Goal: Task Accomplishment & Management: Use online tool/utility

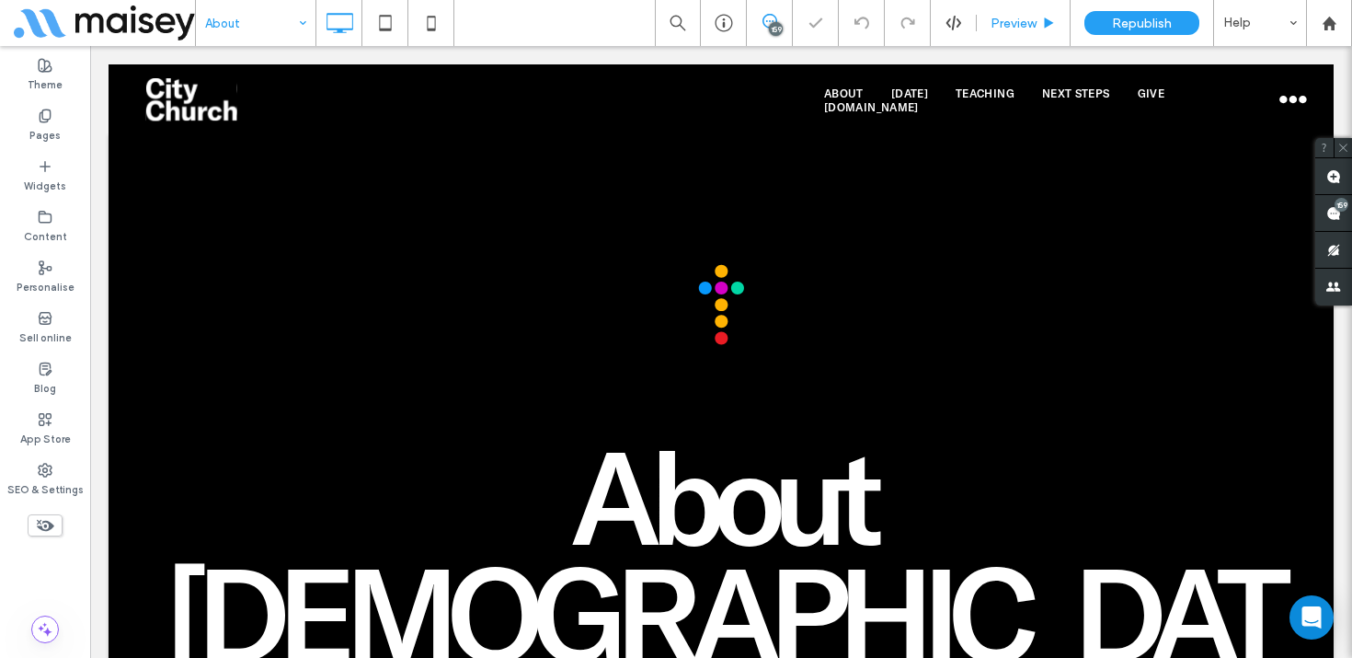
click at [1026, 27] on span "Preview" at bounding box center [1014, 24] width 46 height 16
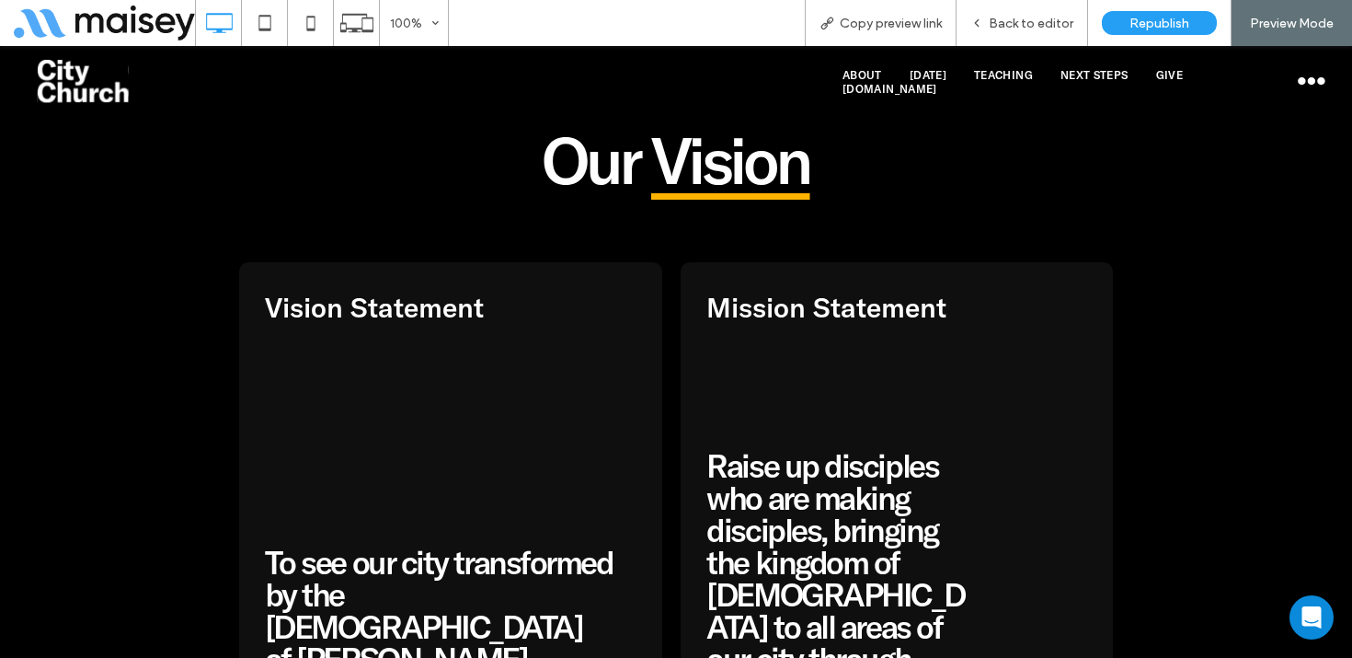
scroll to position [1313, 0]
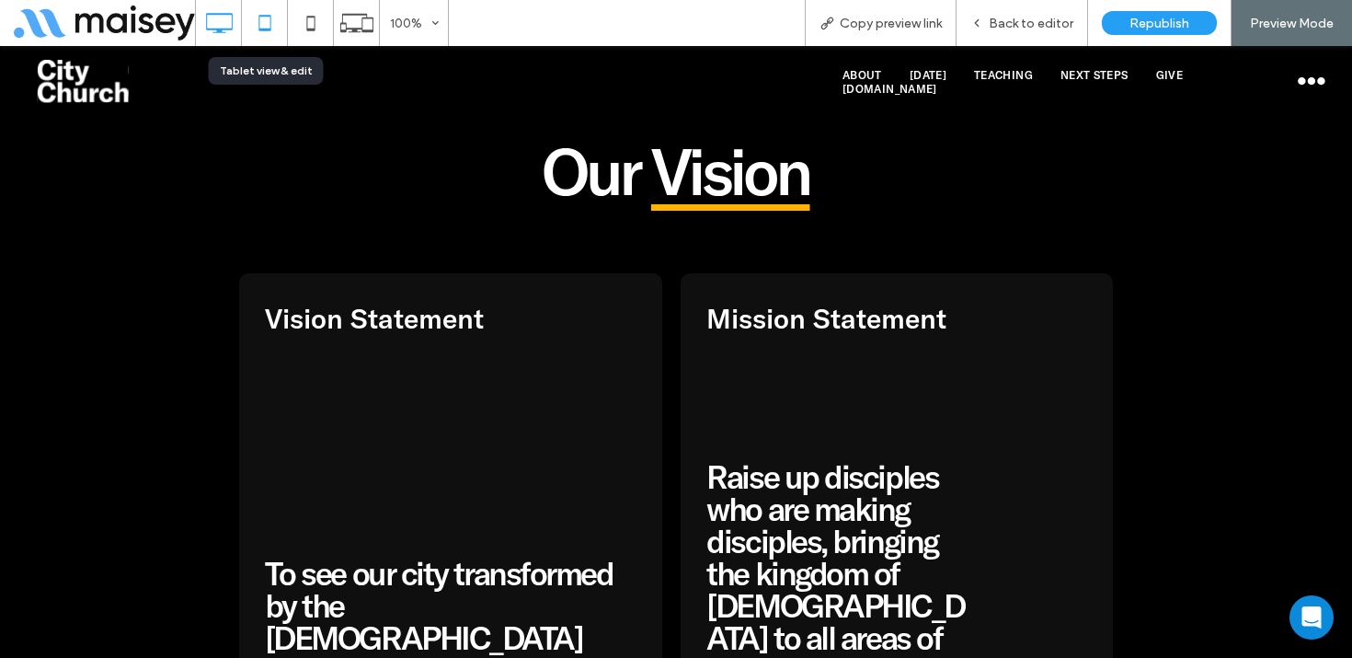
click at [265, 37] on icon at bounding box center [264, 23] width 37 height 37
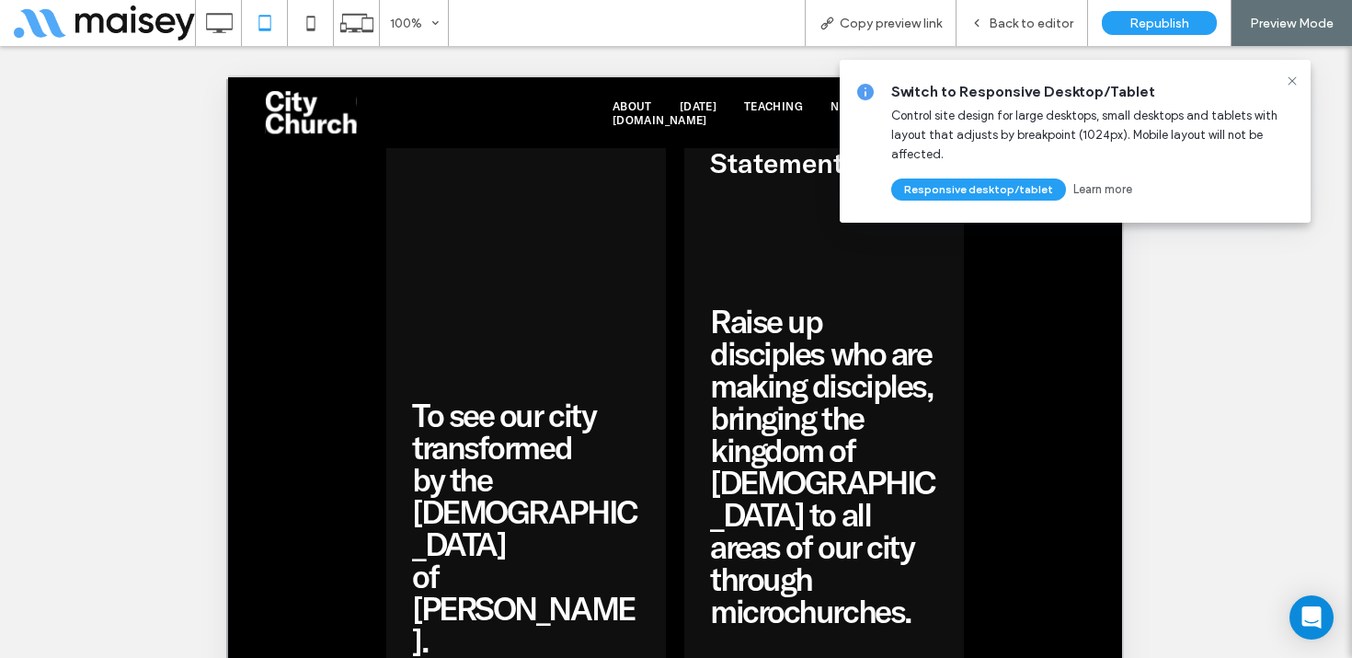
scroll to position [1479, 0]
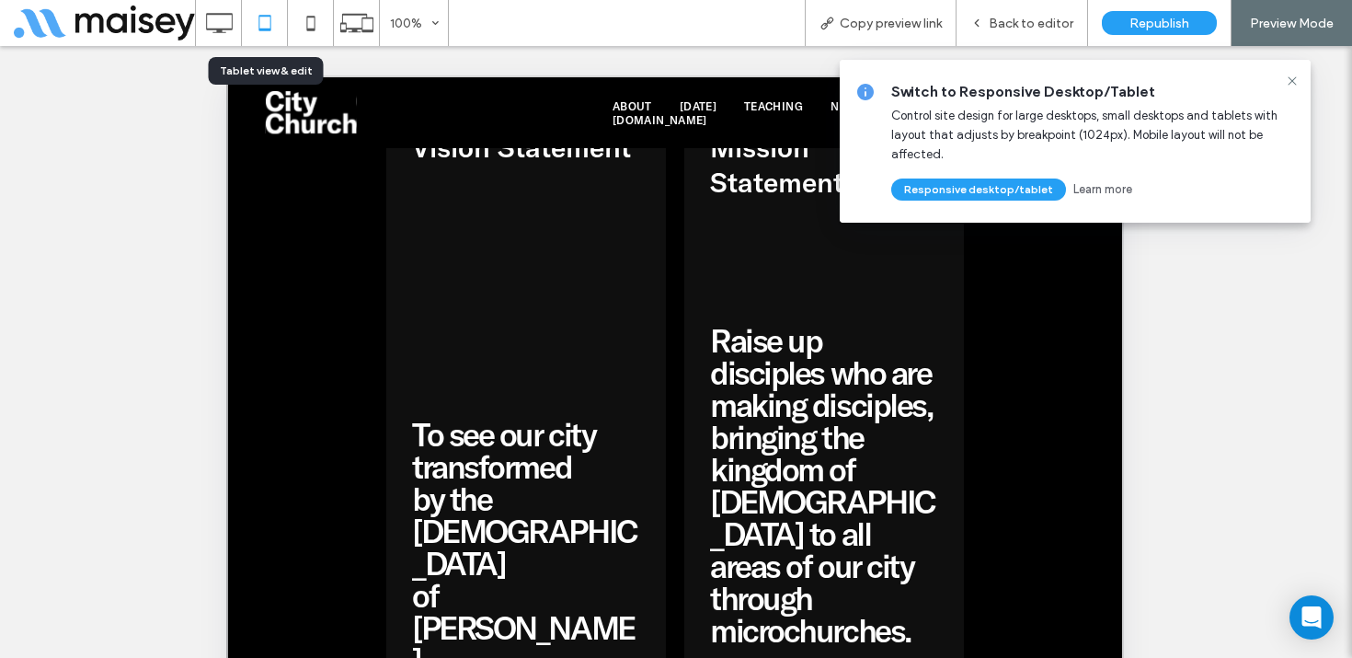
click at [269, 19] on icon at bounding box center [264, 23] width 37 height 37
click at [304, 17] on icon at bounding box center [310, 23] width 37 height 37
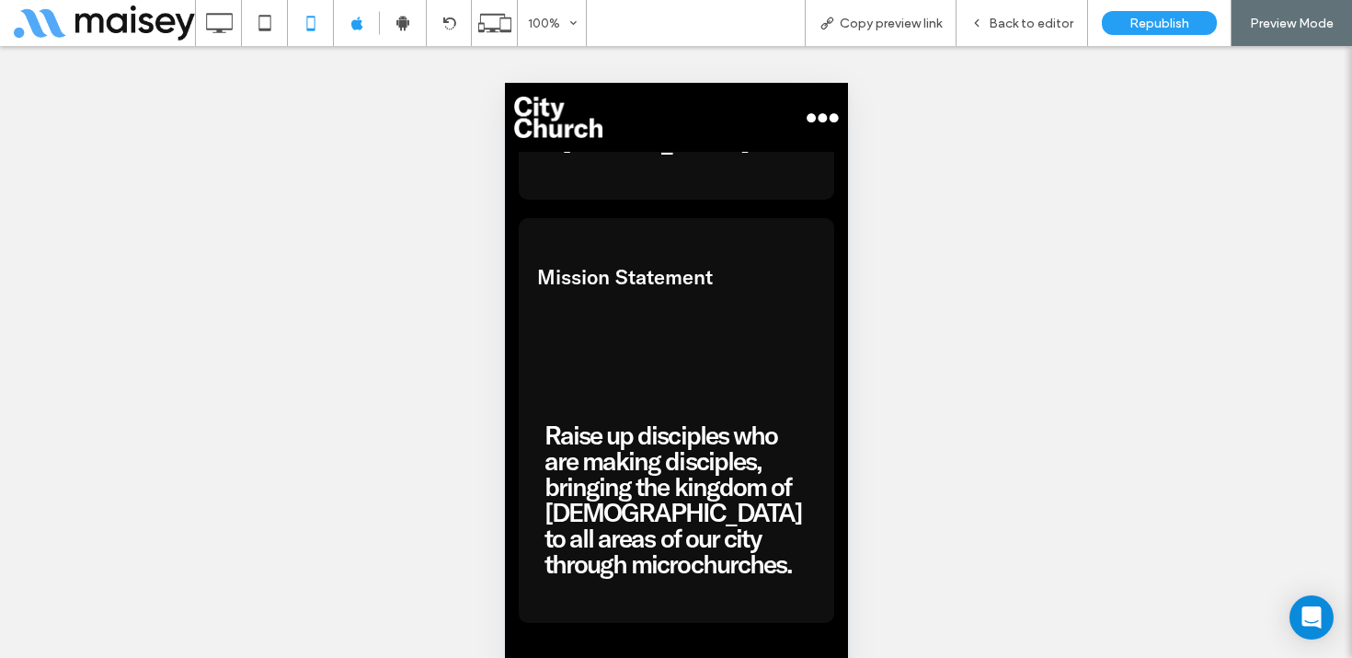
scroll to position [1960, 0]
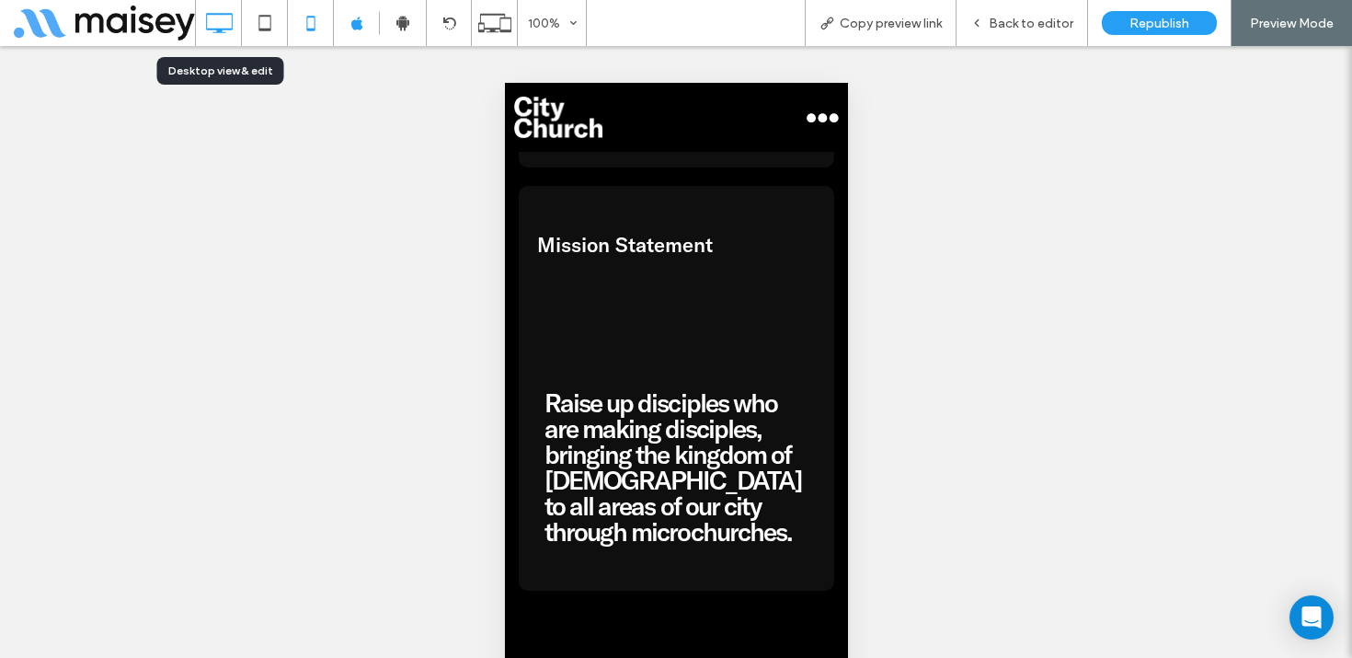
click at [231, 22] on icon at bounding box center [219, 23] width 37 height 37
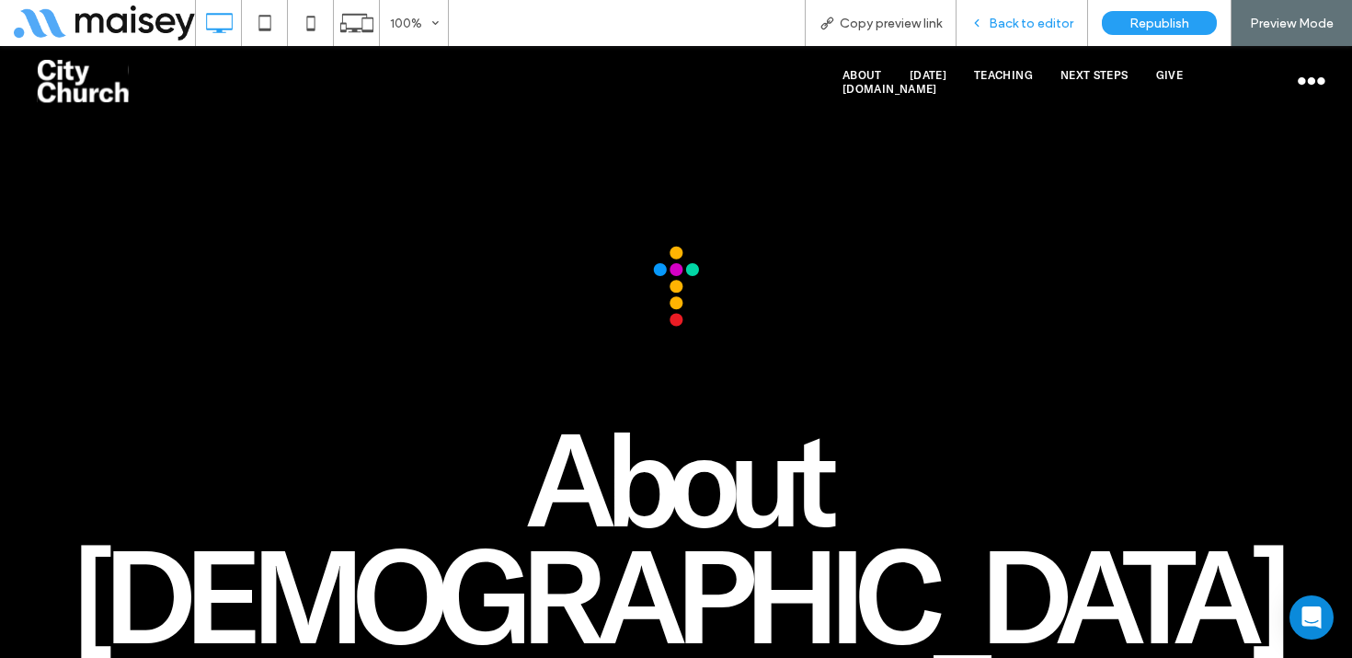
scroll to position [0, 0]
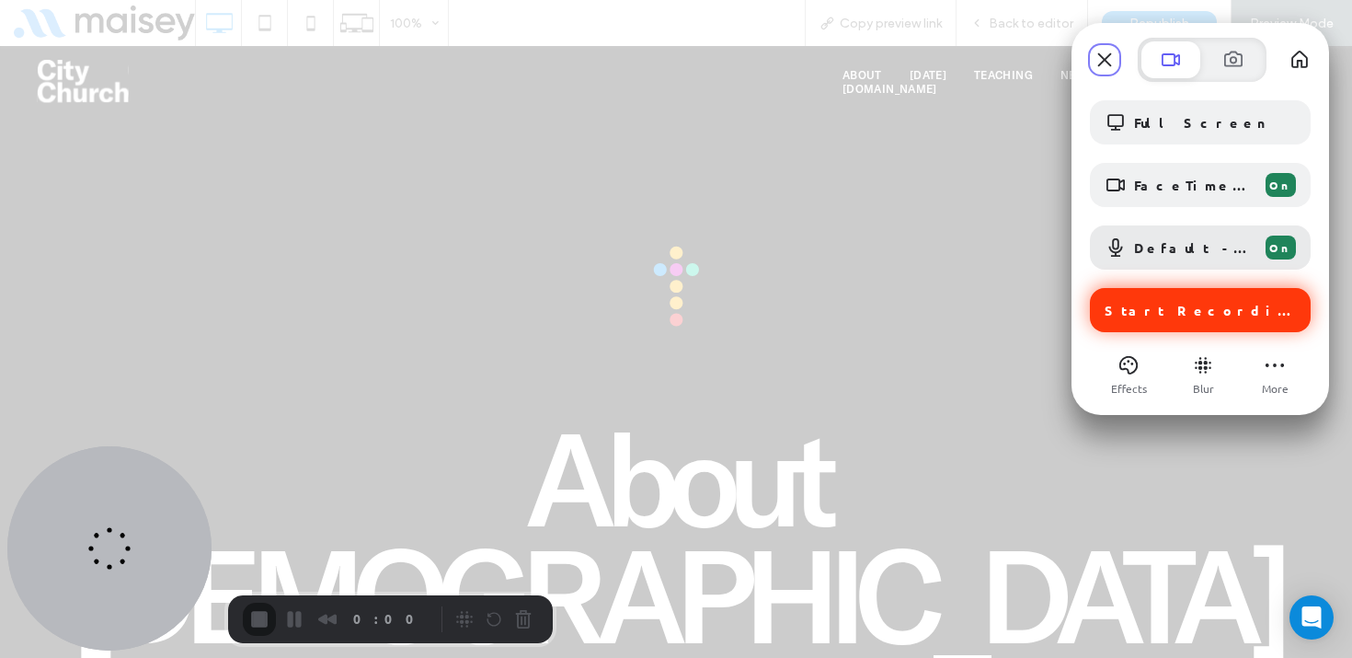
click at [1130, 316] on span "Start Recording" at bounding box center [1200, 310] width 191 height 17
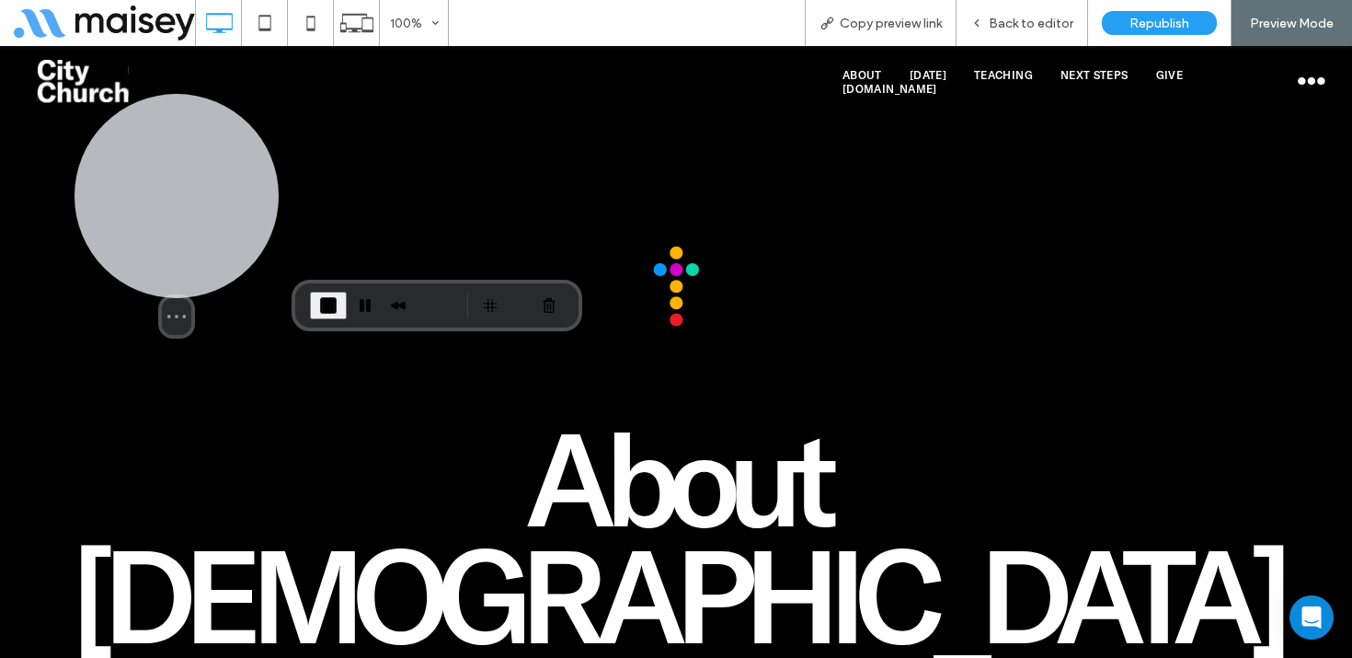
drag, startPoint x: 159, startPoint y: 539, endPoint x: 173, endPoint y: 235, distance: 304.7
click at [173, 235] on div at bounding box center [176, 196] width 204 height 204
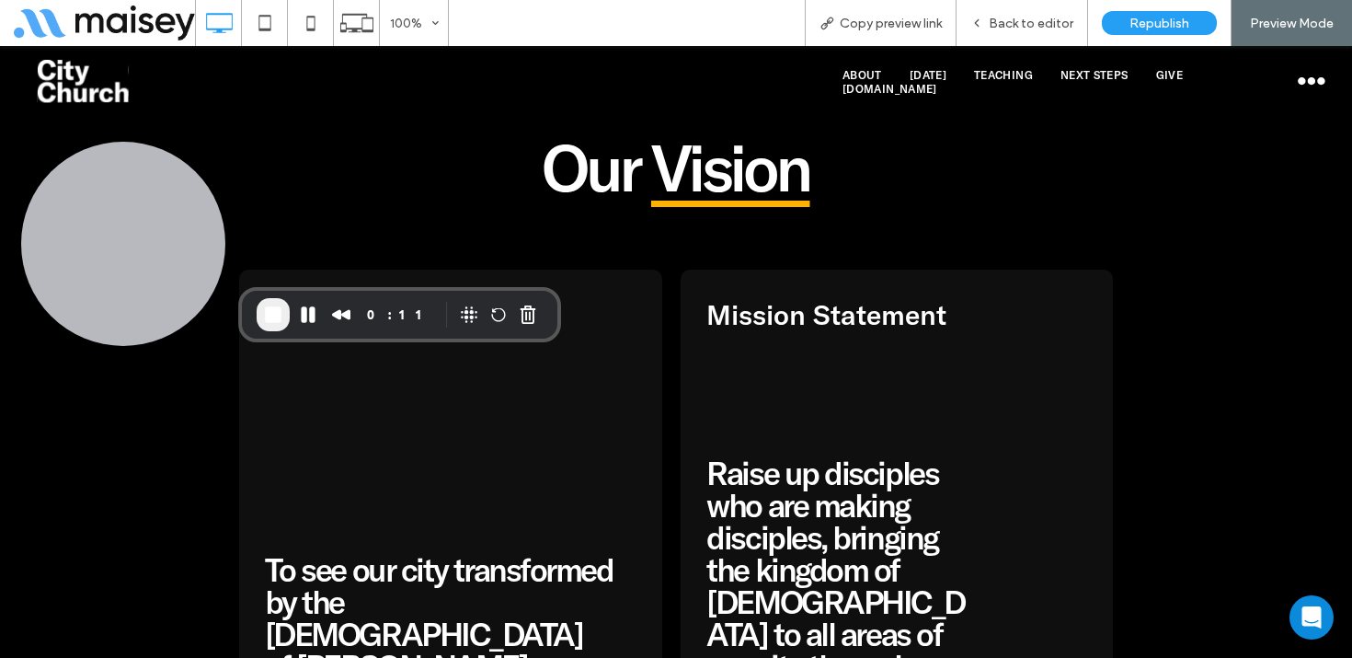
scroll to position [1311, 0]
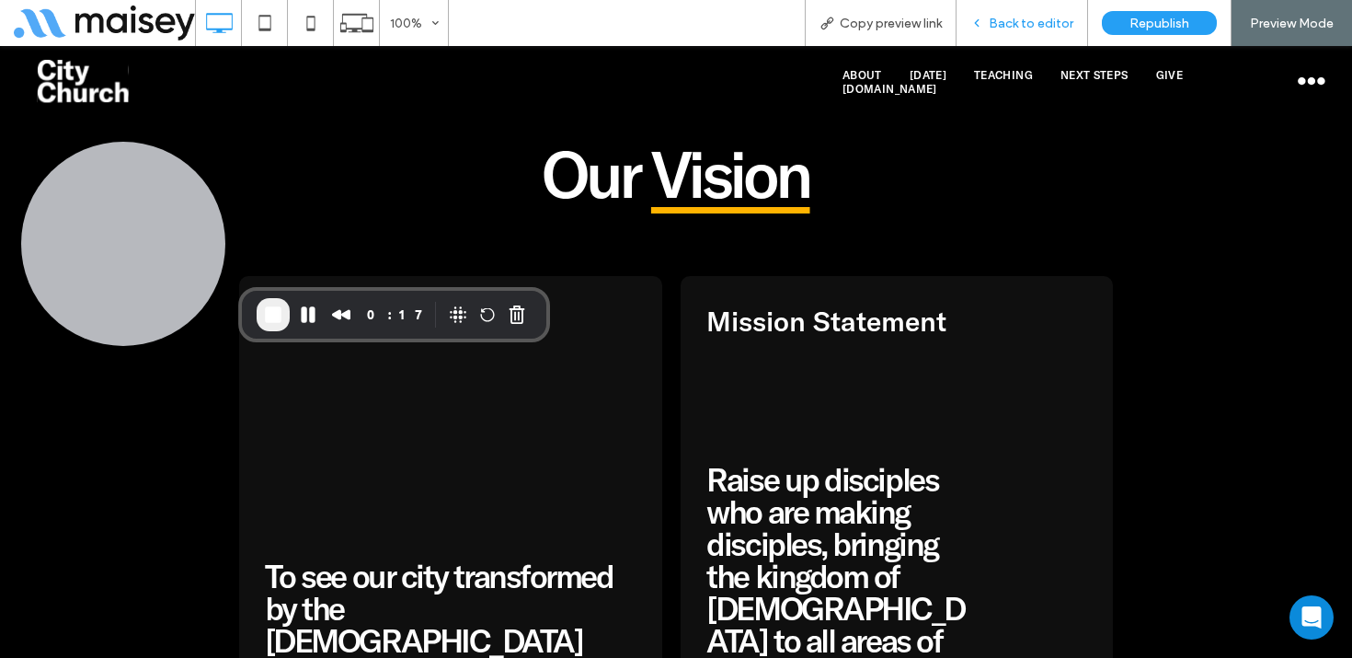
click at [1026, 23] on span "Back to editor" at bounding box center [1031, 24] width 85 height 16
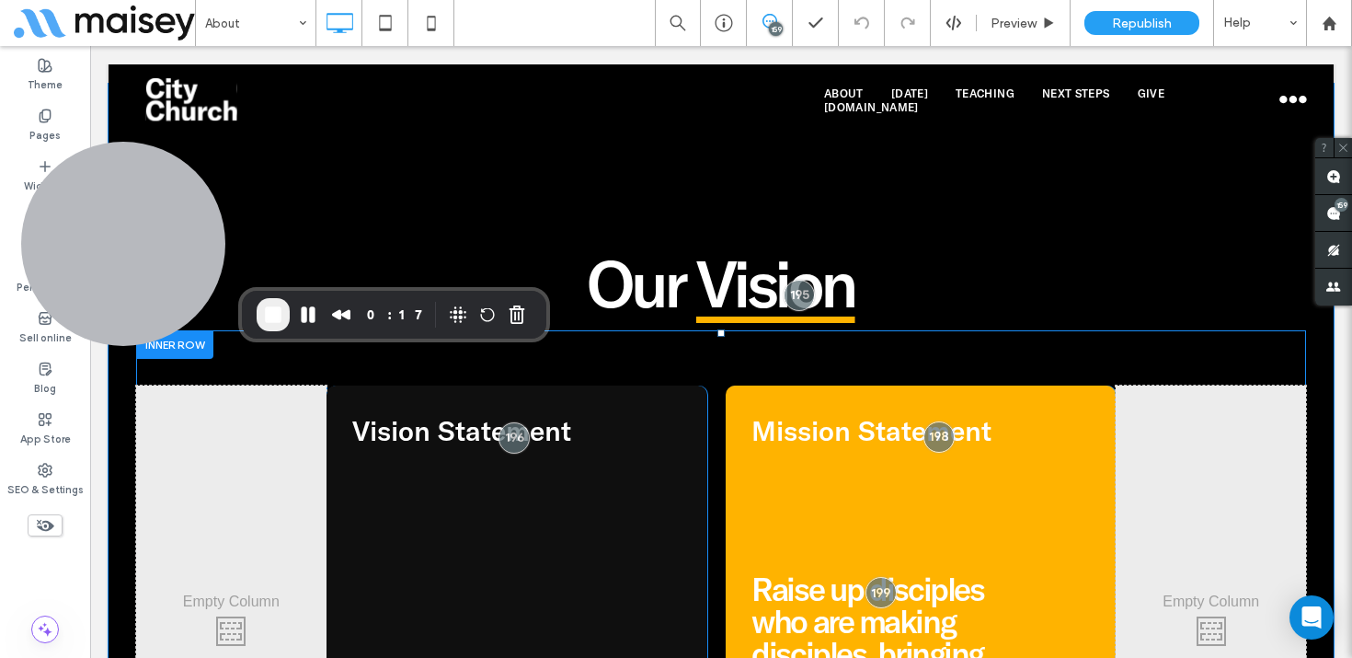
scroll to position [1280, 0]
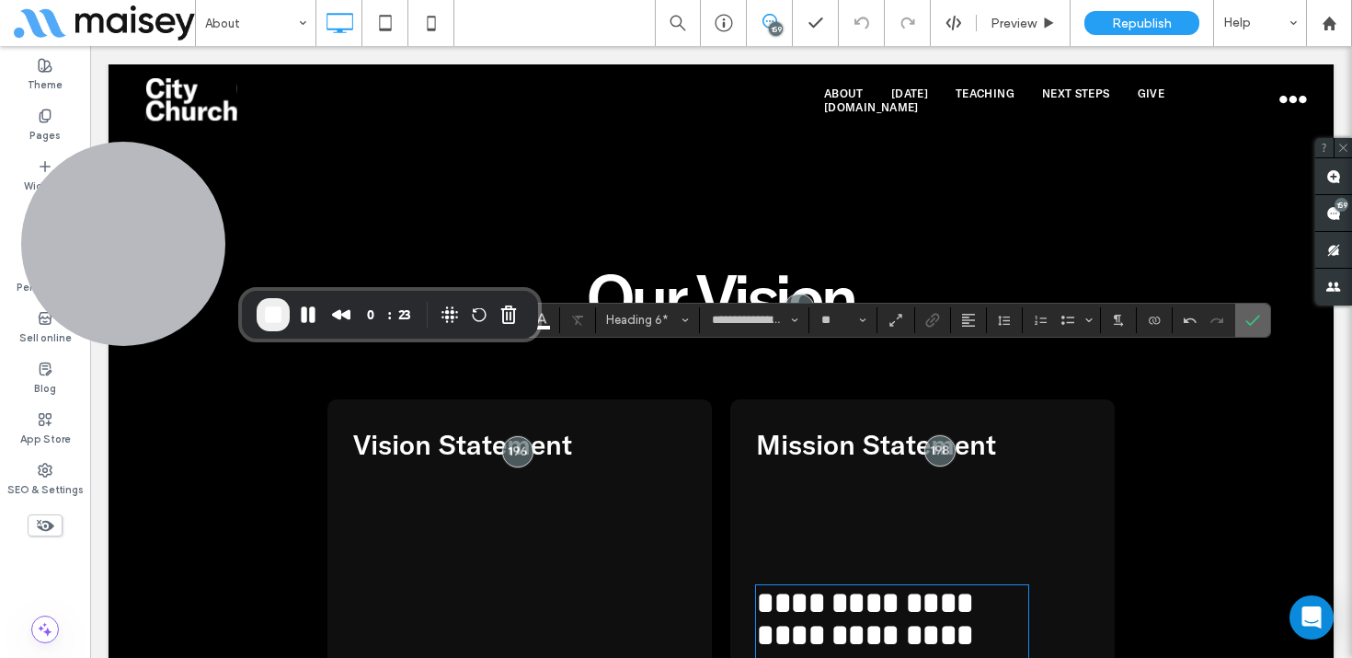
click at [1260, 323] on label "Confirm" at bounding box center [1253, 320] width 28 height 33
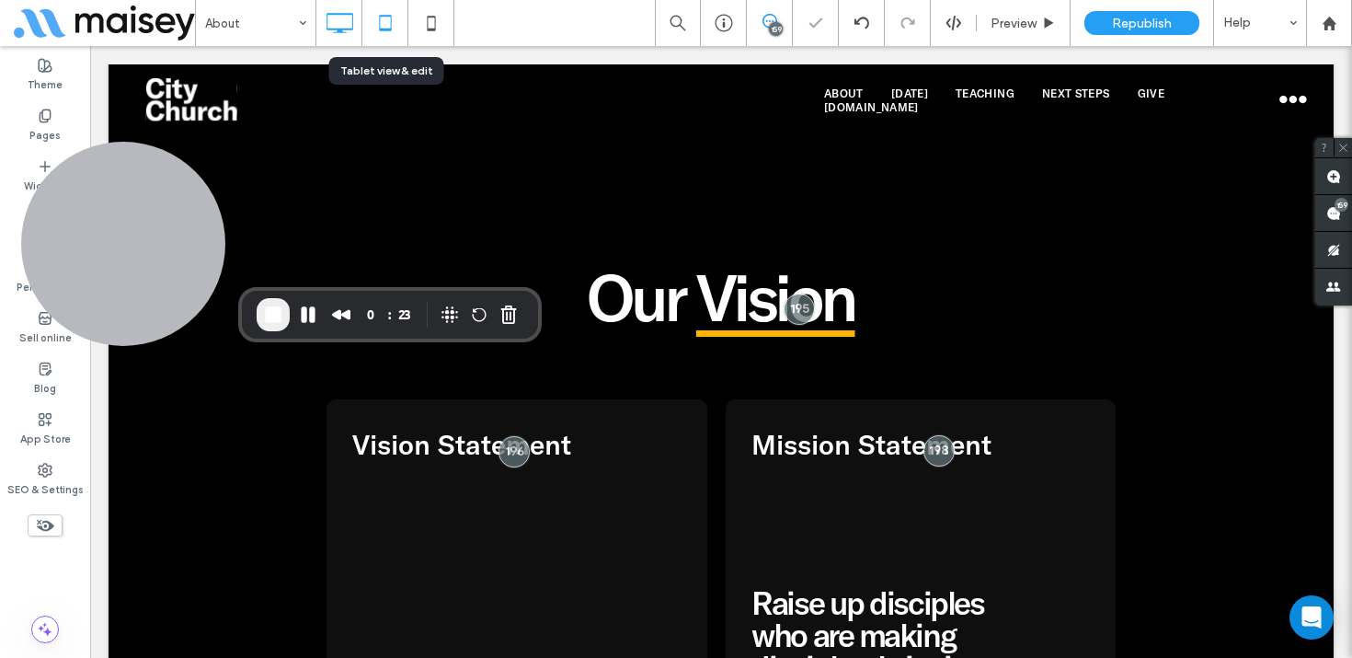
click at [381, 23] on icon at bounding box center [385, 23] width 37 height 37
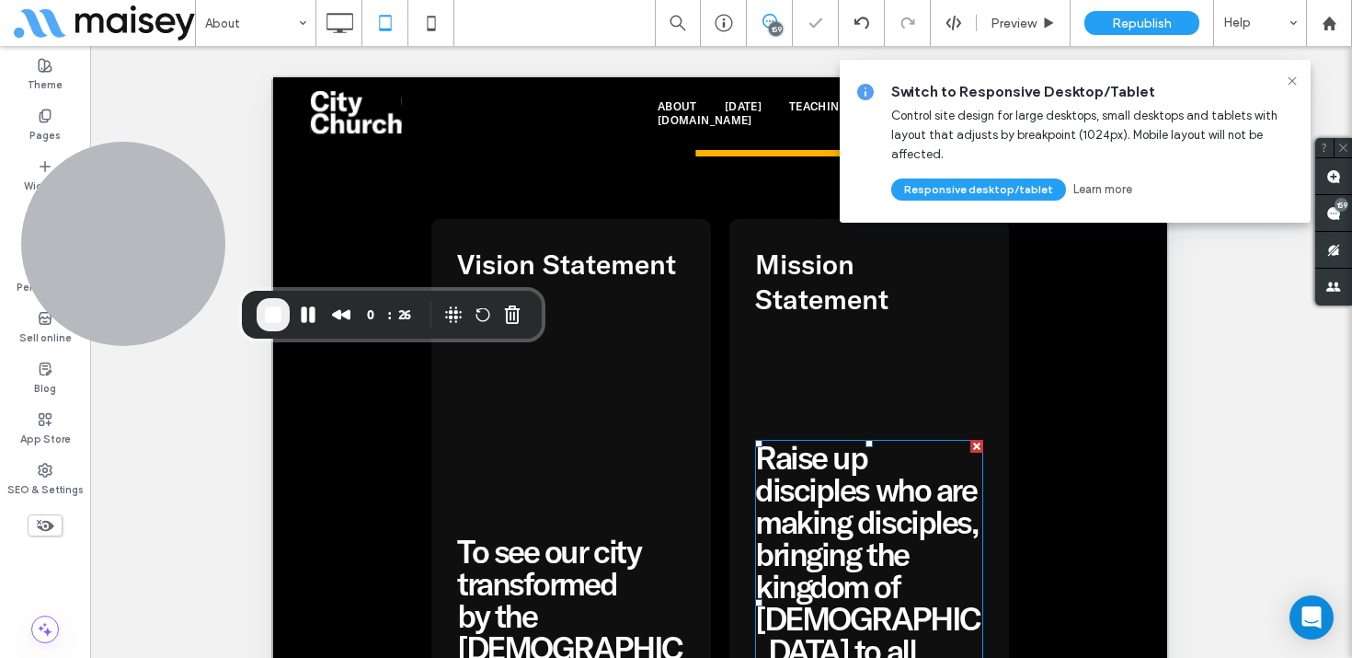
scroll to position [1363, 0]
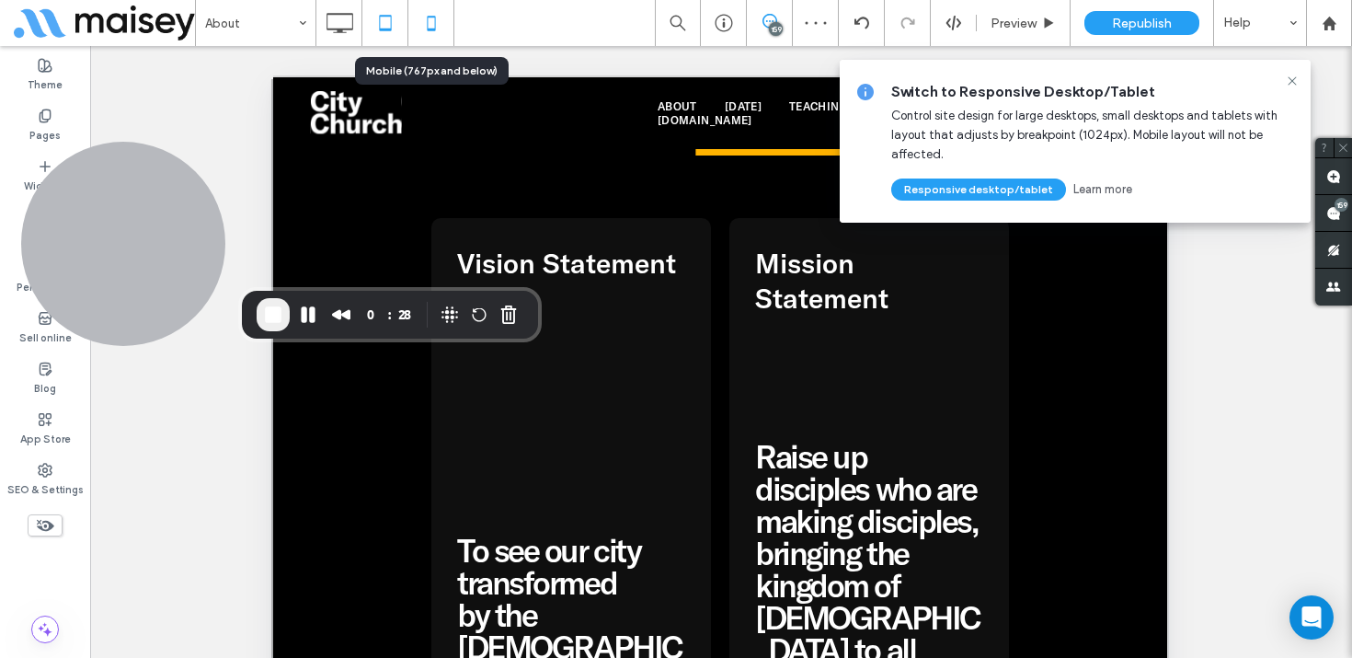
click at [434, 6] on icon at bounding box center [431, 23] width 37 height 37
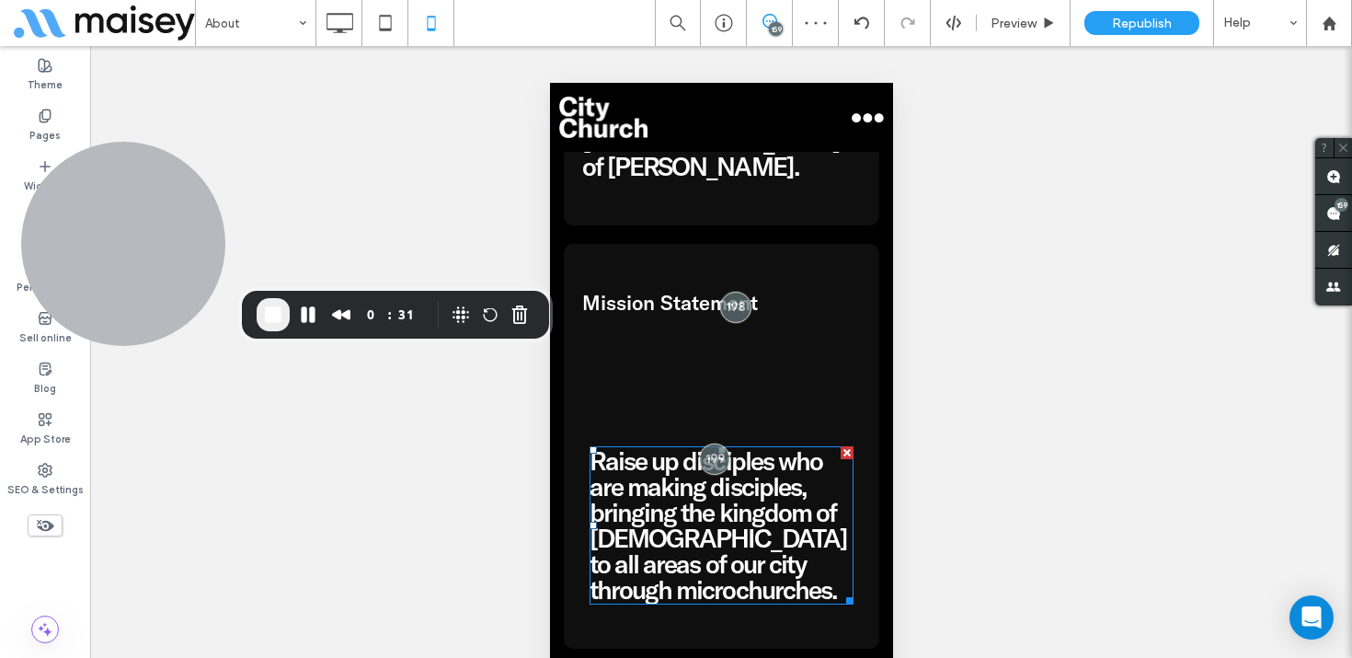
scroll to position [1926, 0]
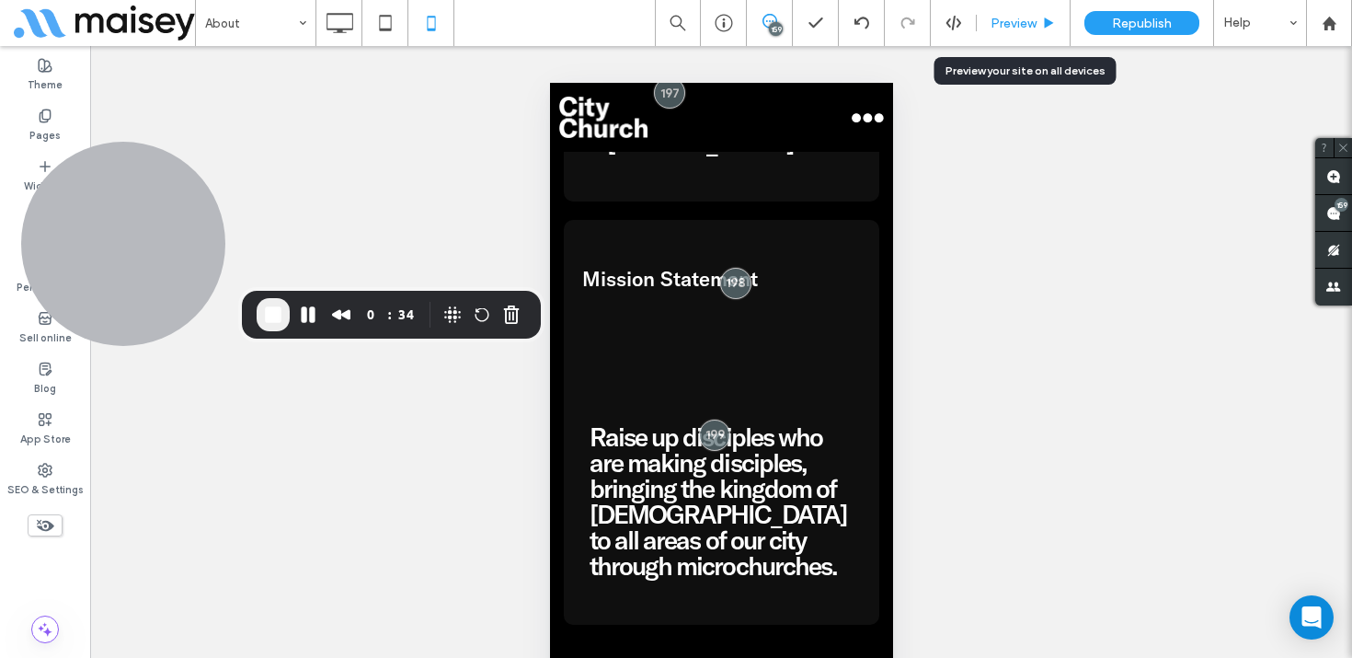
click at [1037, 20] on div "Preview" at bounding box center [1023, 24] width 93 height 16
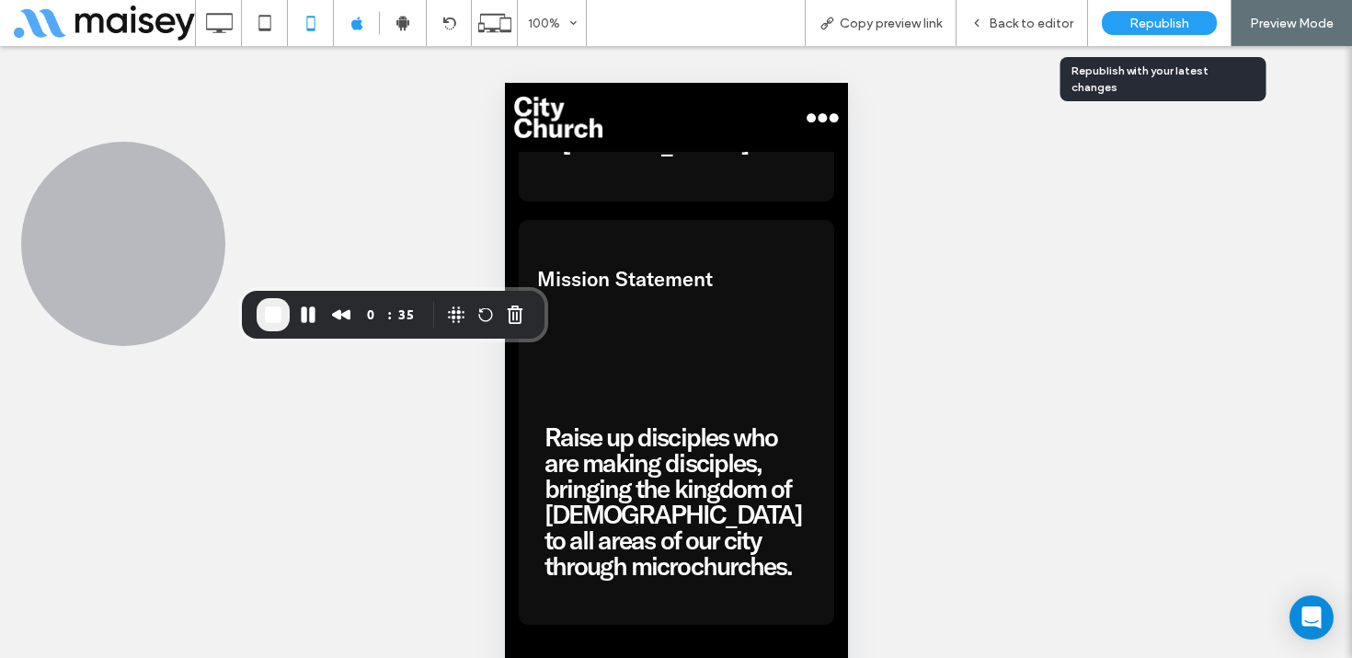
click at [1161, 20] on span "Republish" at bounding box center [1159, 24] width 60 height 16
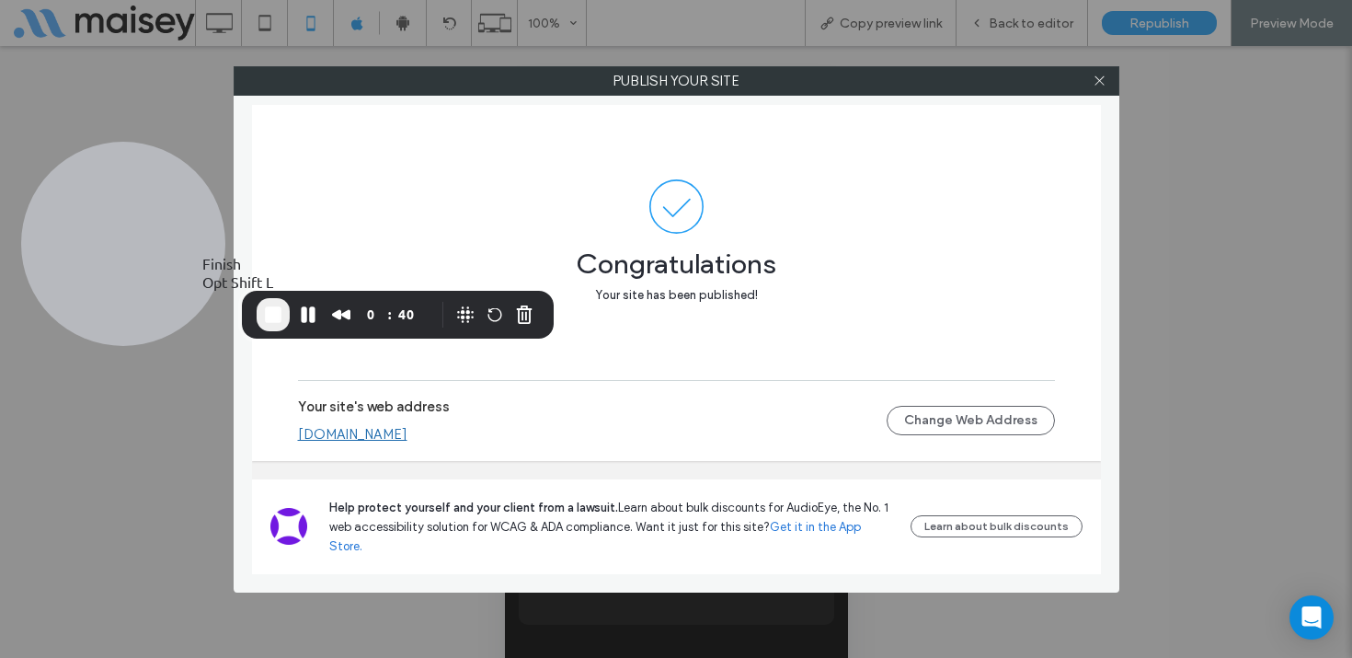
click at [275, 315] on span "End Recording" at bounding box center [273, 315] width 22 height 22
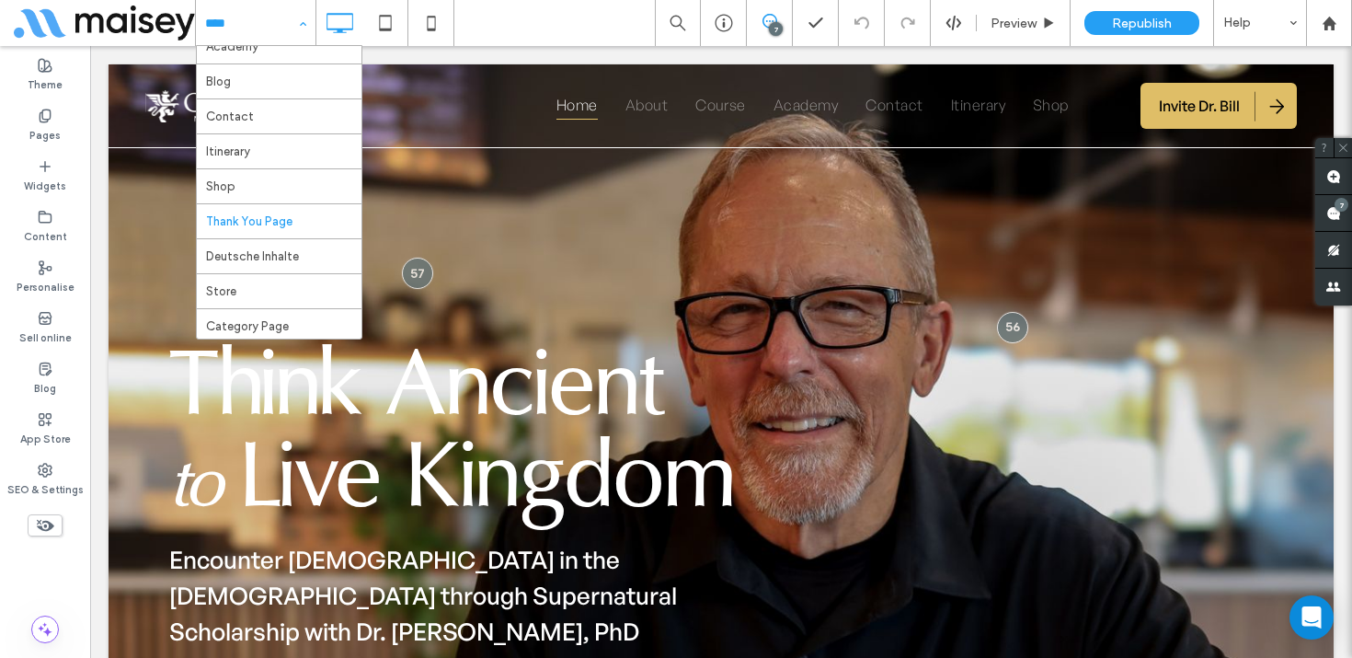
scroll to position [132, 0]
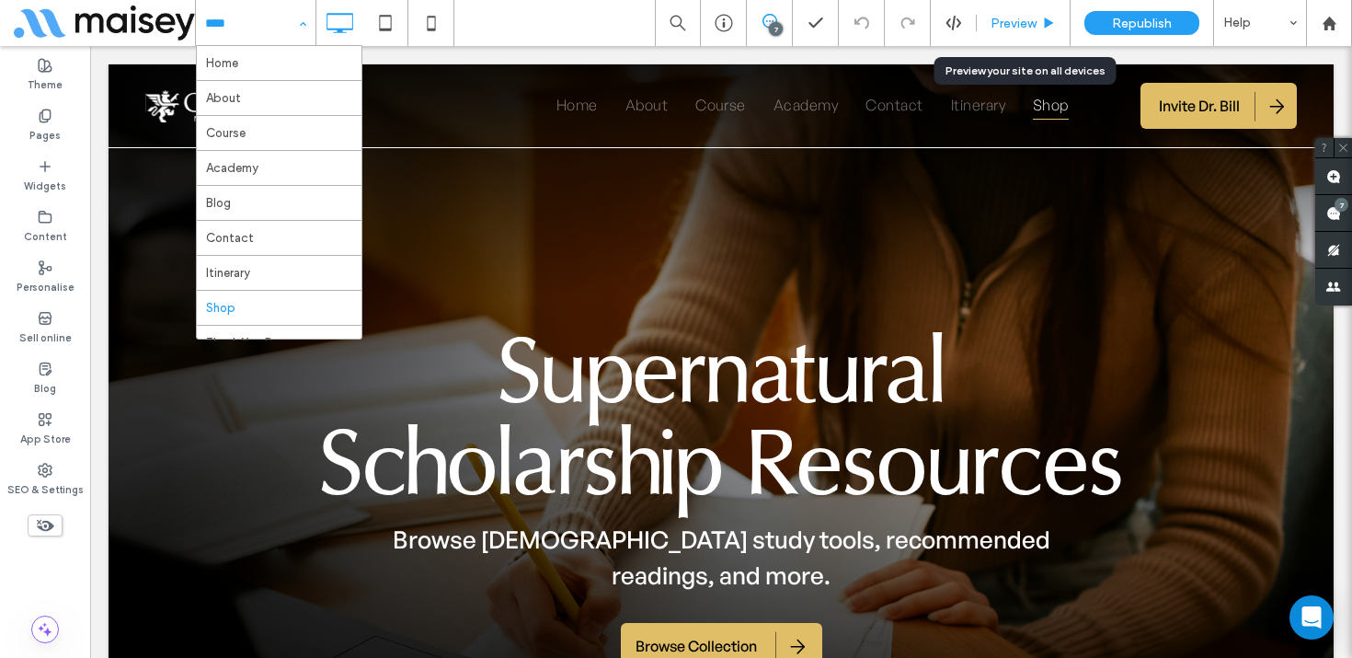
click at [1018, 21] on span "Preview" at bounding box center [1014, 24] width 46 height 16
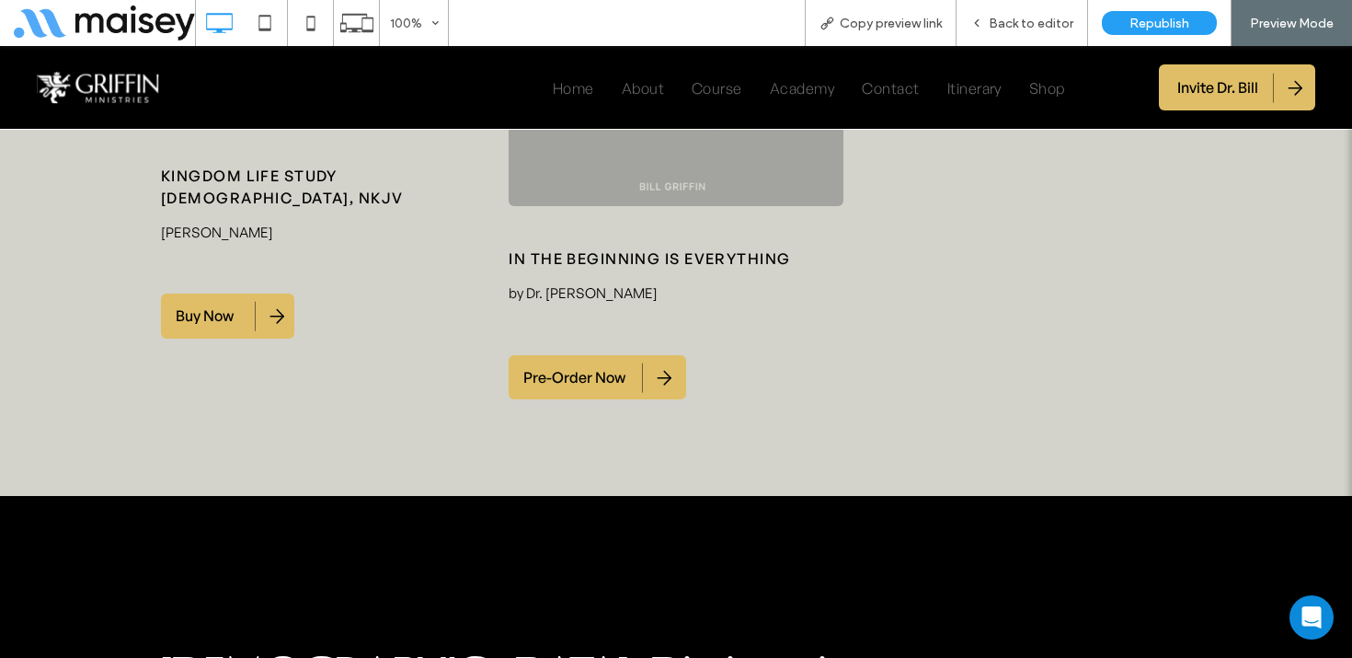
scroll to position [2490, 0]
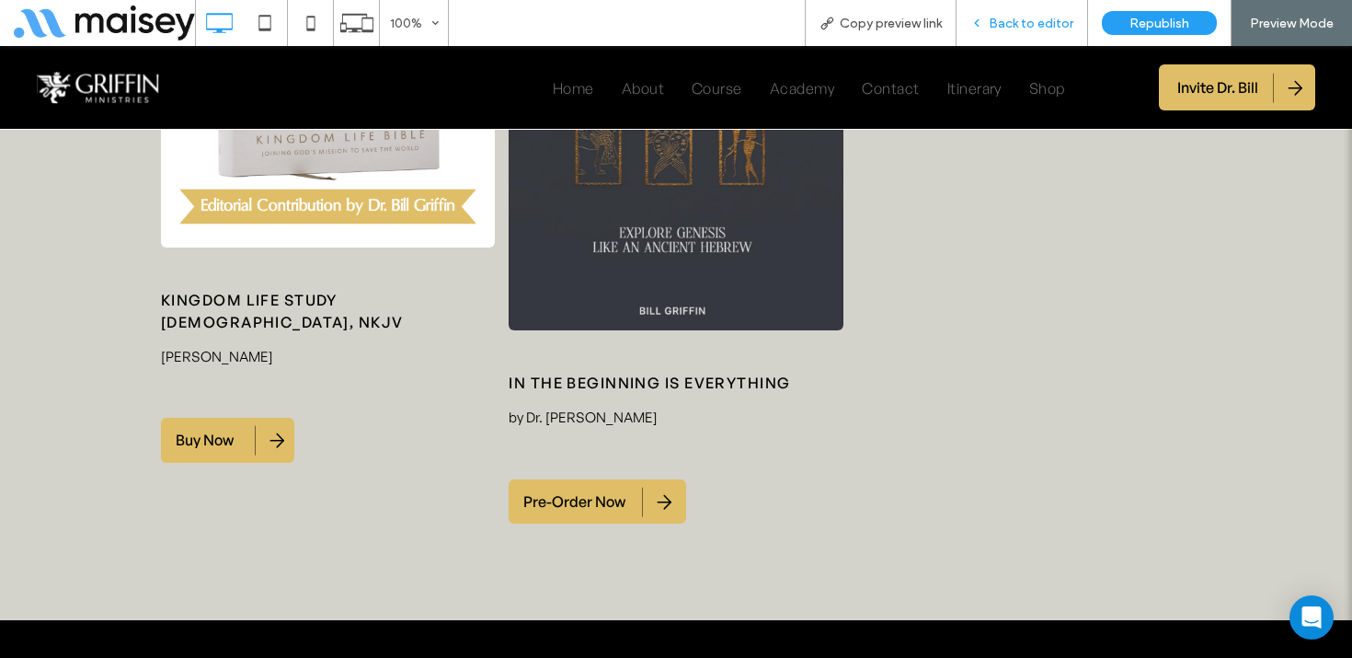
click at [1029, 17] on span "Back to editor" at bounding box center [1031, 24] width 85 height 16
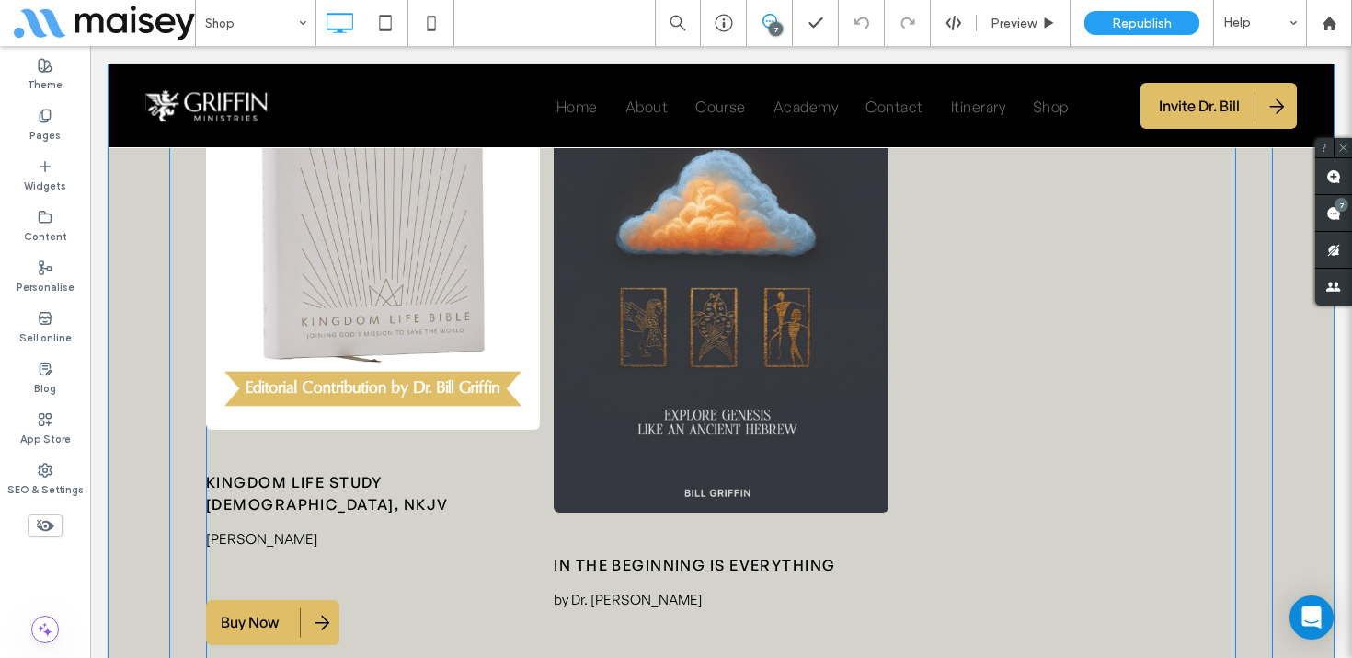
scroll to position [2248, 0]
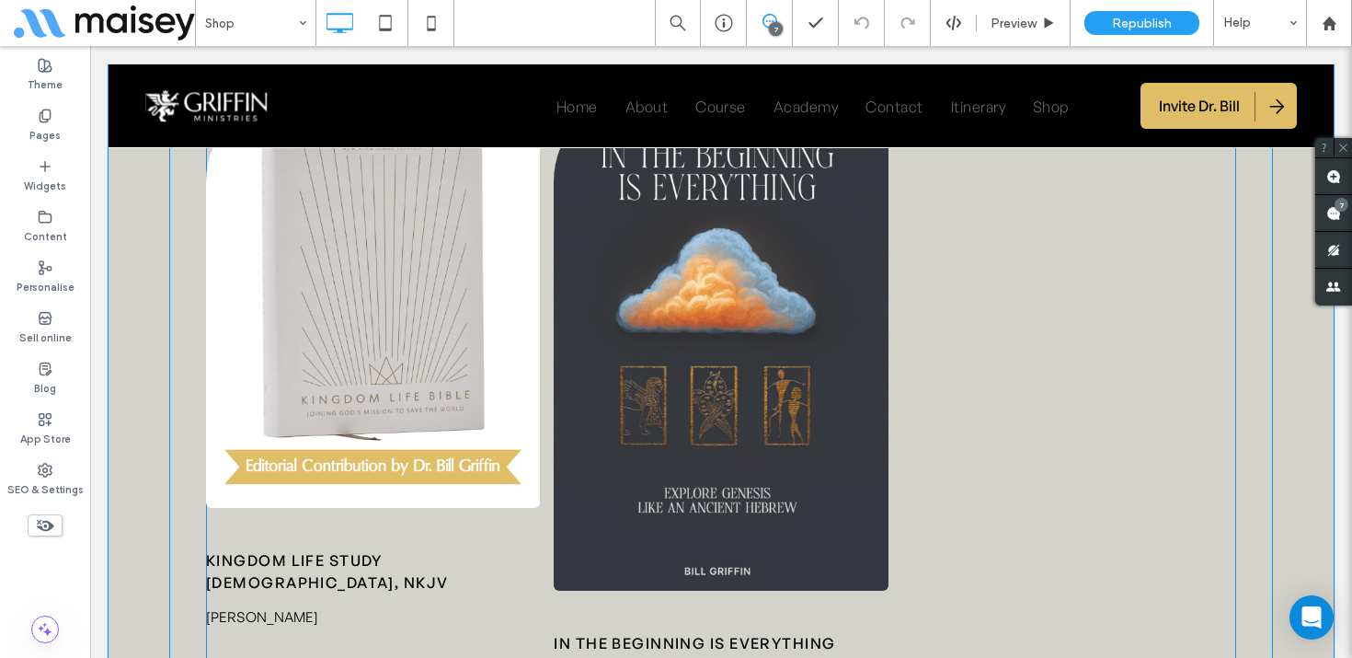
click at [543, 316] on span at bounding box center [721, 437] width 1030 height 694
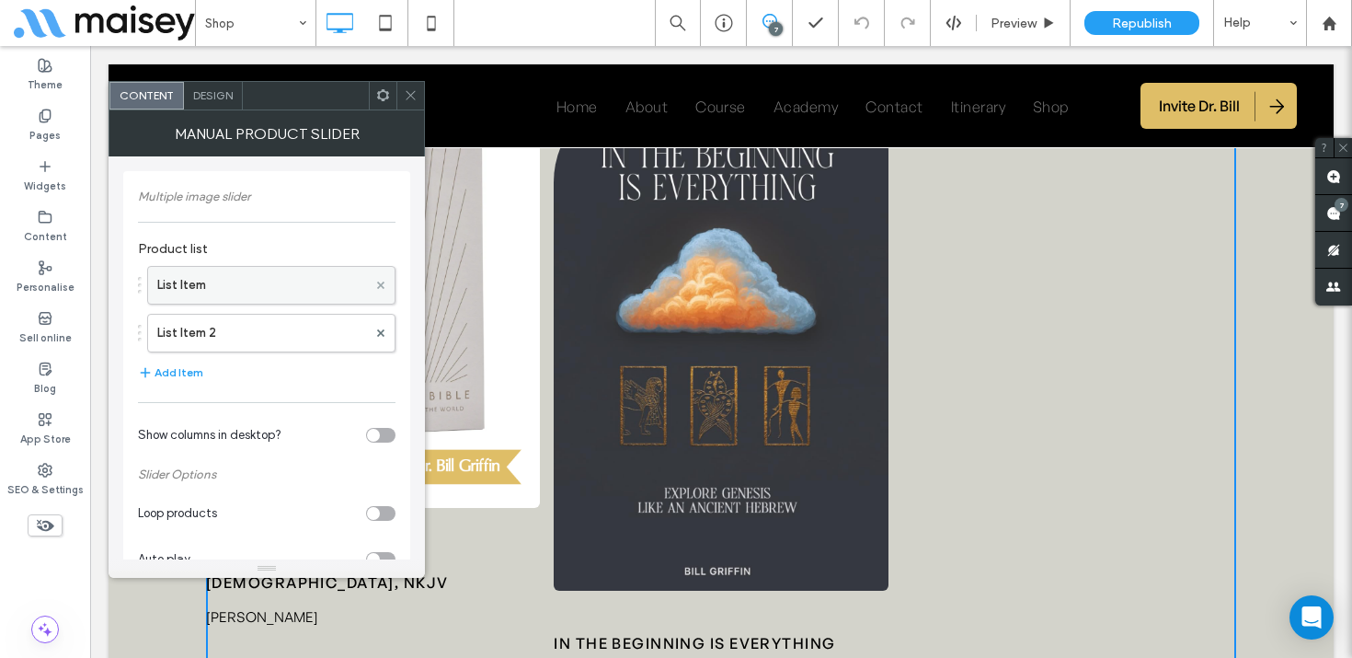
click at [382, 279] on span at bounding box center [380, 285] width 7 height 28
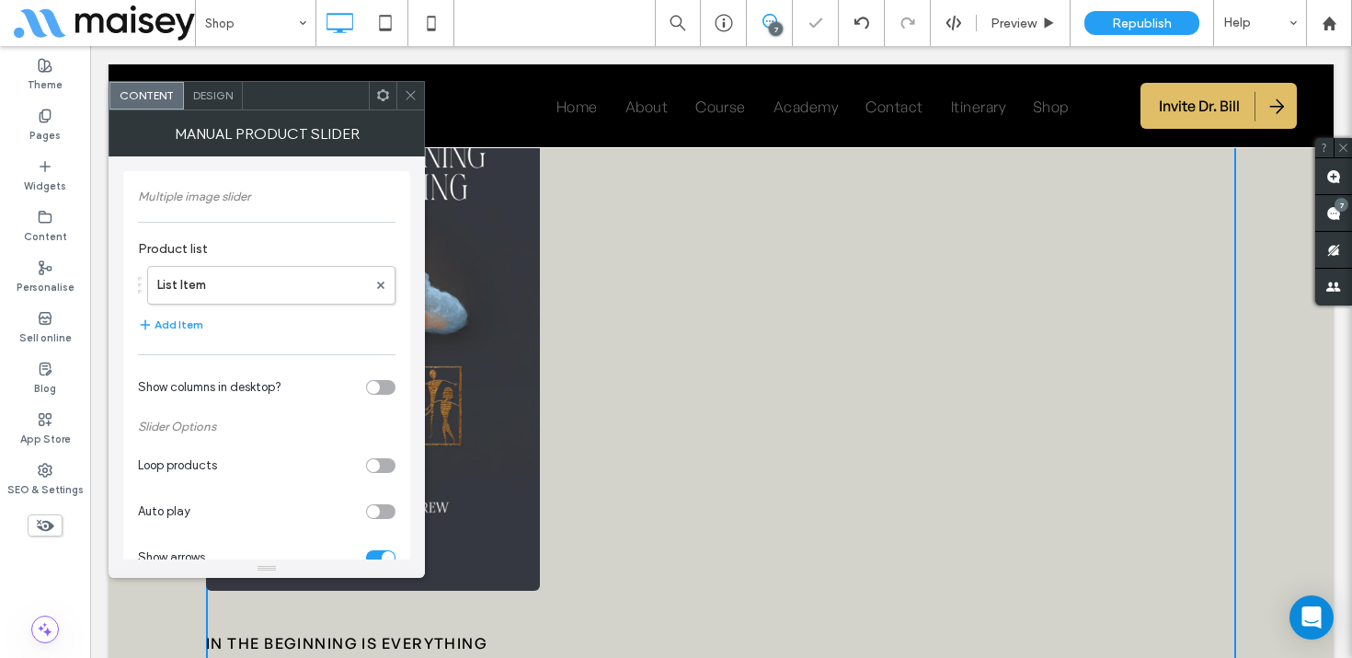
click at [407, 93] on icon at bounding box center [411, 95] width 14 height 14
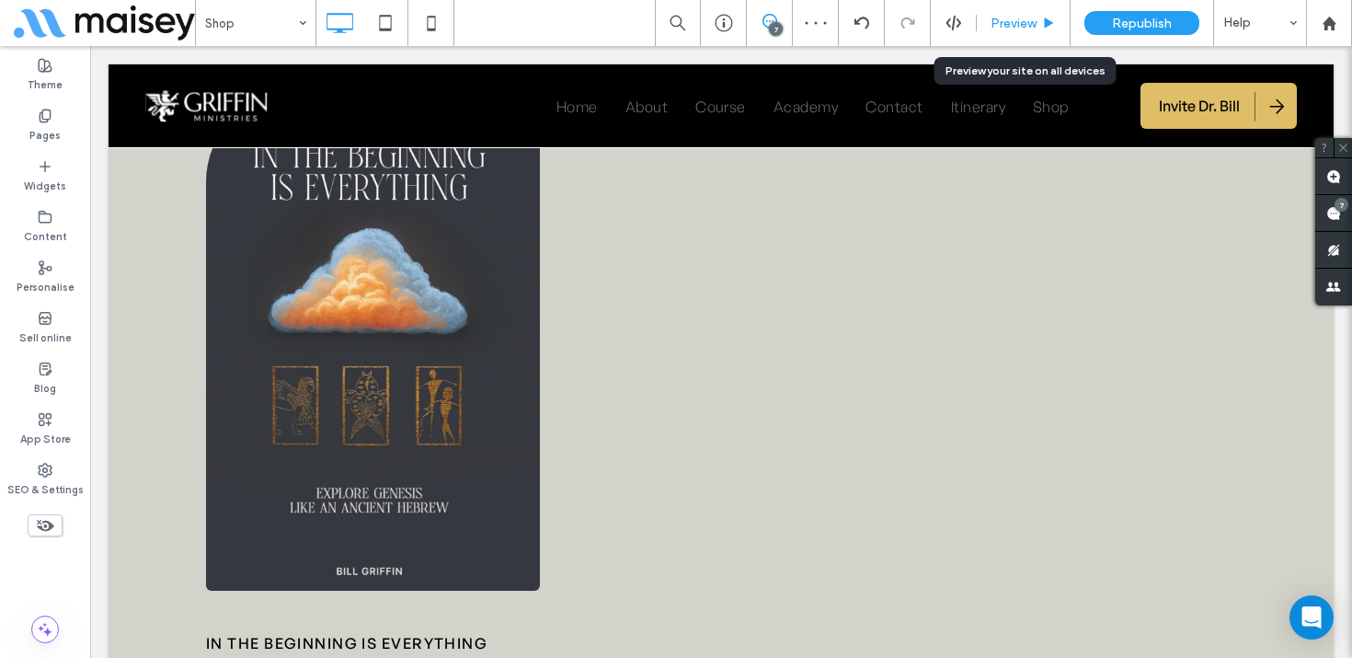
click at [1042, 17] on icon at bounding box center [1049, 24] width 14 height 14
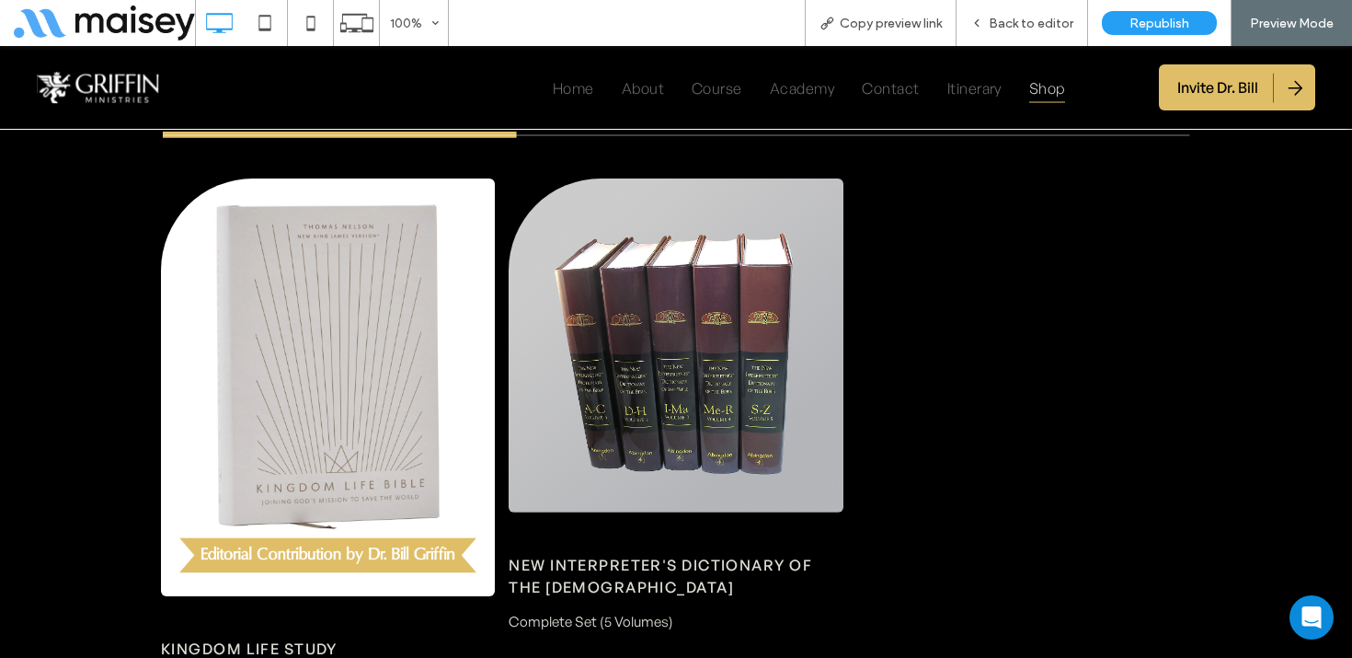
scroll to position [3272, 0]
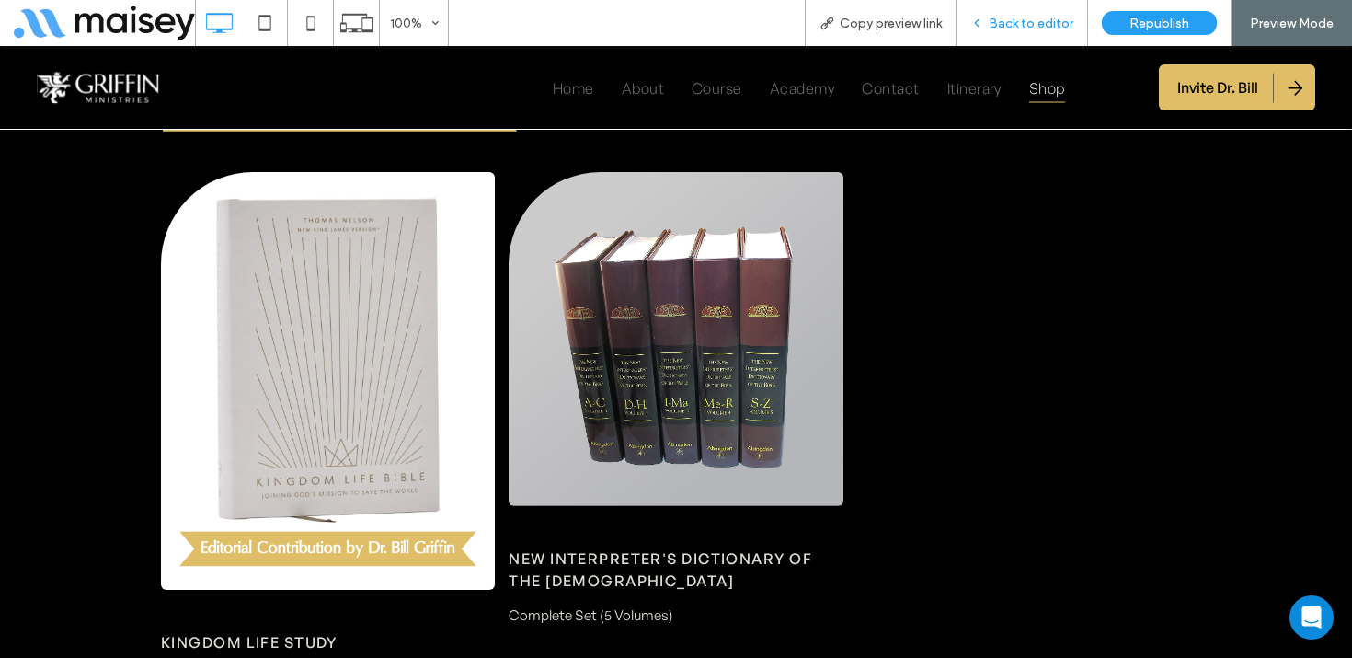
click at [1027, 6] on div "Back to editor" at bounding box center [1023, 23] width 132 height 46
click at [1036, 21] on span "Back to editor" at bounding box center [1031, 24] width 85 height 16
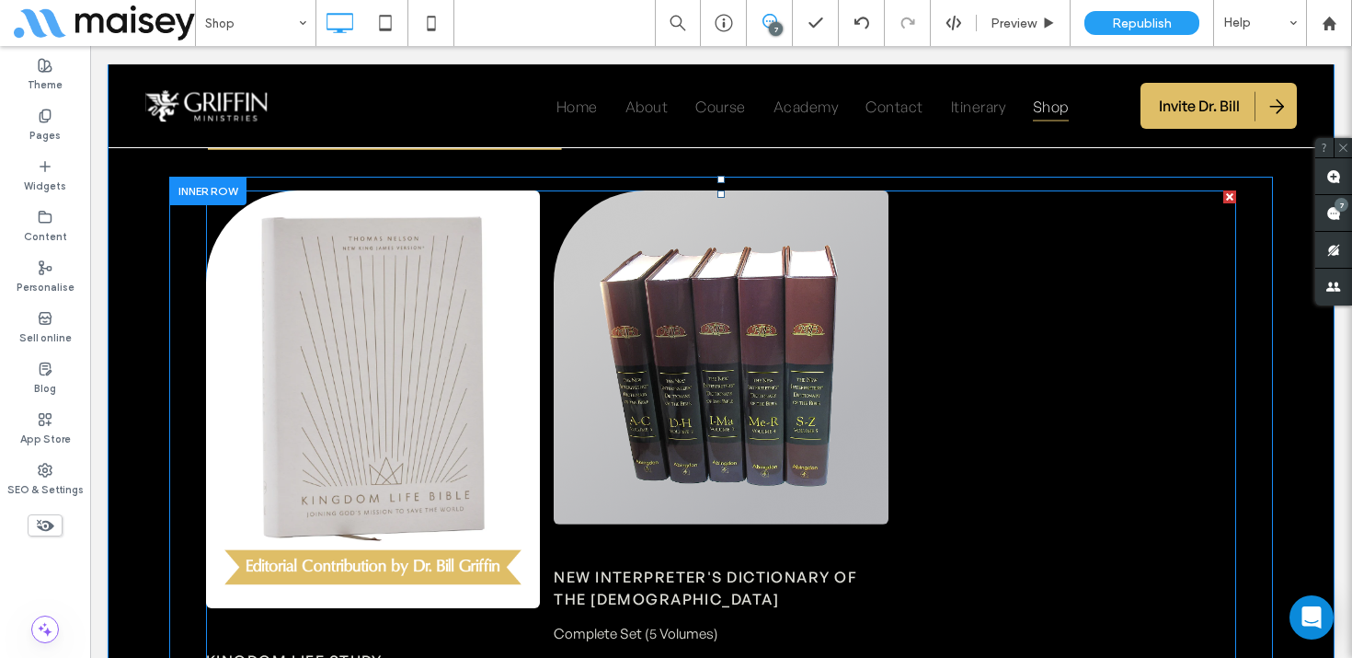
click at [627, 451] on span at bounding box center [721, 506] width 1030 height 633
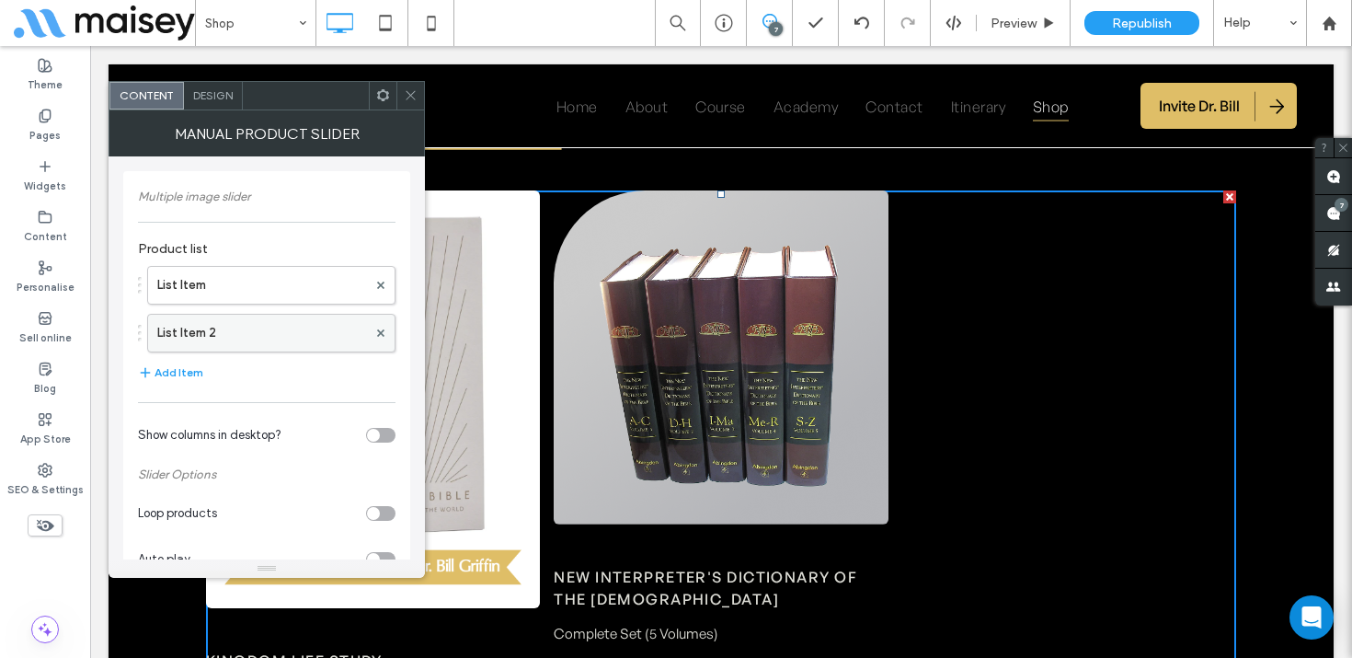
click at [288, 326] on label "List Item 2" at bounding box center [262, 333] width 210 height 37
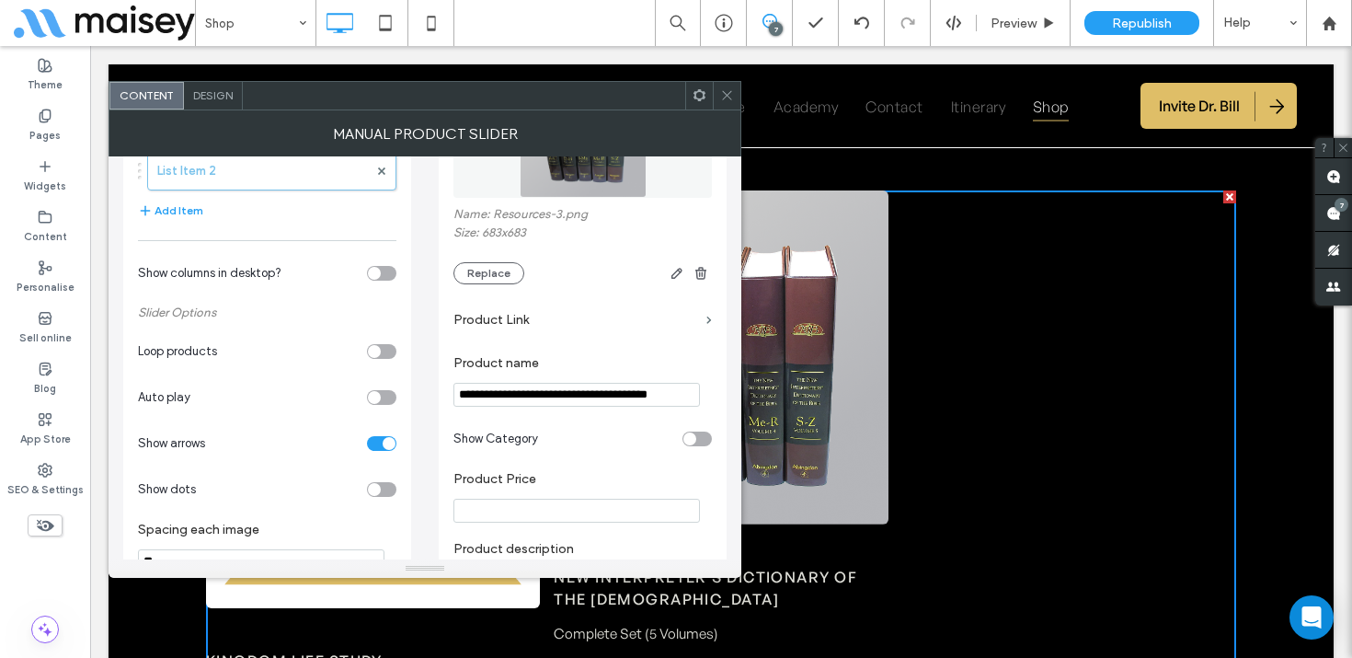
scroll to position [534, 0]
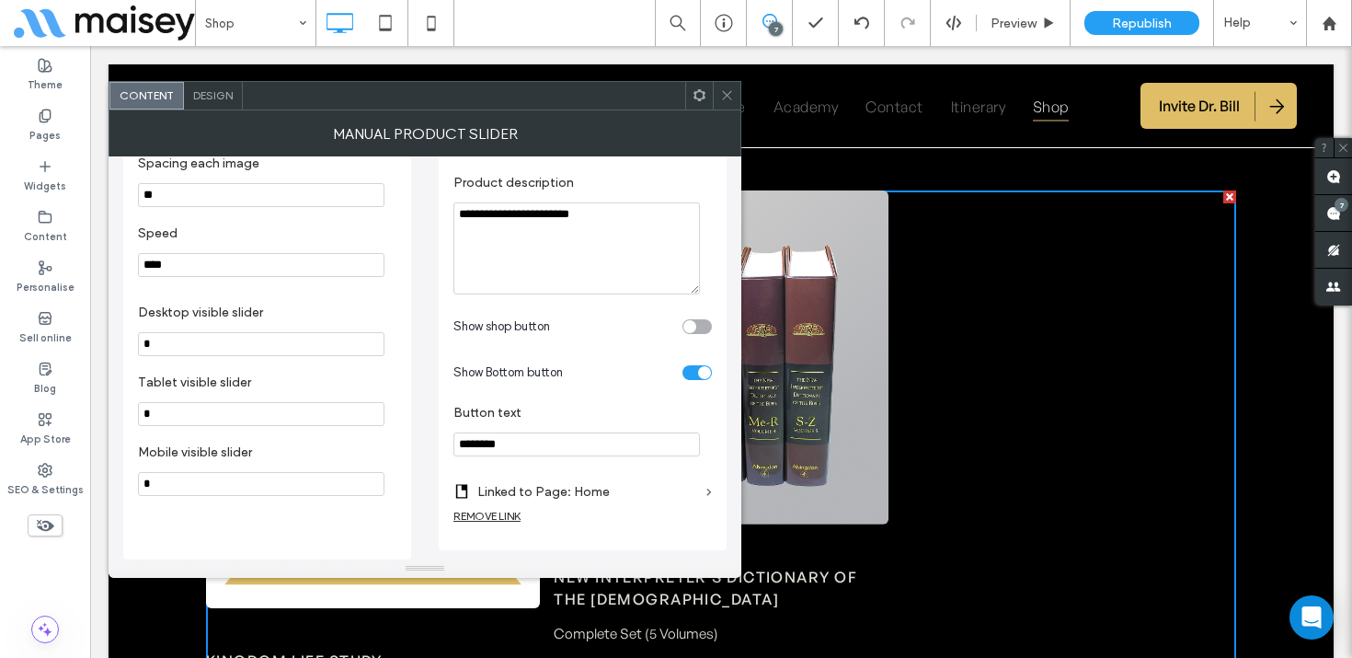
drag, startPoint x: 482, startPoint y: 442, endPoint x: 455, endPoint y: 442, distance: 26.7
click at [455, 442] on input "********" at bounding box center [576, 444] width 246 height 24
type input "*******"
click at [722, 92] on icon at bounding box center [727, 95] width 14 height 14
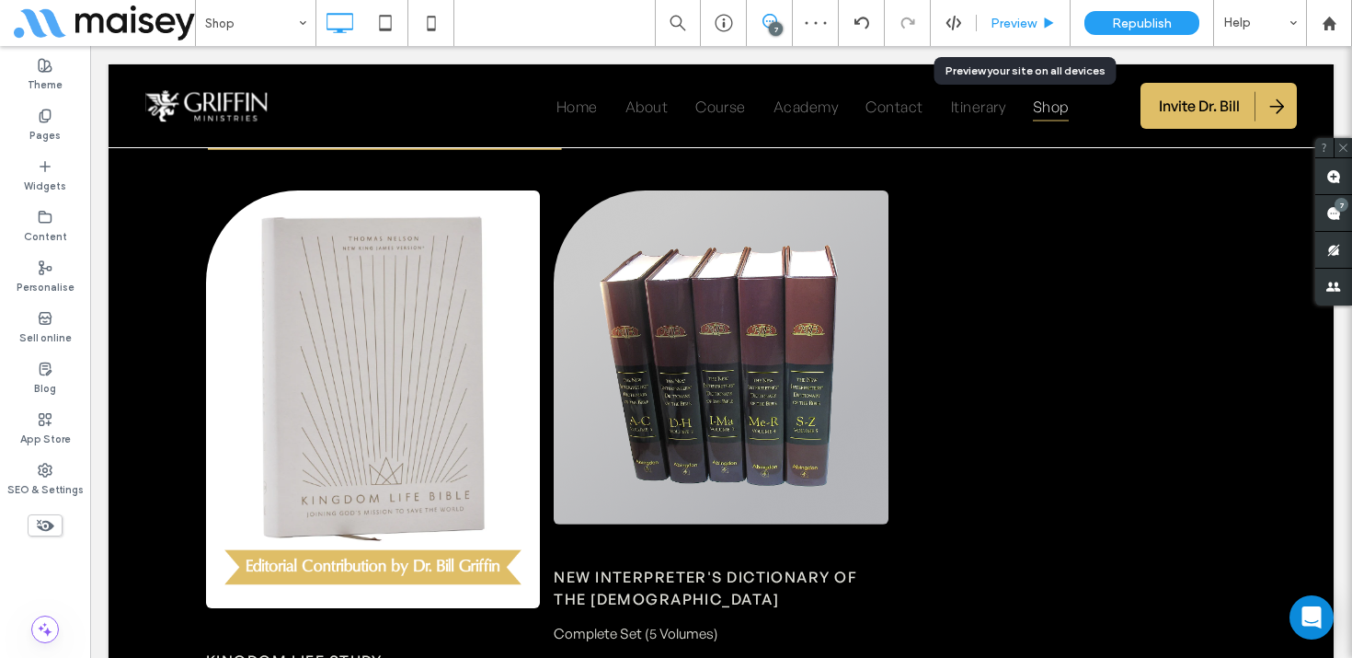
click at [1022, 20] on span "Preview" at bounding box center [1014, 24] width 46 height 16
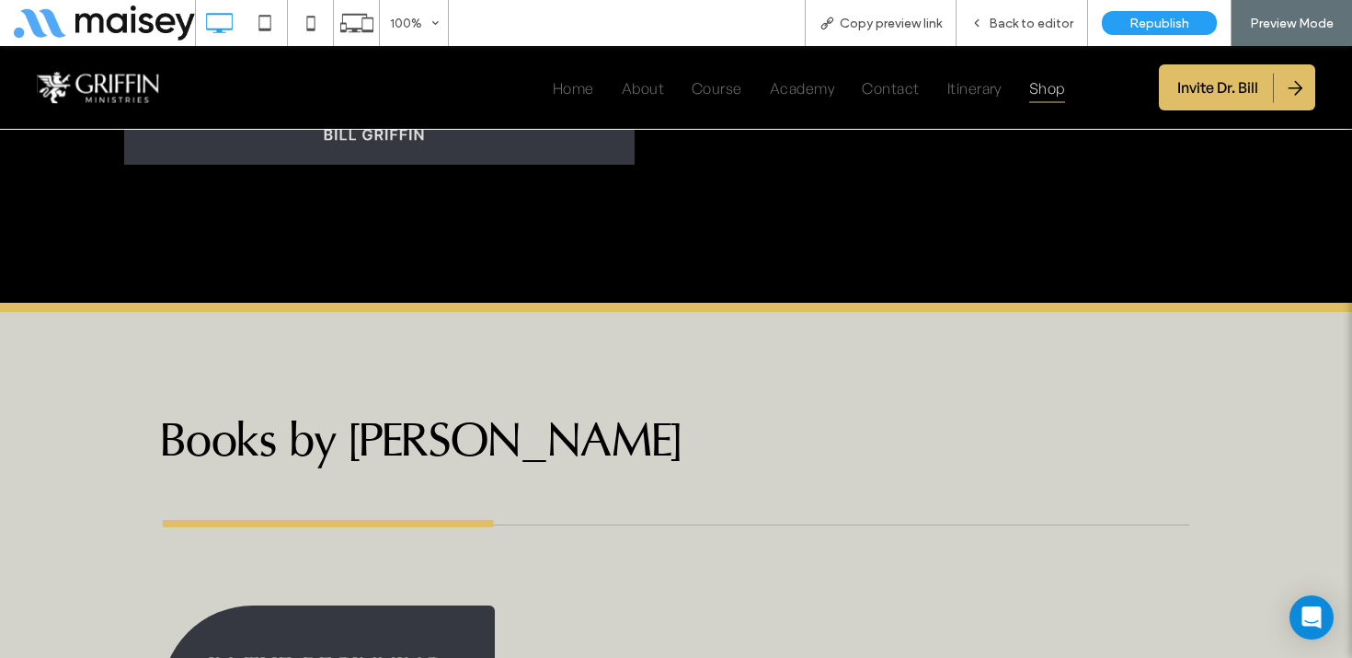
scroll to position [1758, 0]
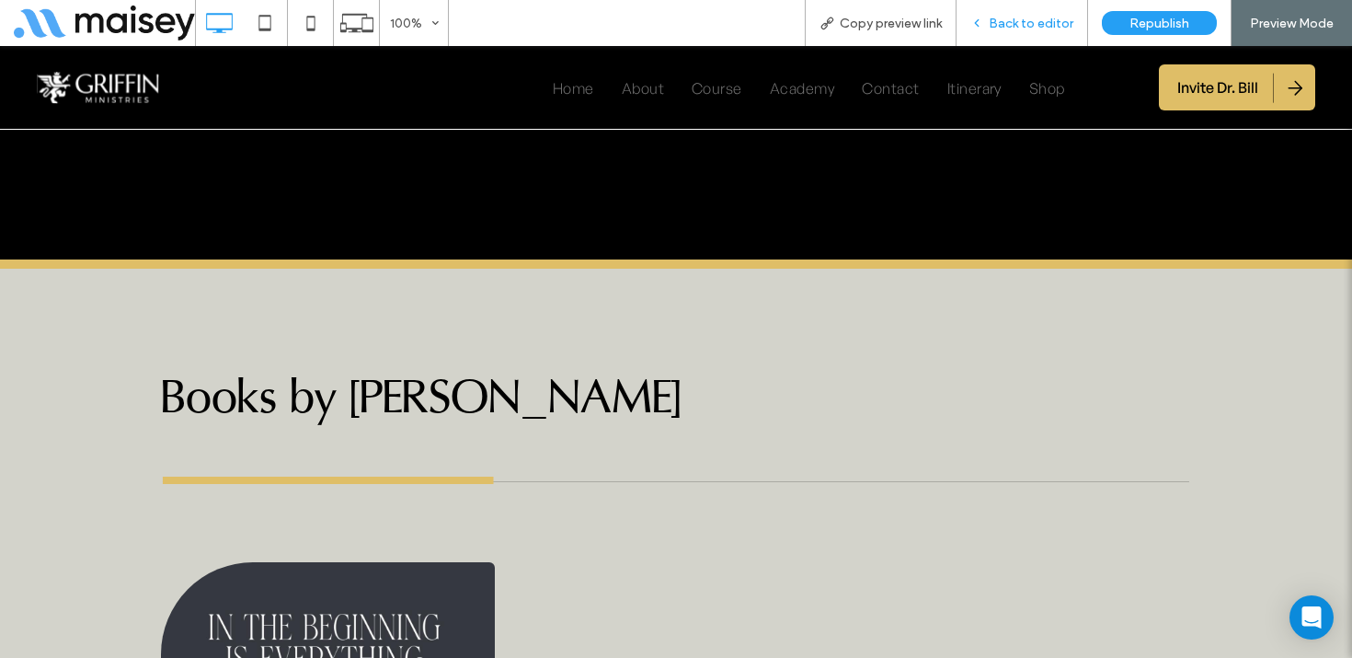
click at [1041, 22] on span "Back to editor" at bounding box center [1031, 24] width 85 height 16
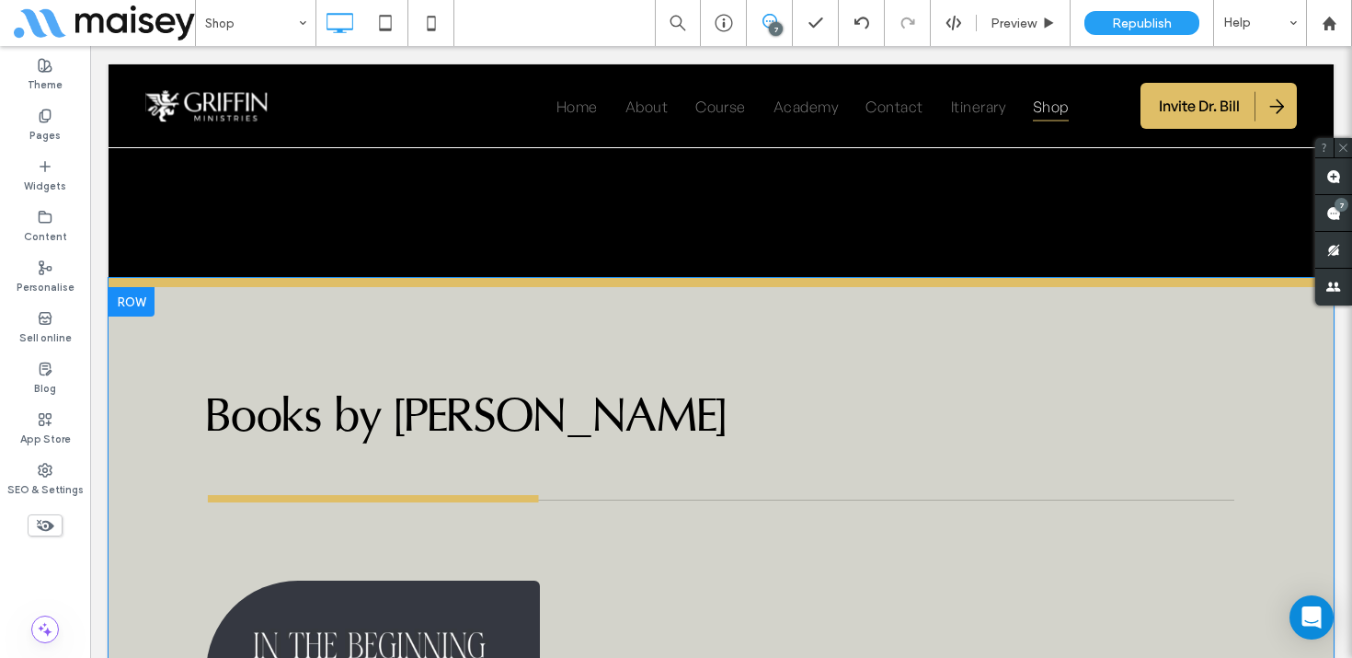
click at [140, 287] on div at bounding box center [132, 301] width 46 height 29
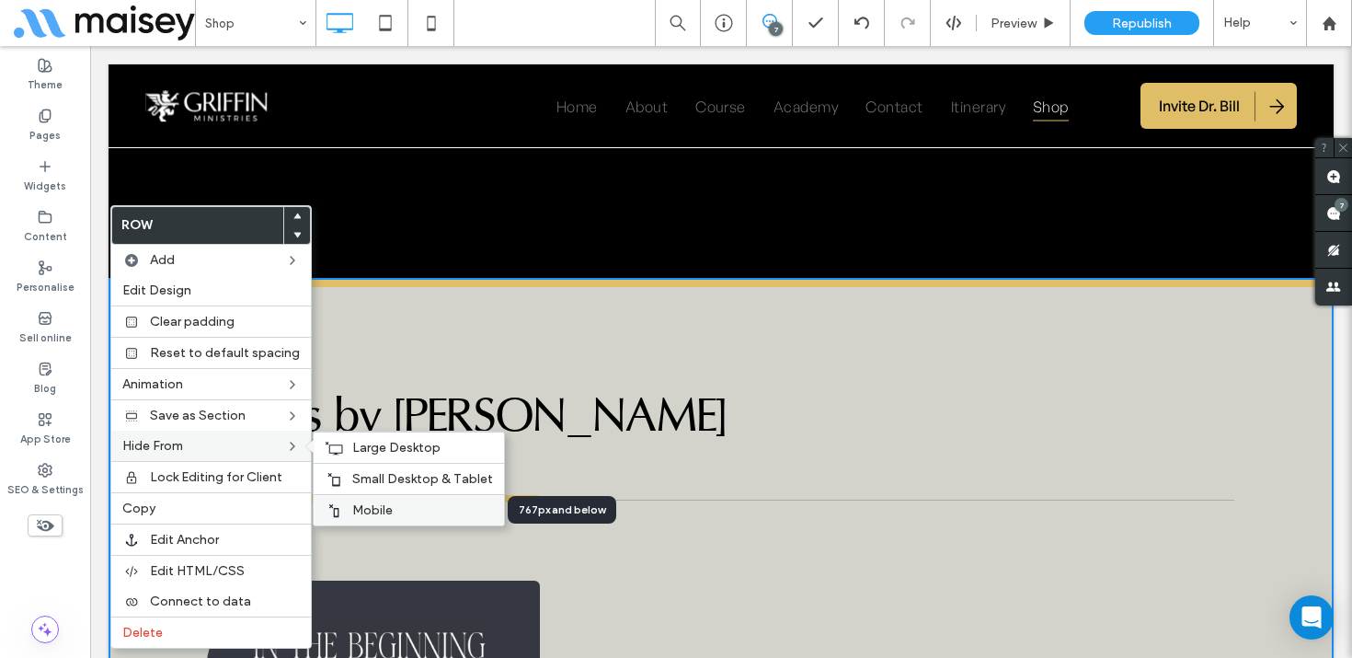
click at [380, 510] on span "Mobile" at bounding box center [372, 510] width 40 height 16
click at [380, 478] on span "Small Desktop & Tablet" at bounding box center [422, 479] width 141 height 16
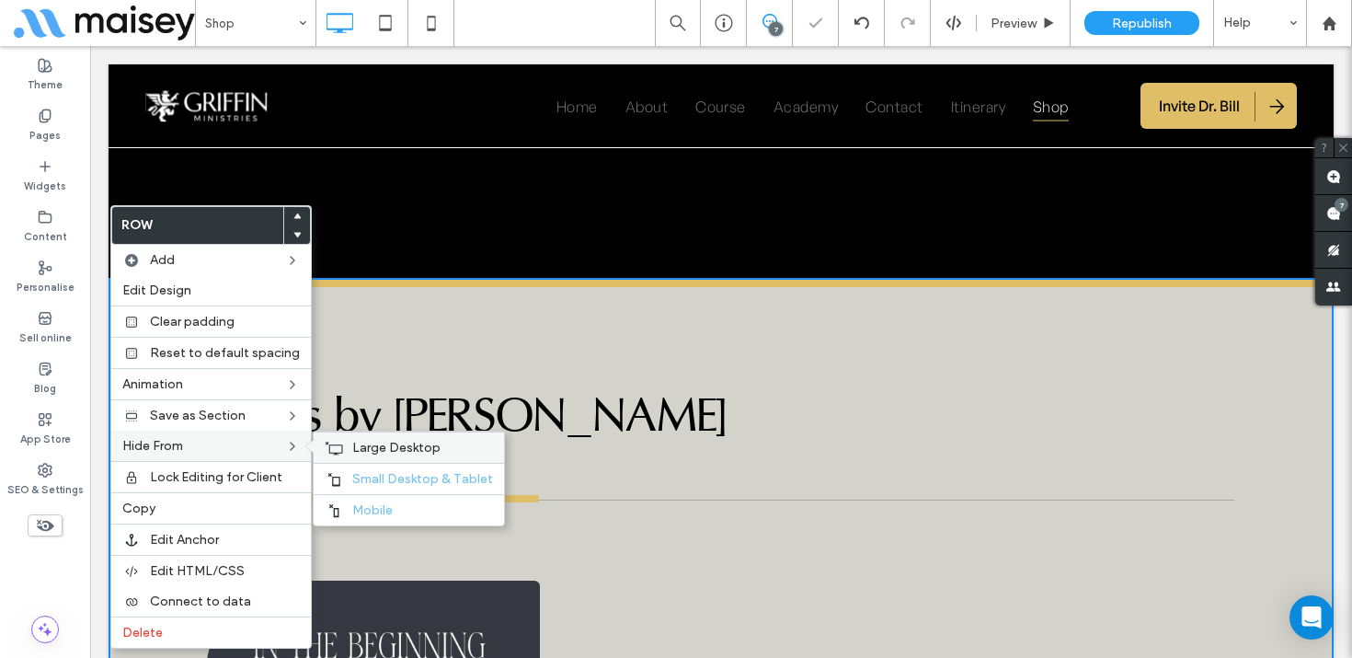
click at [389, 445] on span "Large Desktop" at bounding box center [396, 448] width 88 height 16
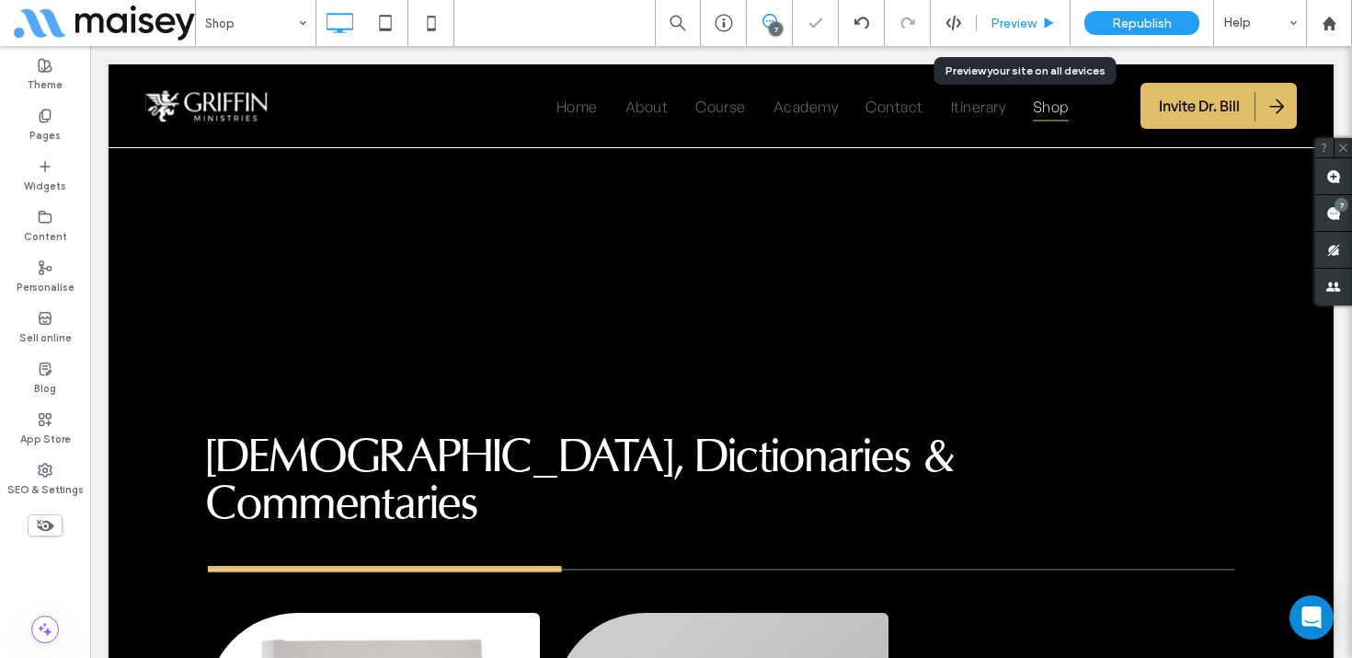
click at [1029, 30] on span "Preview" at bounding box center [1014, 24] width 46 height 16
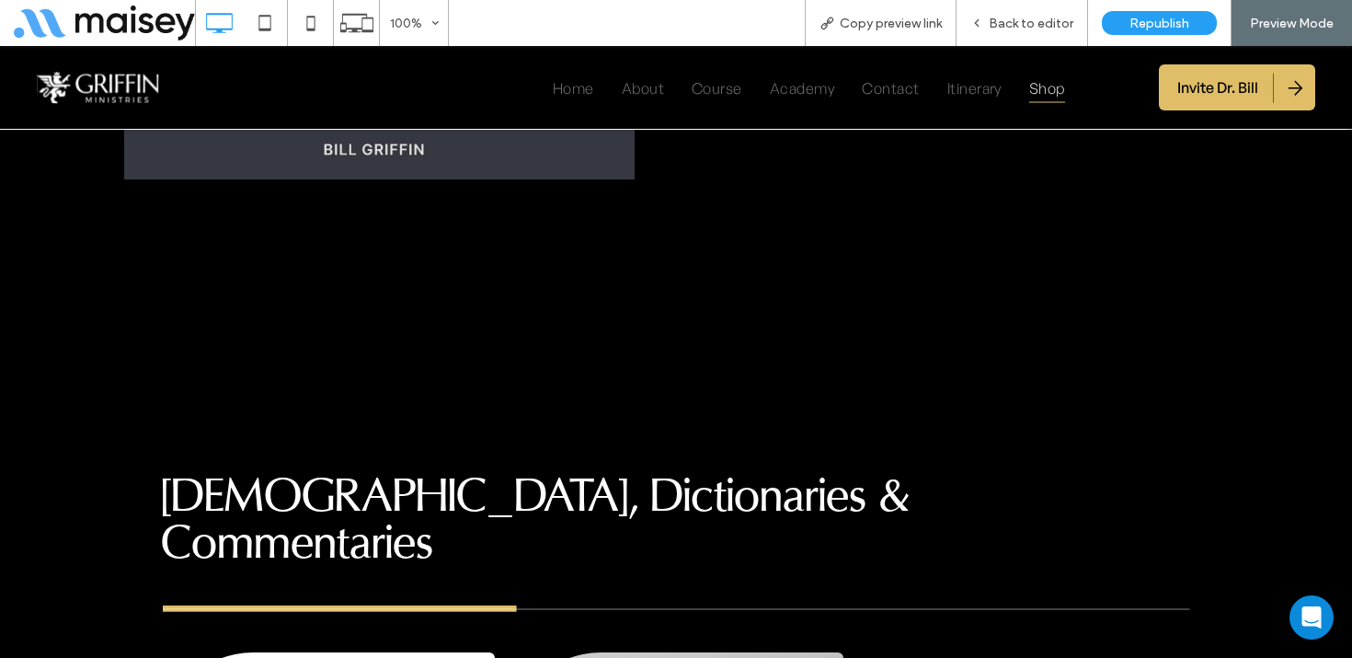
scroll to position [1702, 0]
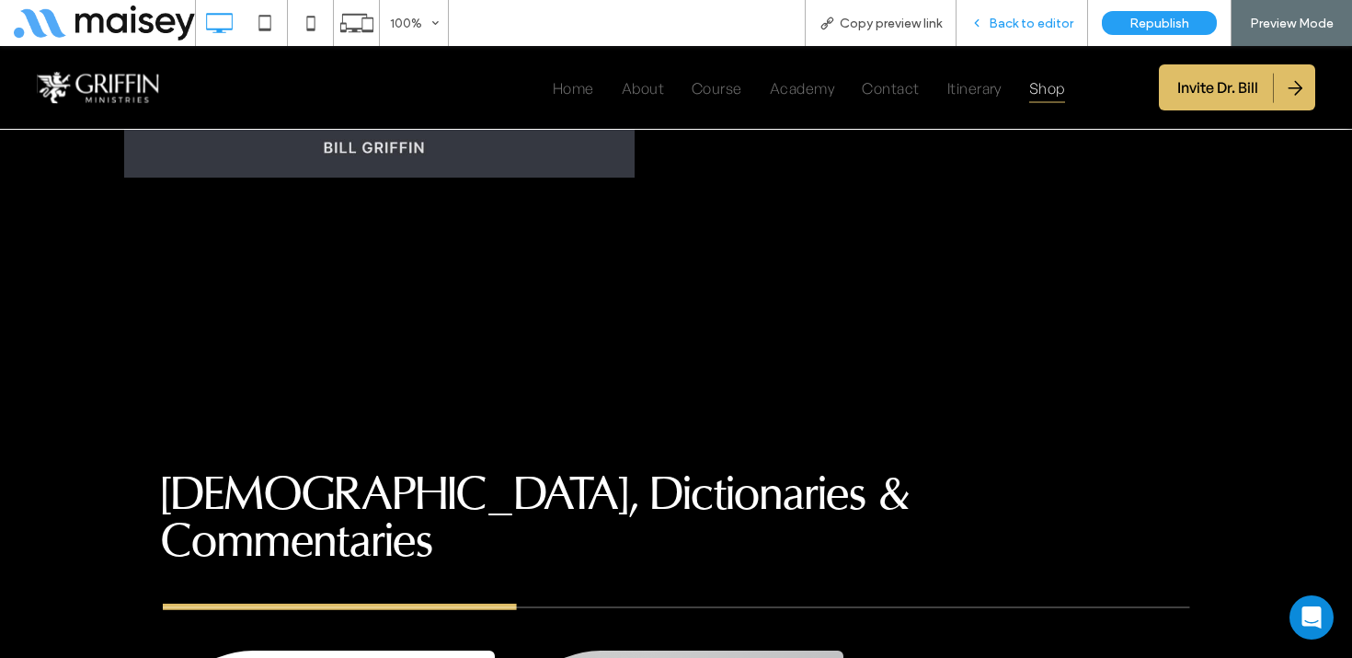
click at [1039, 23] on span "Back to editor" at bounding box center [1031, 24] width 85 height 16
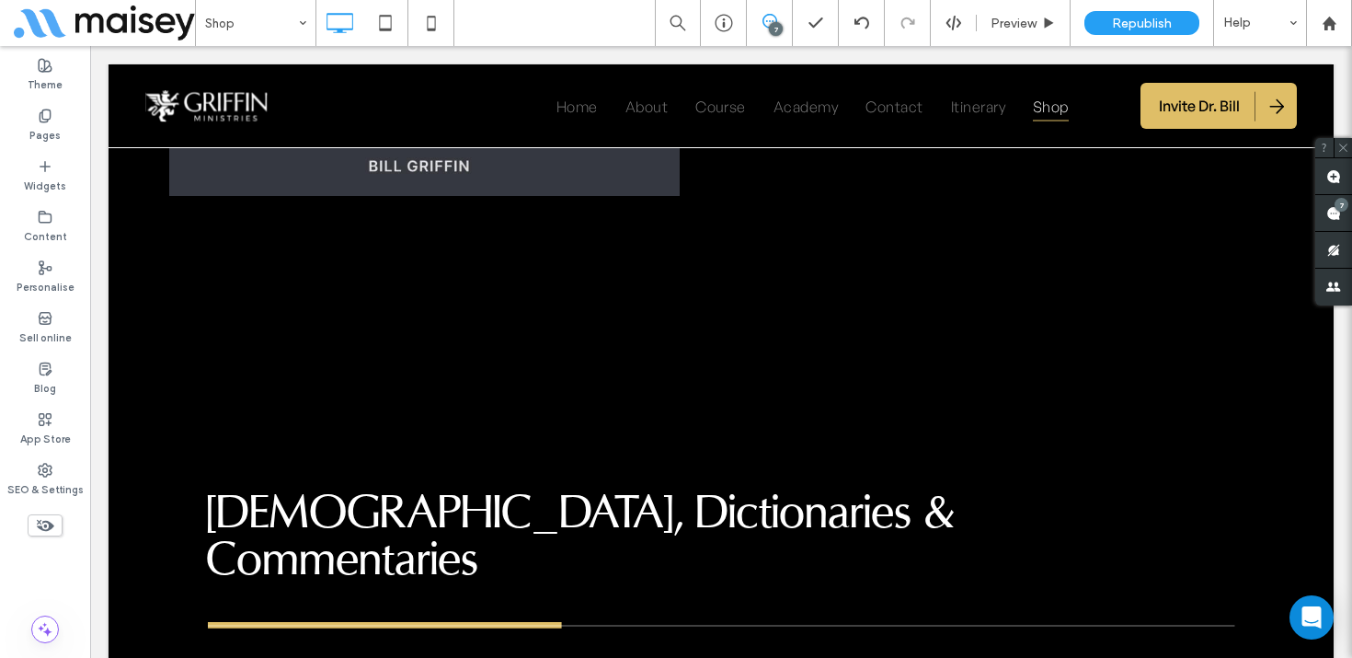
click at [48, 521] on use at bounding box center [45, 526] width 17 height 12
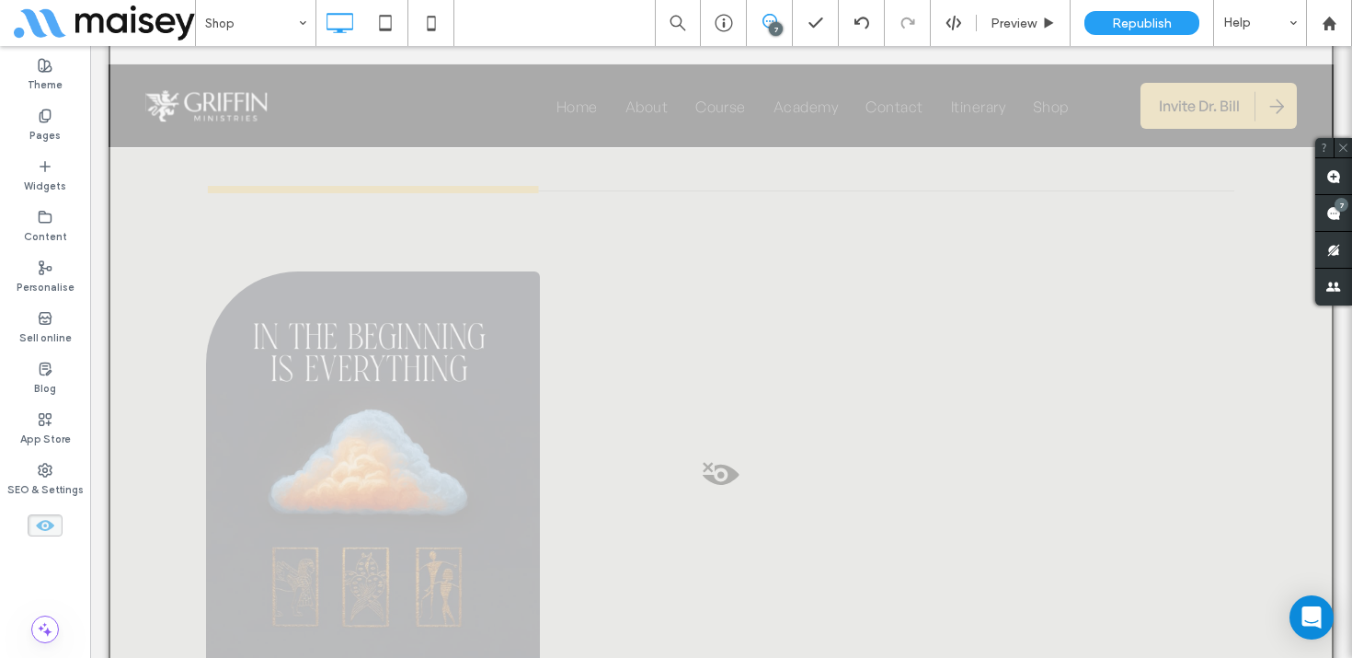
scroll to position [2139, 0]
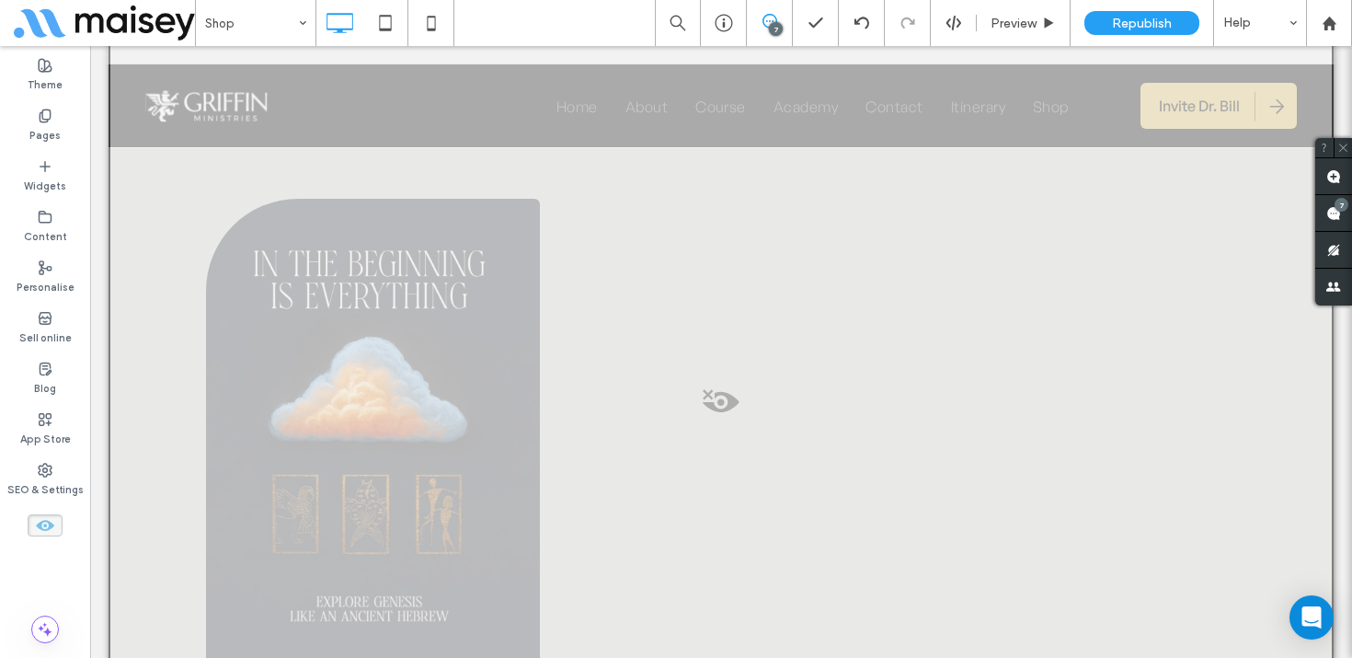
click at [712, 388] on span at bounding box center [720, 406] width 1221 height 37
click at [738, 352] on button "Yes" at bounding box center [738, 355] width 57 height 23
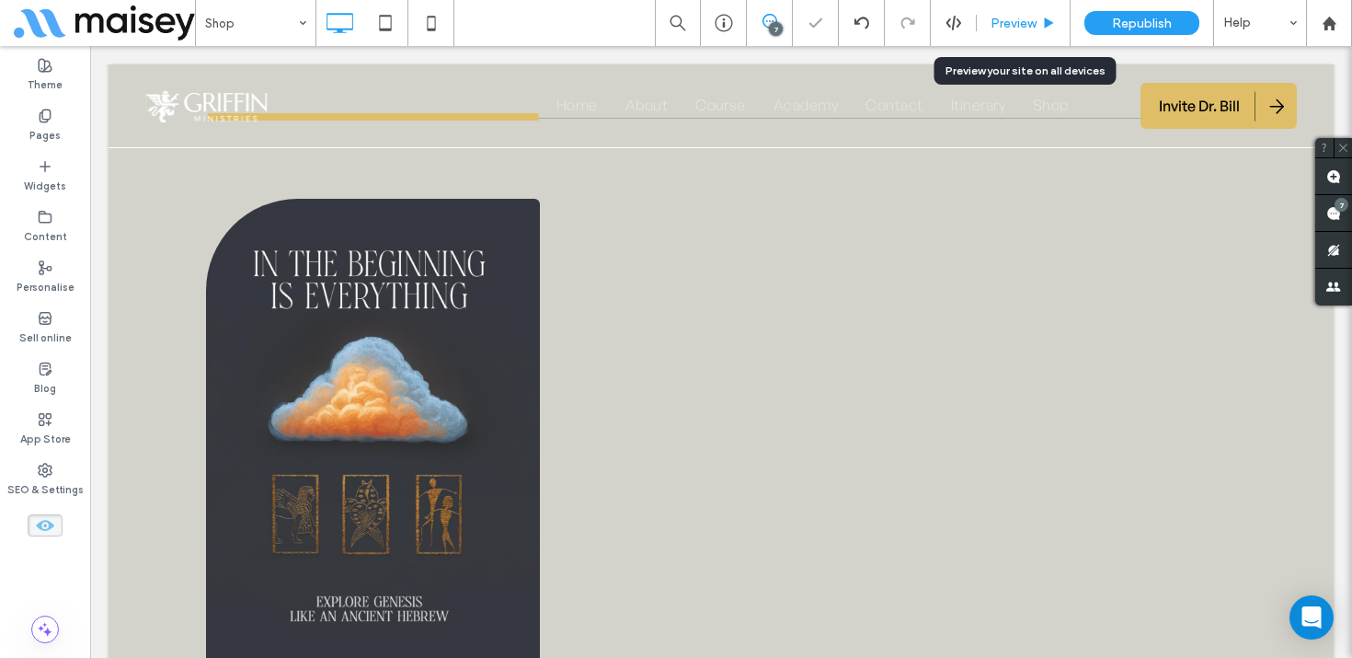
click at [1015, 16] on span "Preview" at bounding box center [1014, 24] width 46 height 16
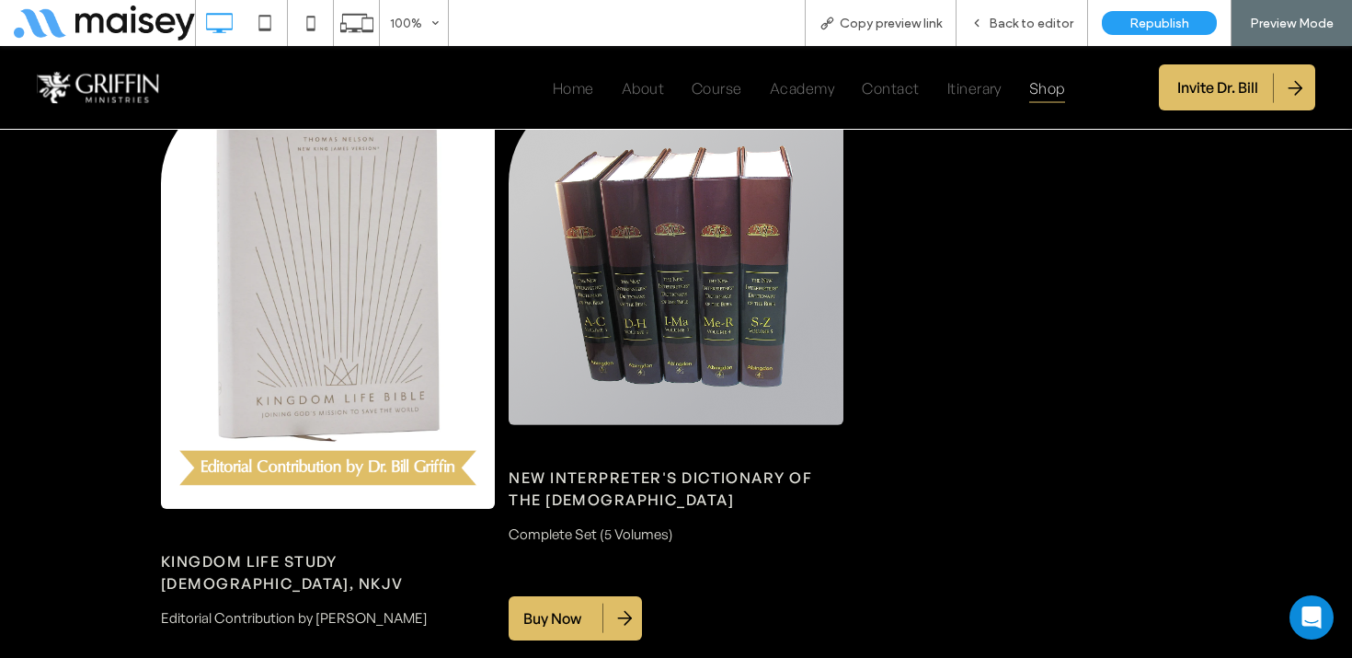
scroll to position [3390, 0]
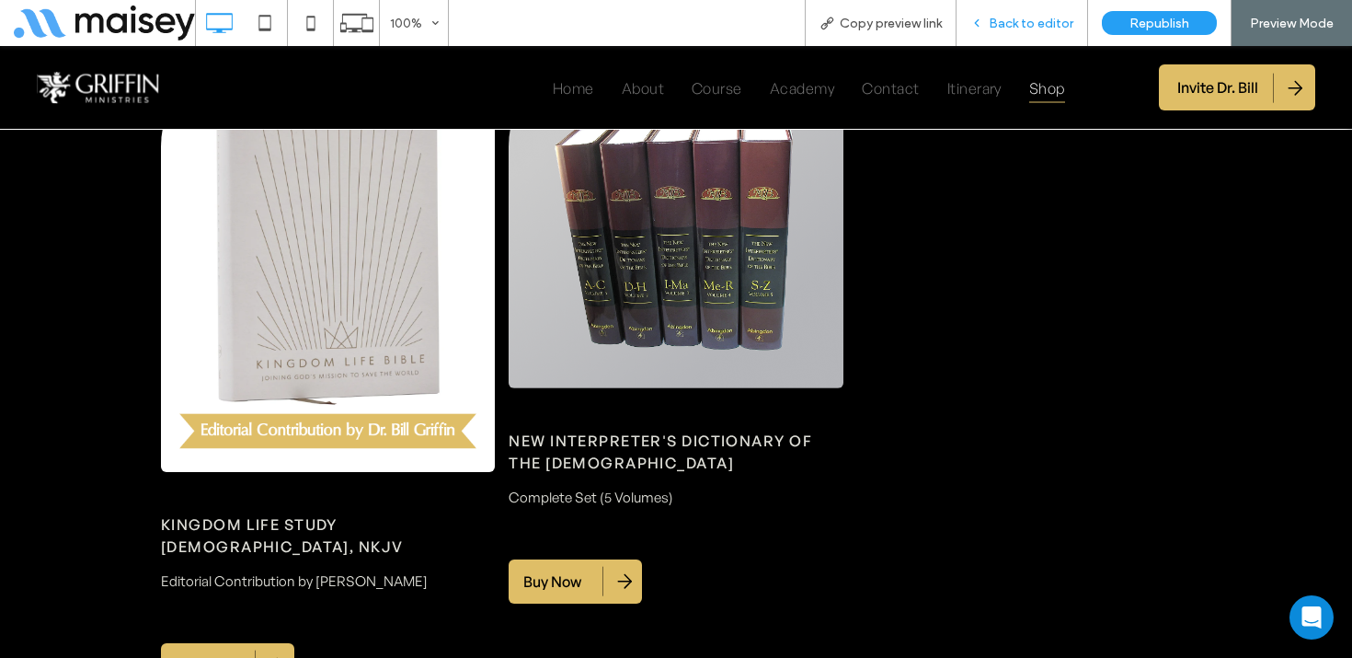
click at [1035, 20] on span "Back to editor" at bounding box center [1031, 24] width 85 height 16
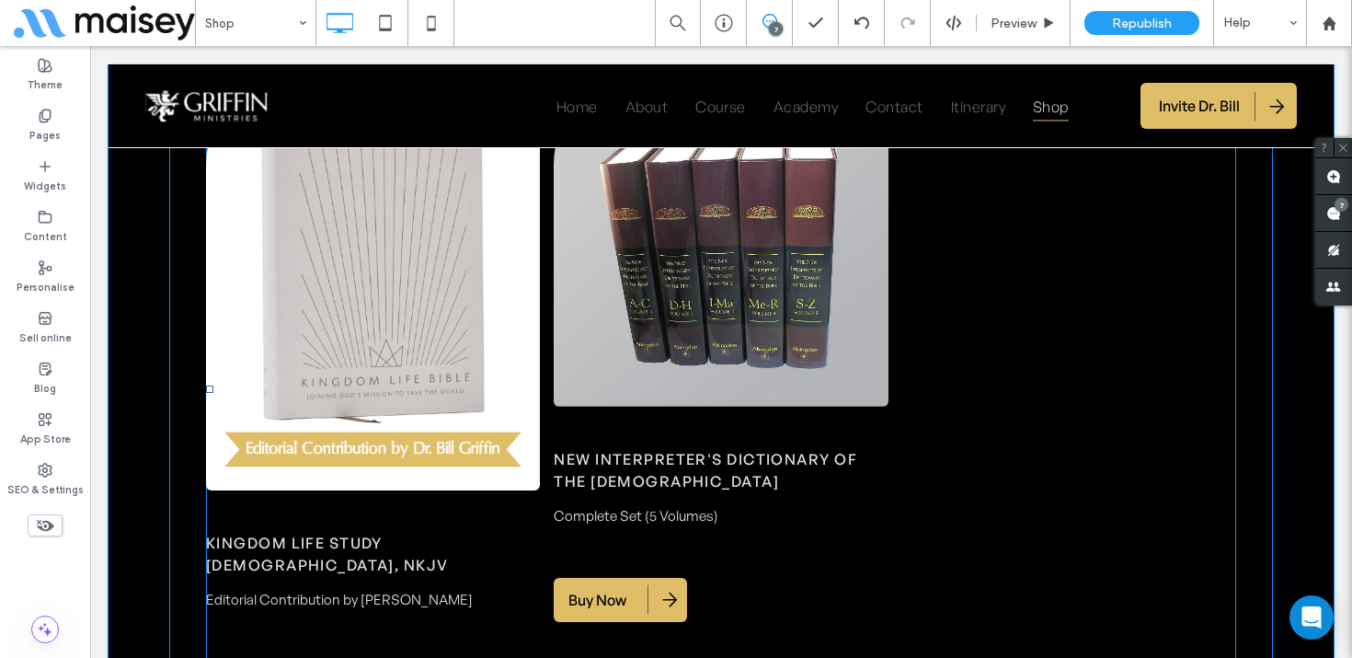
click at [583, 376] on span at bounding box center [721, 389] width 1030 height 633
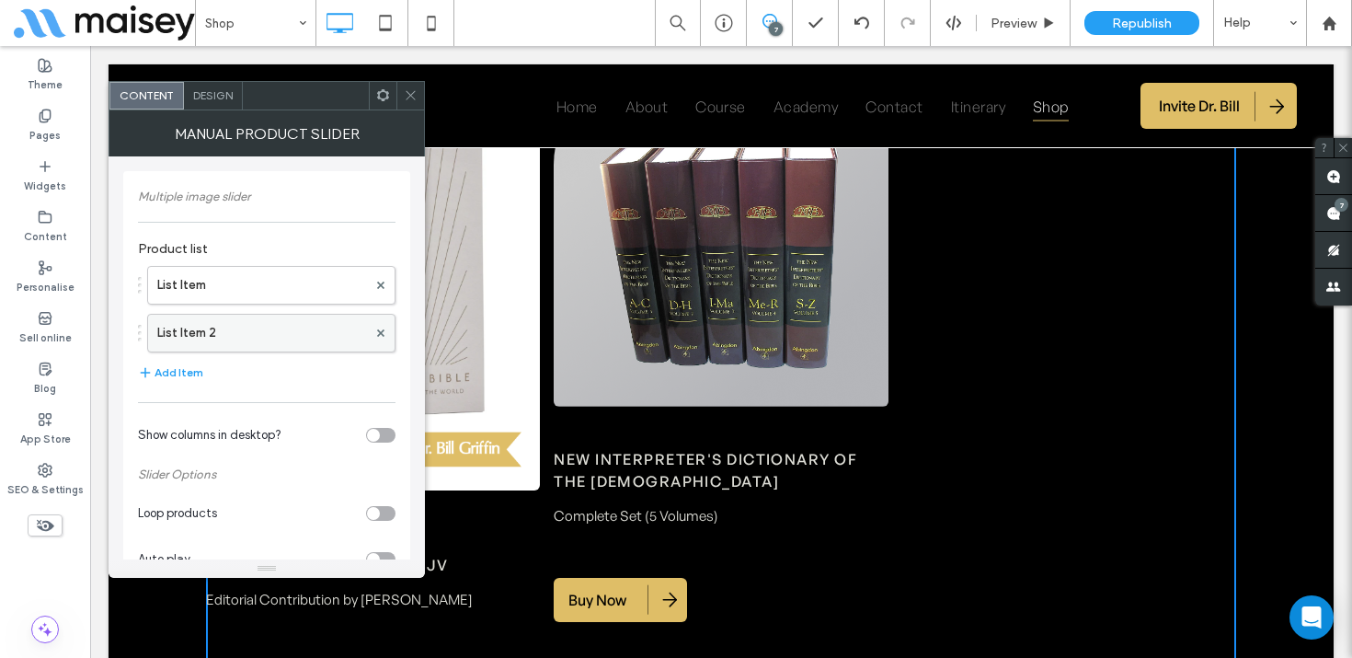
click at [227, 336] on label "List Item 2" at bounding box center [262, 333] width 210 height 37
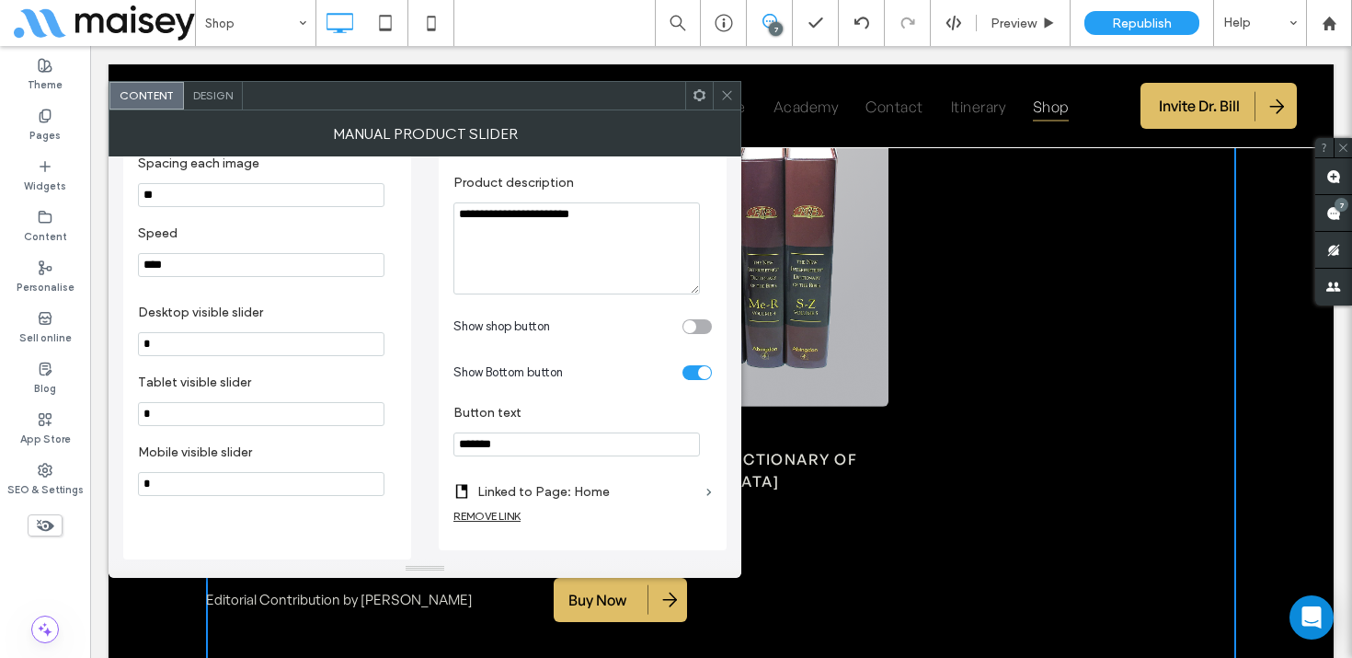
scroll to position [534, 0]
click at [499, 515] on div "REMOVE LINK" at bounding box center [486, 516] width 67 height 14
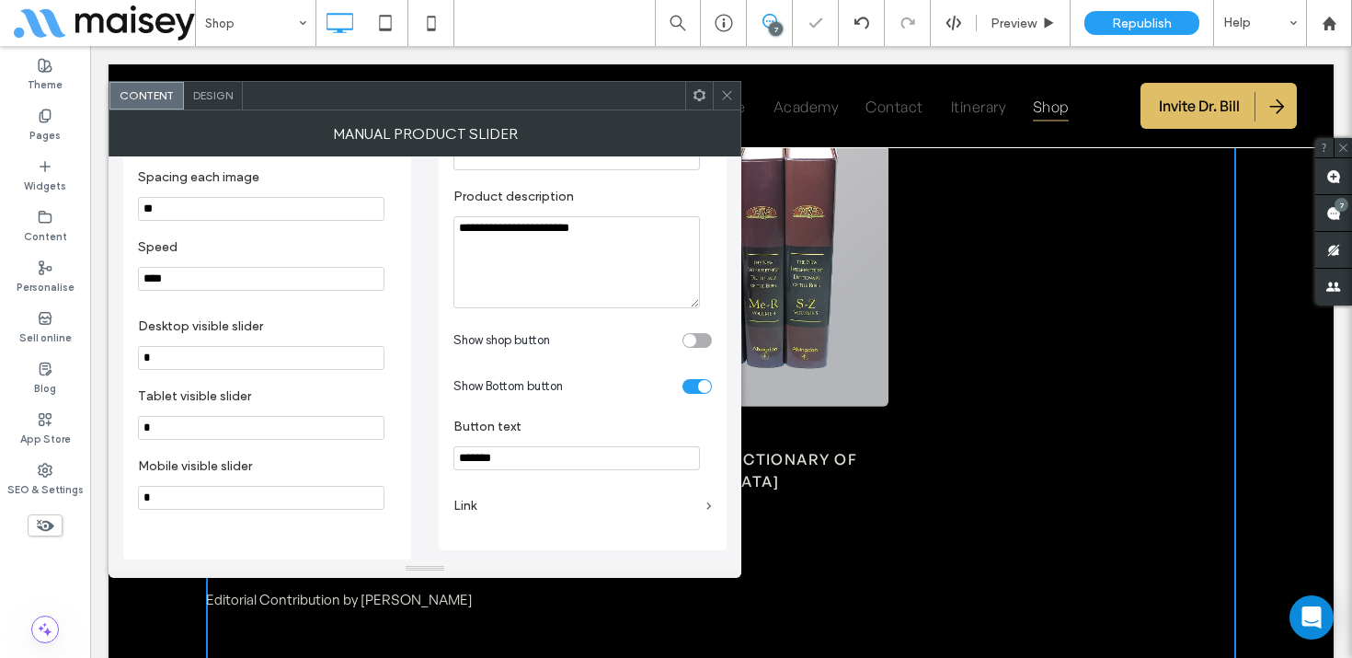
click at [559, 510] on label "Link" at bounding box center [576, 505] width 246 height 34
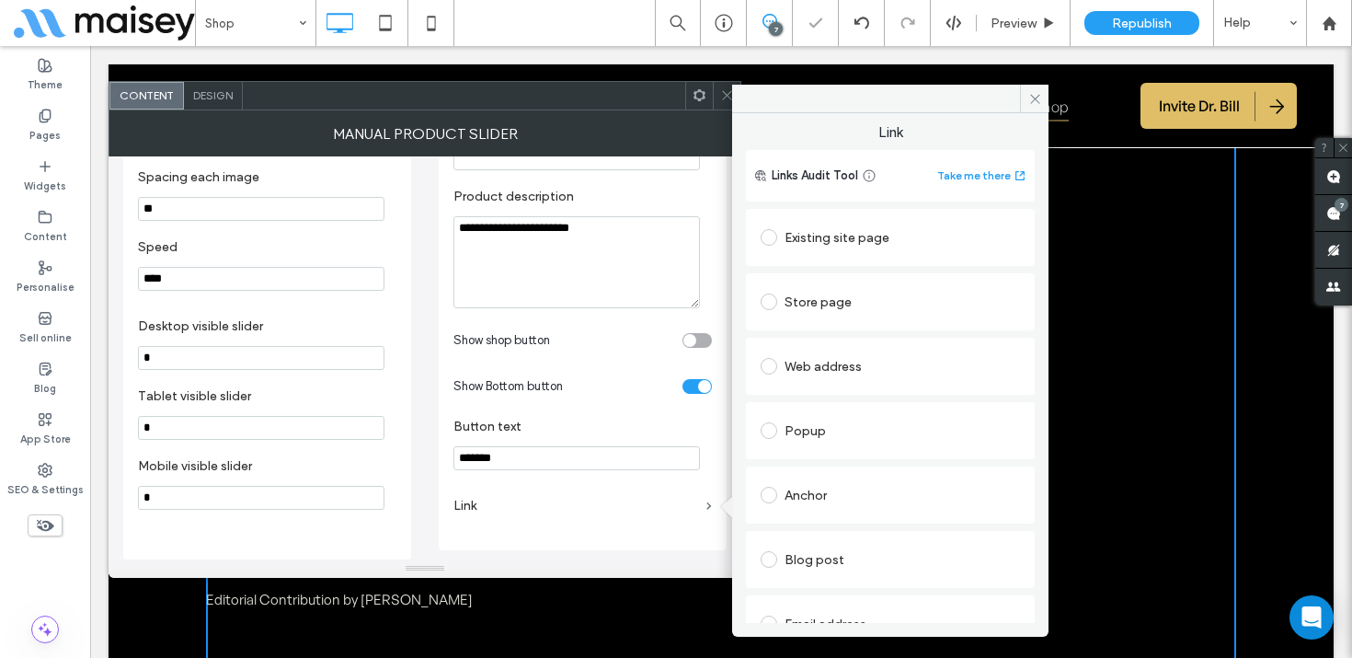
click at [844, 366] on div "Web address" at bounding box center [890, 365] width 259 height 29
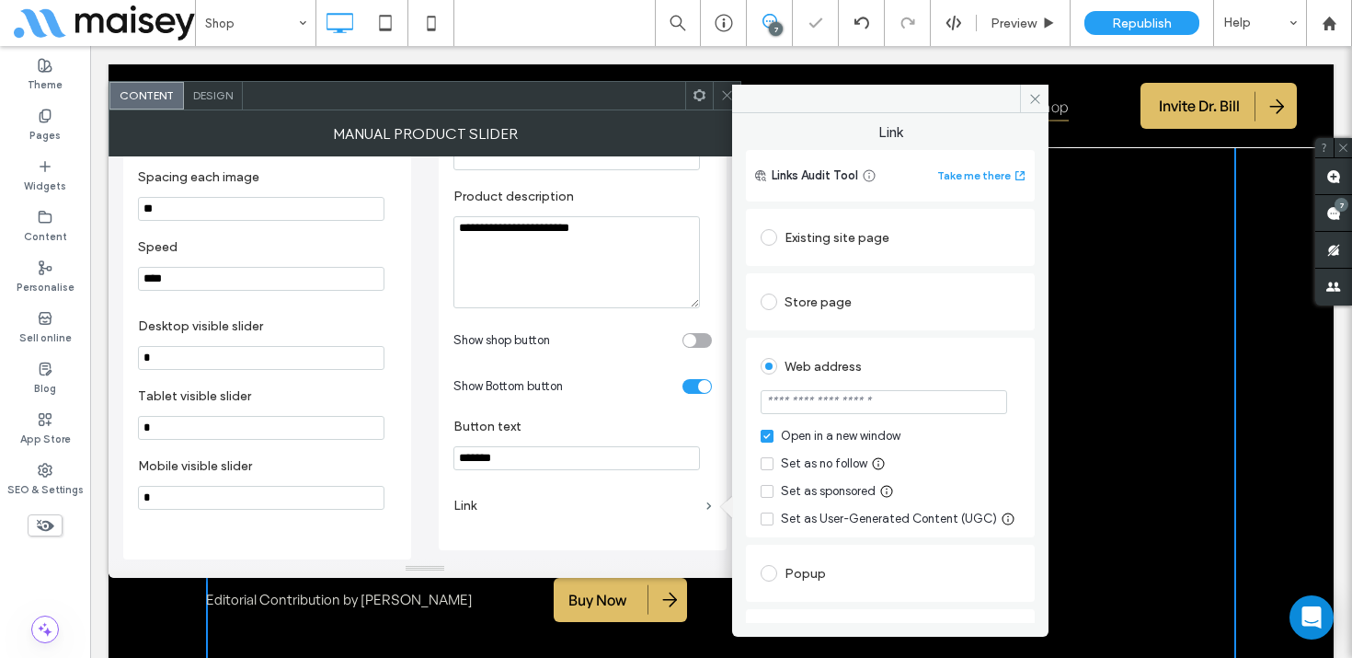
click at [831, 396] on input "url" at bounding box center [884, 402] width 246 height 24
paste input "**********"
type input "**********"
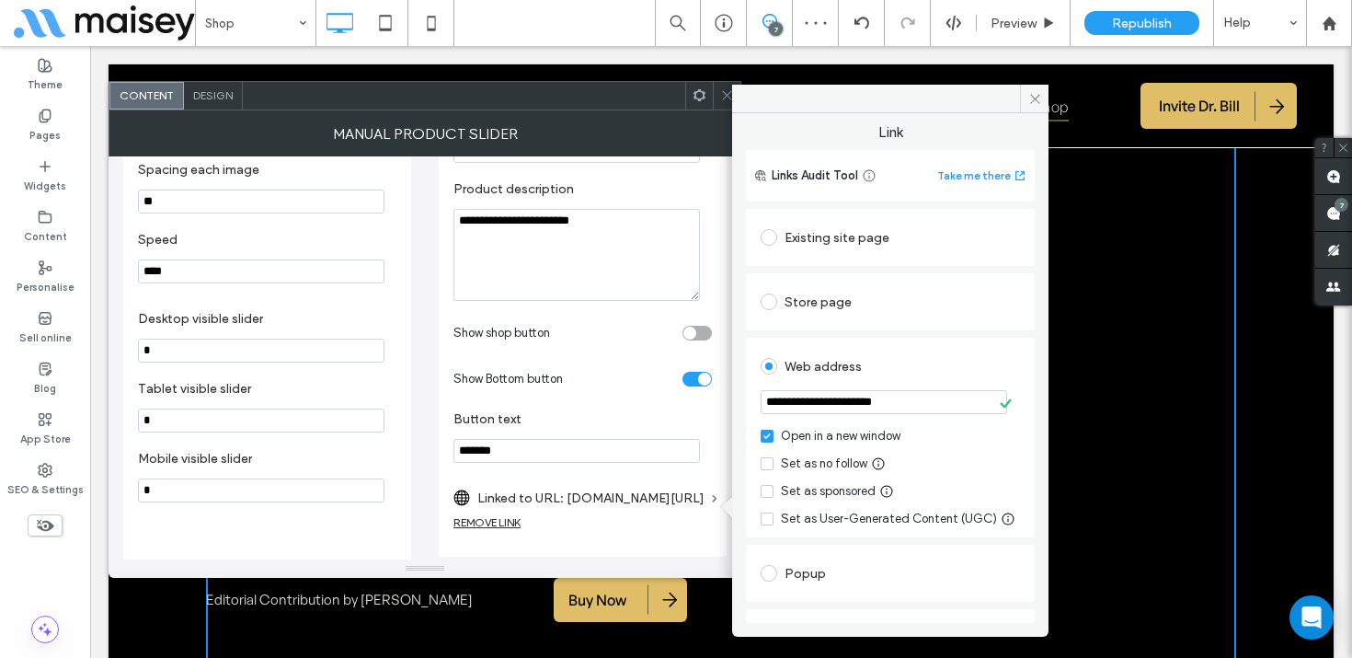
click at [927, 352] on div "Web address" at bounding box center [890, 365] width 259 height 29
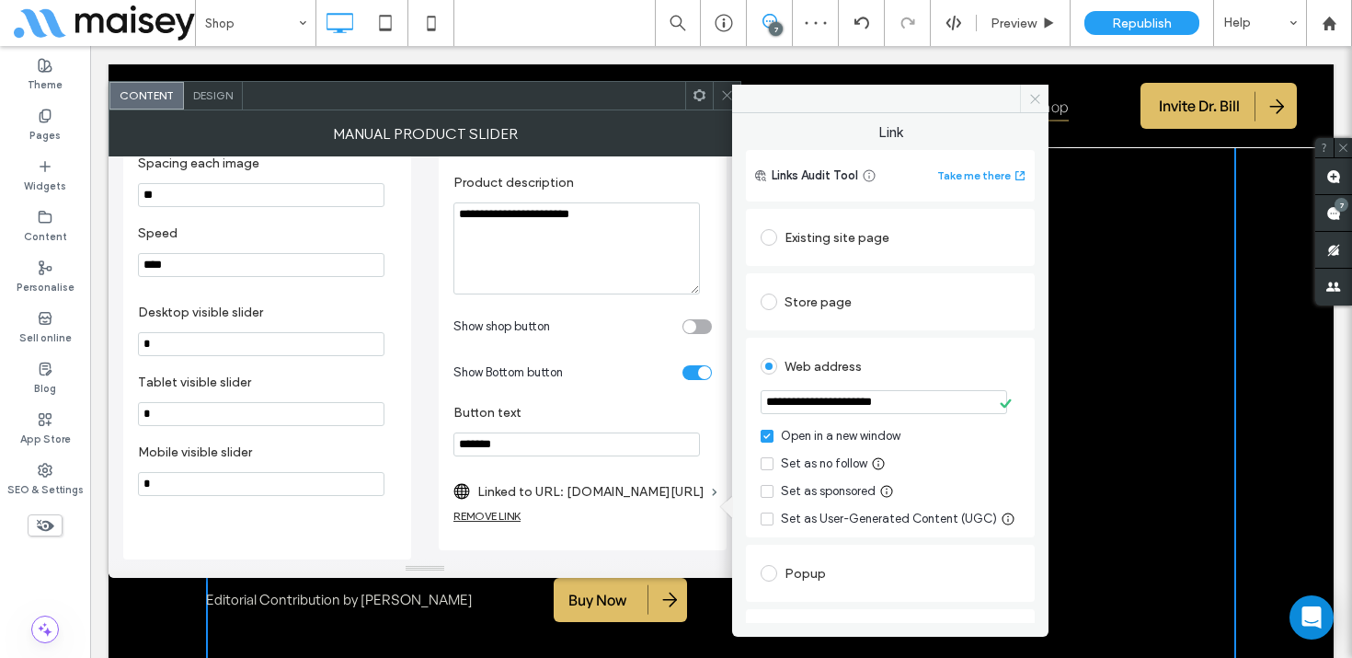
click at [1031, 86] on span at bounding box center [1034, 99] width 29 height 28
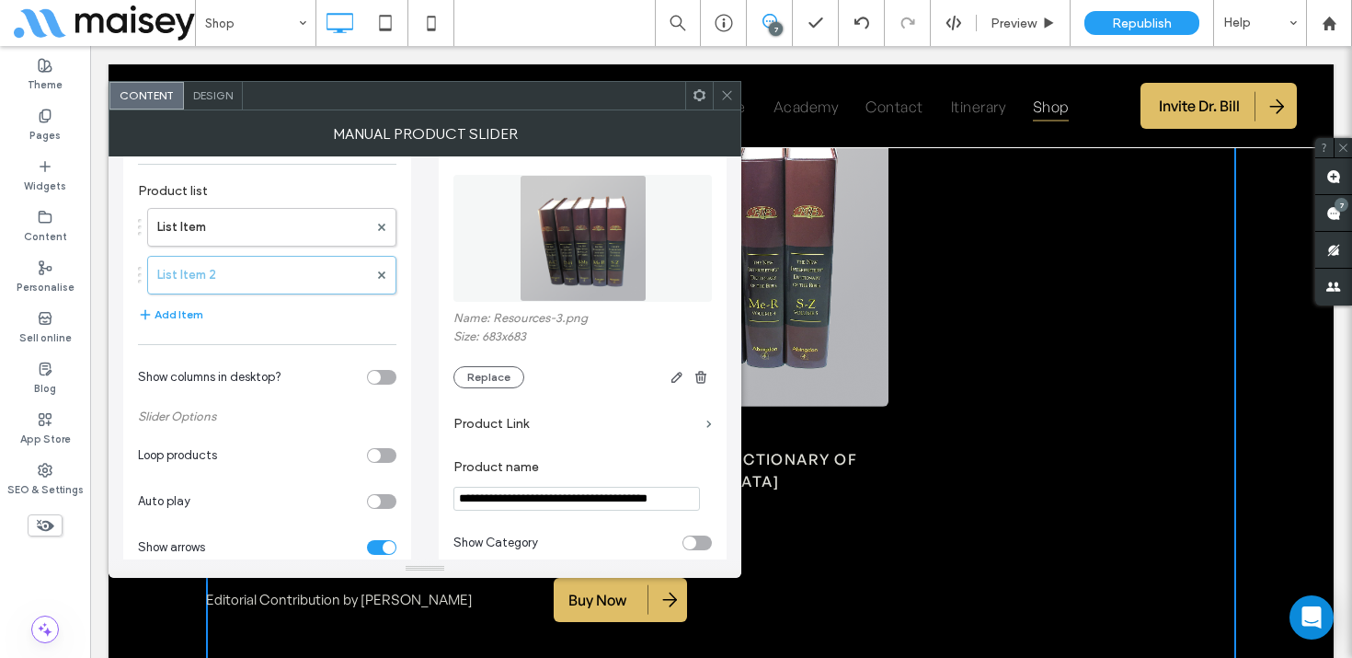
scroll to position [41, 0]
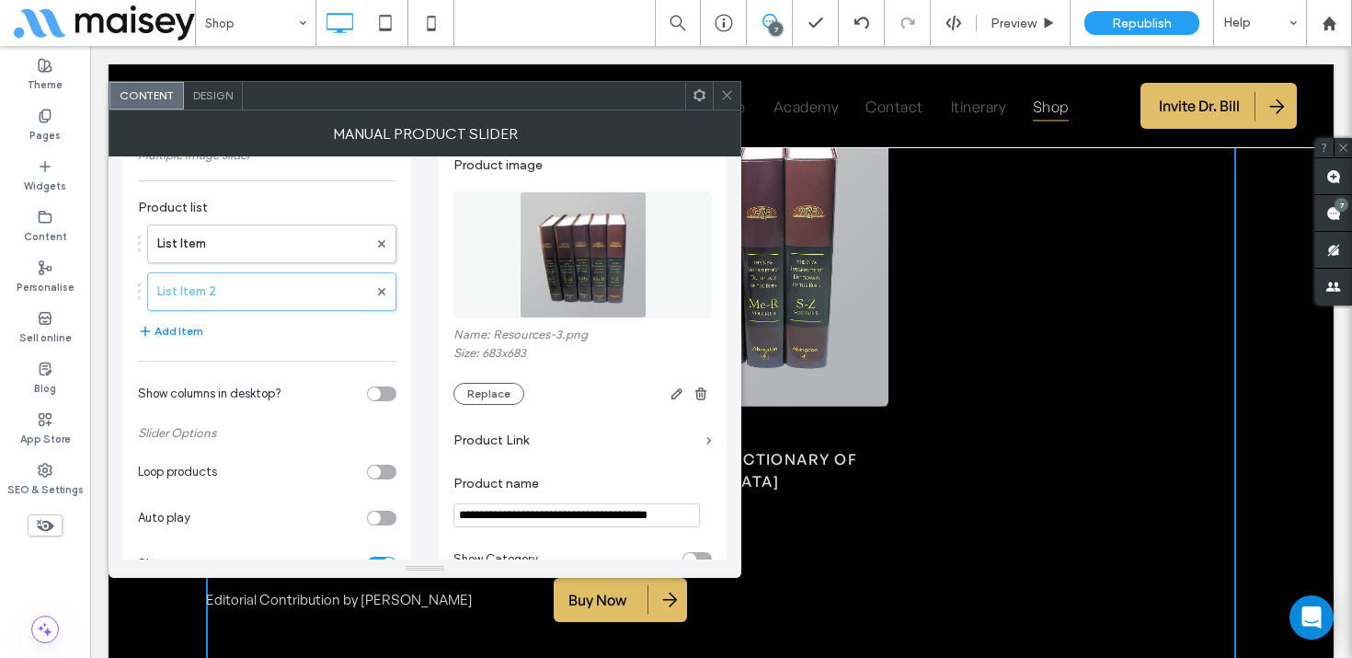
click at [184, 329] on button "Add Item" at bounding box center [170, 331] width 65 height 22
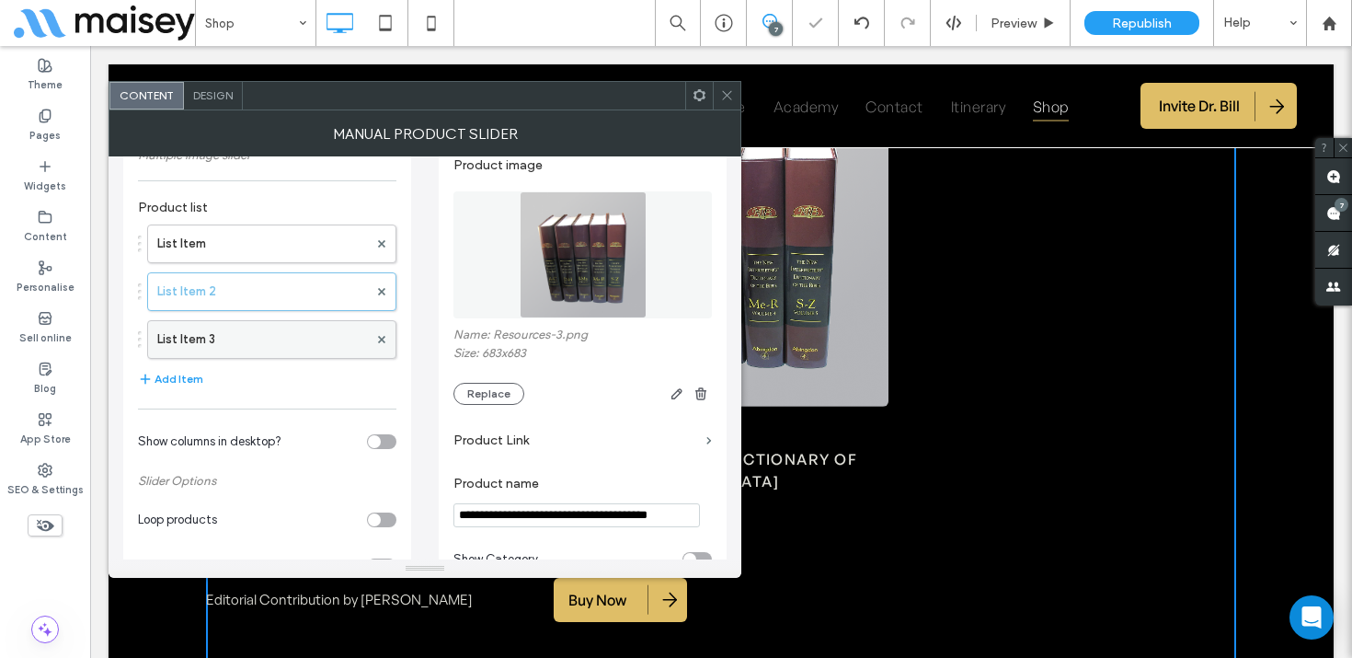
click at [216, 341] on label "List Item 3" at bounding box center [262, 339] width 211 height 37
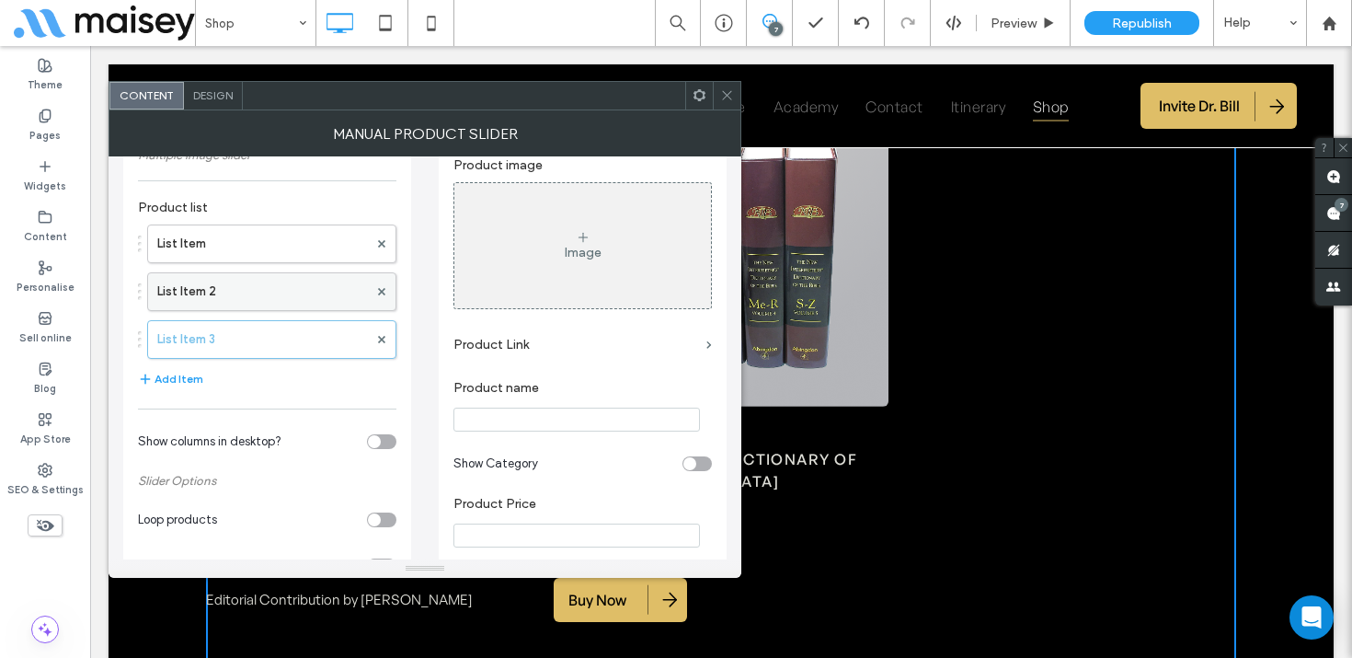
click at [263, 282] on label "List Item 2" at bounding box center [262, 291] width 211 height 37
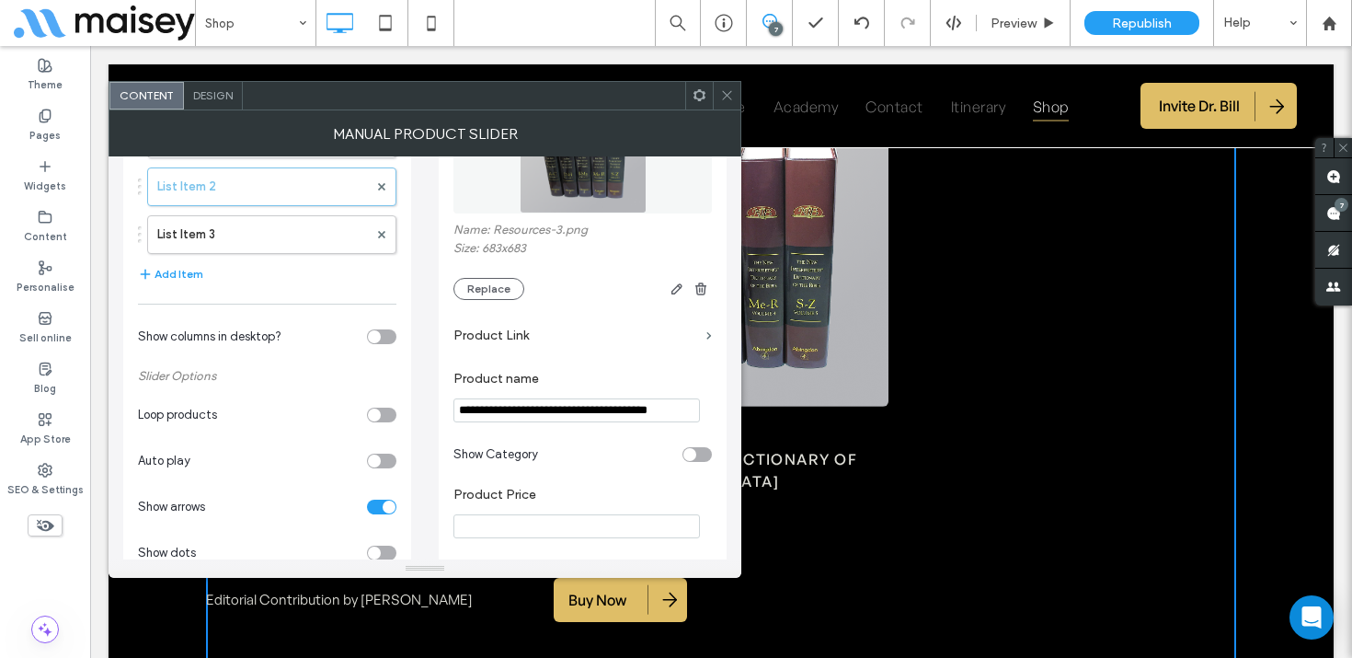
scroll to position [135, 0]
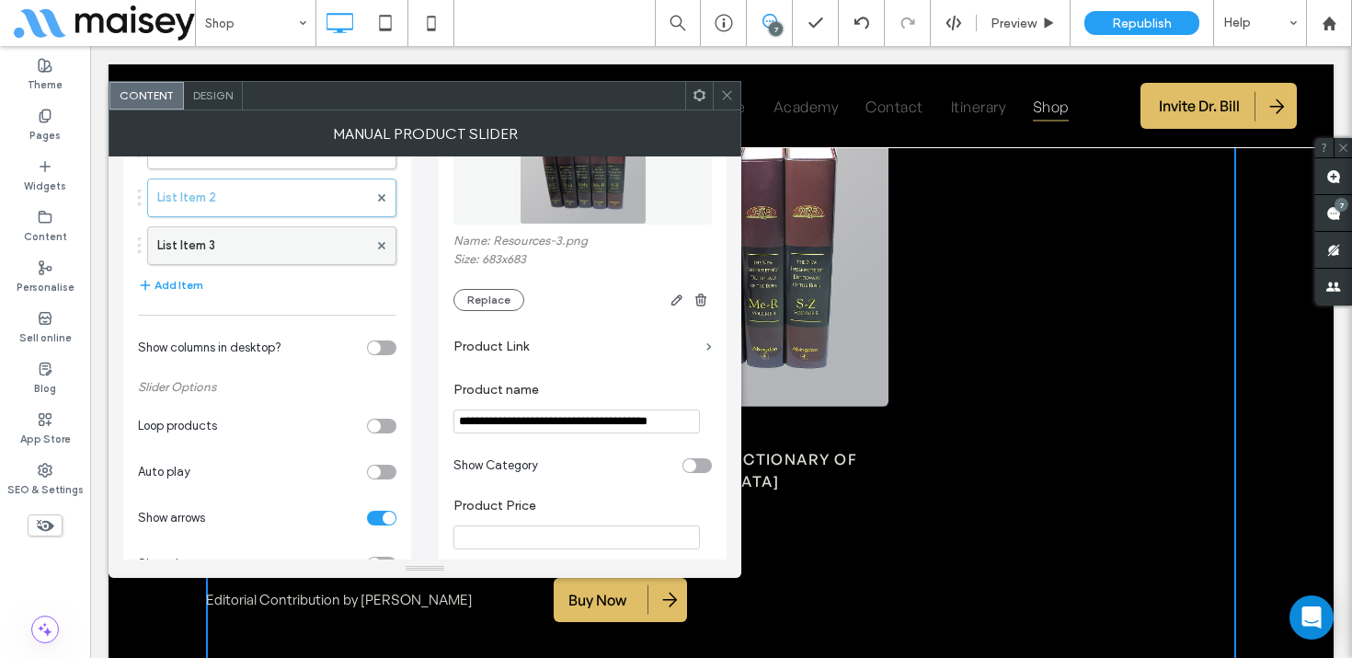
click at [288, 234] on label "List Item 3" at bounding box center [262, 245] width 211 height 37
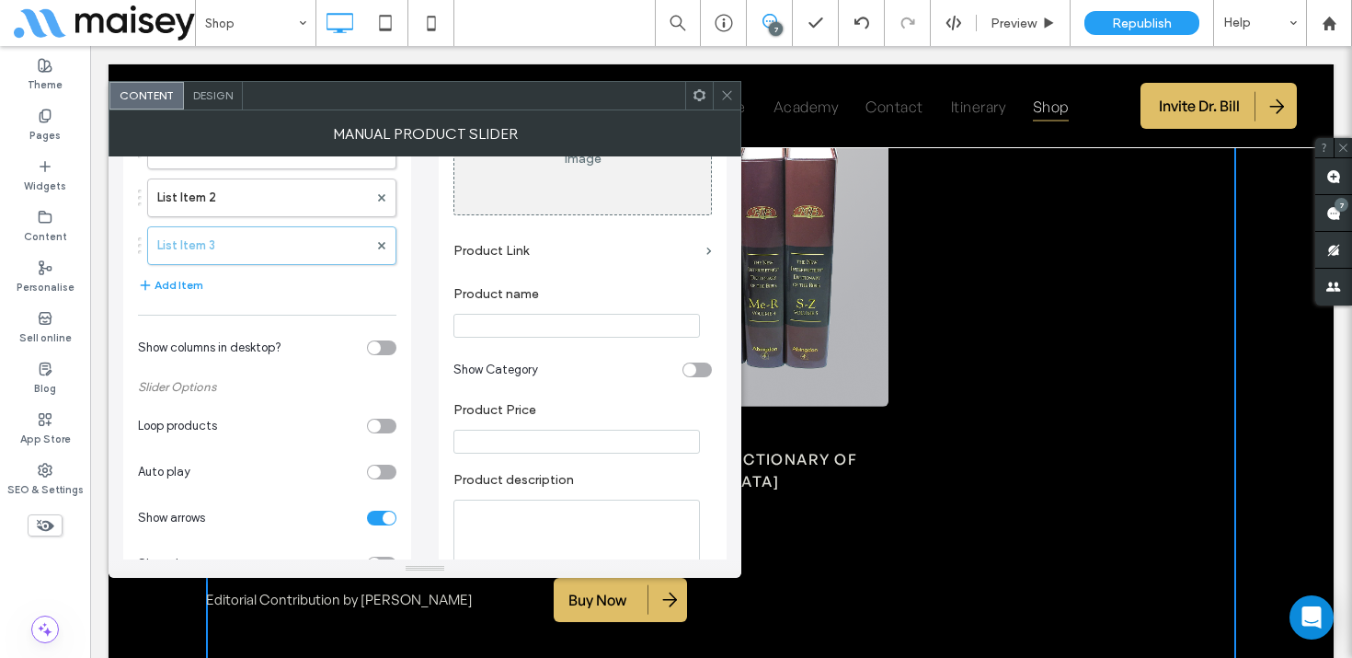
click at [519, 445] on input "Product Price" at bounding box center [576, 442] width 246 height 24
click at [243, 201] on label "List Item 2" at bounding box center [262, 197] width 211 height 37
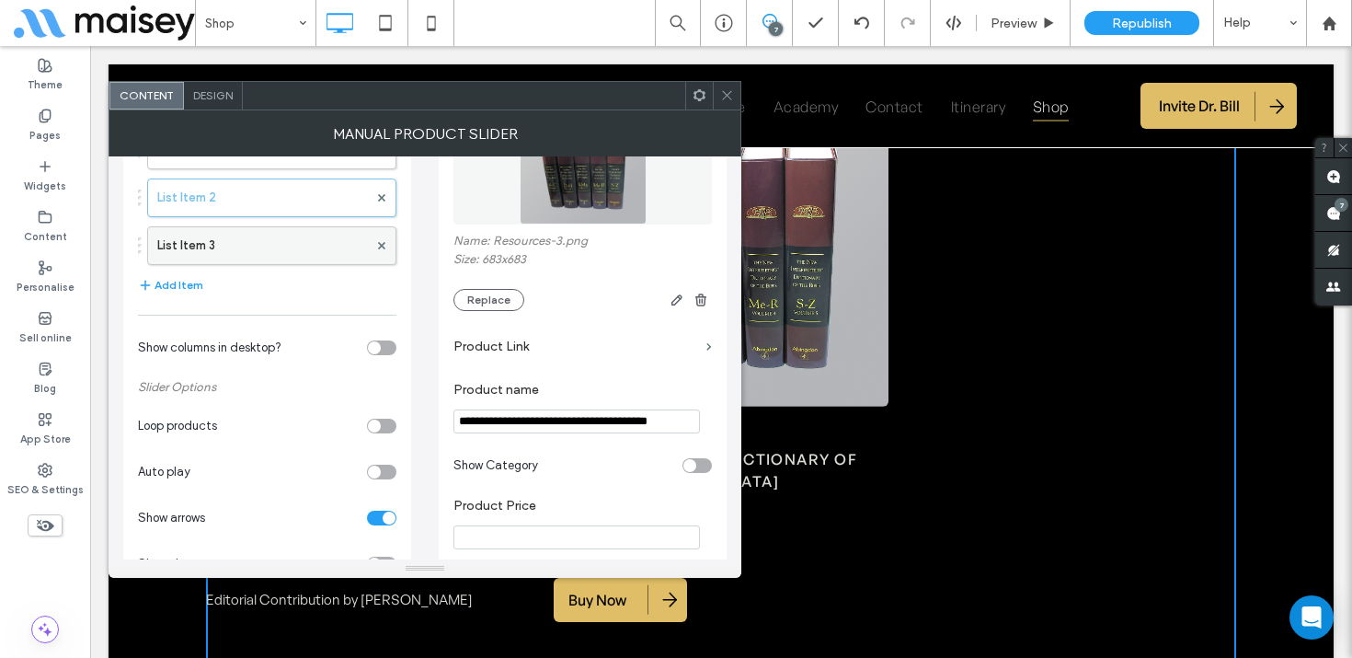
click at [248, 252] on label "List Item 3" at bounding box center [262, 245] width 211 height 37
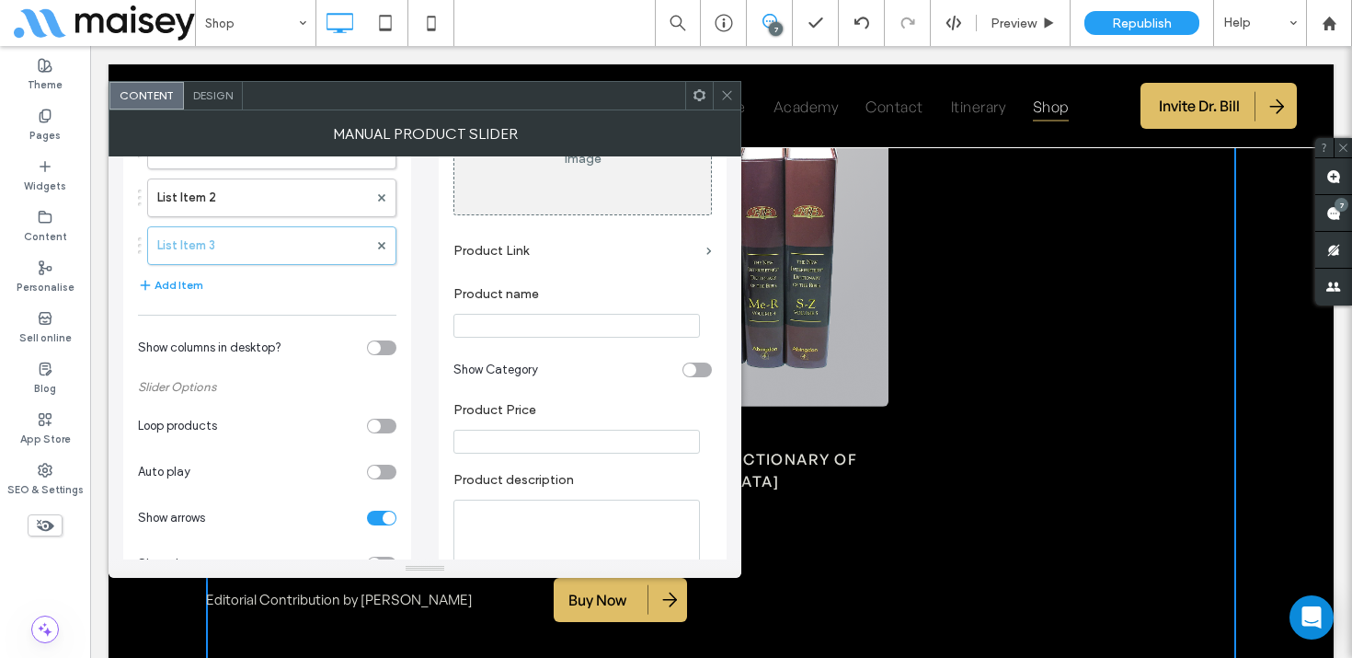
click at [516, 319] on input "Product name" at bounding box center [576, 326] width 246 height 24
paste input "**********"
type input "**********"
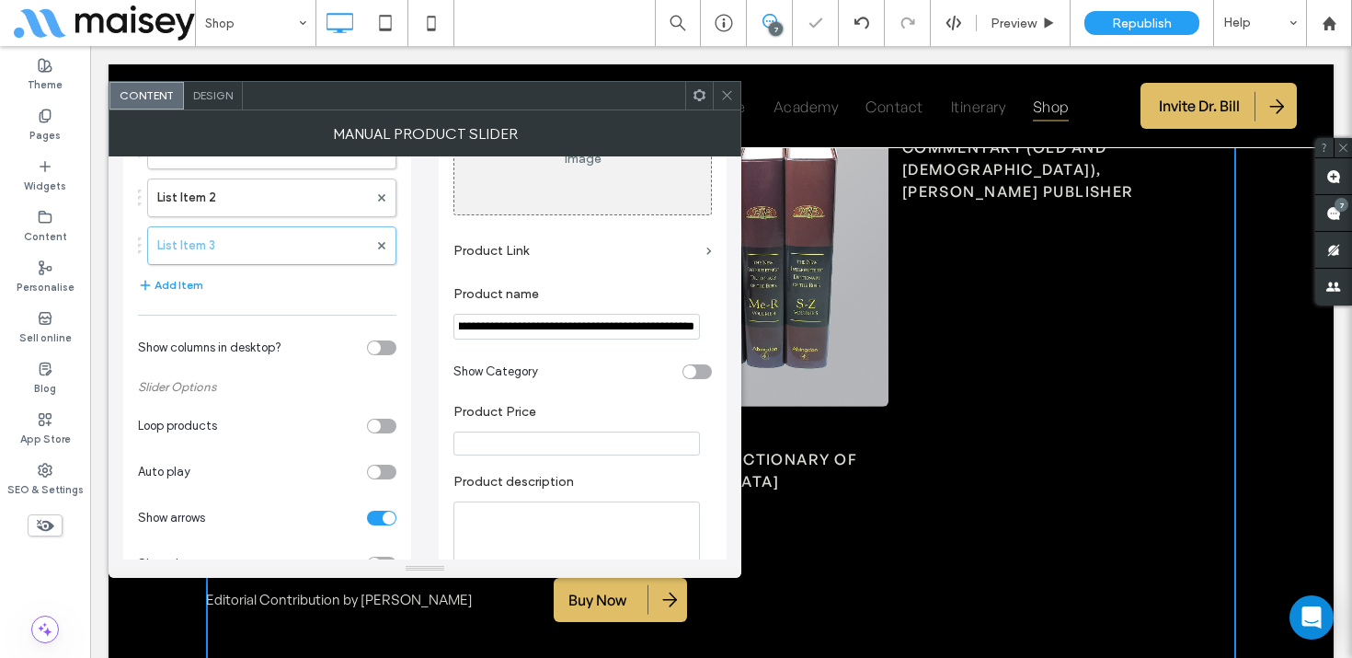
click at [513, 447] on input "Product Price" at bounding box center [576, 443] width 246 height 24
click at [313, 197] on label "List Item 2" at bounding box center [262, 197] width 211 height 37
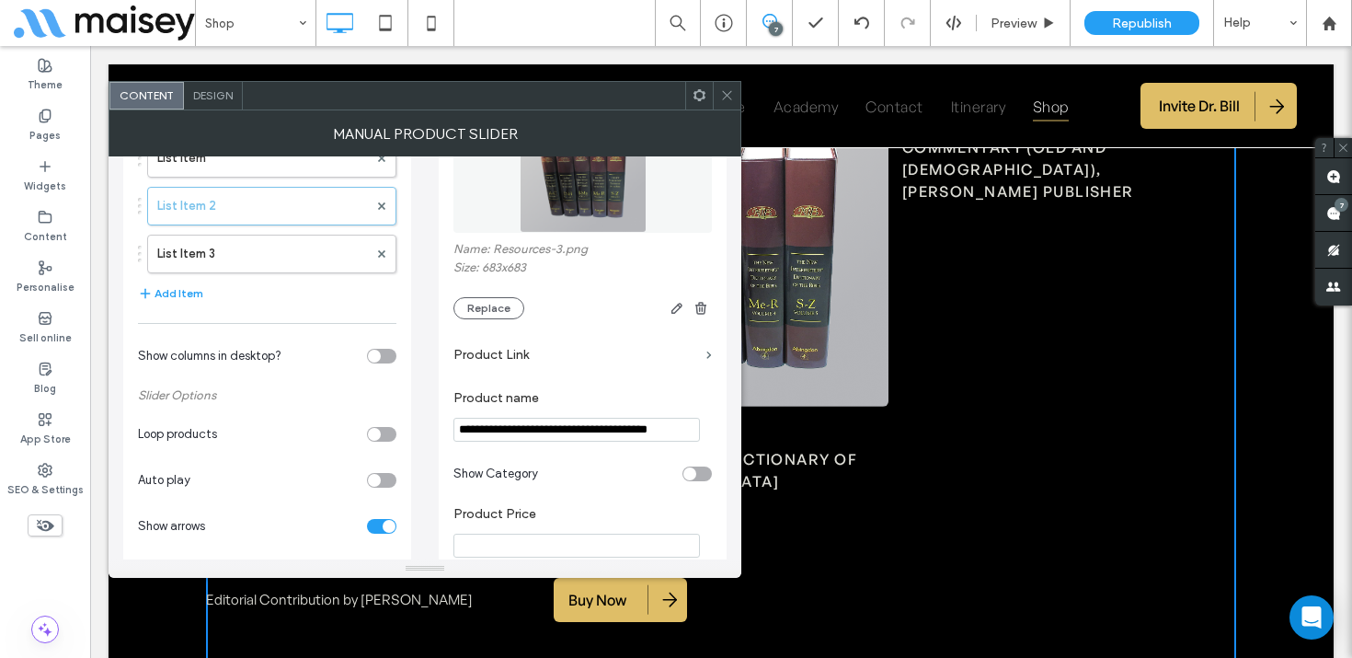
scroll to position [117, 0]
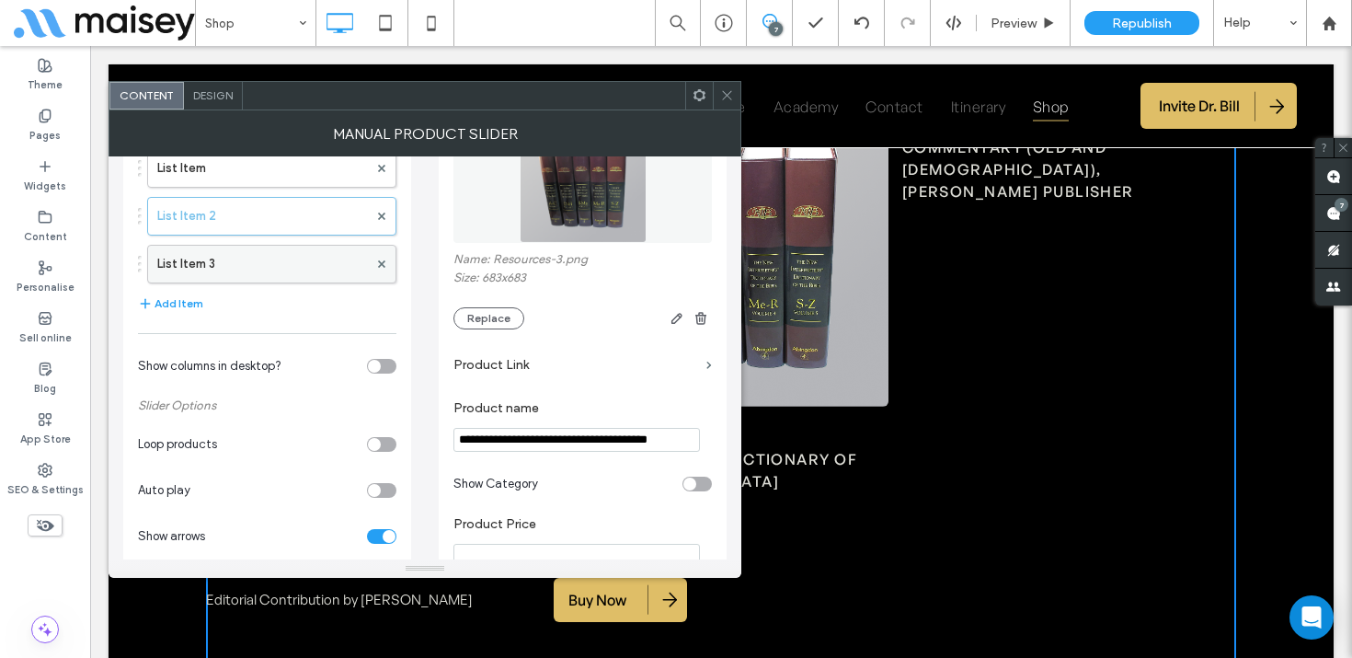
click at [298, 259] on label "List Item 3" at bounding box center [262, 264] width 211 height 37
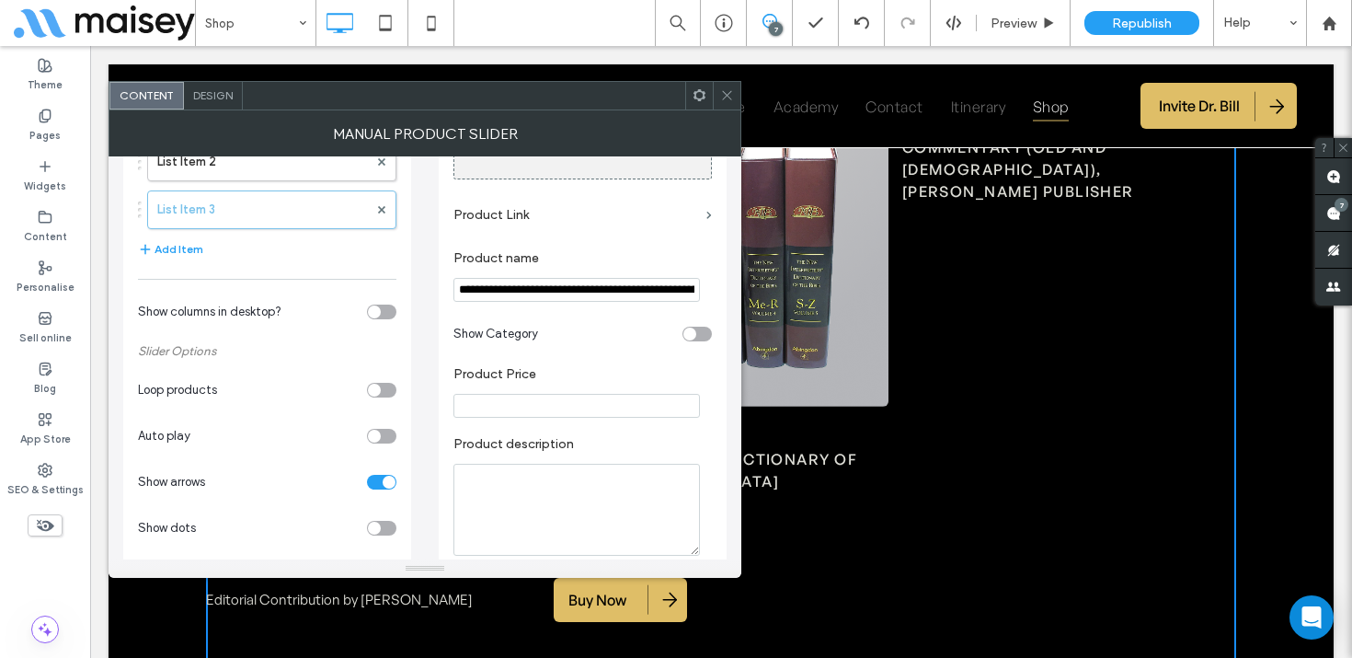
scroll to position [0, 0]
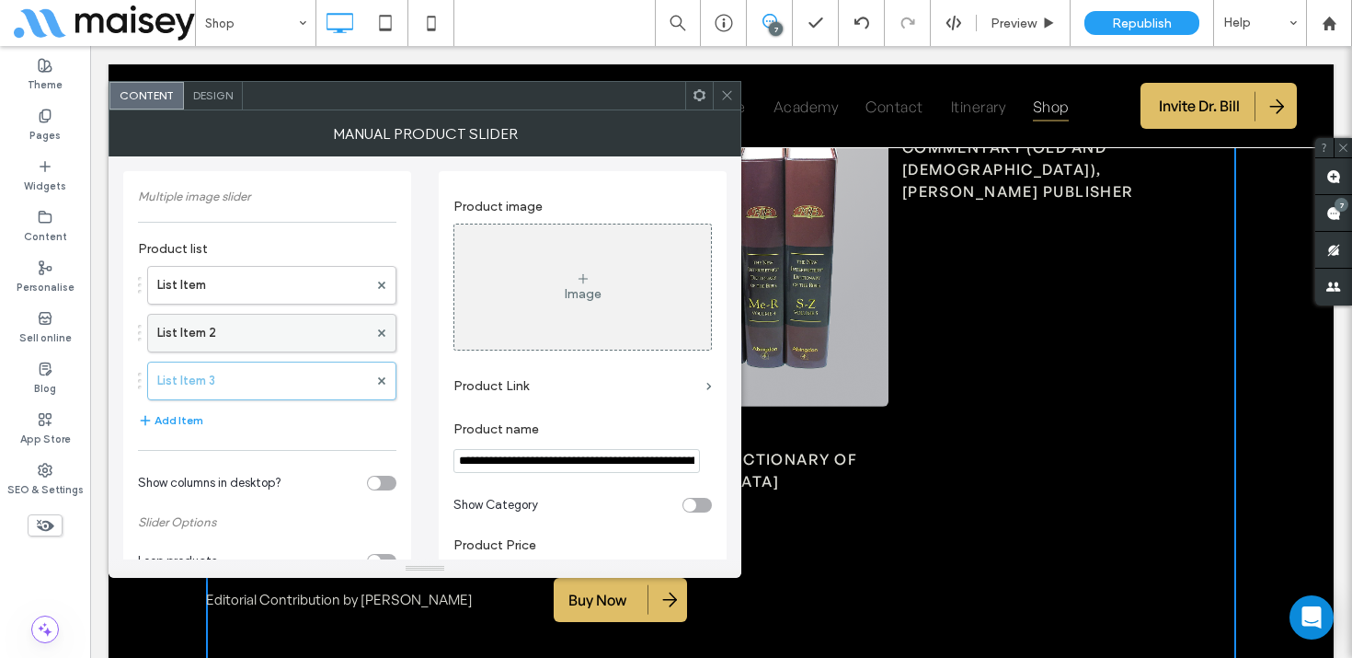
click at [289, 340] on label "List Item 2" at bounding box center [262, 333] width 211 height 37
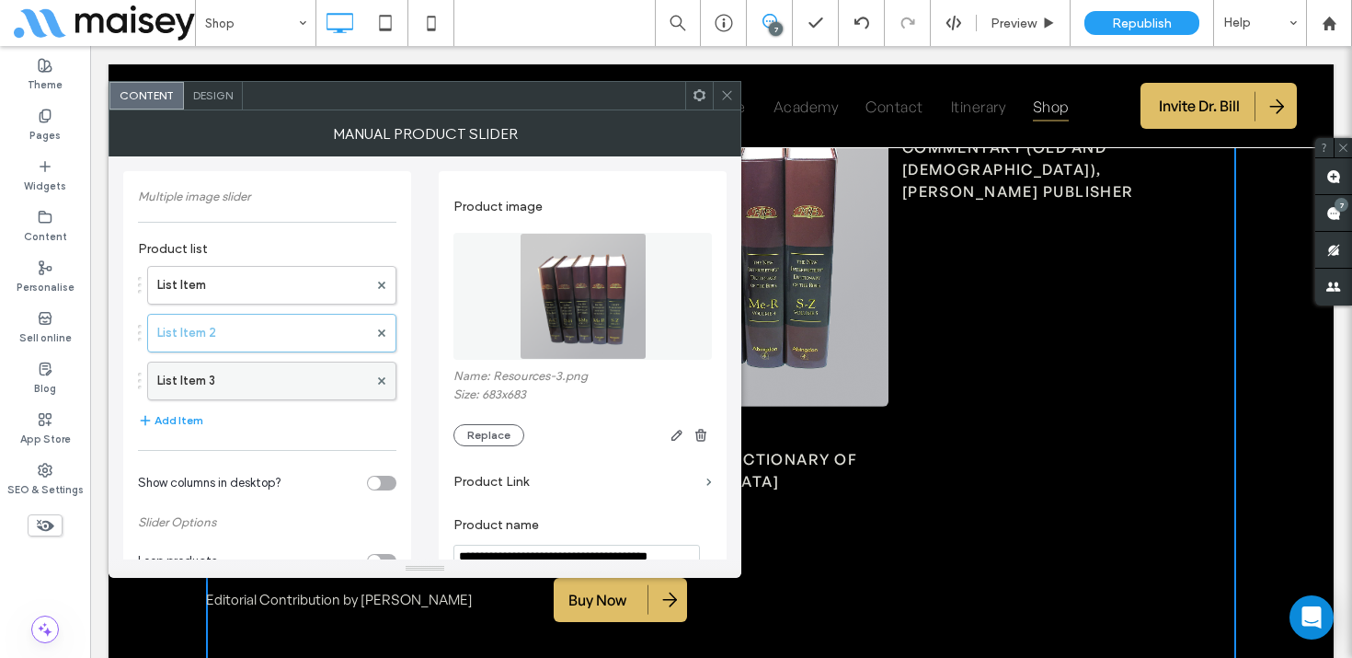
click at [269, 370] on label "List Item 3" at bounding box center [262, 380] width 211 height 37
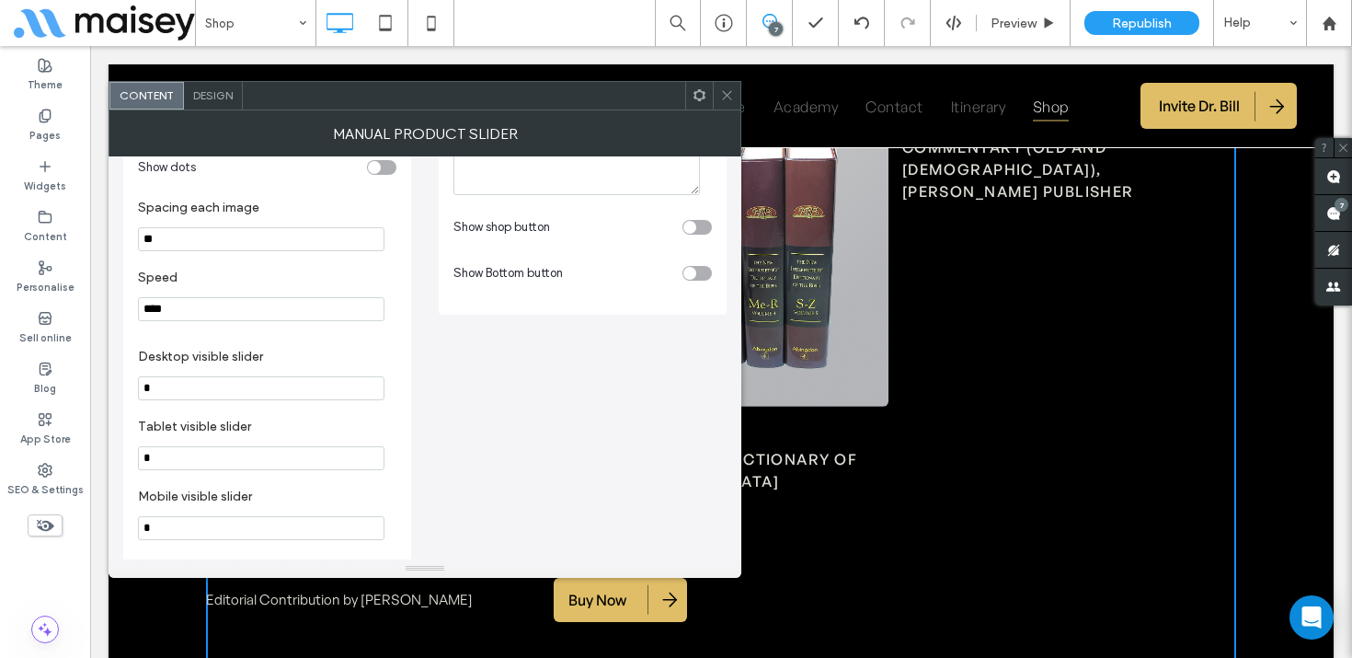
scroll to position [560, 0]
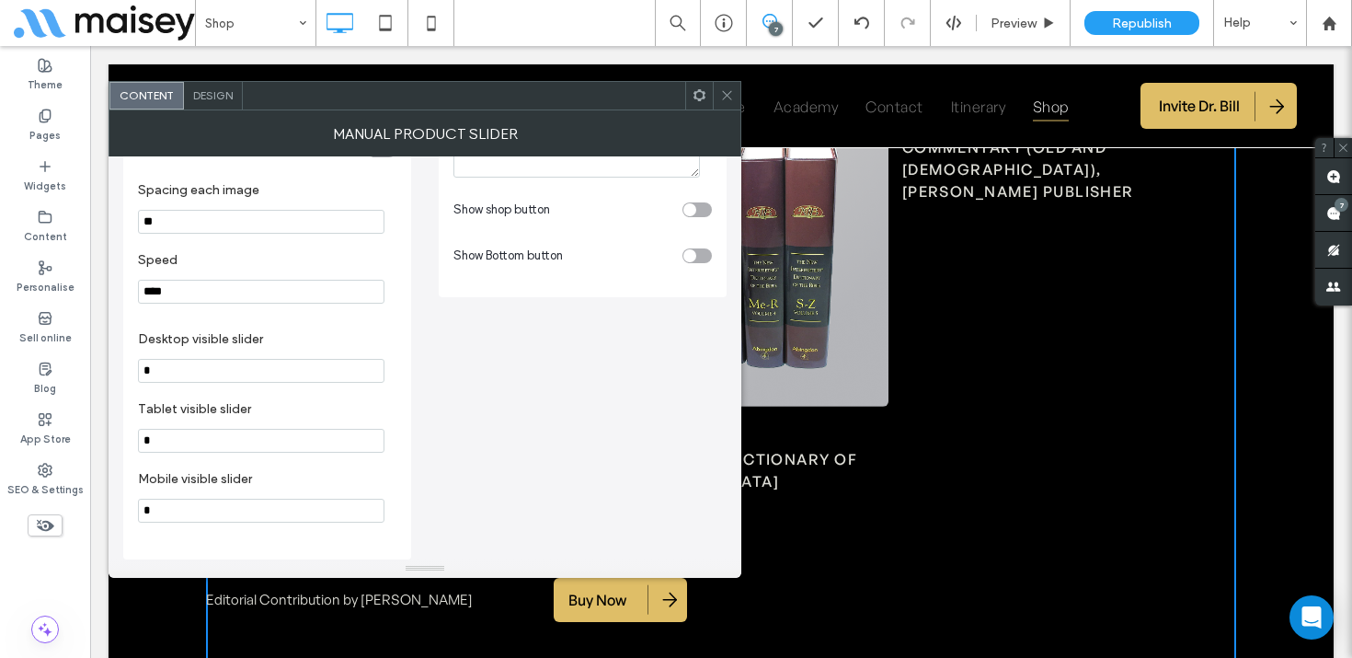
click at [705, 248] on div "toggle" at bounding box center [696, 255] width 29 height 15
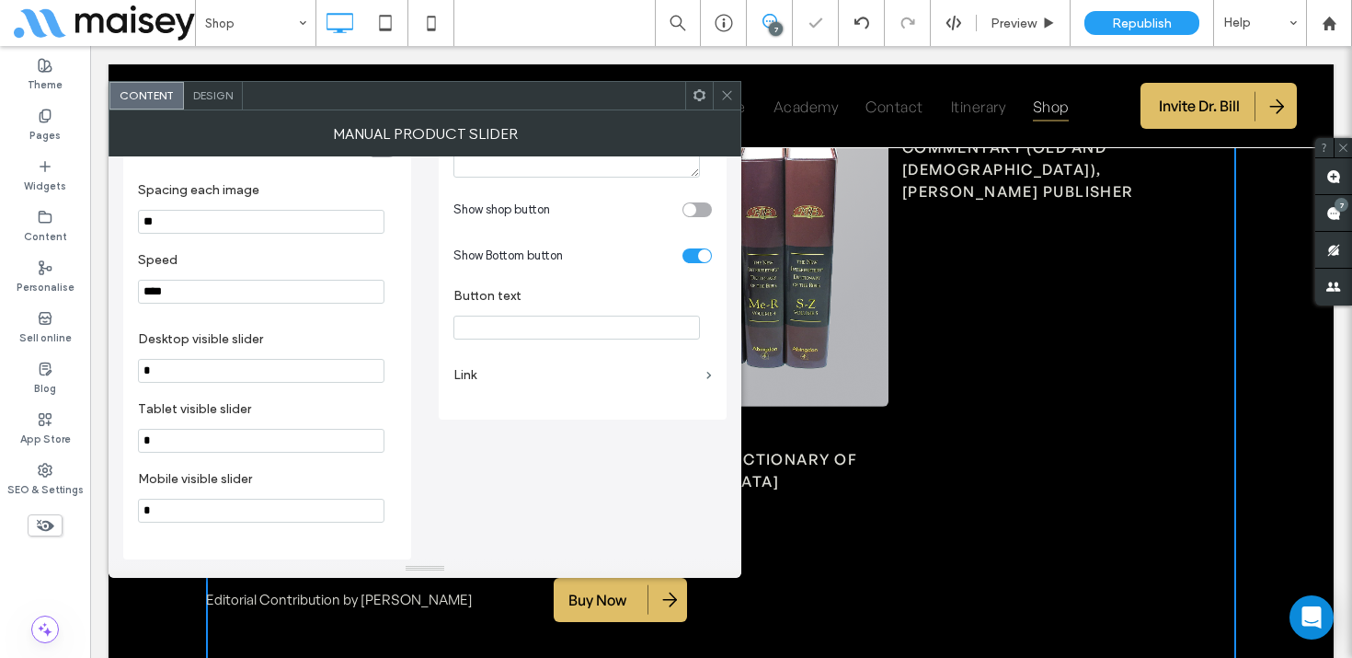
click at [538, 318] on input "Button text" at bounding box center [576, 327] width 246 height 24
type input "*******"
click at [507, 369] on label "Link" at bounding box center [576, 375] width 246 height 34
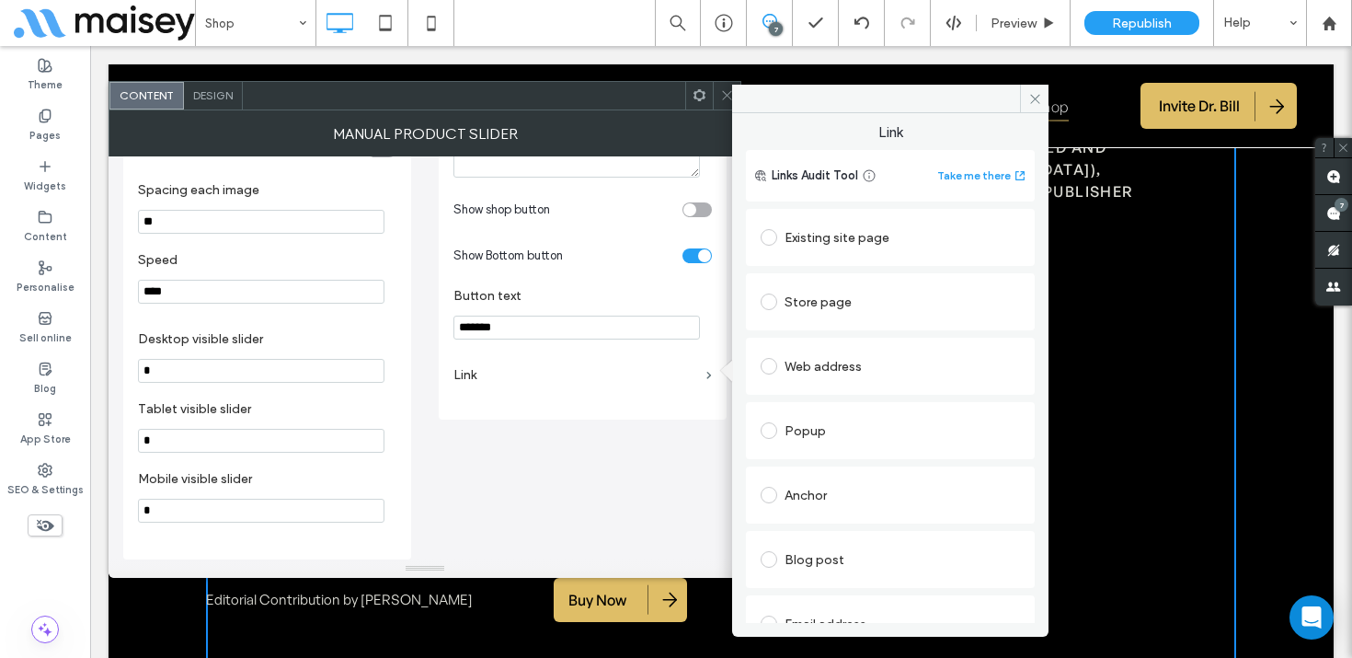
click at [874, 369] on div "Web address" at bounding box center [890, 365] width 259 height 29
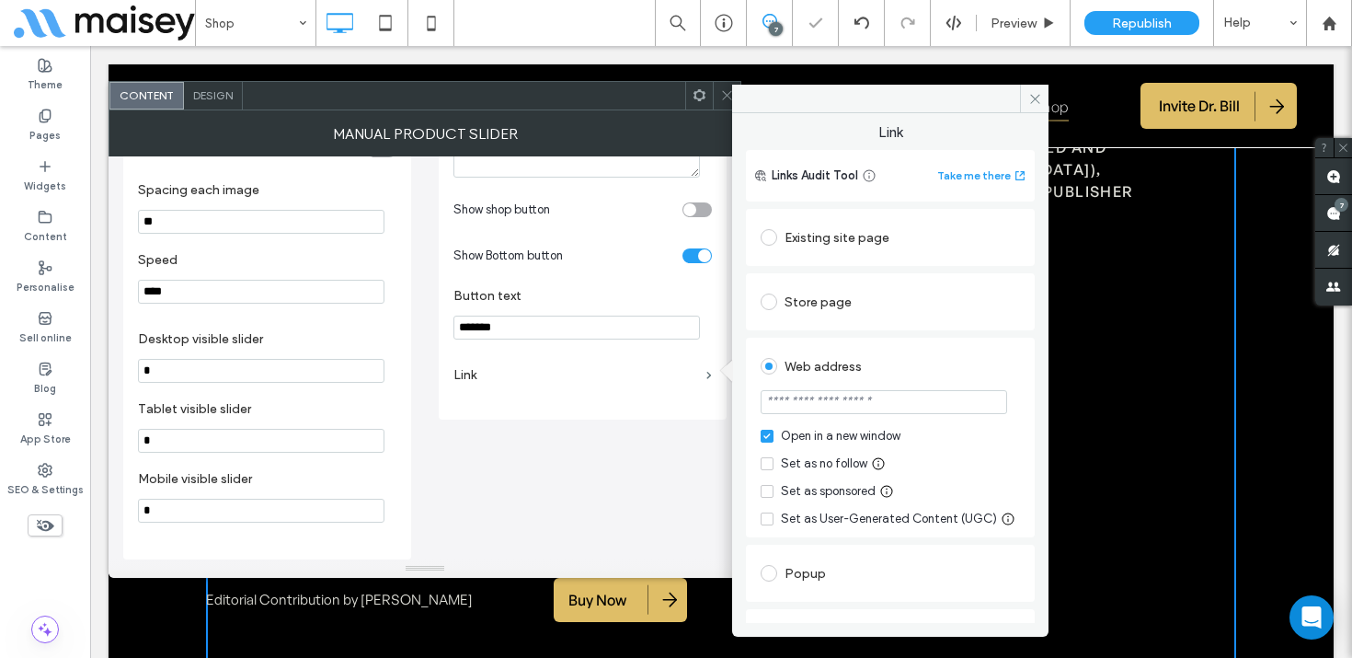
click at [845, 402] on input "url" at bounding box center [884, 402] width 246 height 24
paste input "**********"
type input "**********"
click at [911, 367] on div "Web address" at bounding box center [890, 365] width 259 height 29
drag, startPoint x: 1029, startPoint y: 95, endPoint x: 942, endPoint y: 70, distance: 90.8
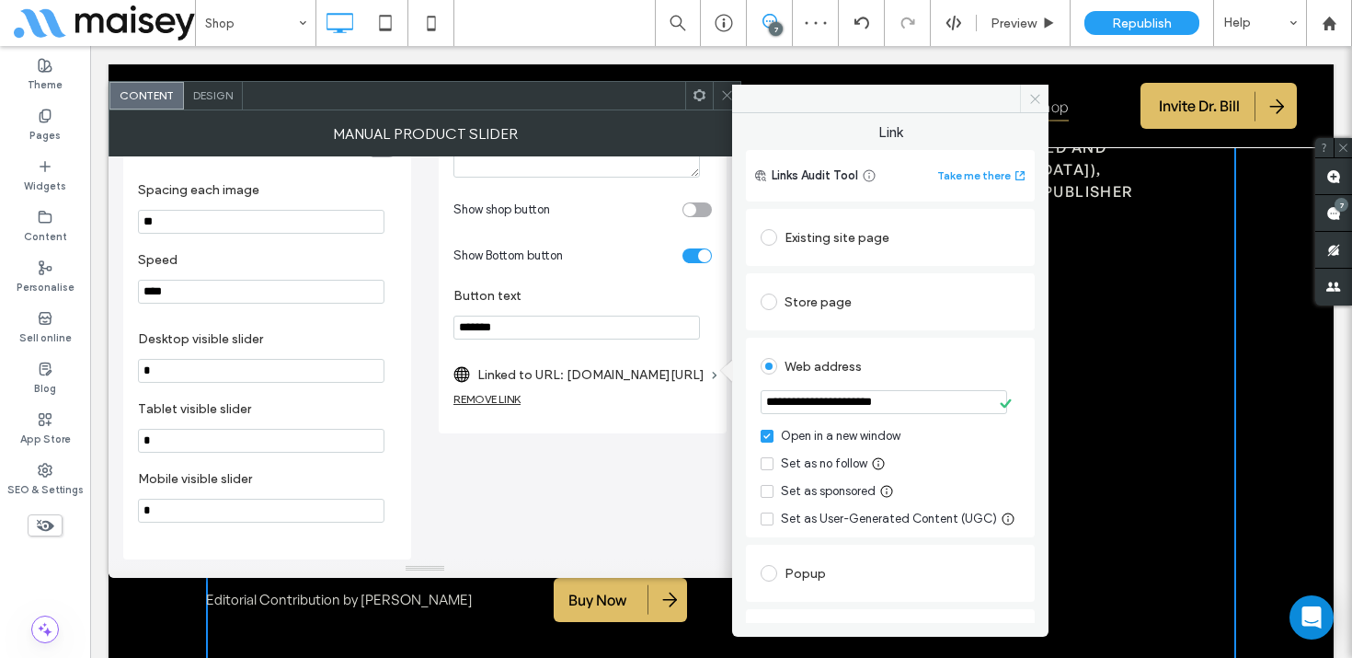
click at [1029, 95] on icon at bounding box center [1035, 99] width 14 height 14
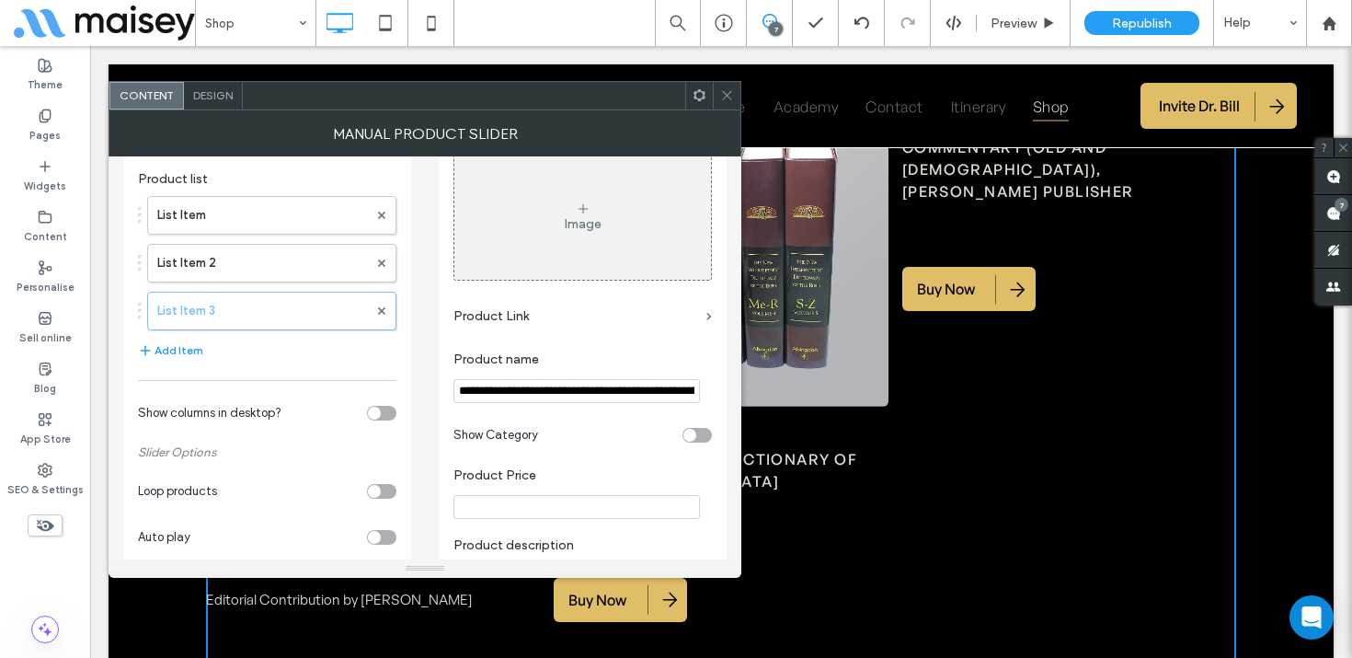
scroll to position [0, 0]
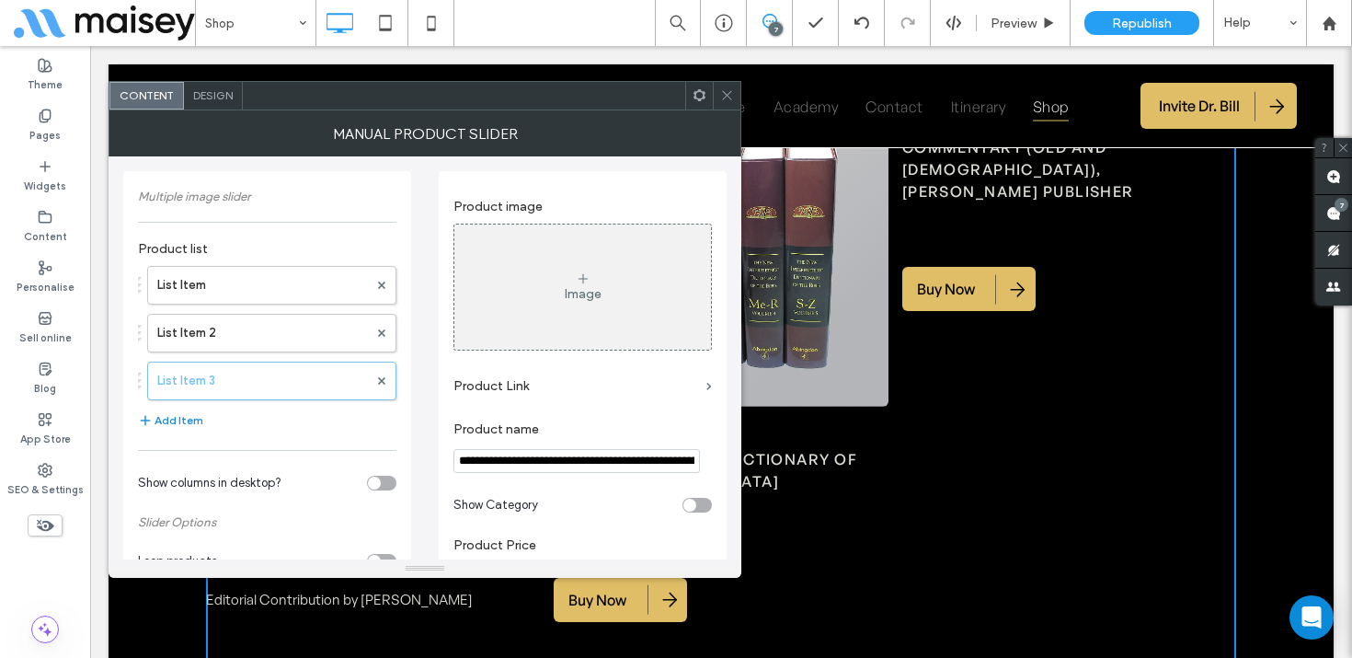
click at [186, 418] on button "Add Item" at bounding box center [170, 420] width 65 height 22
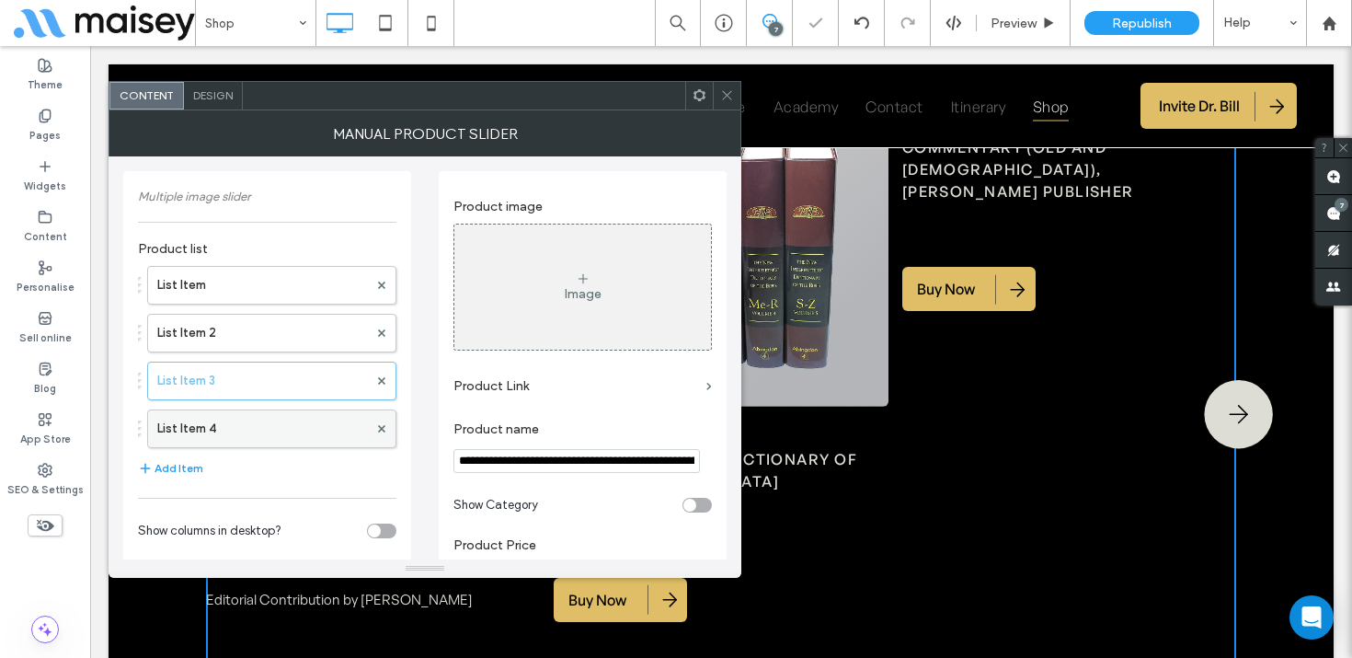
click at [236, 415] on label "List Item 4" at bounding box center [262, 428] width 211 height 37
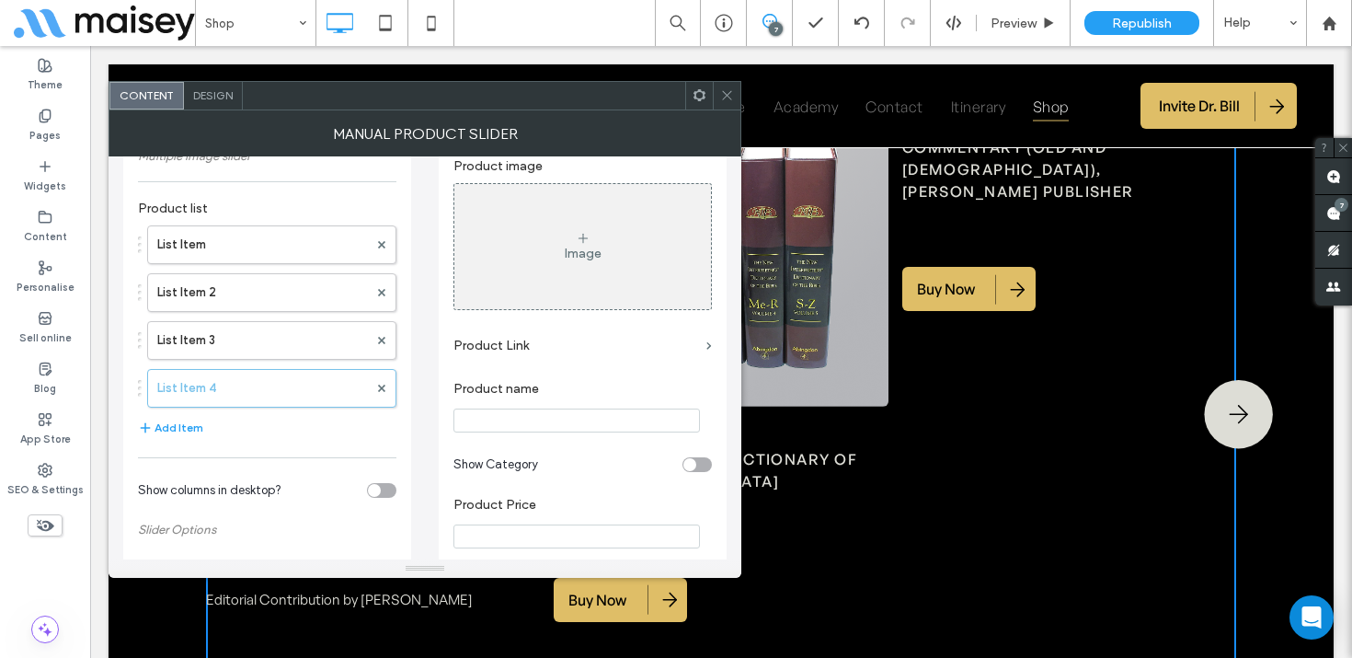
scroll to position [49, 0]
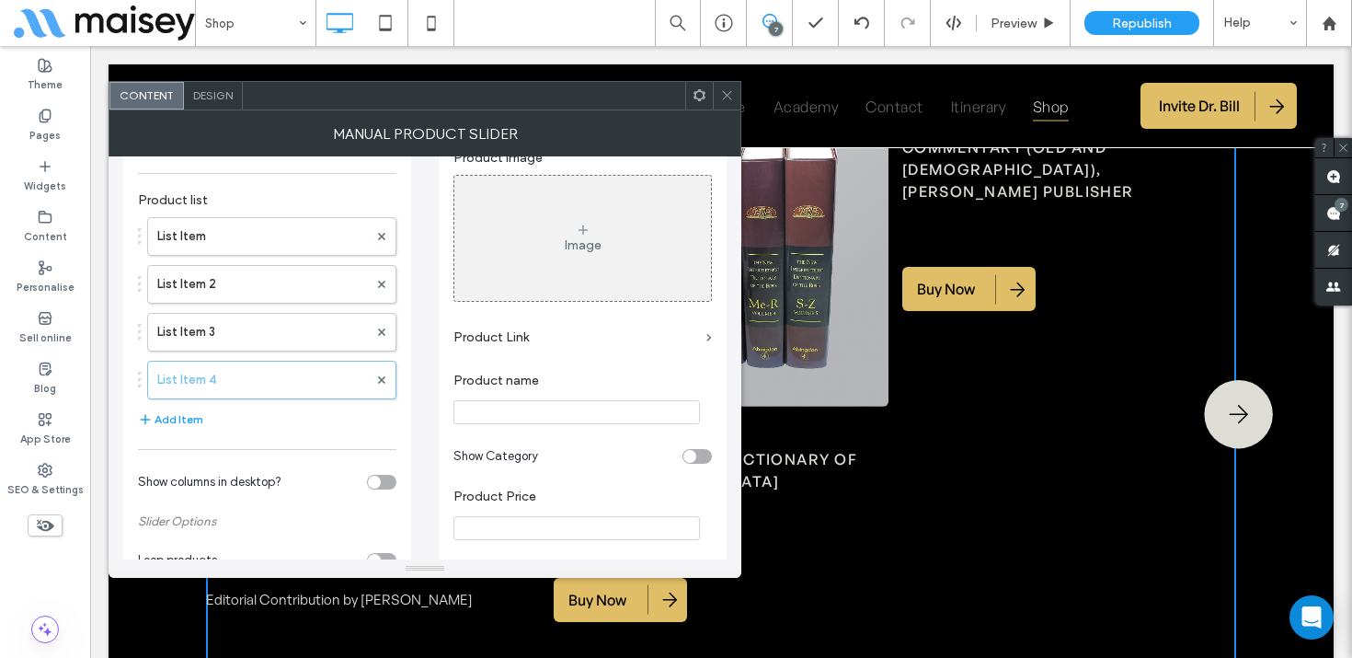
click at [505, 411] on input "Product name" at bounding box center [576, 412] width 246 height 24
paste input "**********"
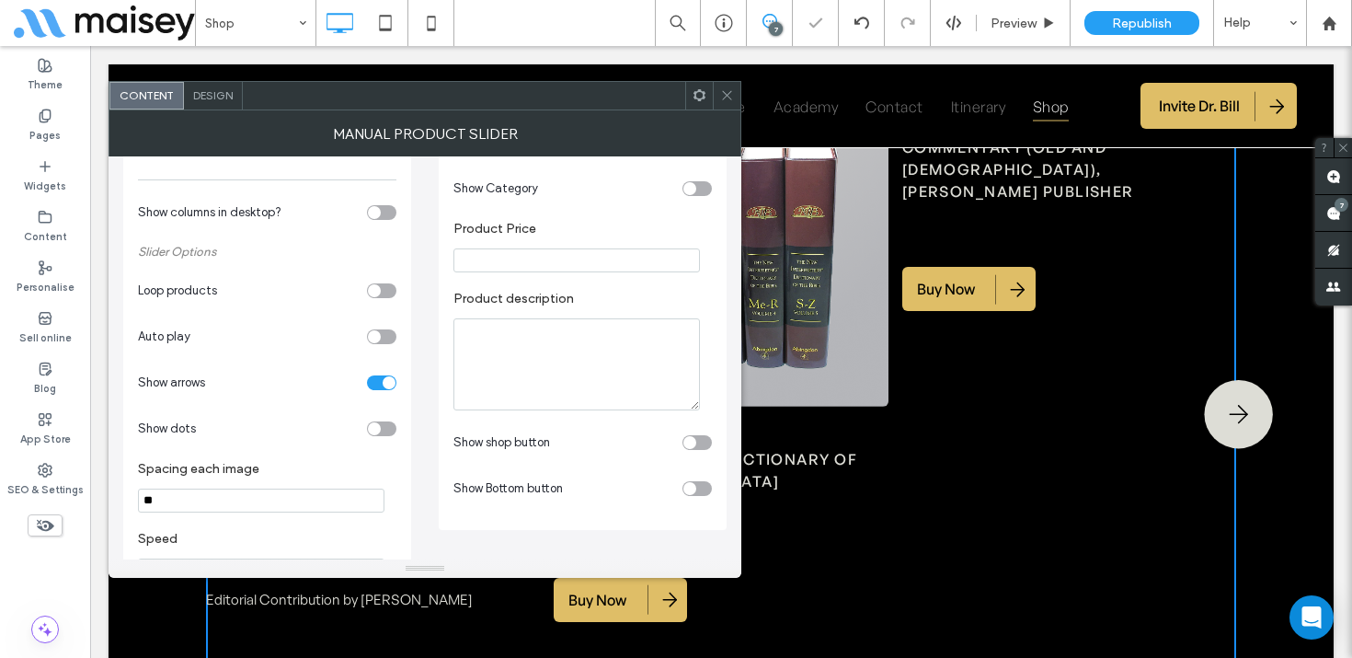
scroll to position [326, 0]
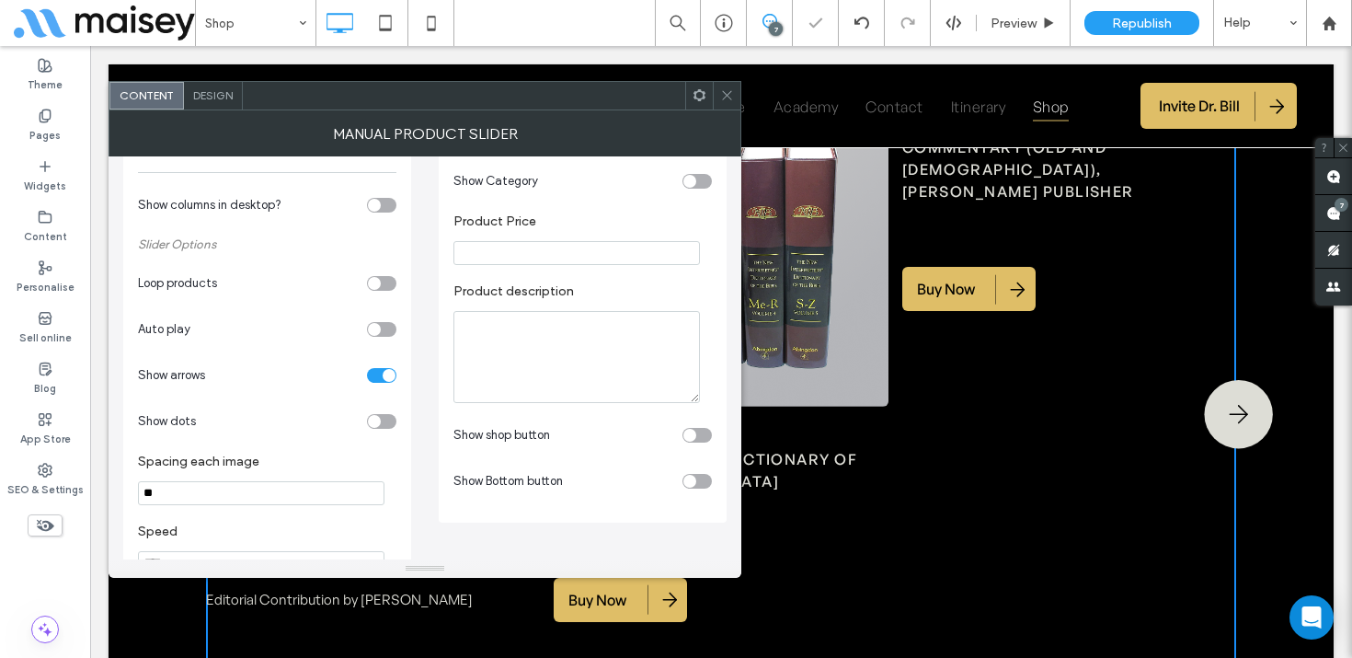
type input "**********"
click at [705, 485] on div "toggle" at bounding box center [696, 481] width 29 height 15
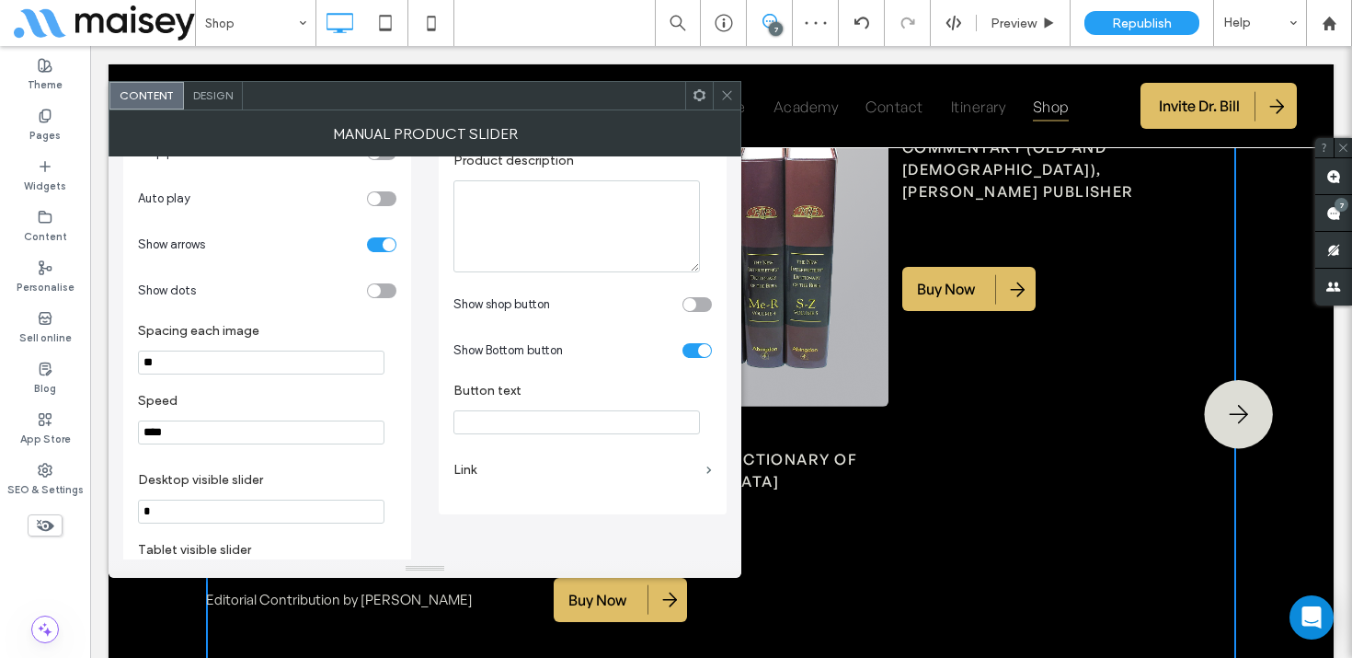
scroll to position [514, 0]
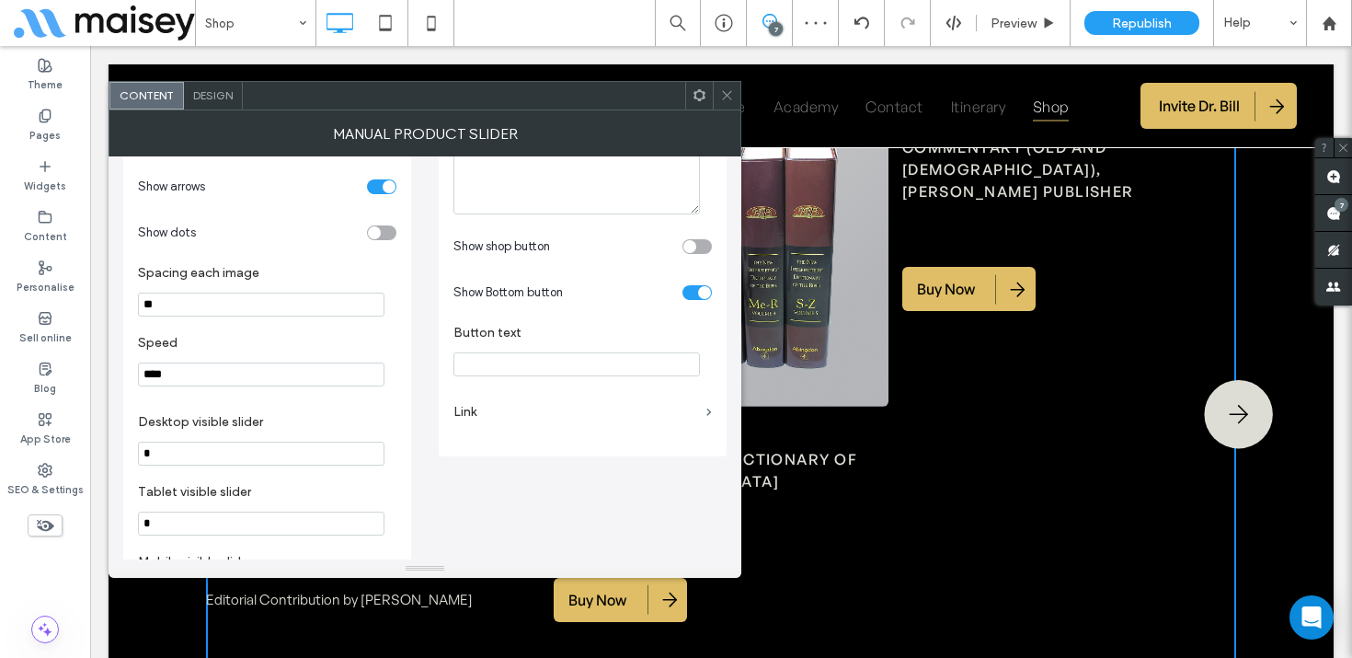
click at [540, 361] on input "Button text" at bounding box center [576, 364] width 246 height 24
type input "*******"
click at [483, 419] on label "Link" at bounding box center [576, 412] width 246 height 34
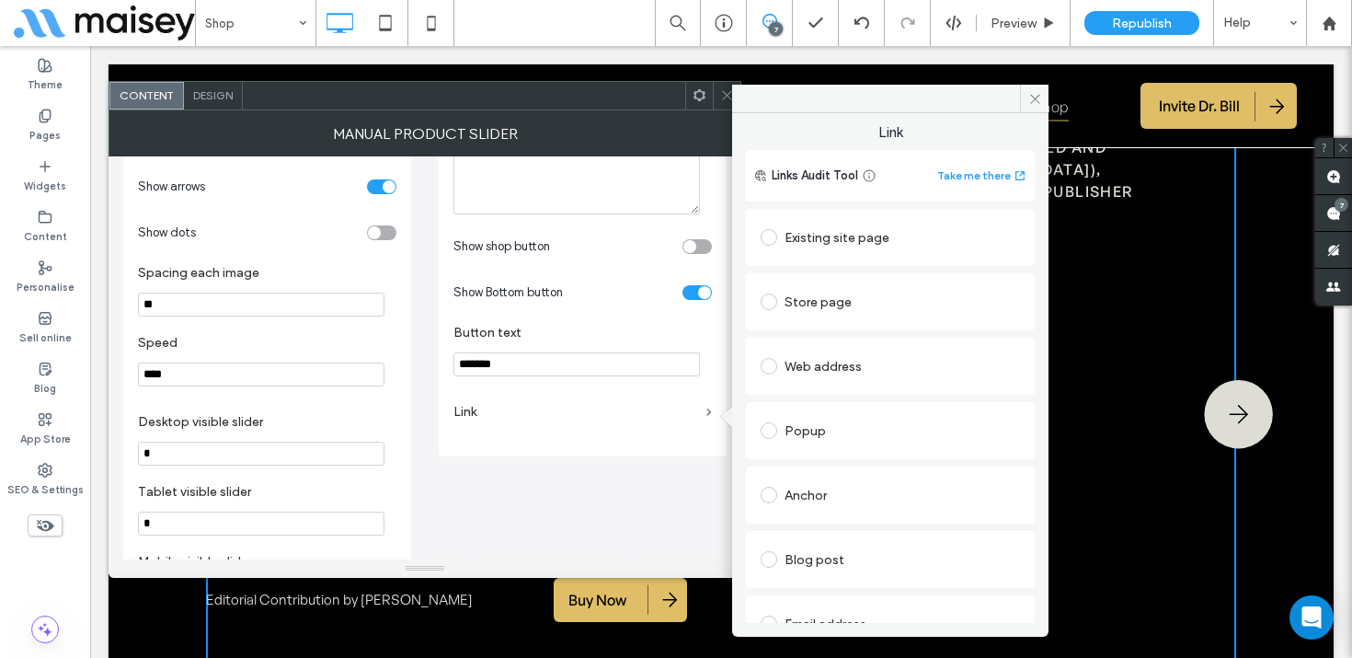
click at [854, 370] on div "Web address" at bounding box center [890, 365] width 259 height 29
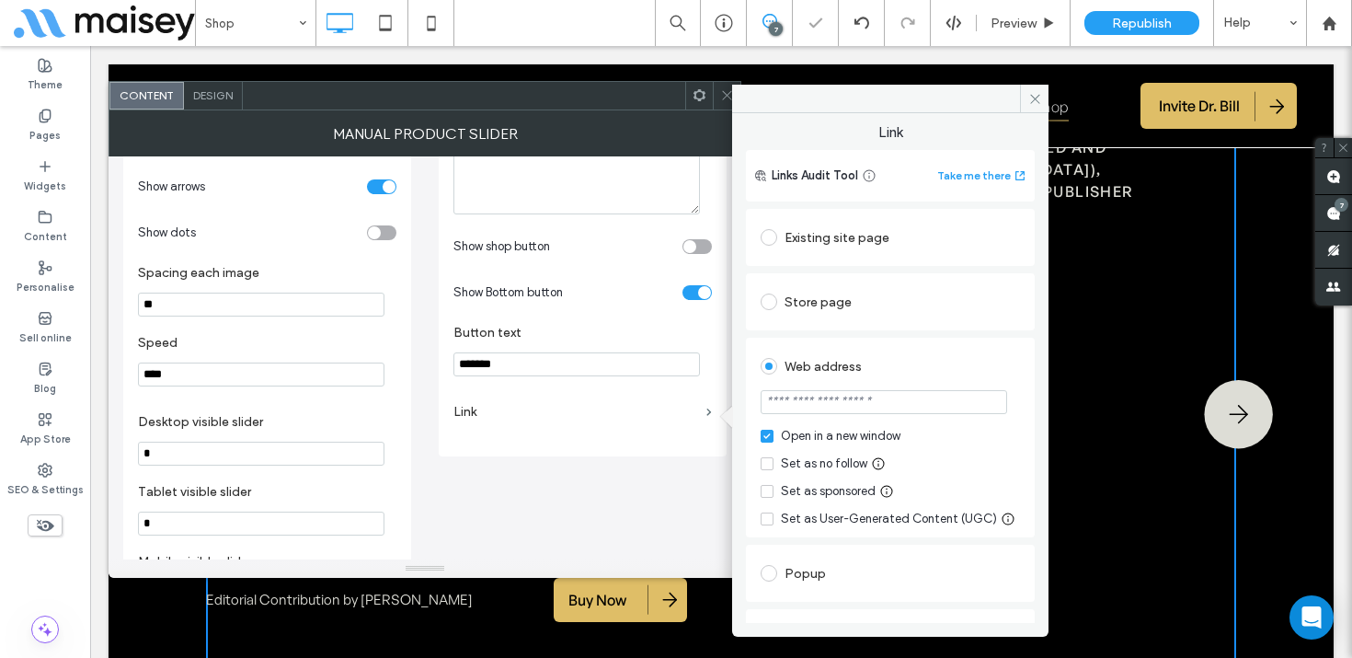
click at [840, 401] on input "url" at bounding box center [884, 402] width 246 height 24
paste input "**********"
type input "**********"
click at [917, 365] on div "Web address" at bounding box center [890, 365] width 259 height 29
click at [1034, 92] on icon at bounding box center [1035, 99] width 14 height 14
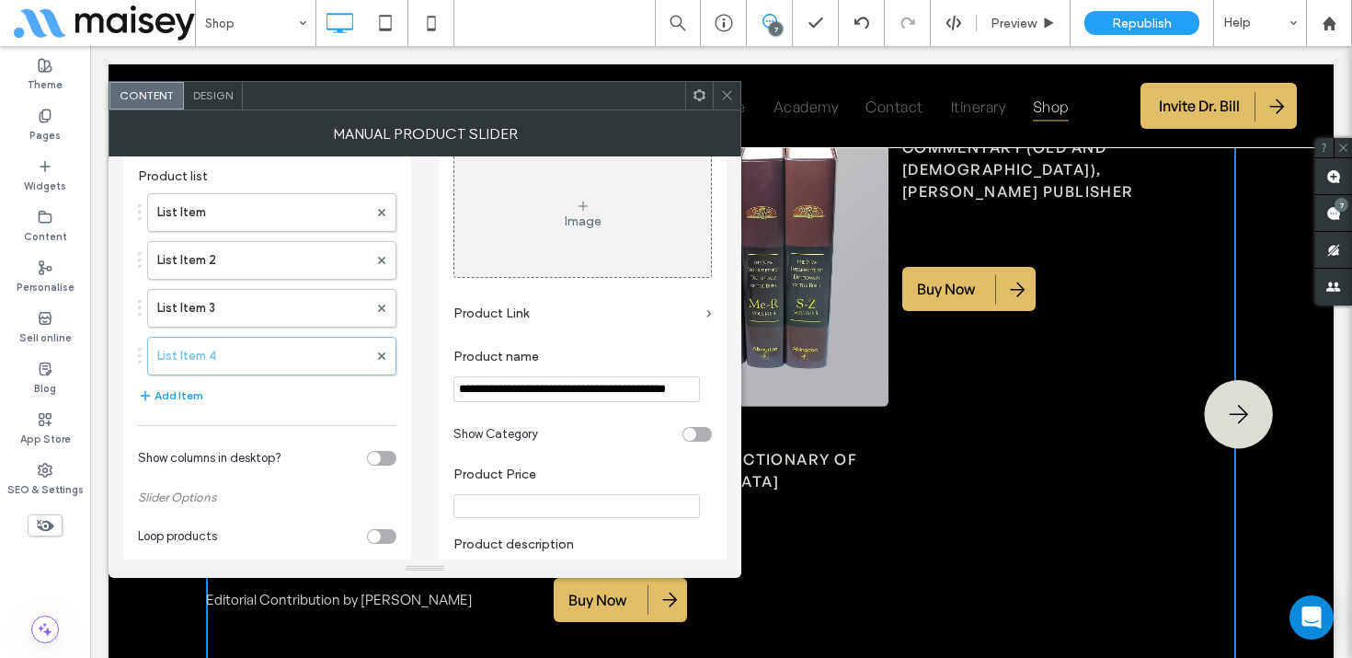
scroll to position [0, 0]
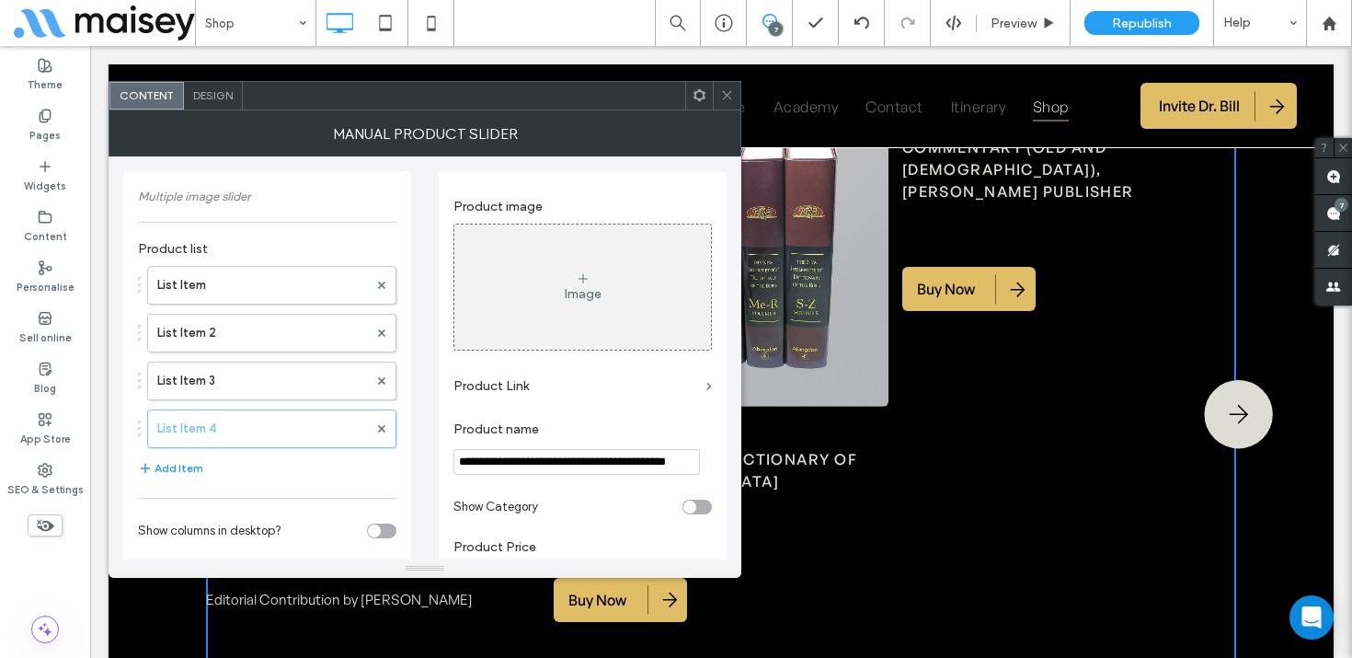
click at [581, 298] on div "Image" at bounding box center [583, 294] width 37 height 16
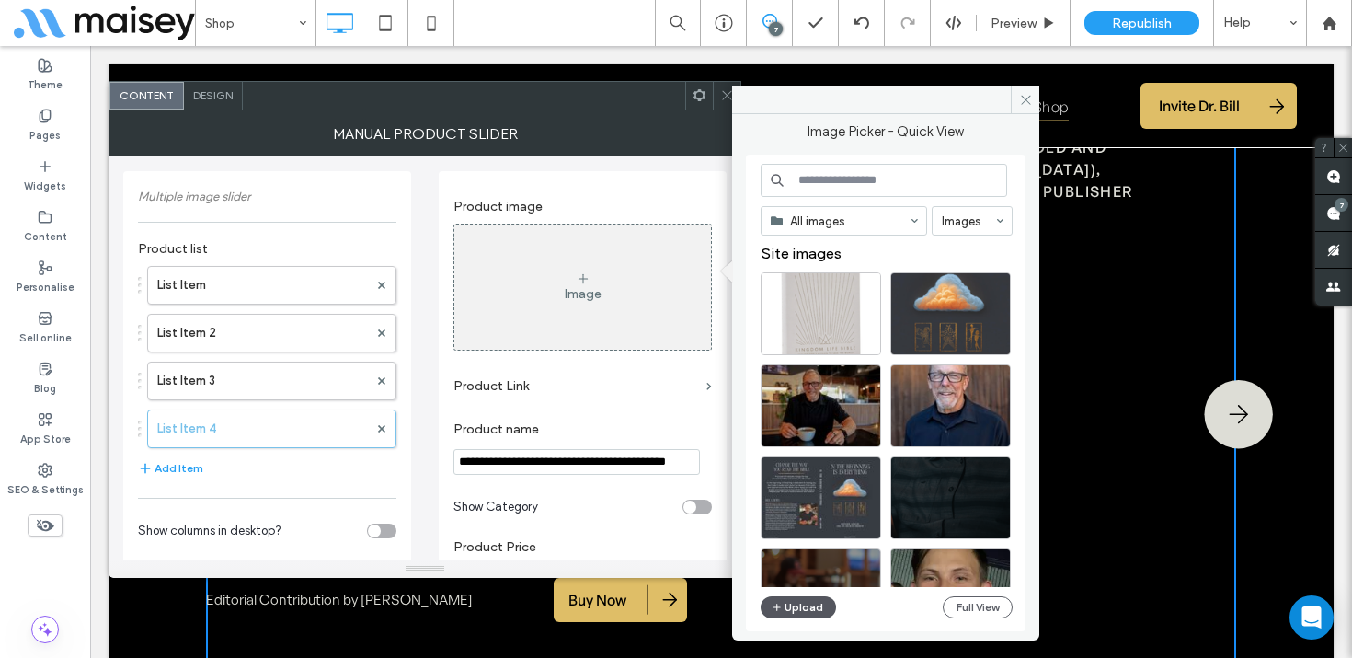
click at [815, 603] on button "Upload" at bounding box center [798, 607] width 75 height 22
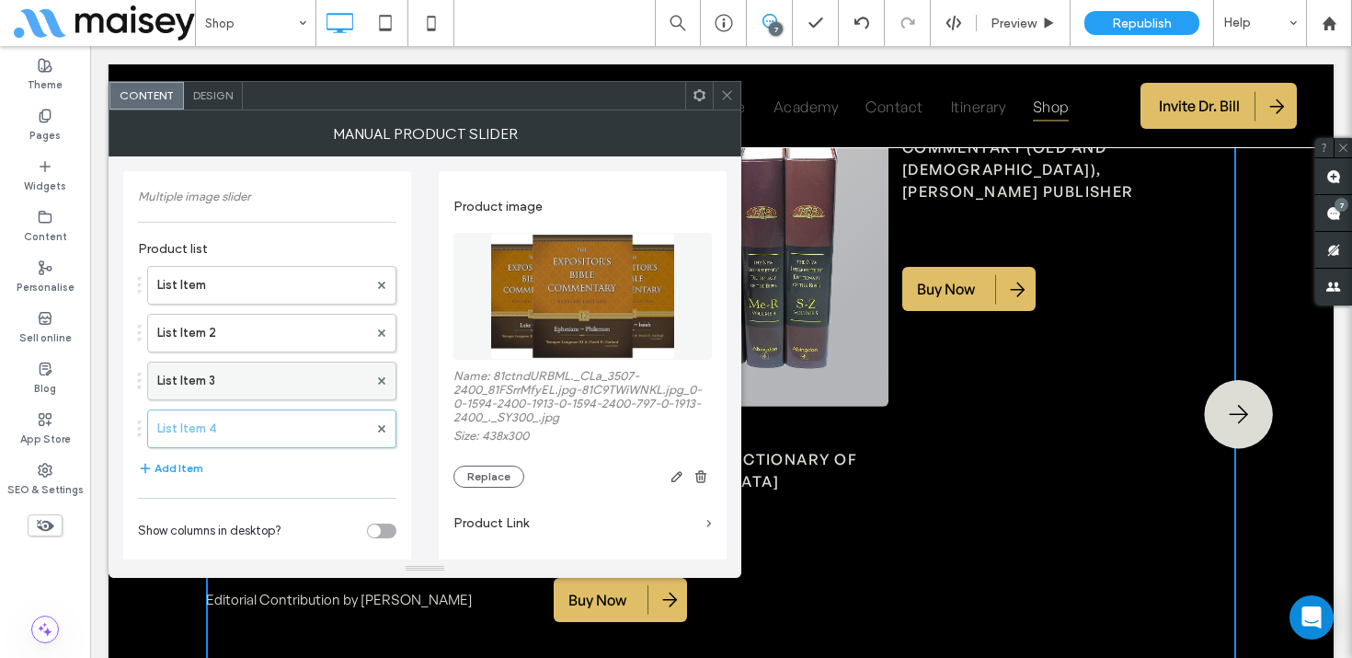
click at [277, 388] on label "List Item 3" at bounding box center [262, 380] width 211 height 37
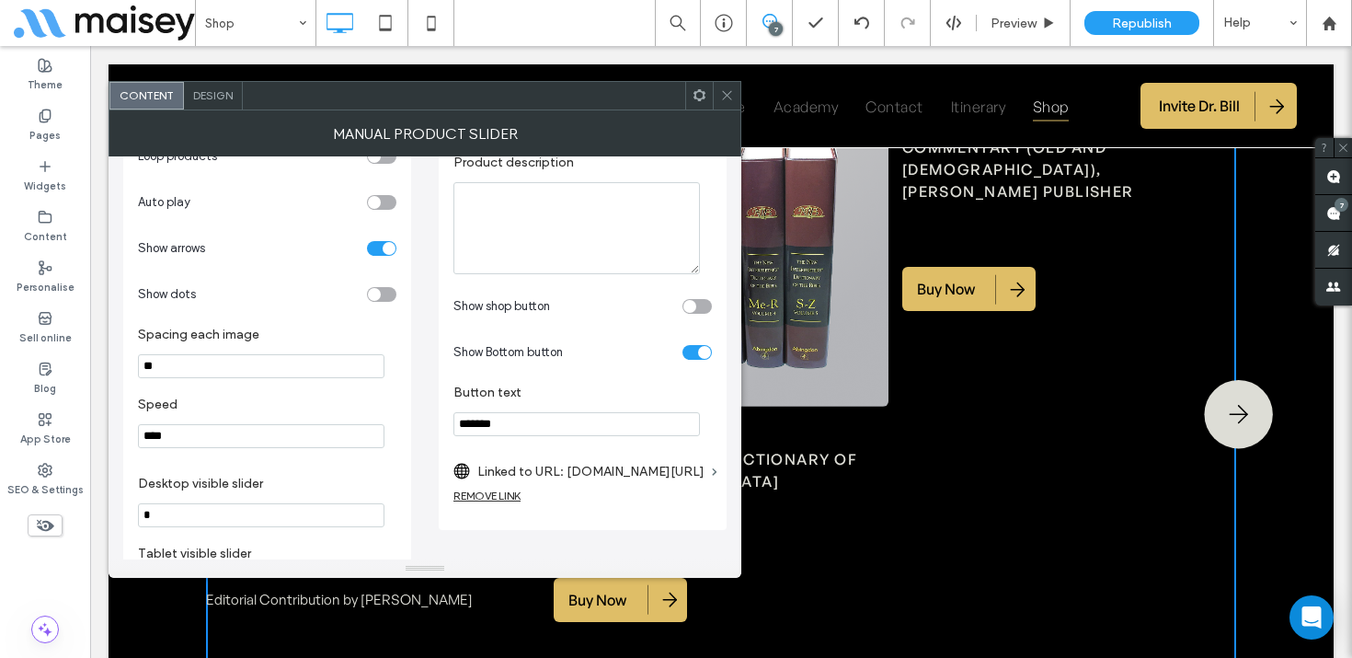
scroll to position [608, 0]
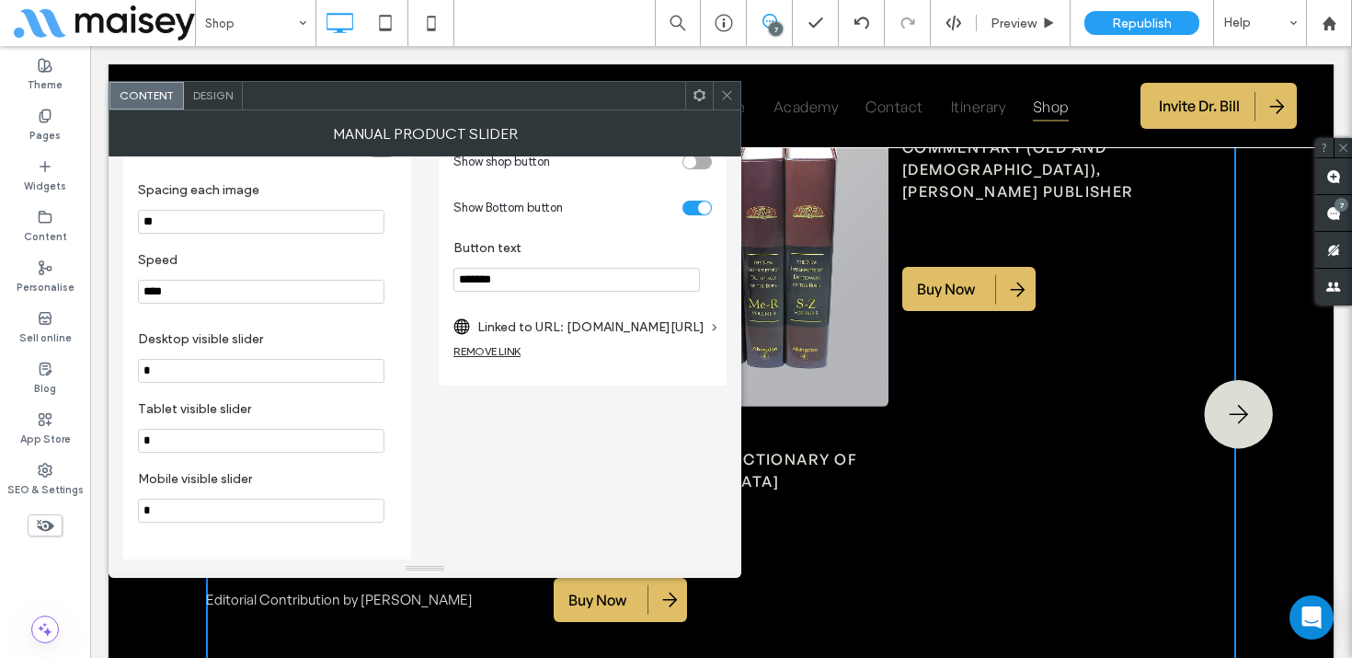
click at [723, 94] on icon at bounding box center [727, 95] width 14 height 14
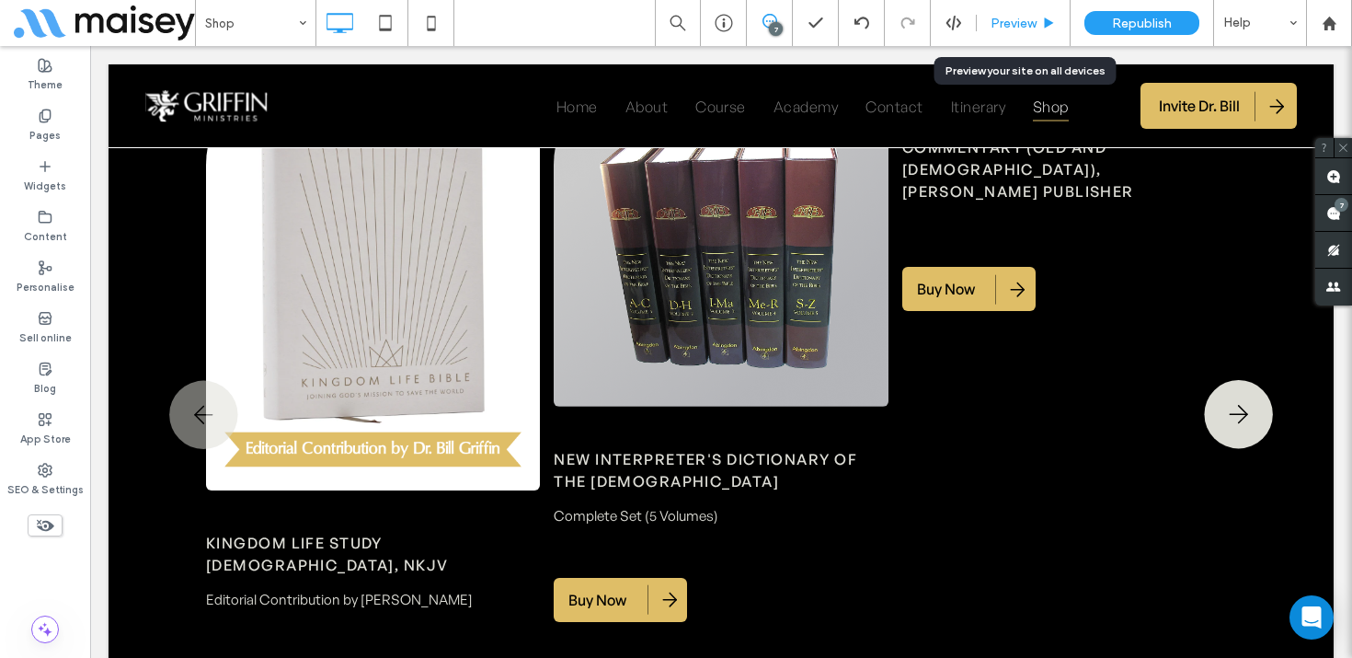
click at [1027, 27] on span "Preview" at bounding box center [1014, 24] width 46 height 16
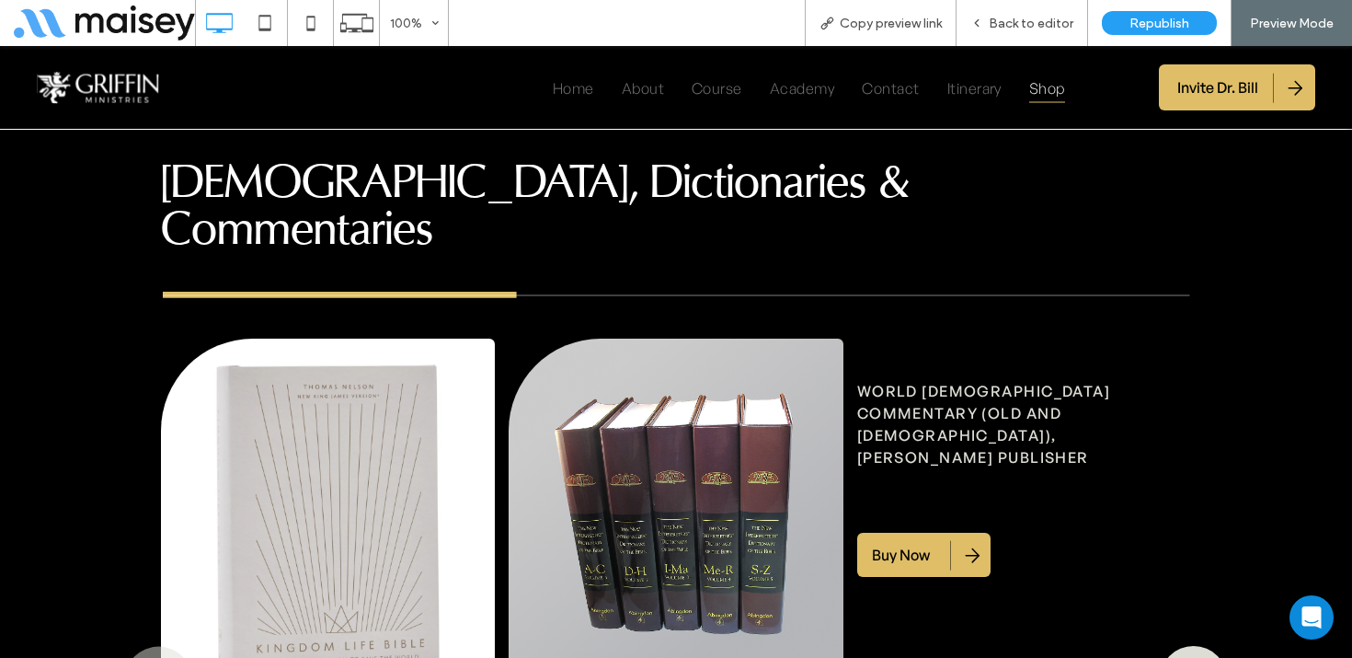
scroll to position [3108, 0]
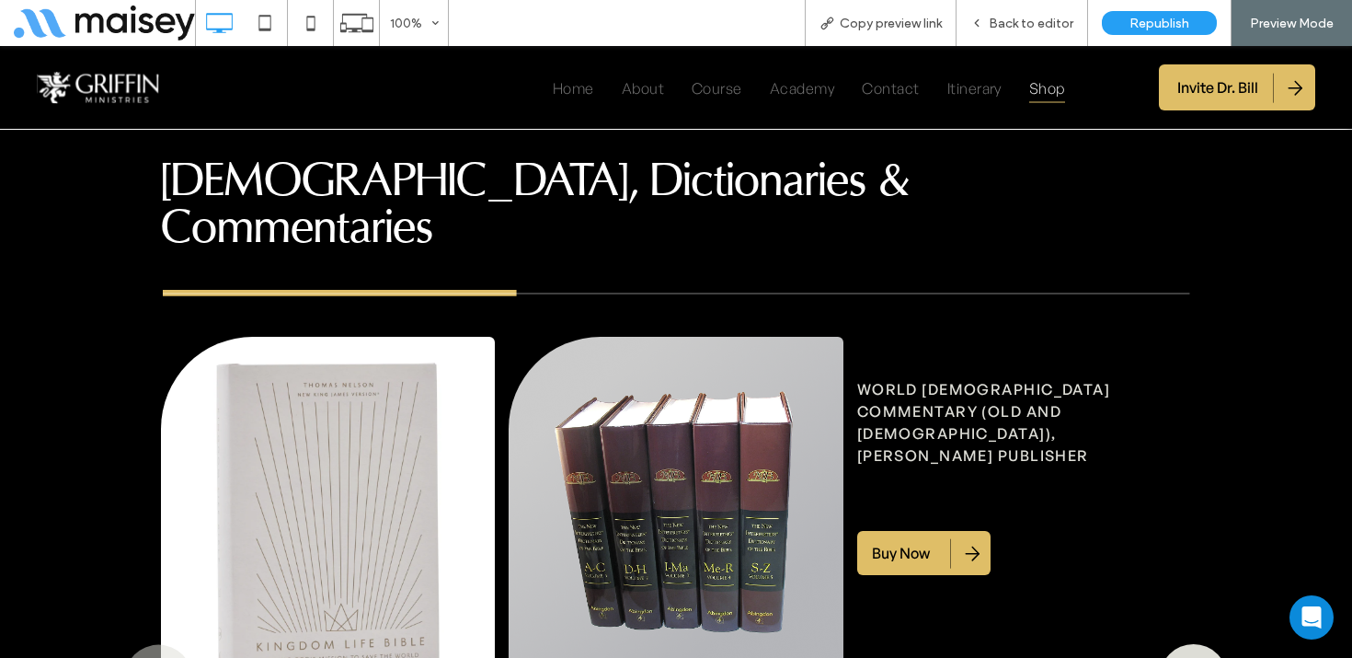
click at [919, 544] on span "Buy Now" at bounding box center [901, 553] width 58 height 18
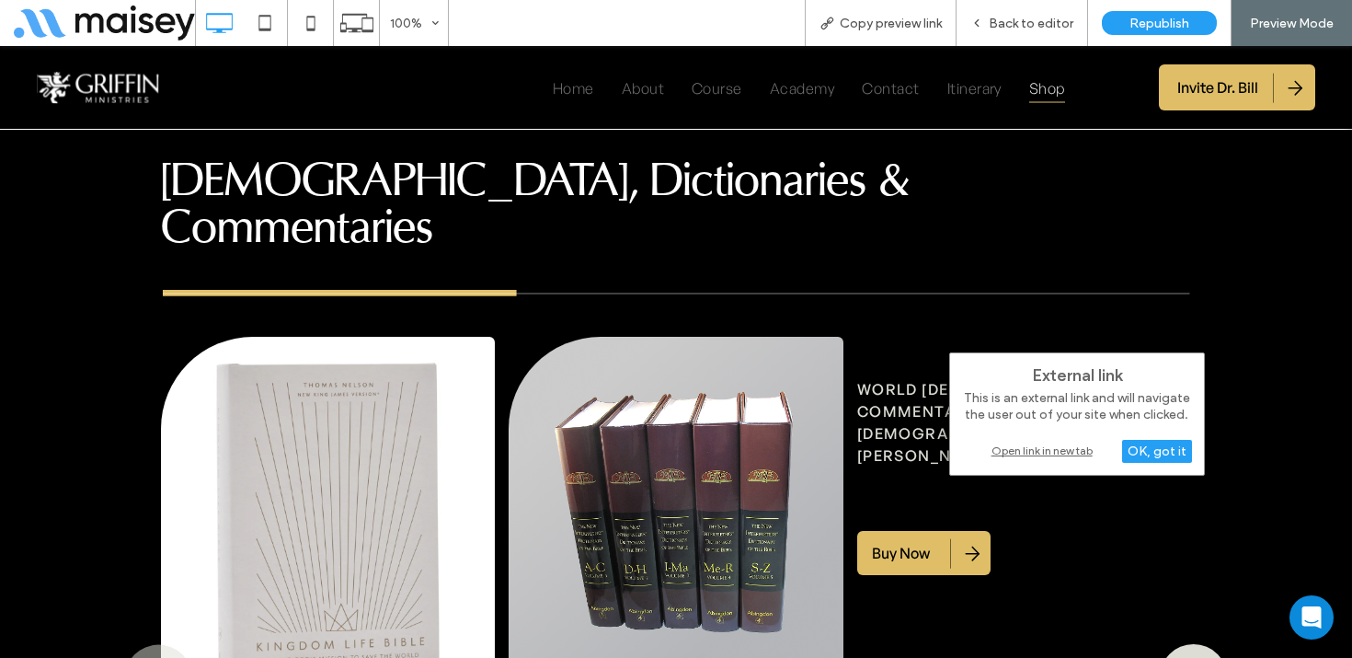
click at [1012, 449] on div "Open link in new tab" at bounding box center [1077, 450] width 230 height 19
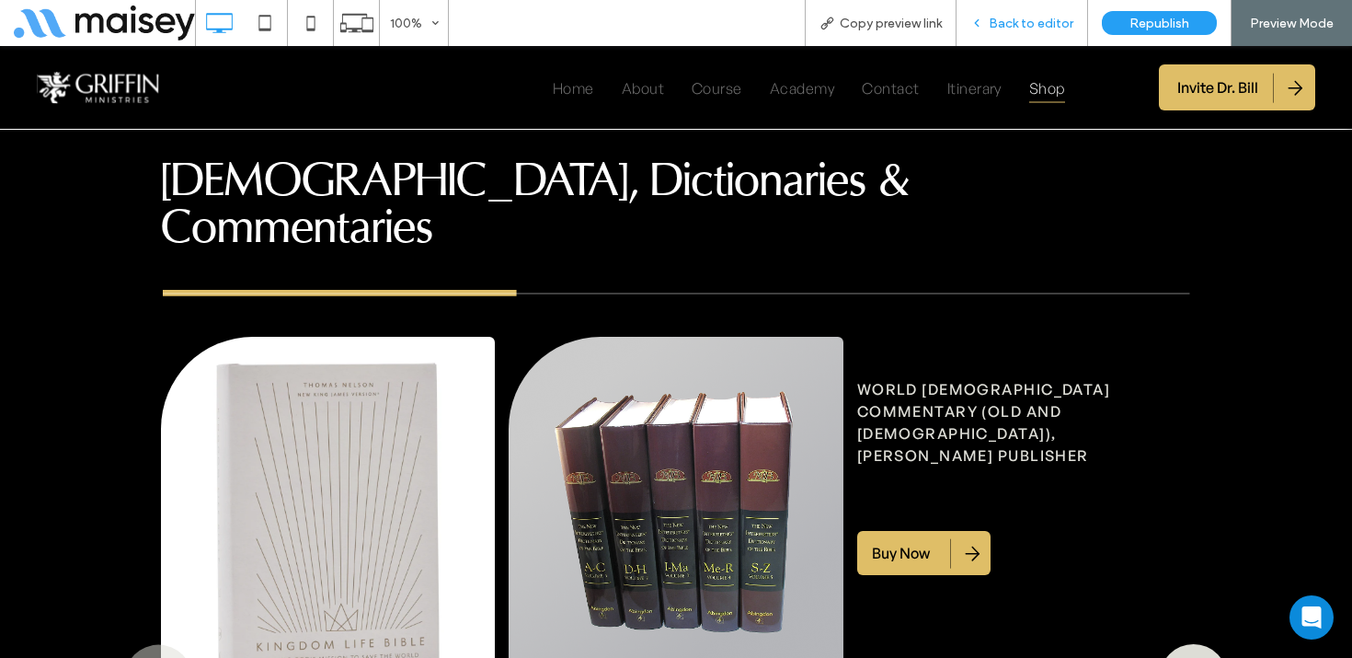
click at [1026, 27] on span "Back to editor" at bounding box center [1031, 24] width 85 height 16
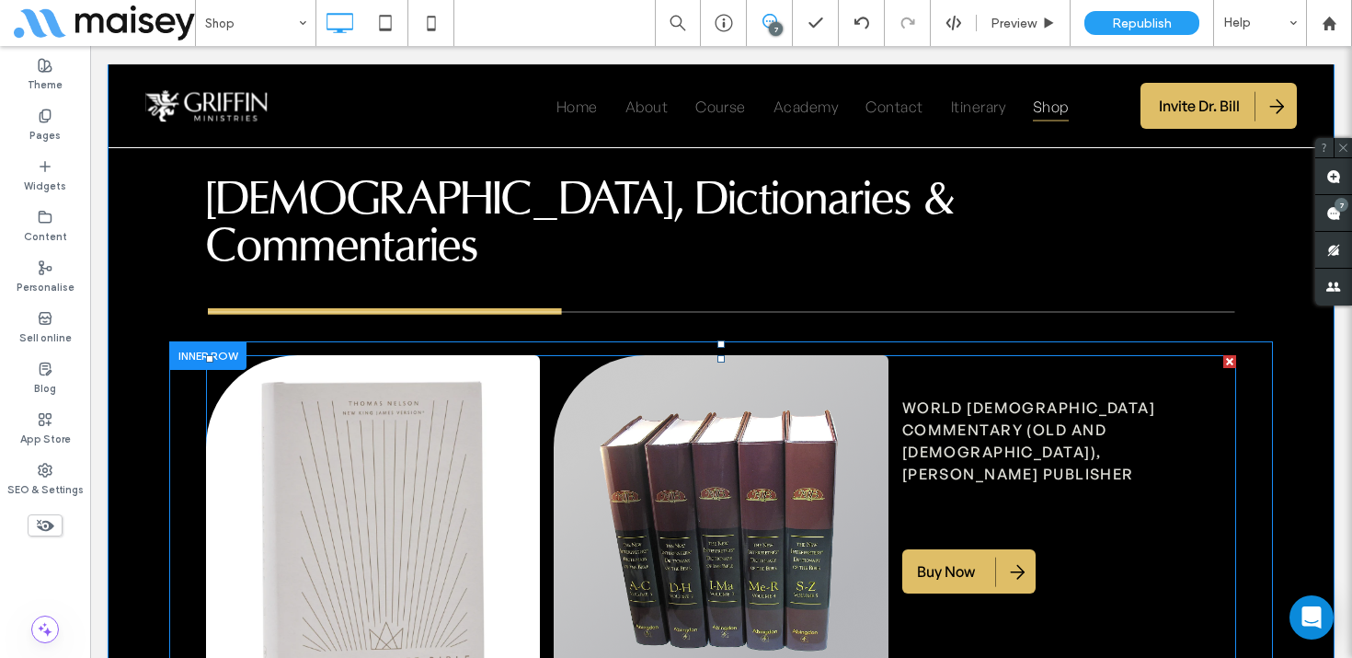
click at [967, 355] on span at bounding box center [721, 671] width 1030 height 633
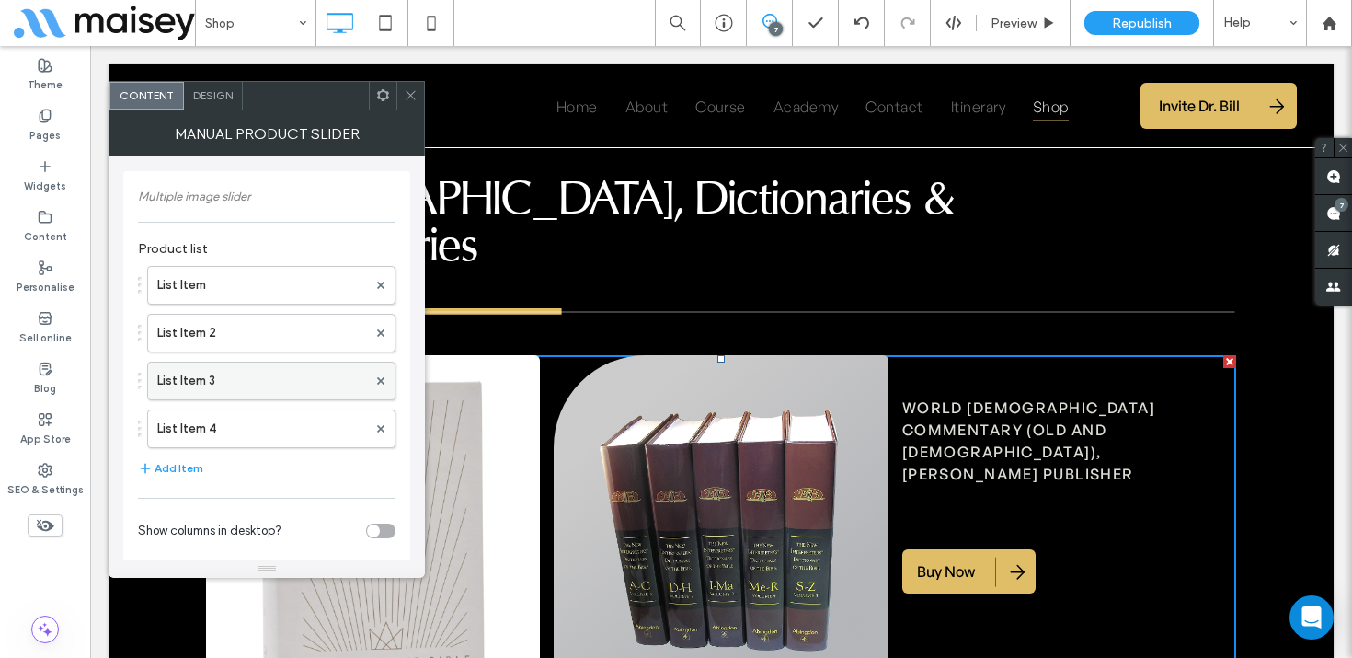
click at [172, 385] on label "List Item 3" at bounding box center [262, 380] width 210 height 37
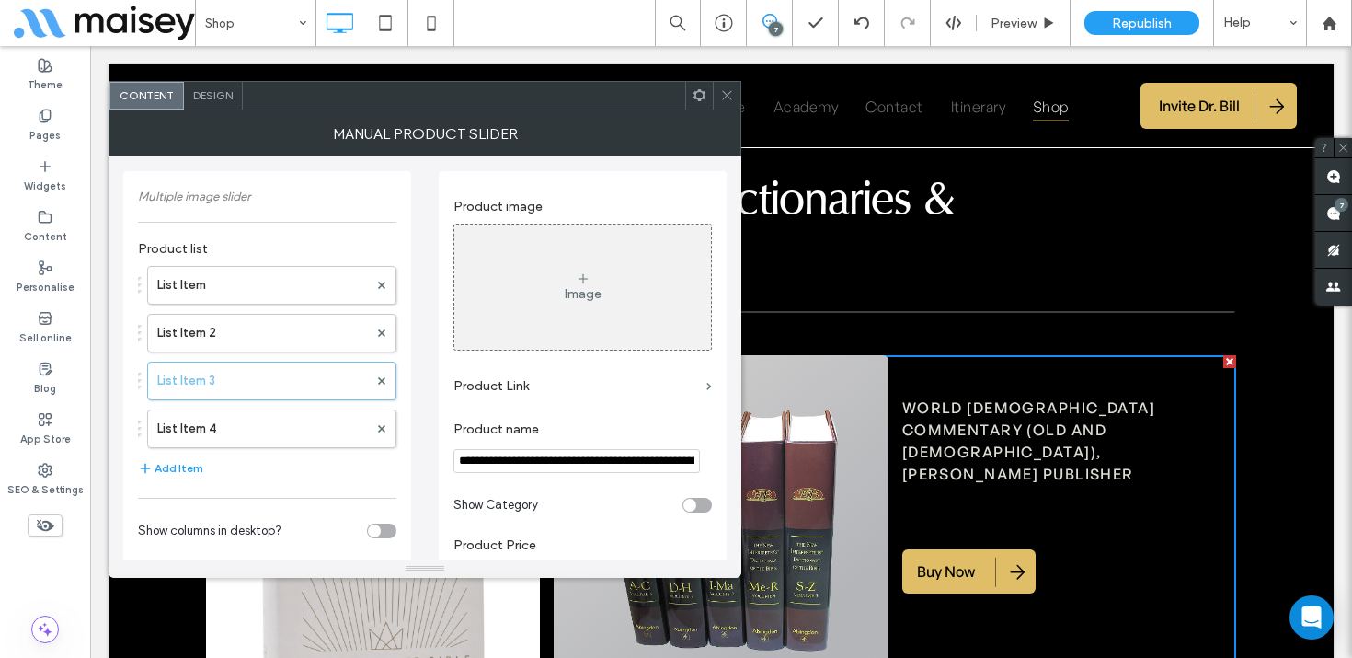
click at [596, 264] on div "Image" at bounding box center [582, 286] width 257 height 121
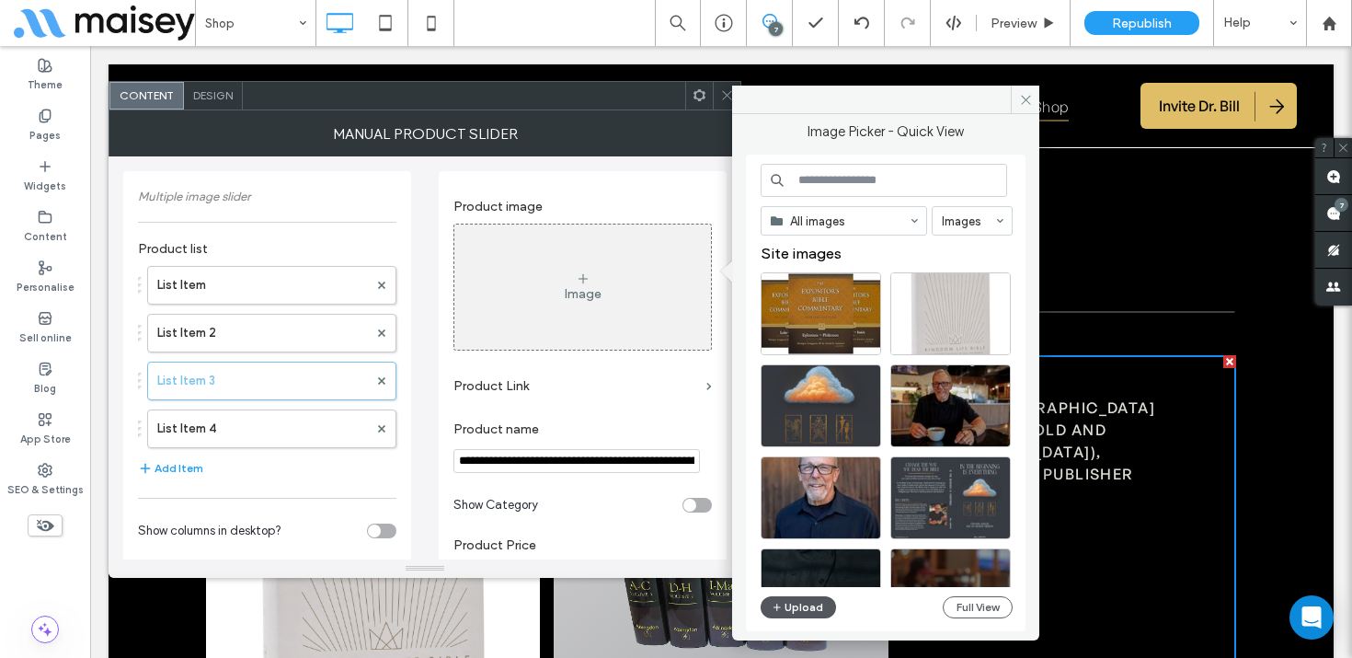
click at [815, 609] on button "Upload" at bounding box center [798, 607] width 75 height 22
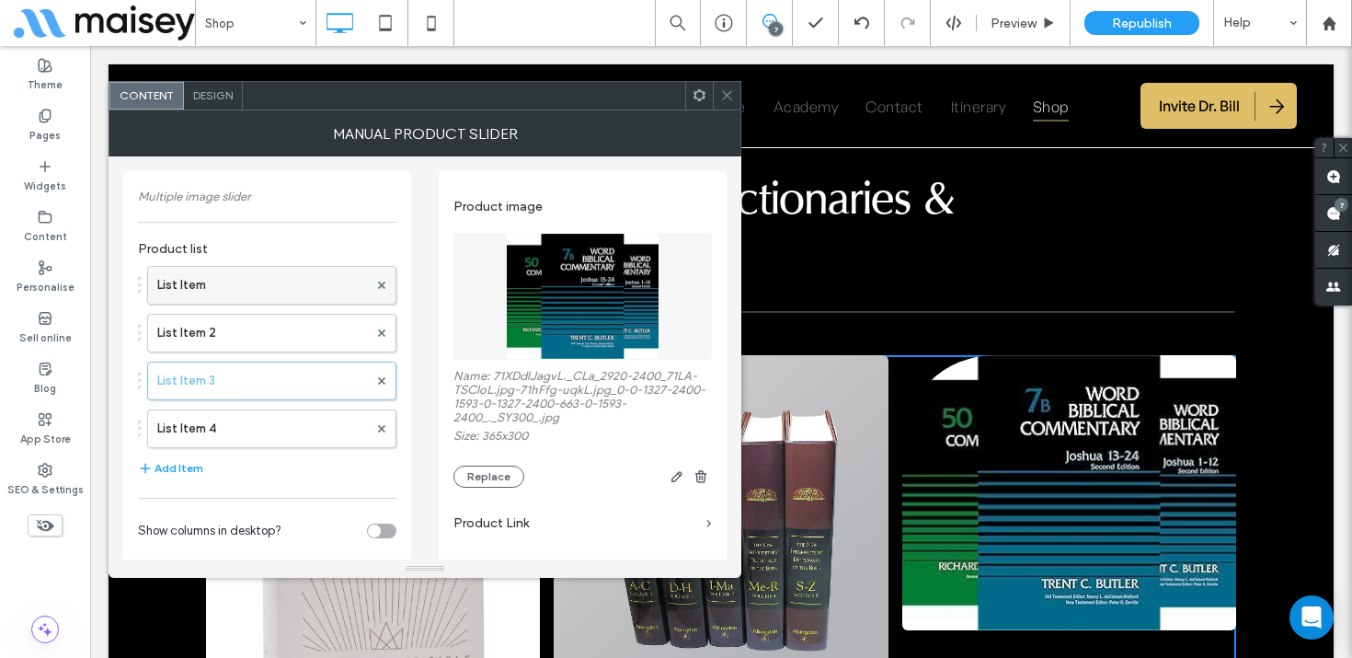
click at [292, 282] on label "List Item" at bounding box center [262, 285] width 211 height 37
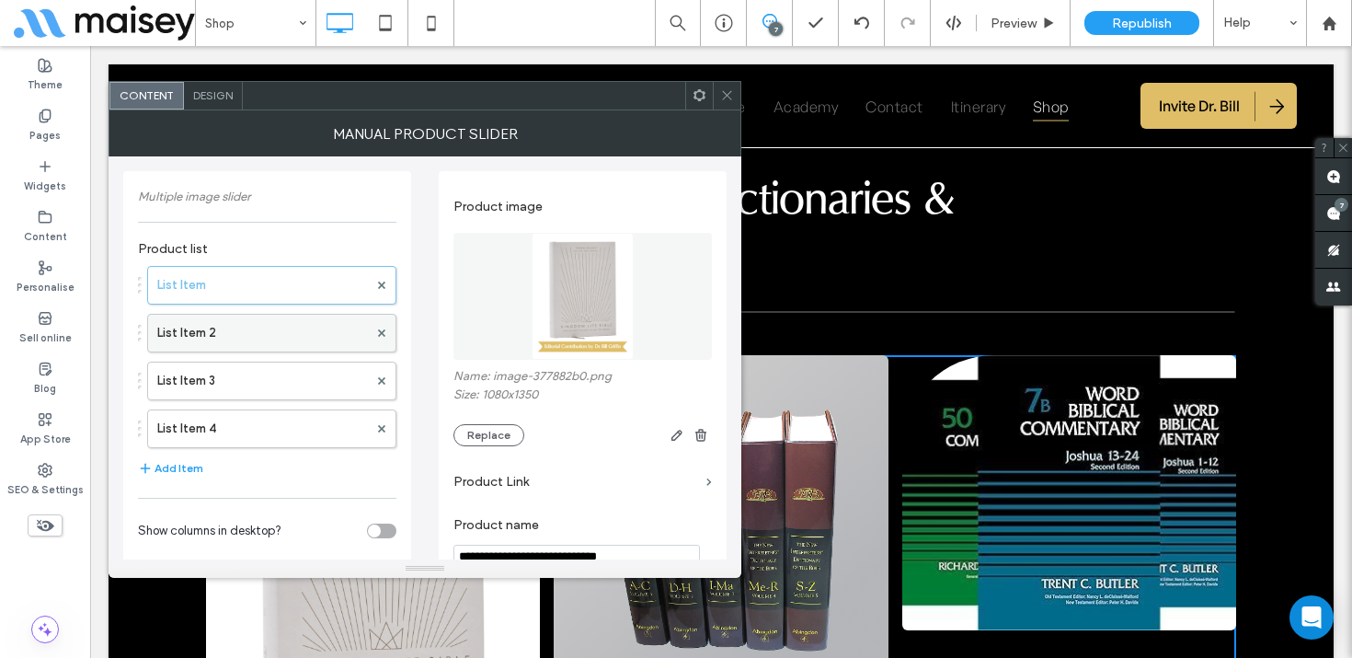
click at [277, 330] on label "List Item 2" at bounding box center [262, 333] width 211 height 37
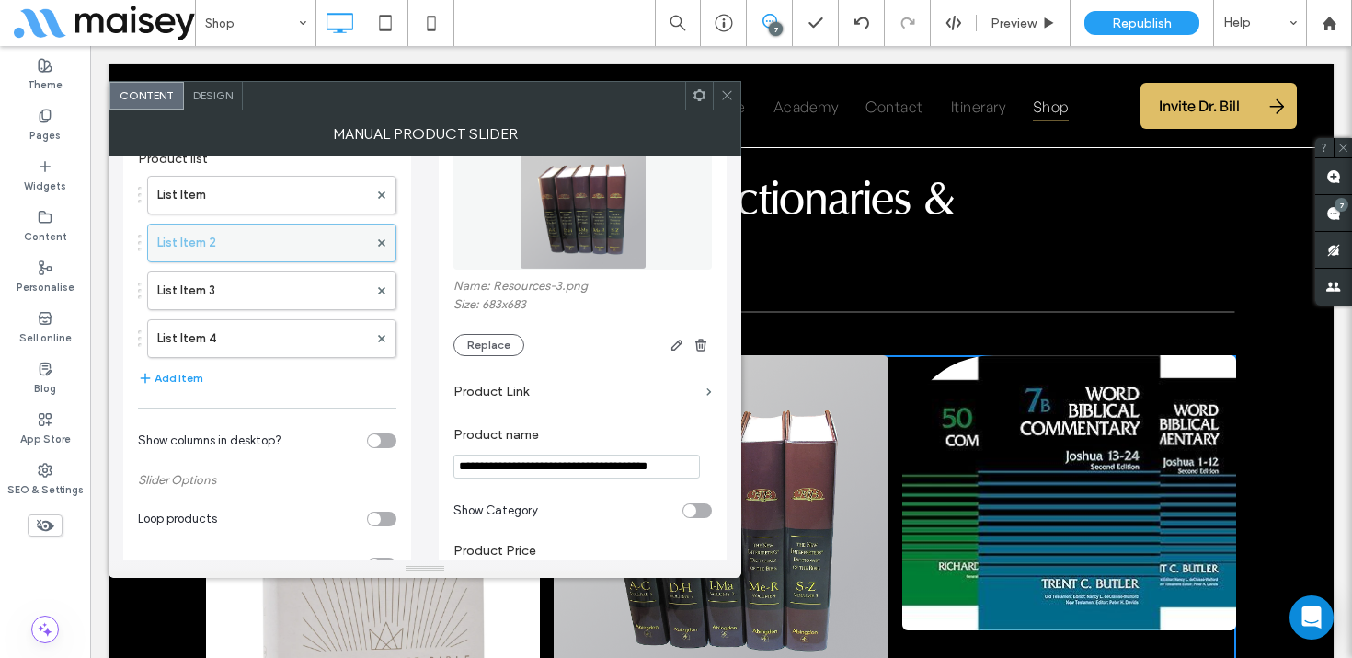
scroll to position [91, 0]
click at [258, 292] on label "List Item 3" at bounding box center [262, 289] width 211 height 37
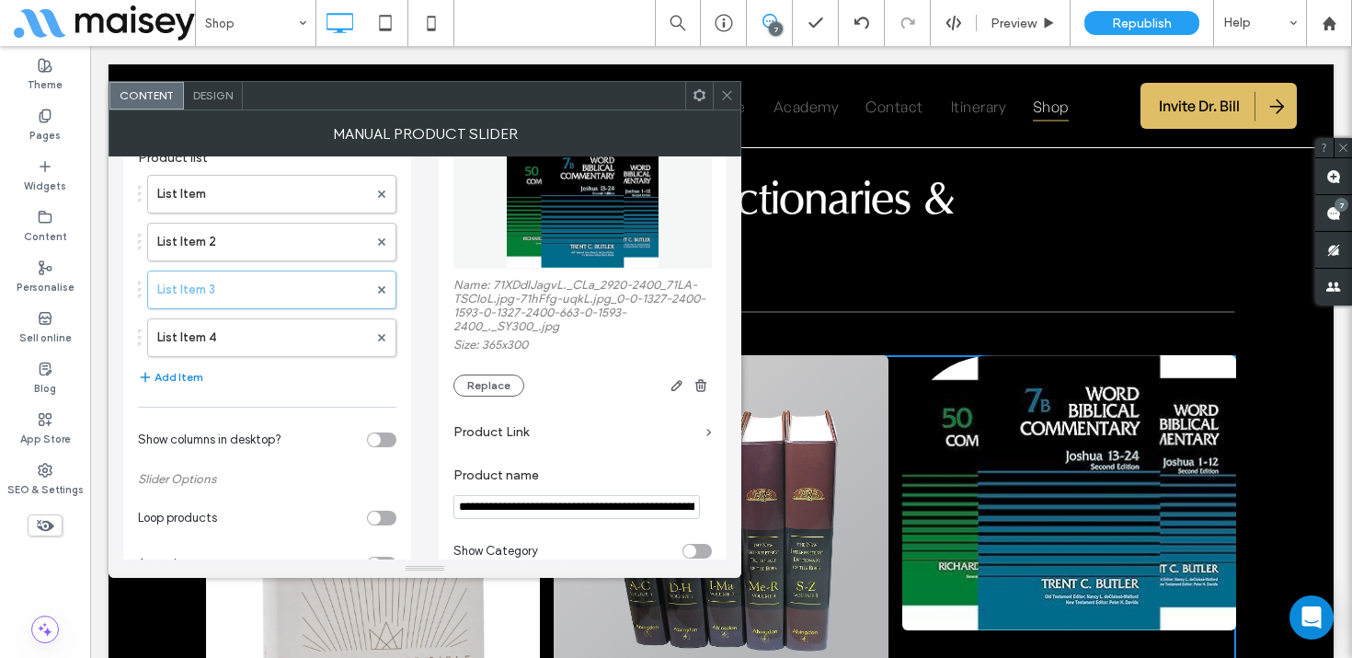
click at [191, 374] on button "Add Item" at bounding box center [170, 377] width 65 height 22
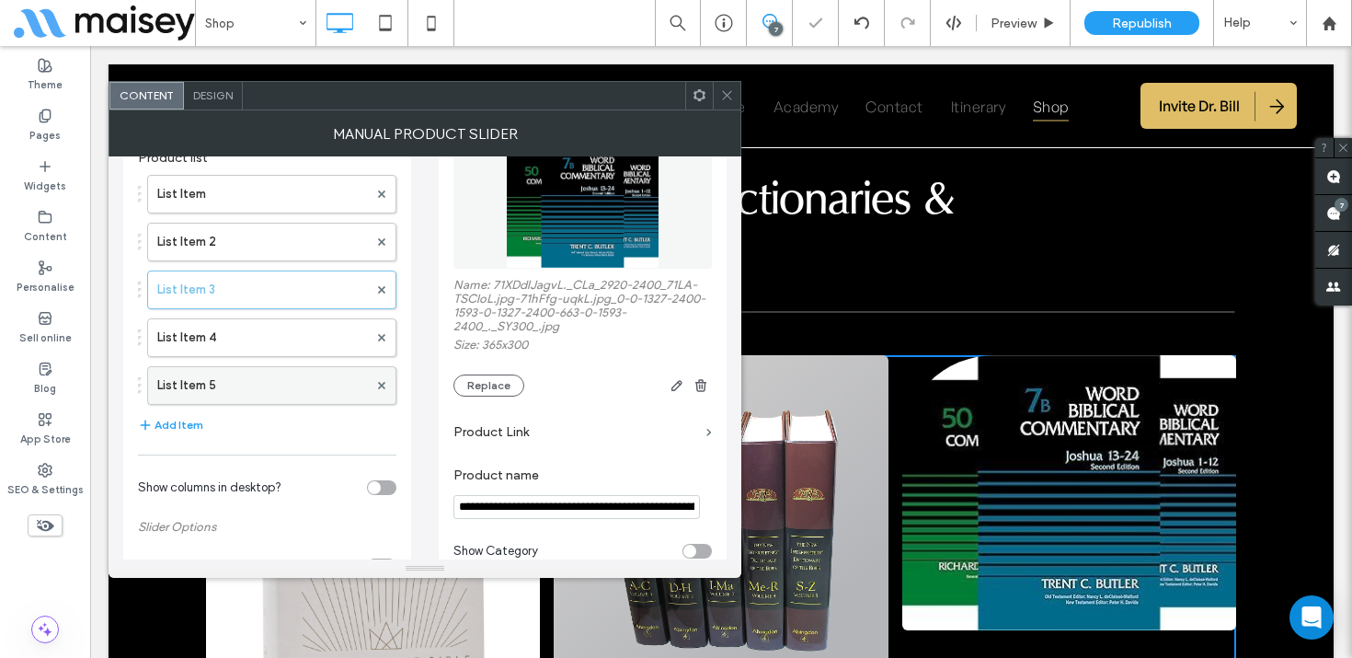
click at [209, 384] on label "List Item 5" at bounding box center [262, 385] width 211 height 37
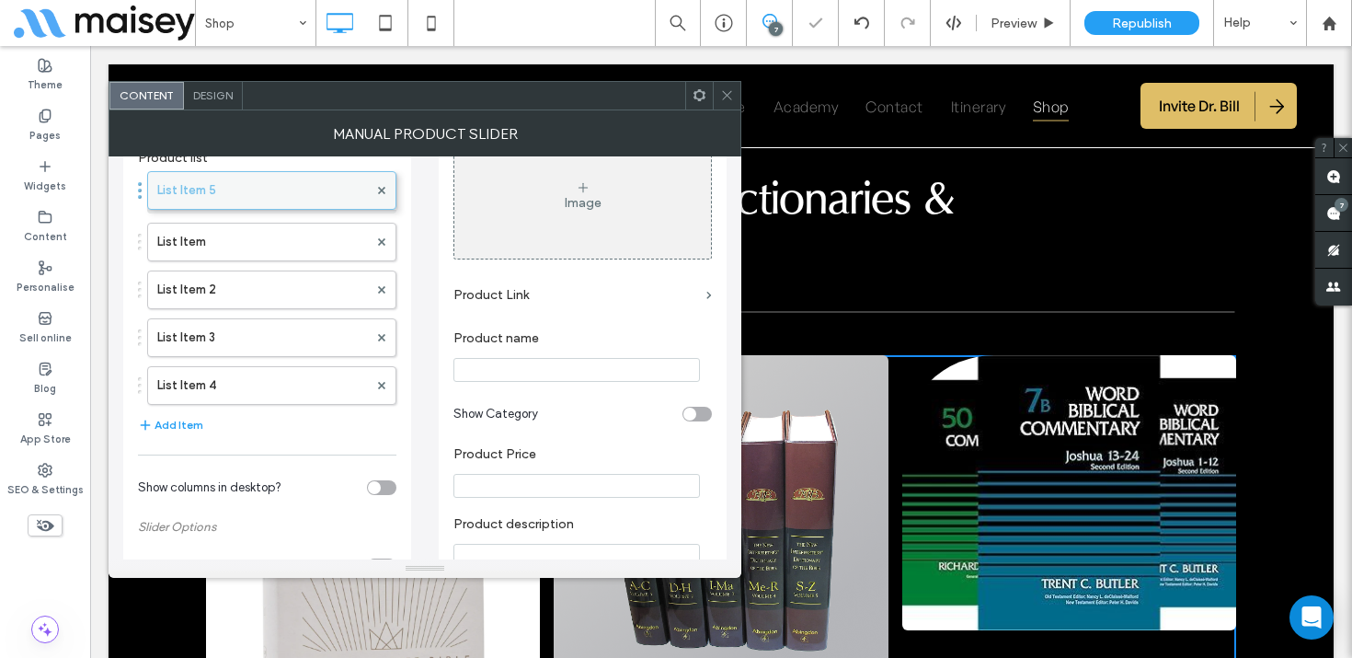
drag, startPoint x: 231, startPoint y: 384, endPoint x: 230, endPoint y: 180, distance: 203.3
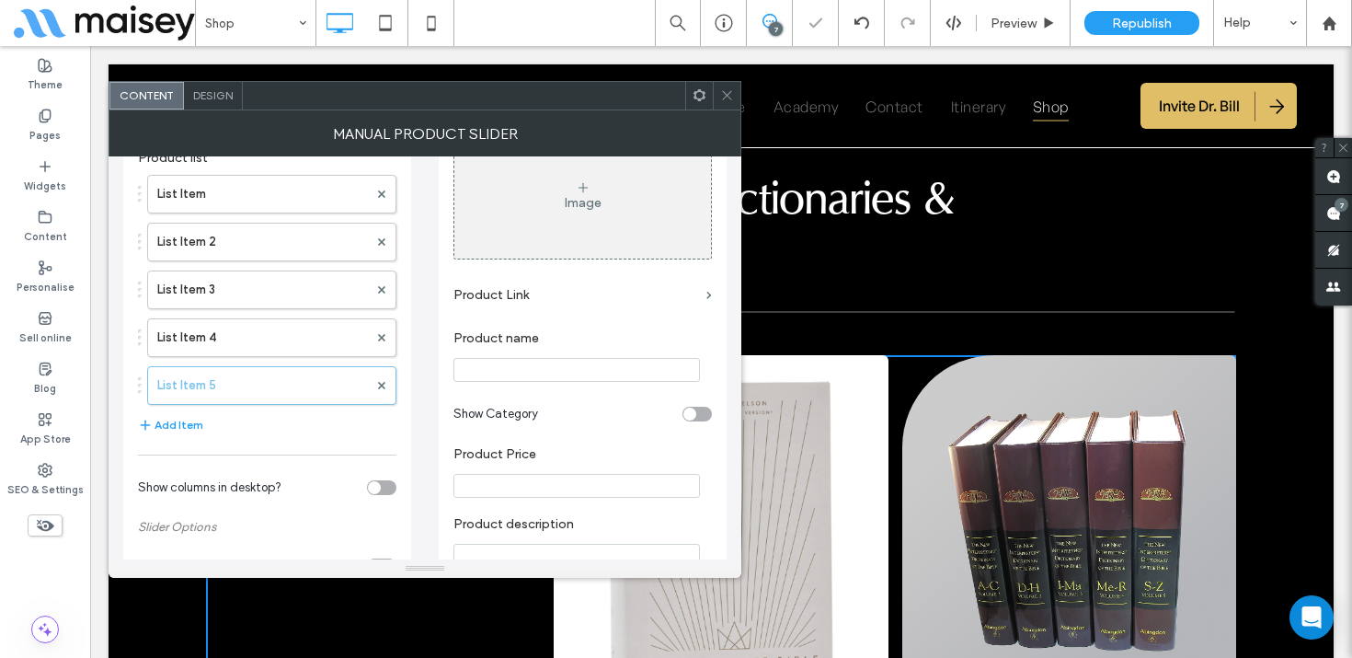
click at [516, 381] on input "Product name" at bounding box center [576, 370] width 246 height 24
paste input "**********"
type input "**********"
drag, startPoint x: 501, startPoint y: 373, endPoint x: 549, endPoint y: 28, distance: 349.1
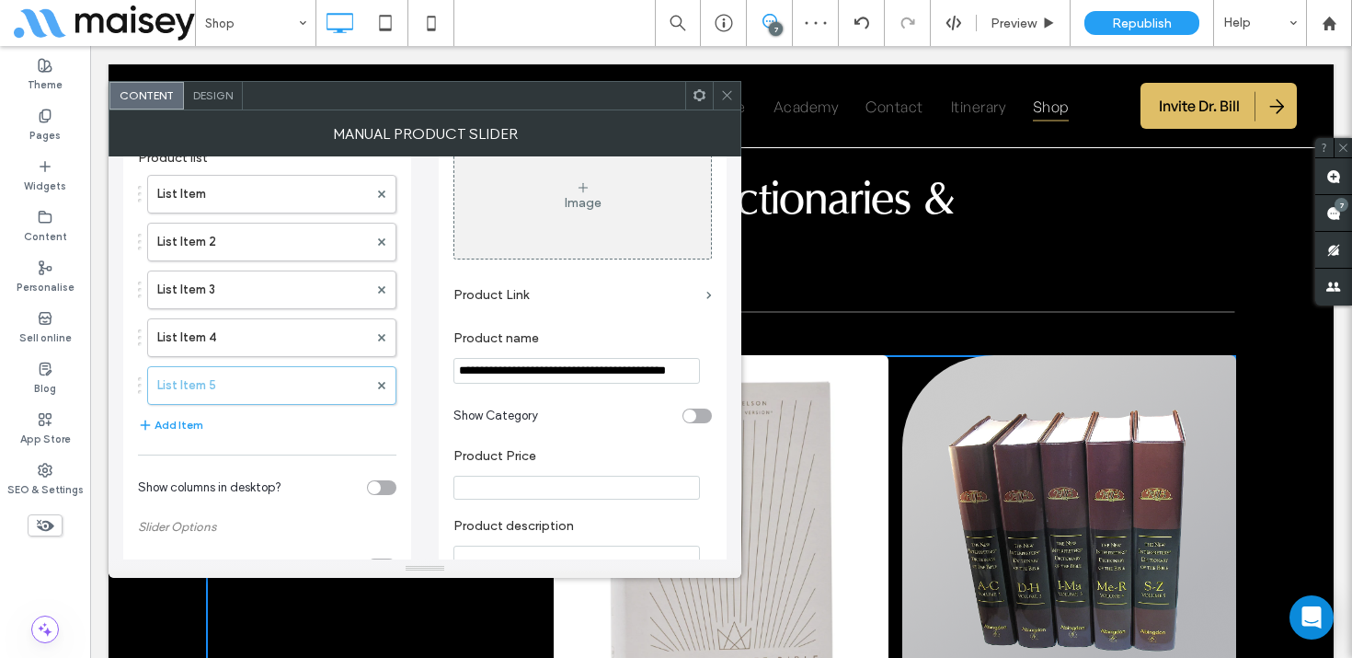
click at [0, 0] on body ".wqwq-1{fill:#231f20;} .cls-1q, .cls-2q { fill-rule: evenodd; } .cls-2q { fill:…" at bounding box center [676, 329] width 1352 height 658
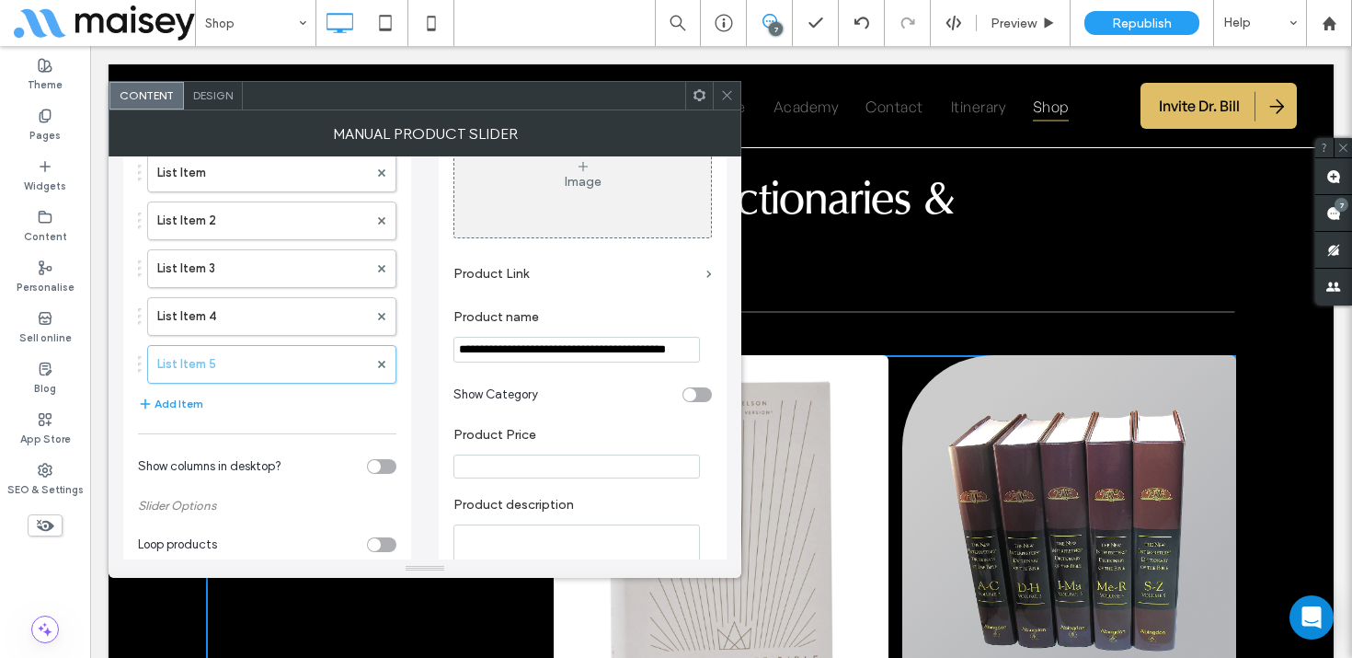
click at [558, 191] on div "Image" at bounding box center [582, 174] width 257 height 121
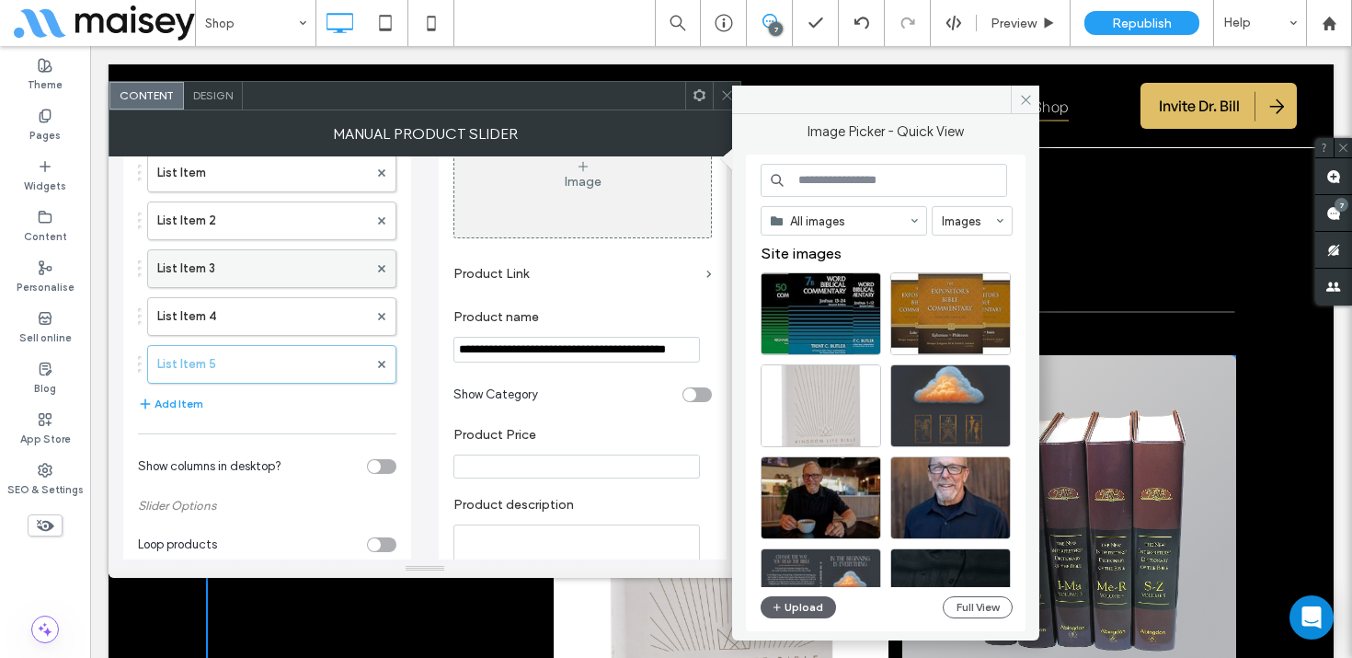
click at [249, 261] on label "List Item 3" at bounding box center [262, 268] width 211 height 37
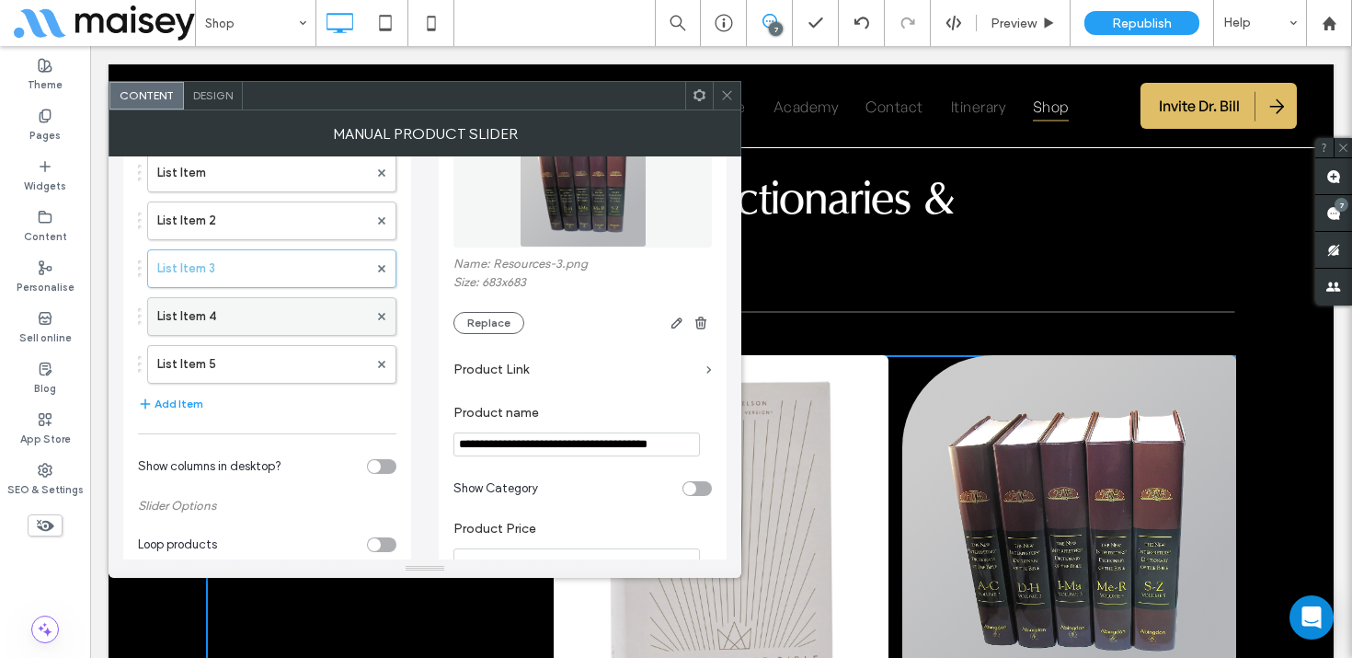
click at [244, 310] on label "List Item 4" at bounding box center [262, 316] width 211 height 37
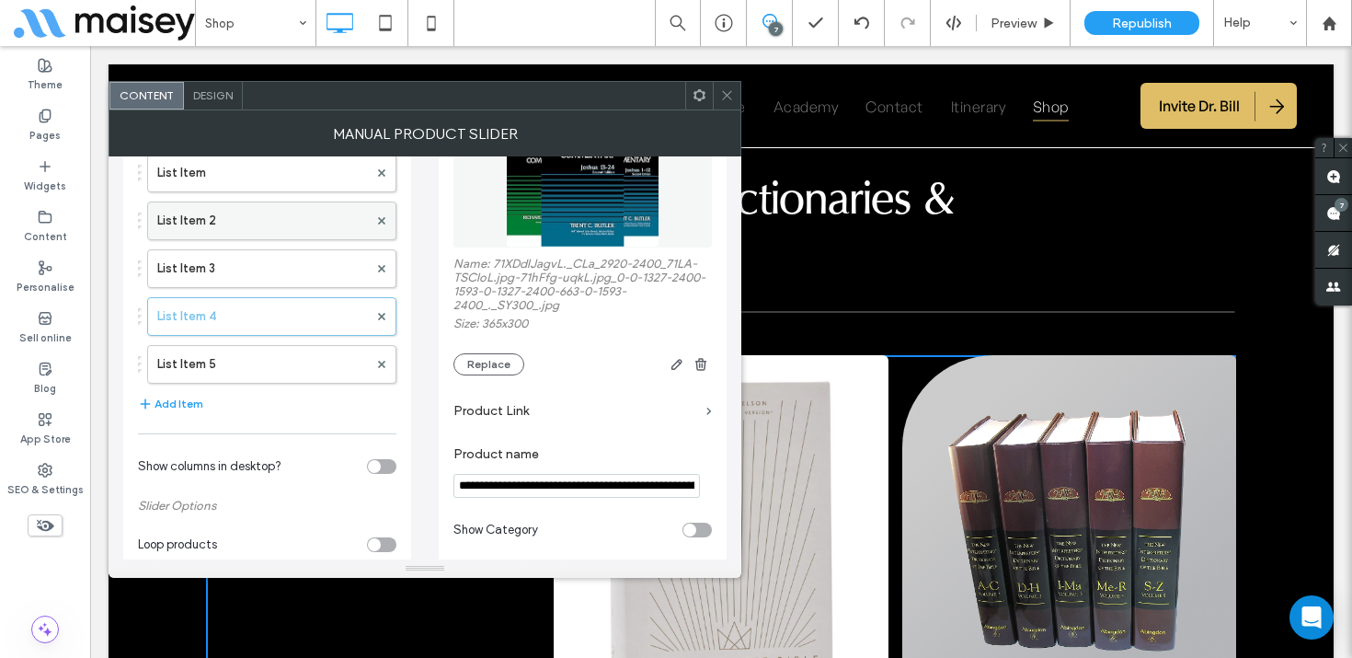
click at [262, 220] on label "List Item 2" at bounding box center [262, 220] width 211 height 37
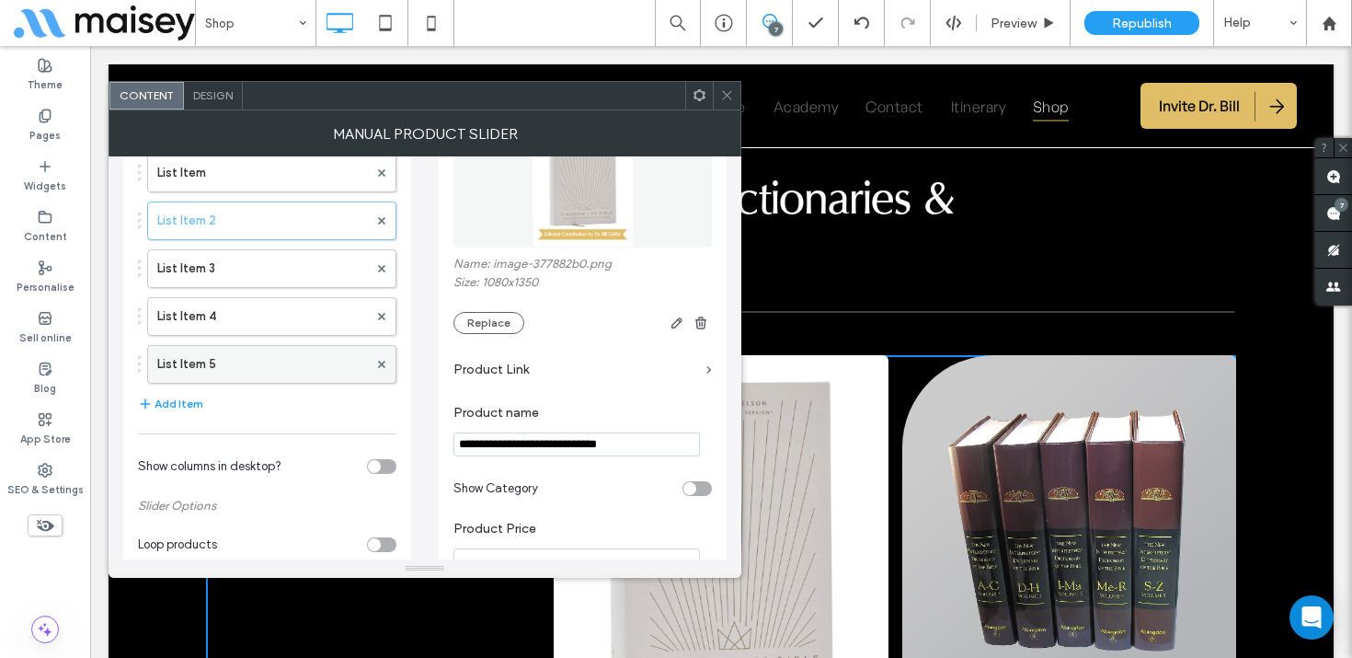
click at [249, 367] on label "List Item 5" at bounding box center [262, 364] width 211 height 37
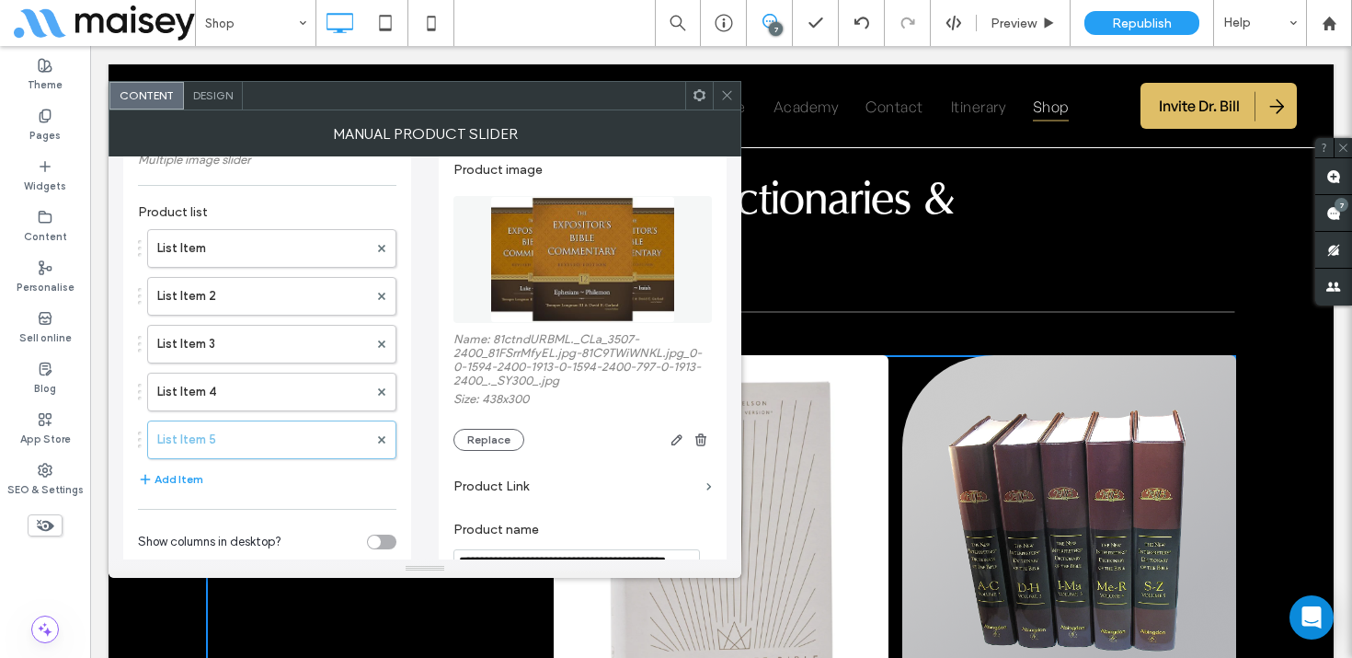
scroll to position [0, 0]
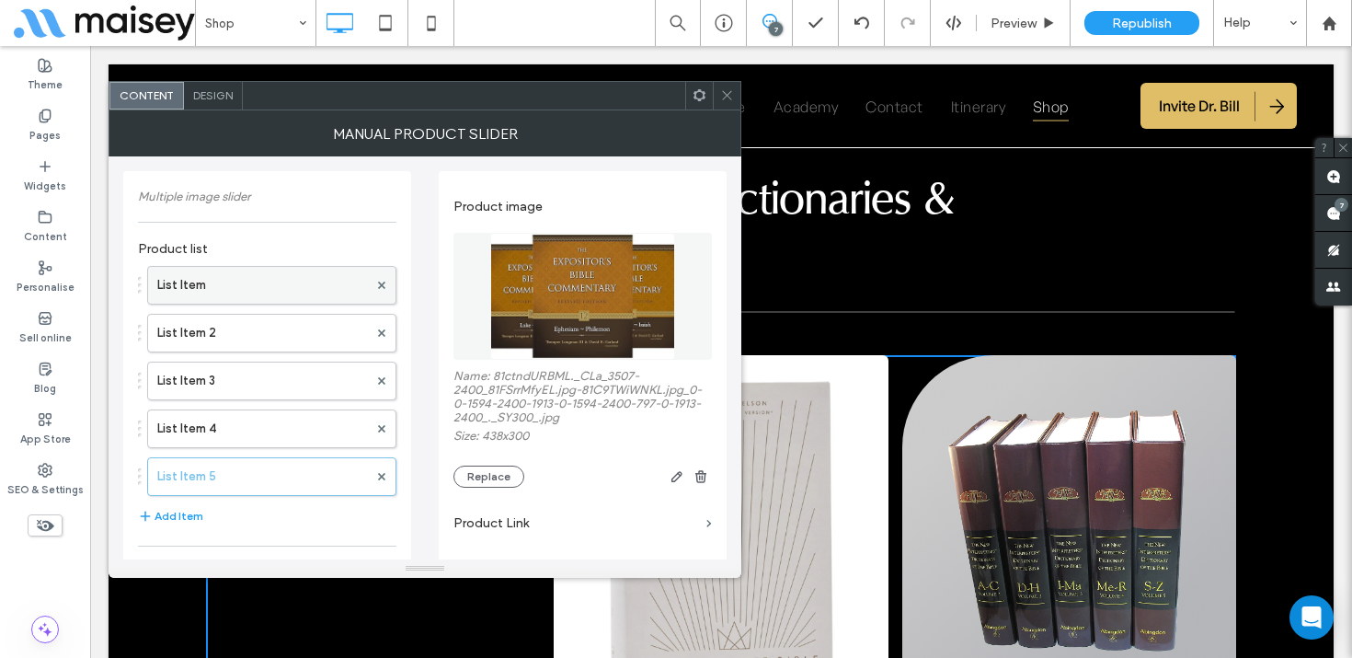
click at [275, 279] on label "List Item" at bounding box center [262, 285] width 211 height 37
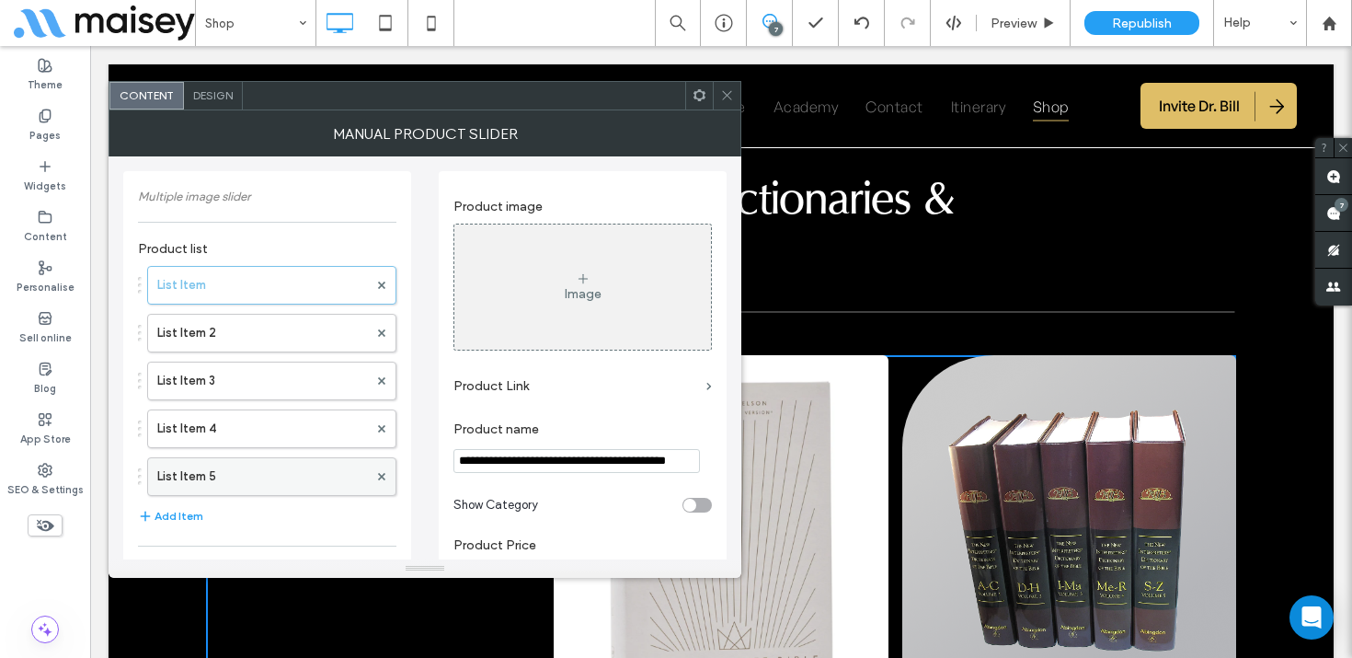
click at [250, 468] on label "List Item 5" at bounding box center [262, 476] width 211 height 37
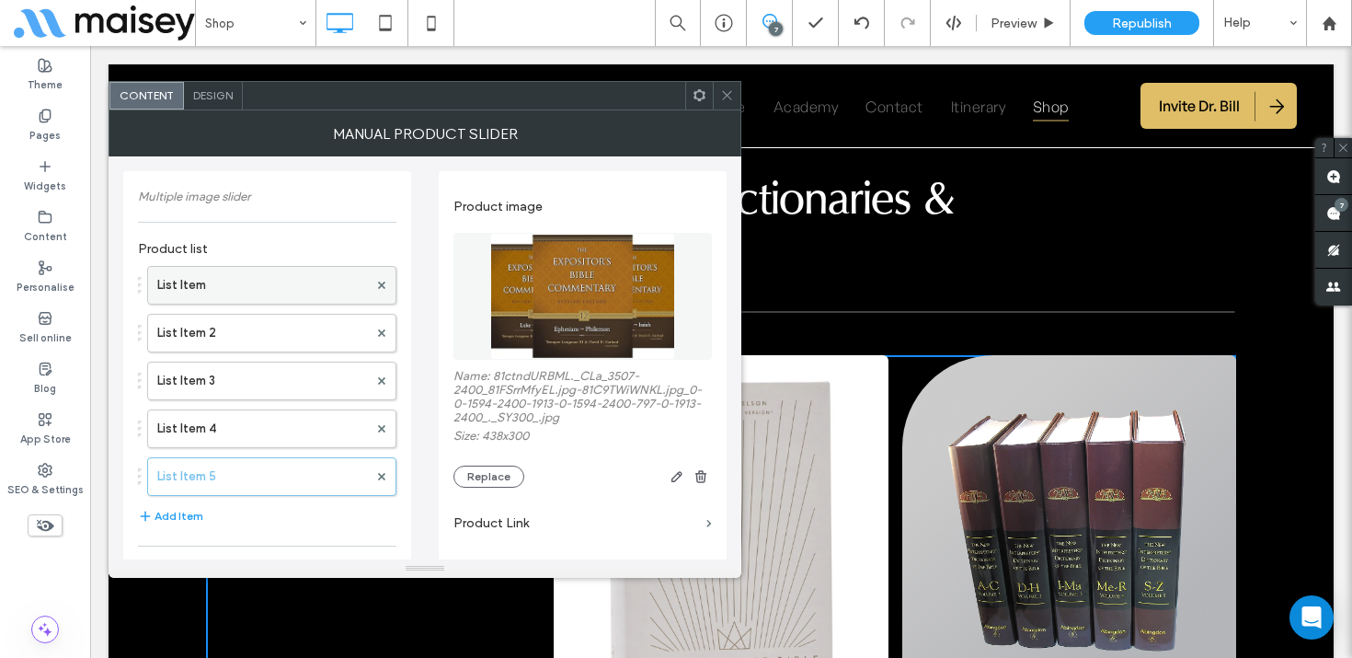
click at [263, 301] on label "List Item" at bounding box center [262, 285] width 211 height 37
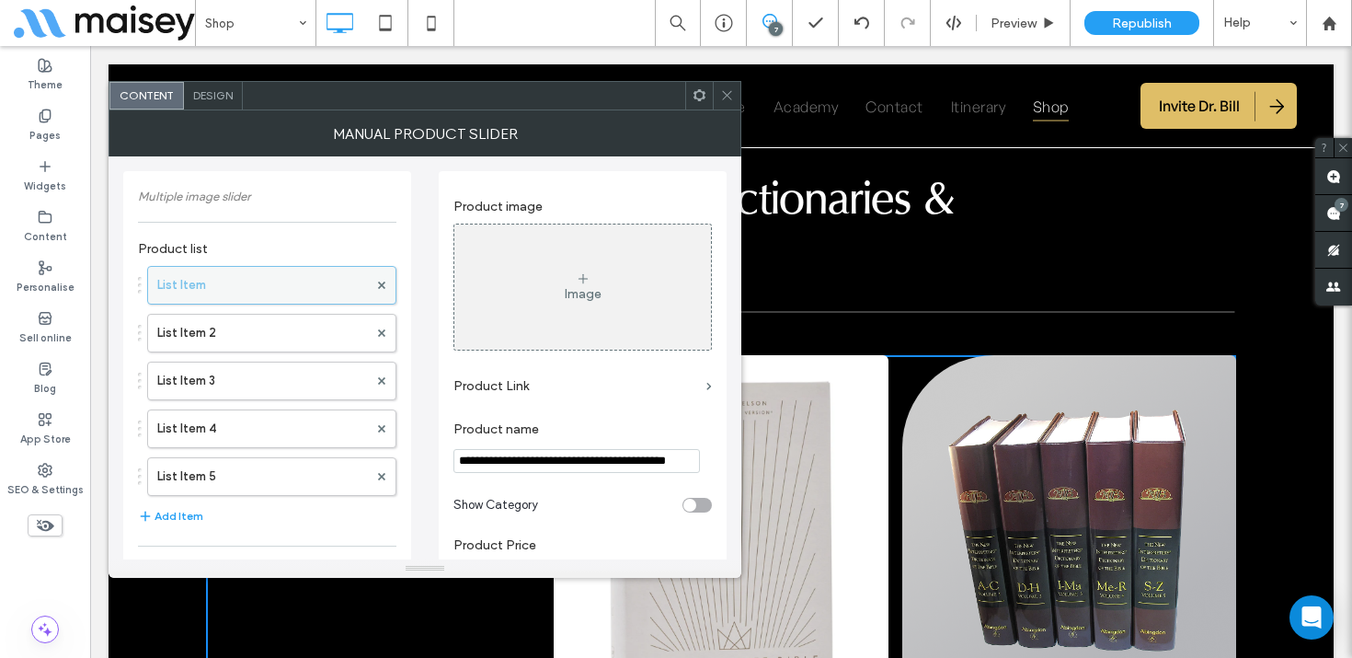
click at [377, 281] on div at bounding box center [382, 285] width 28 height 28
click at [384, 281] on icon at bounding box center [381, 284] width 7 height 7
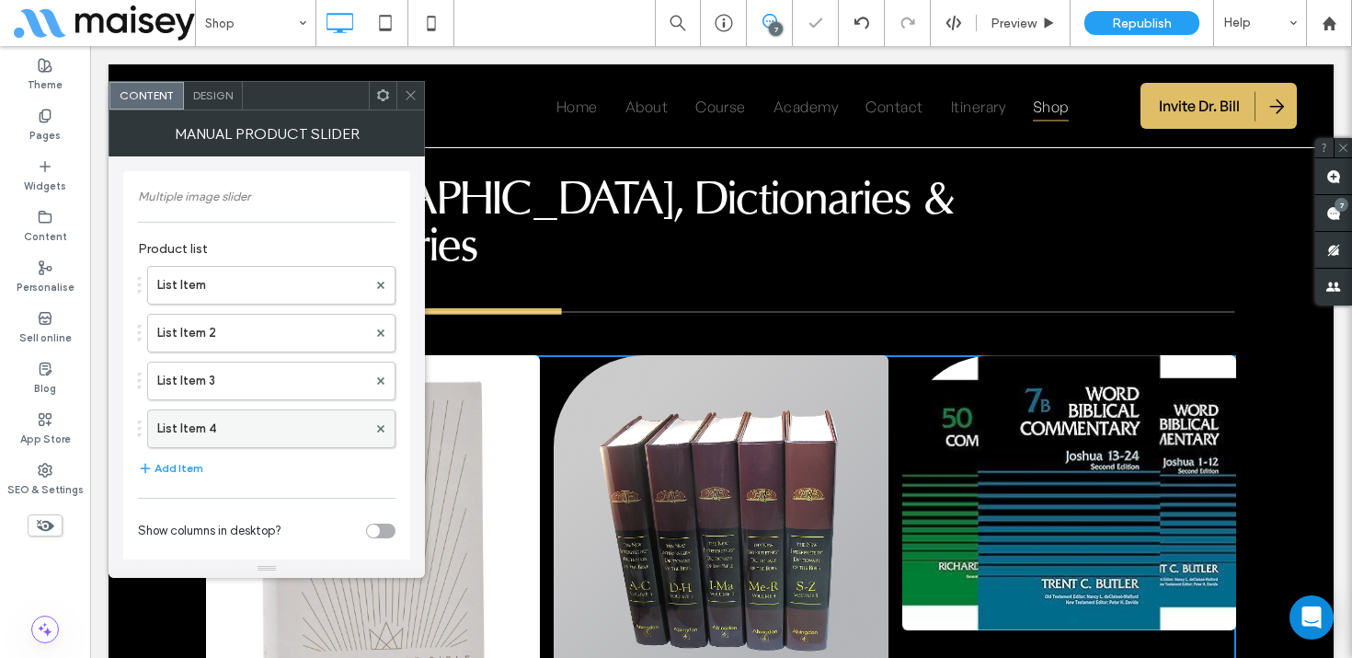
click at [283, 430] on label "List Item 4" at bounding box center [262, 428] width 210 height 37
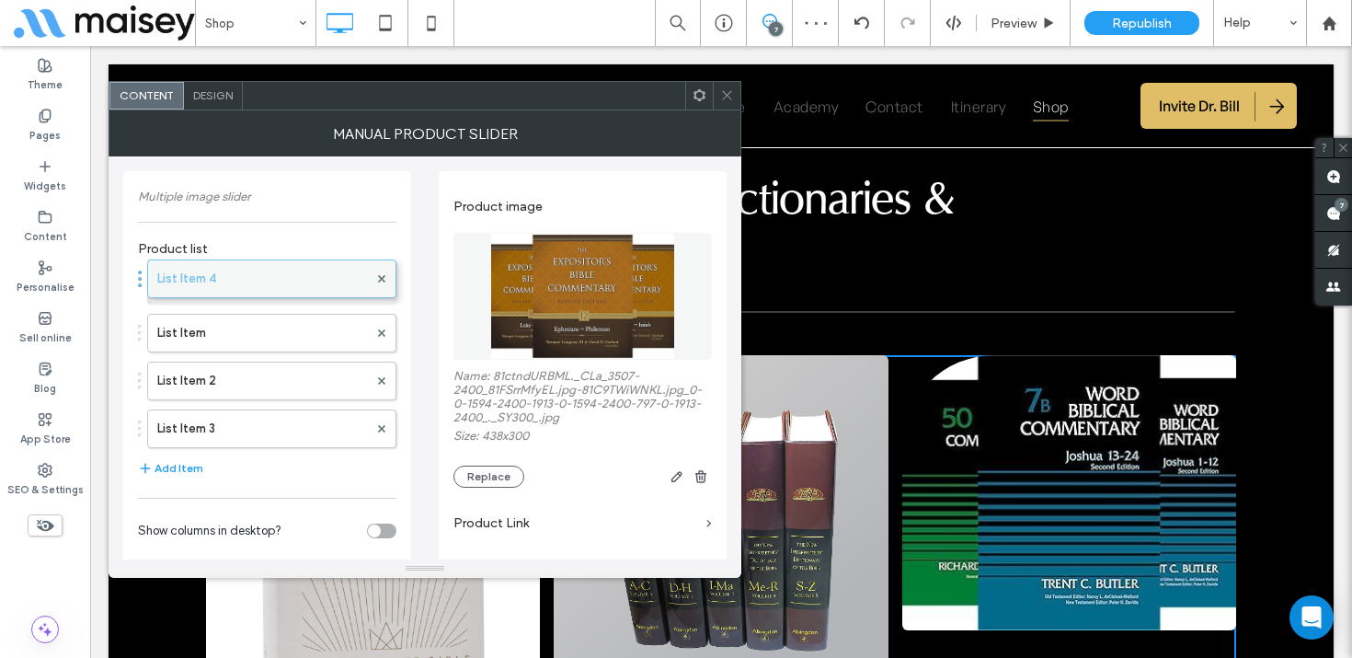
drag, startPoint x: 275, startPoint y: 430, endPoint x: 277, endPoint y: 275, distance: 155.4
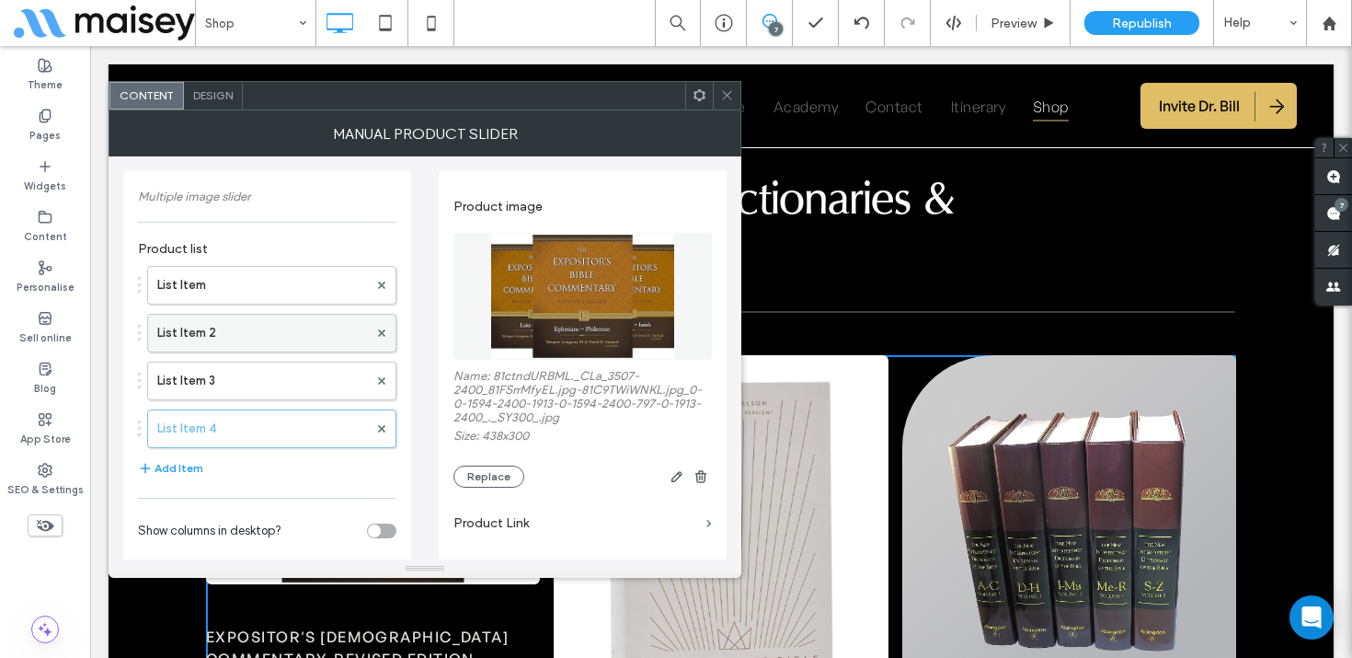
click at [236, 328] on label "List Item 2" at bounding box center [262, 333] width 211 height 37
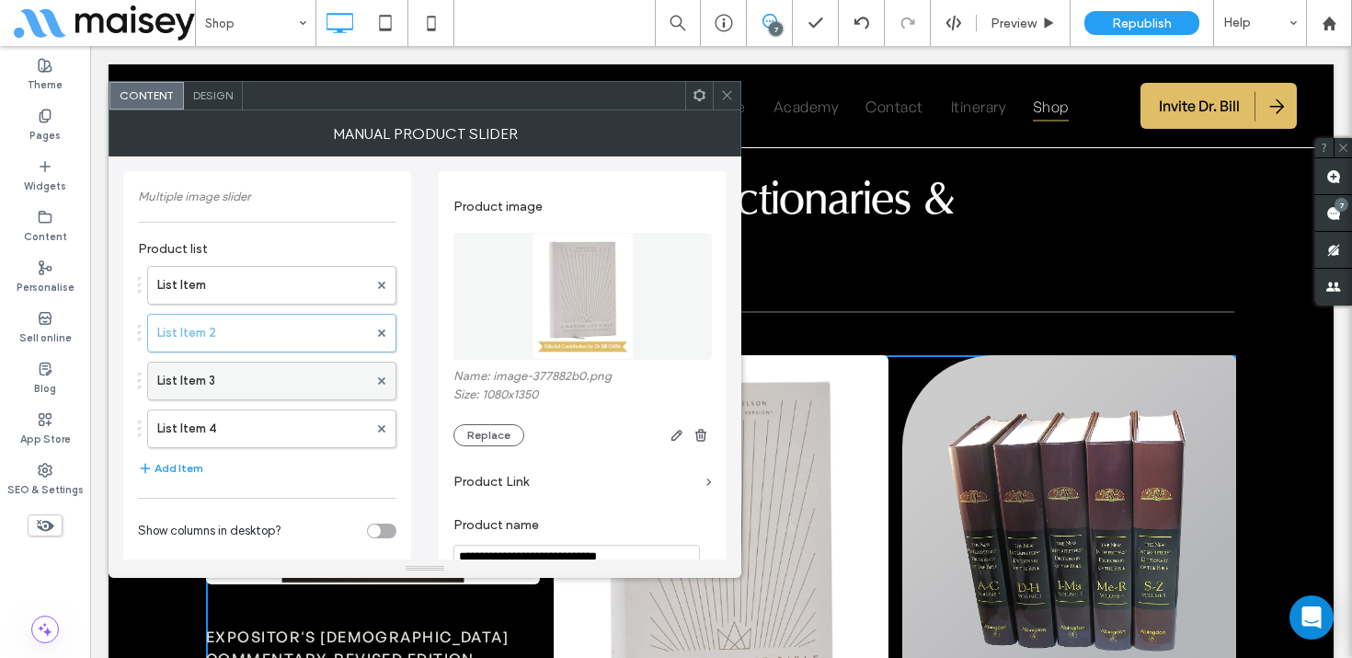
click at [225, 387] on label "List Item 3" at bounding box center [262, 380] width 211 height 37
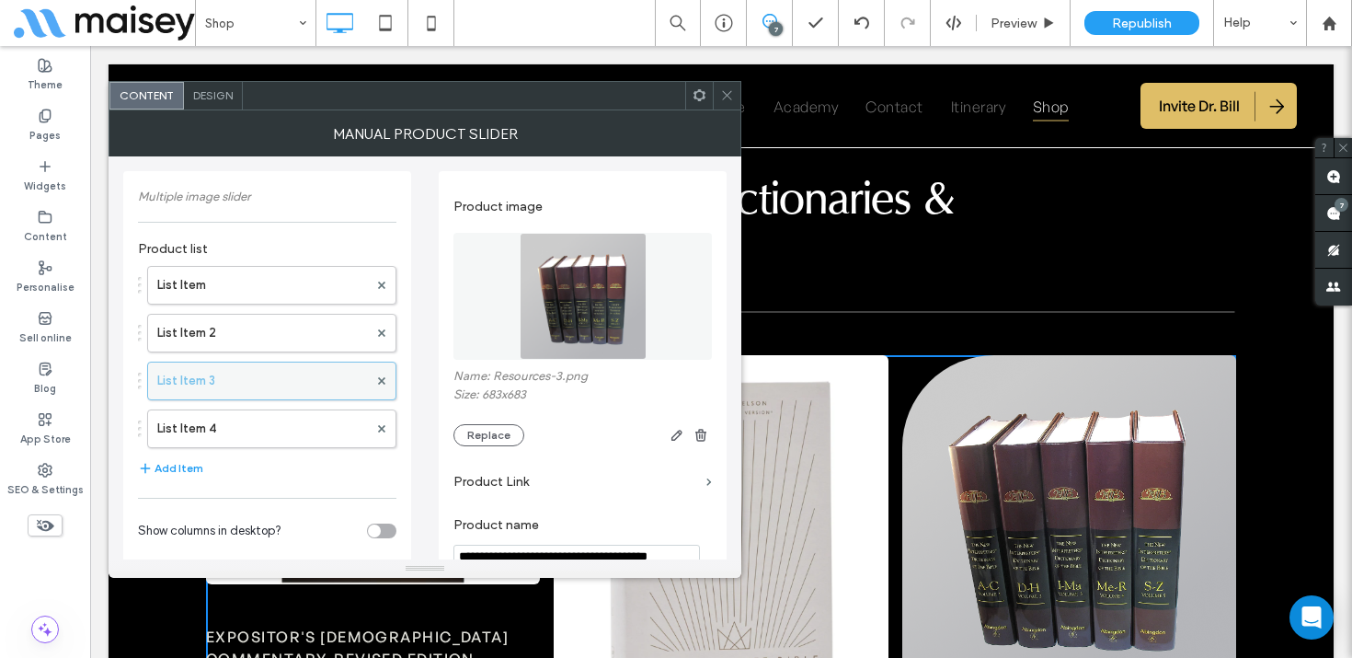
scroll to position [56, 0]
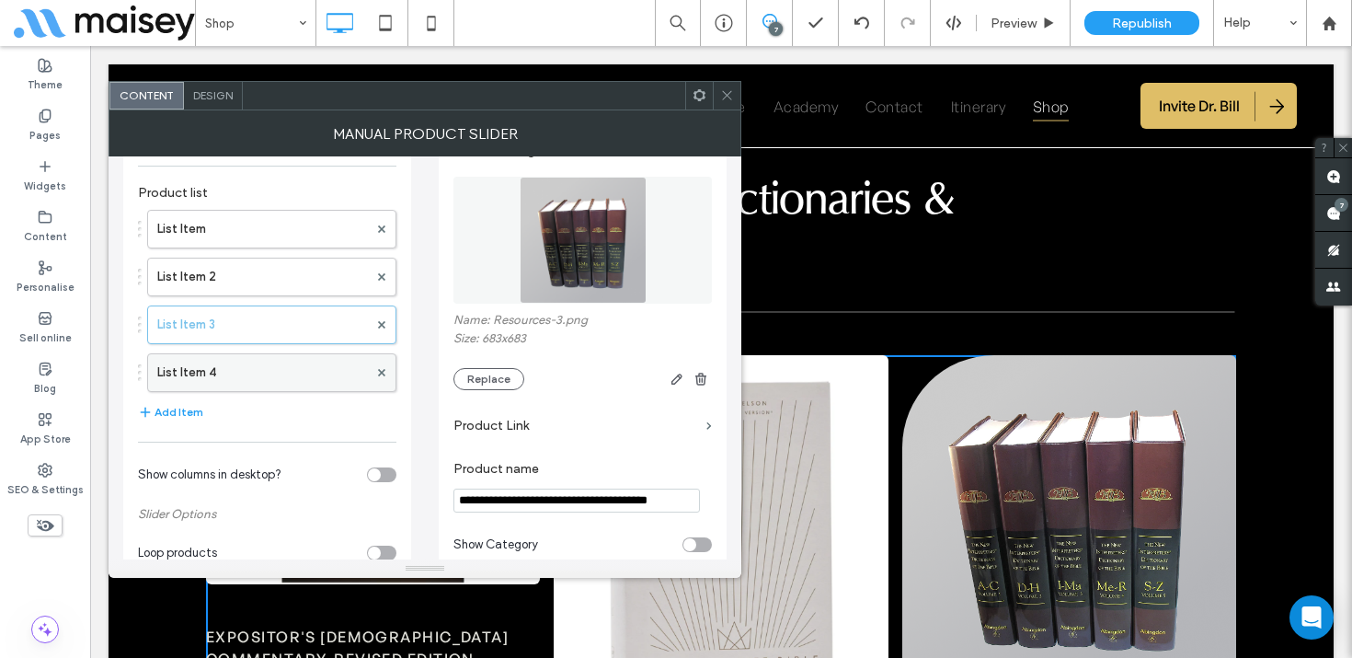
click at [226, 375] on label "List Item 4" at bounding box center [262, 372] width 211 height 37
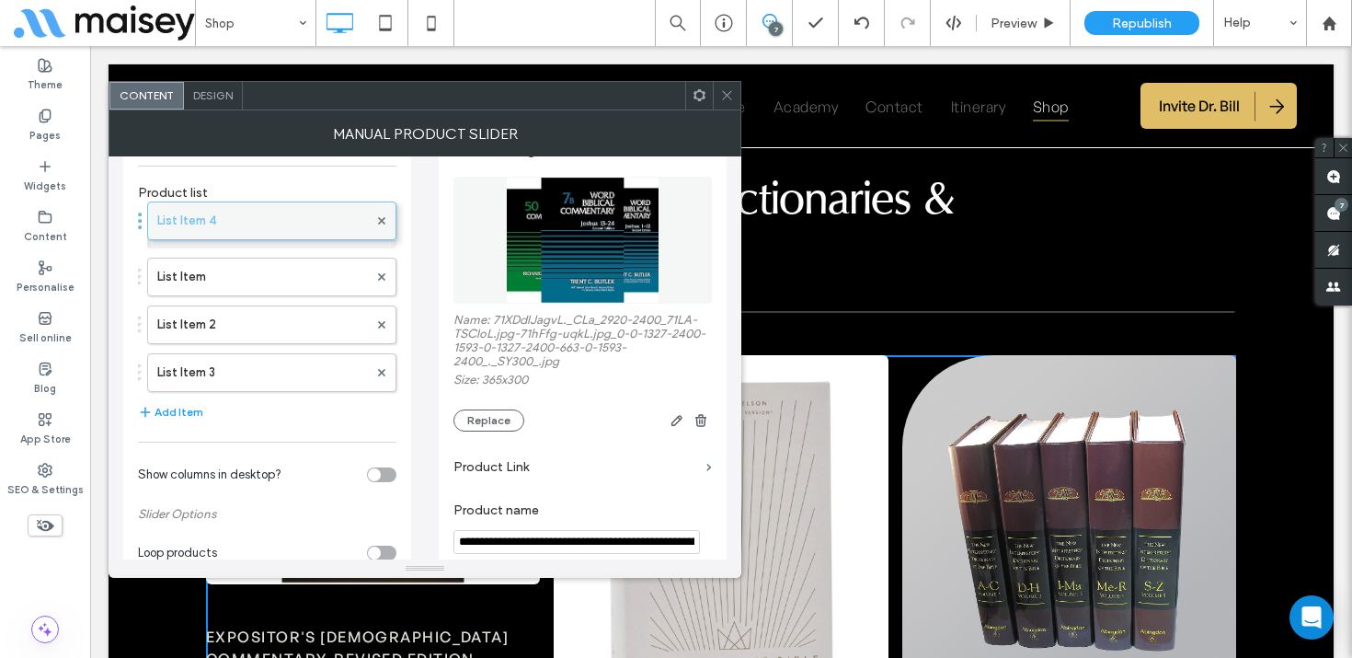
drag, startPoint x: 230, startPoint y: 372, endPoint x: 228, endPoint y: 220, distance: 152.7
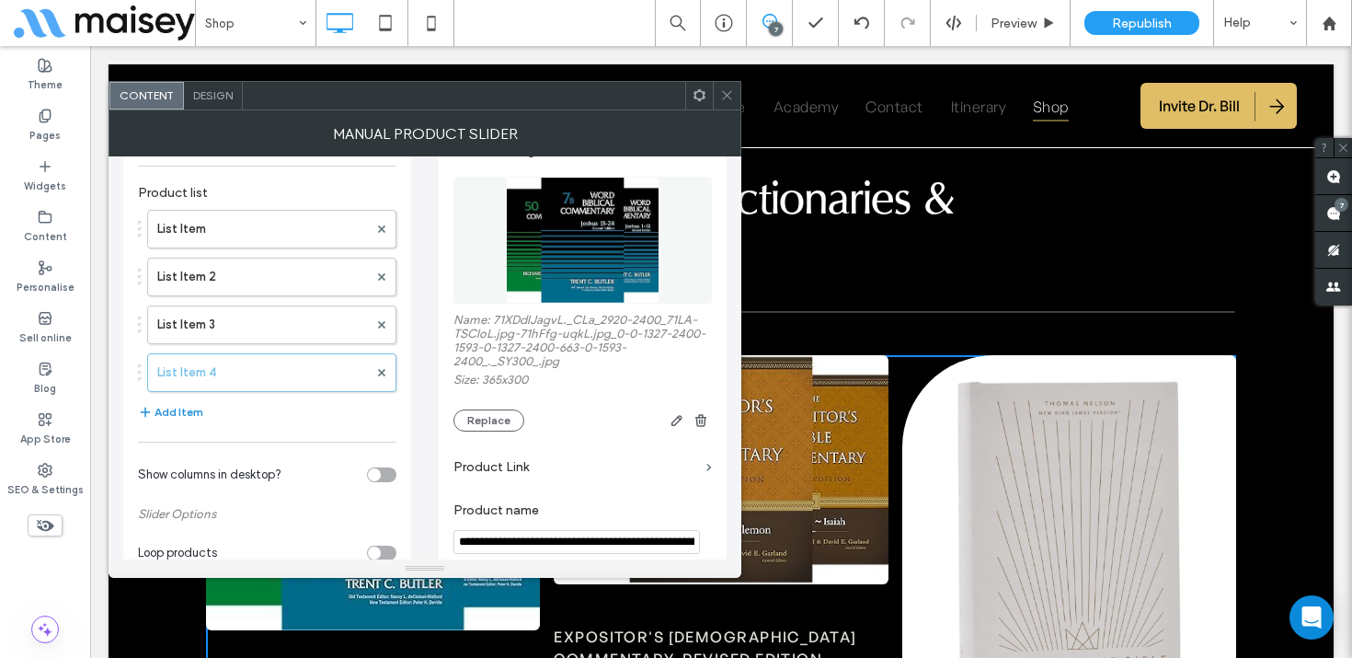
click at [175, 410] on button "Add Item" at bounding box center [170, 412] width 65 height 22
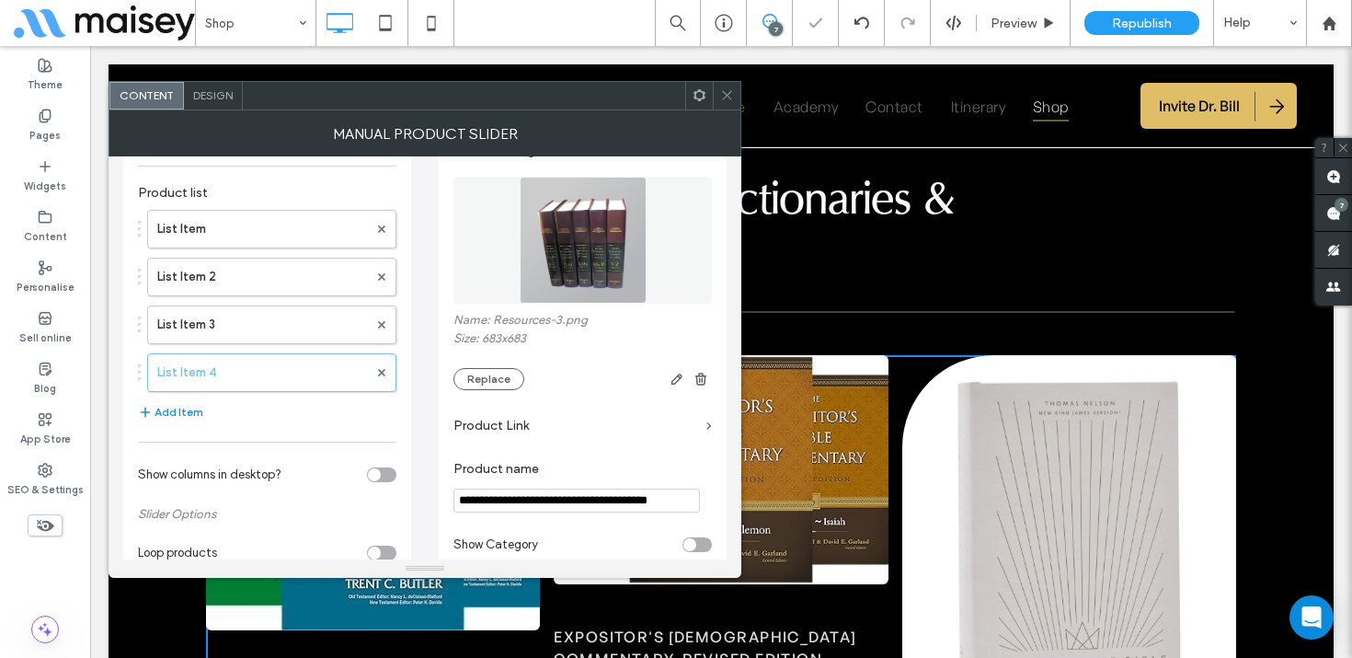
click at [184, 410] on button "Add Item" at bounding box center [170, 412] width 65 height 22
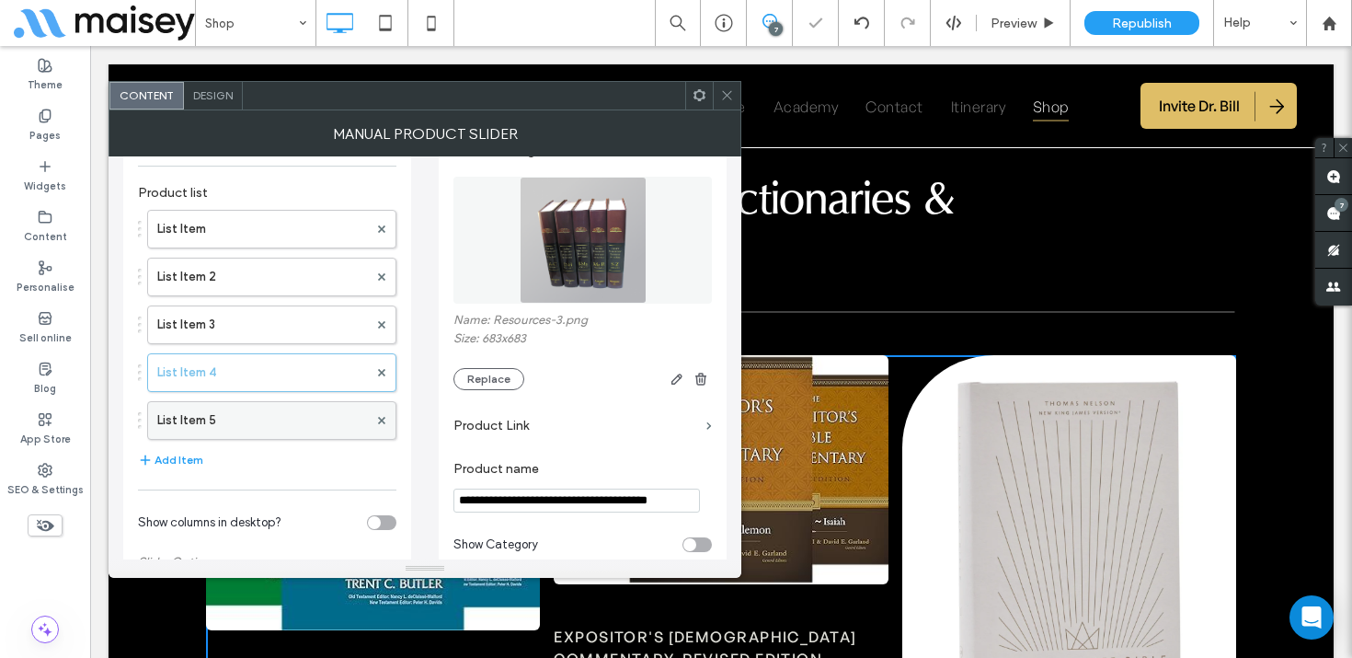
click at [223, 418] on label "List Item 5" at bounding box center [262, 420] width 211 height 37
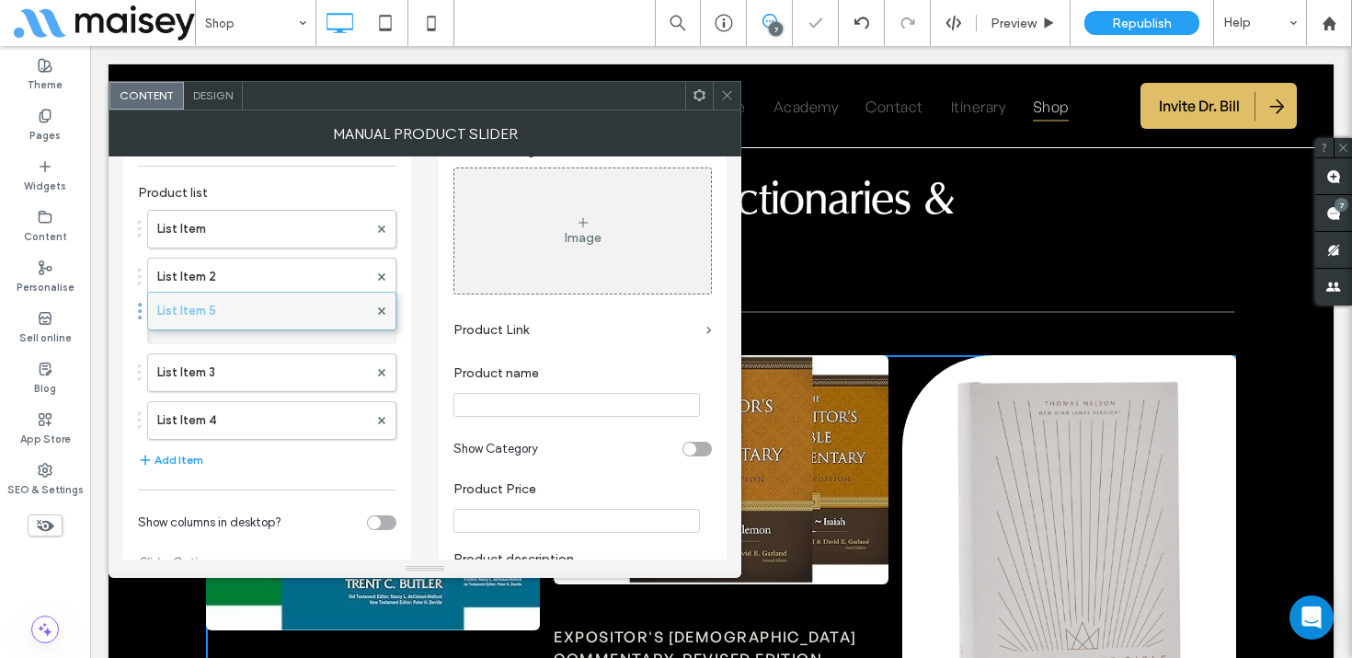
drag, startPoint x: 245, startPoint y: 416, endPoint x: 248, endPoint y: 308, distance: 107.7
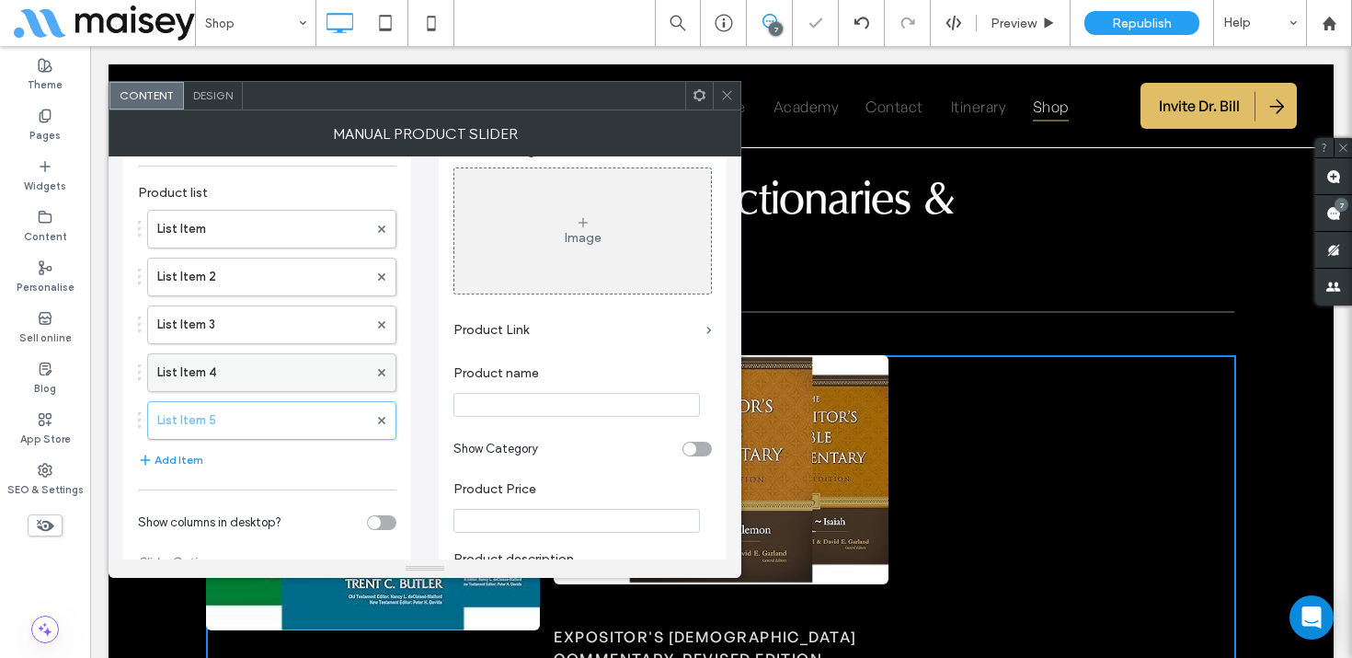
click at [228, 368] on label "List Item 4" at bounding box center [262, 372] width 211 height 37
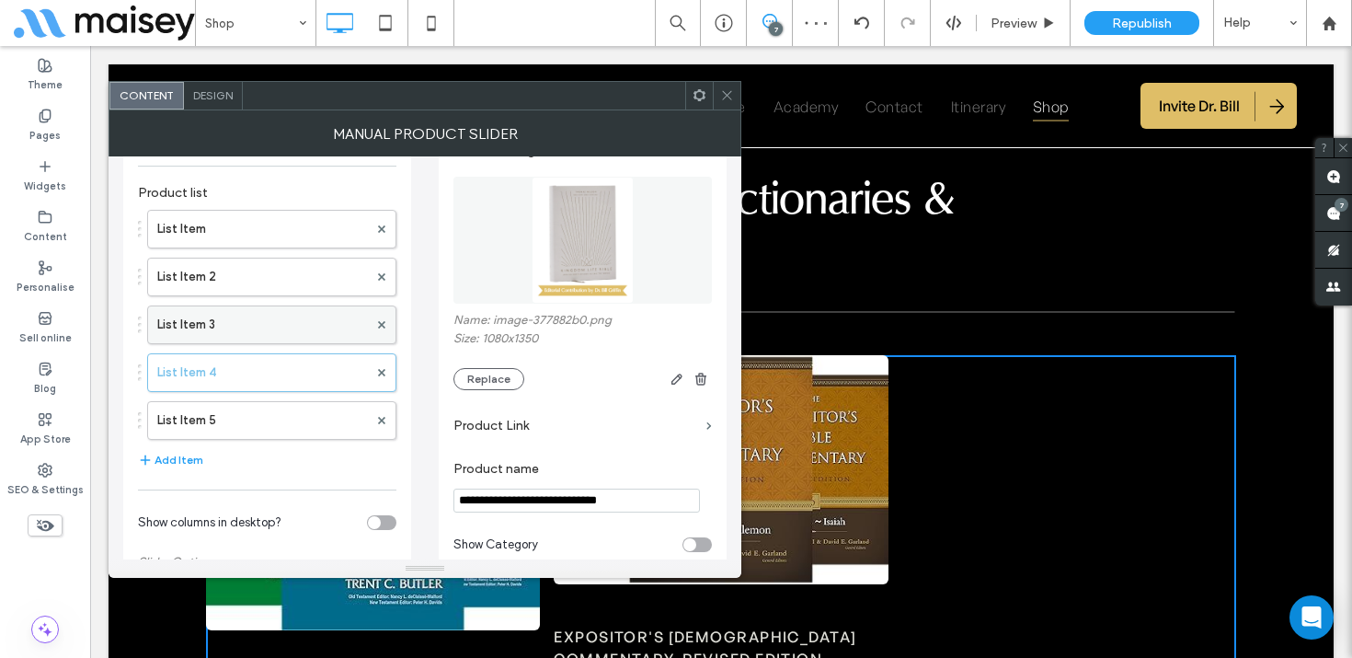
click at [231, 324] on label "List Item 3" at bounding box center [262, 324] width 211 height 37
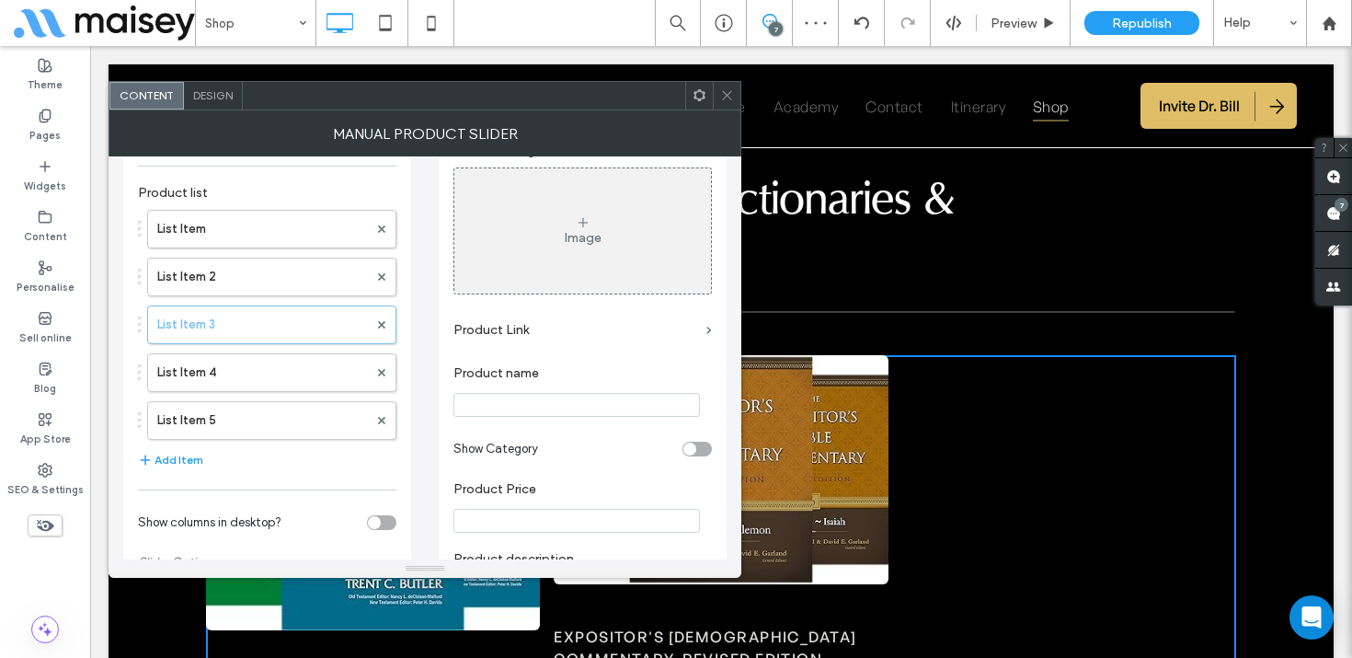
click at [488, 407] on input "Product name" at bounding box center [576, 405] width 246 height 24
paste input "**********"
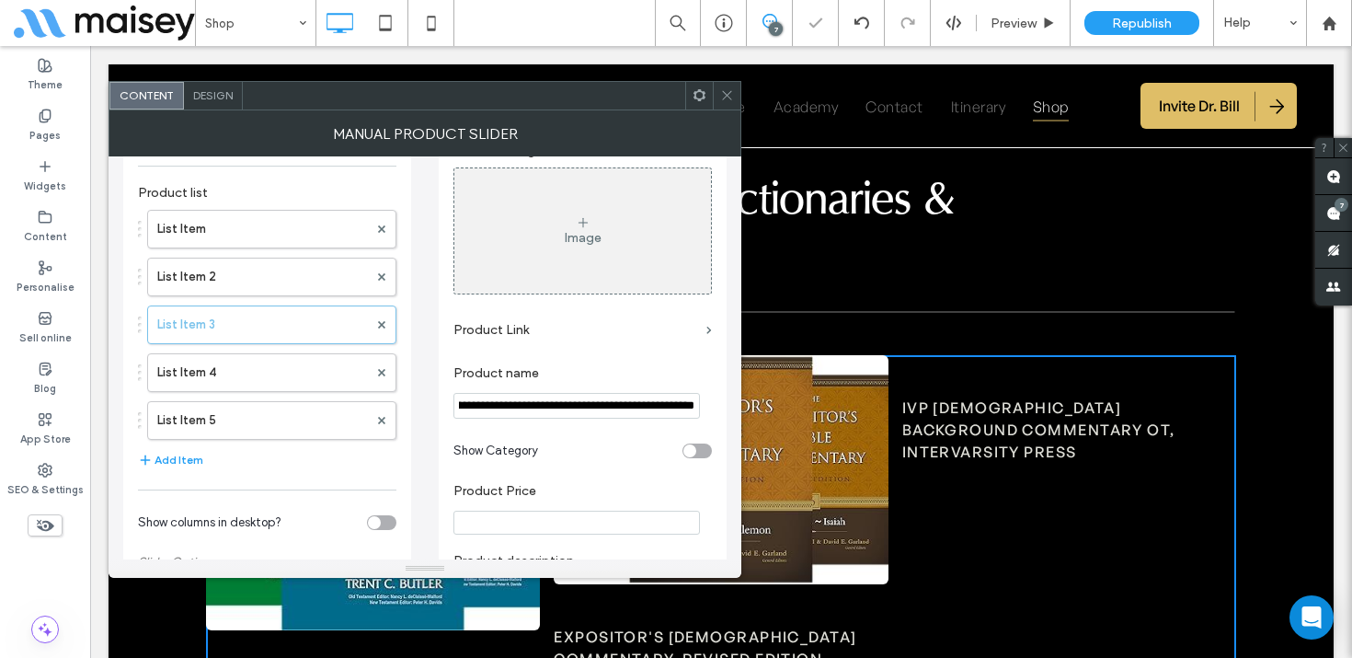
type input "**********"
drag, startPoint x: 488, startPoint y: 407, endPoint x: 557, endPoint y: 11, distance: 402.4
click at [0, 0] on body ".wqwq-1{fill:#231f20;} .cls-1q, .cls-2q { fill-rule: evenodd; } .cls-2q { fill:…" at bounding box center [676, 329] width 1352 height 658
click at [593, 220] on div "Image" at bounding box center [582, 230] width 257 height 121
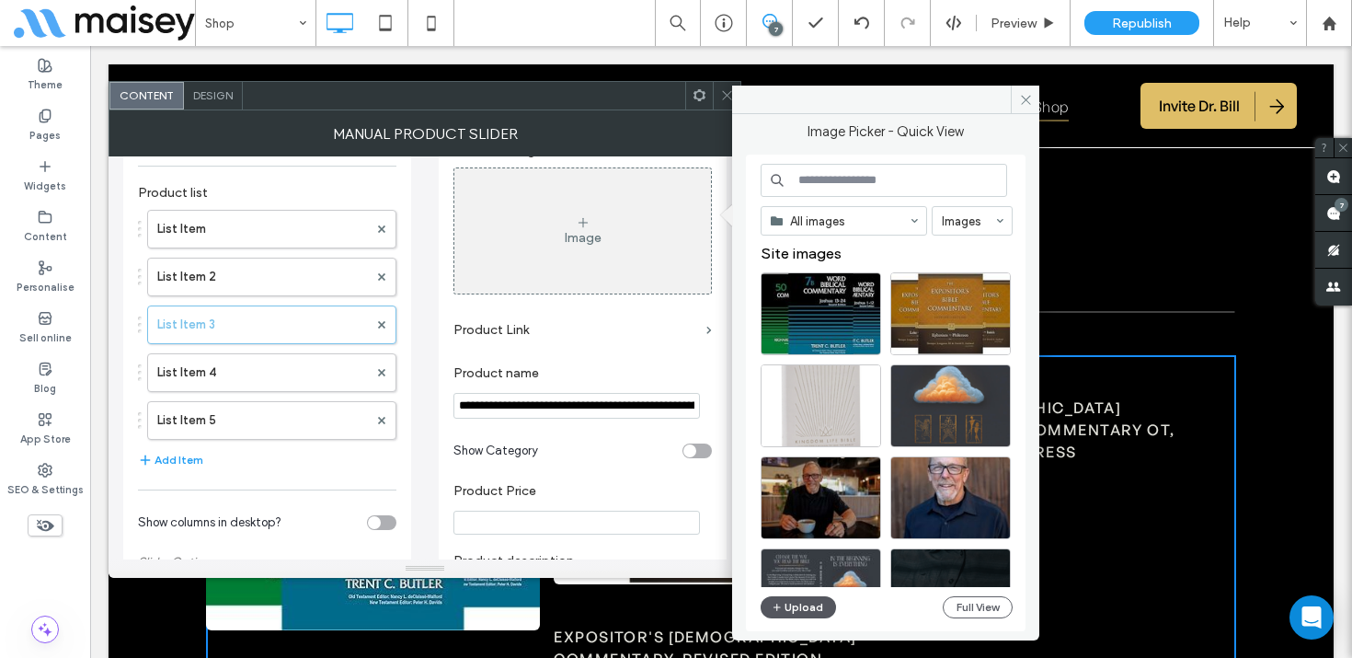
click at [803, 607] on button "Upload" at bounding box center [798, 607] width 75 height 22
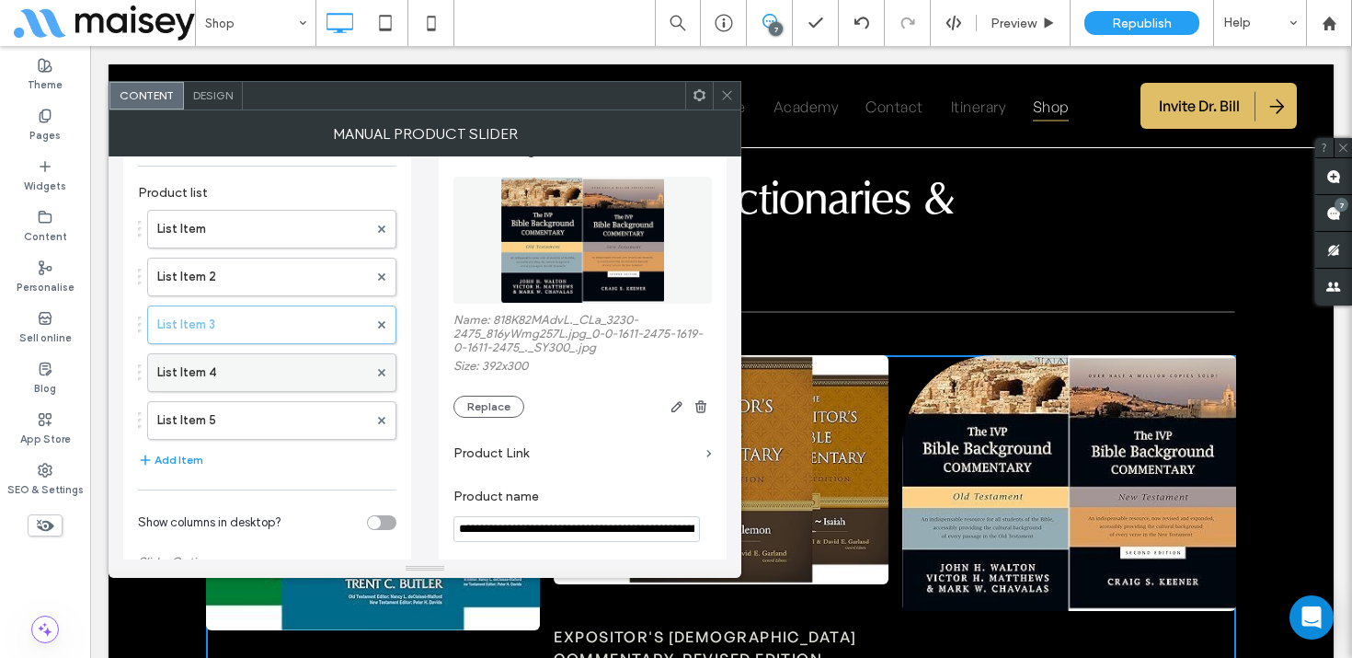
click at [237, 374] on label "List Item 4" at bounding box center [262, 372] width 211 height 37
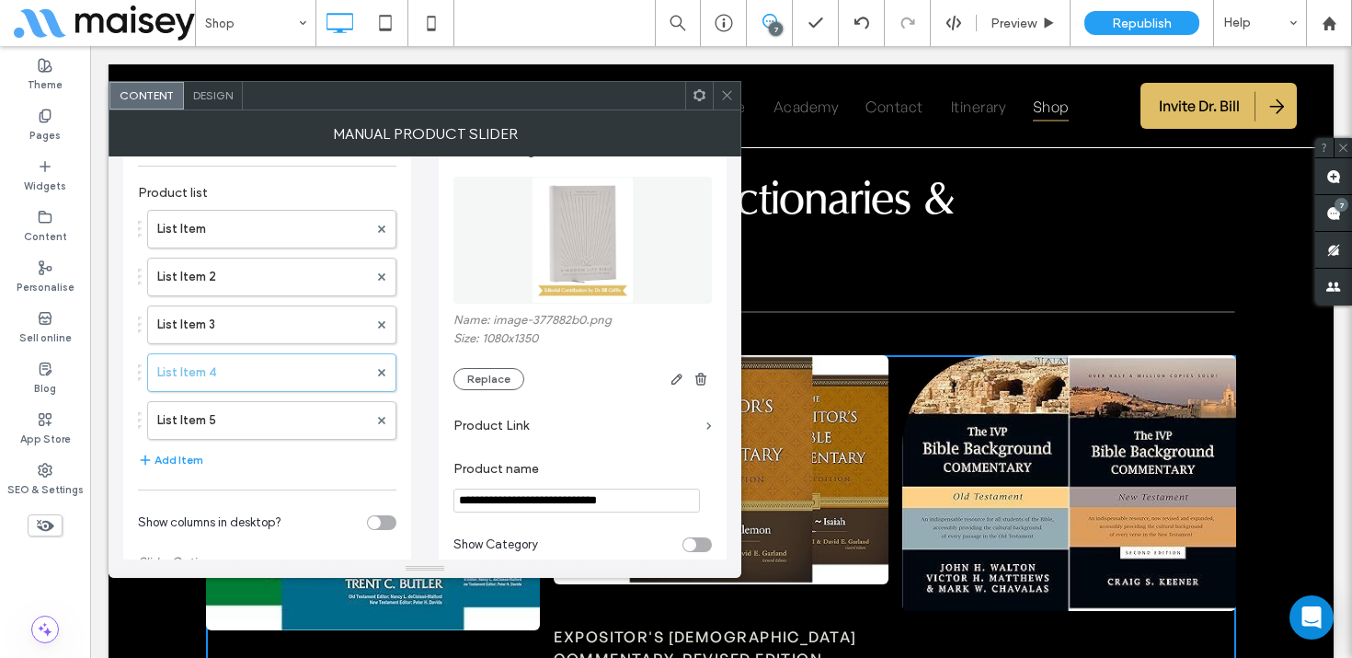
scroll to position [73, 0]
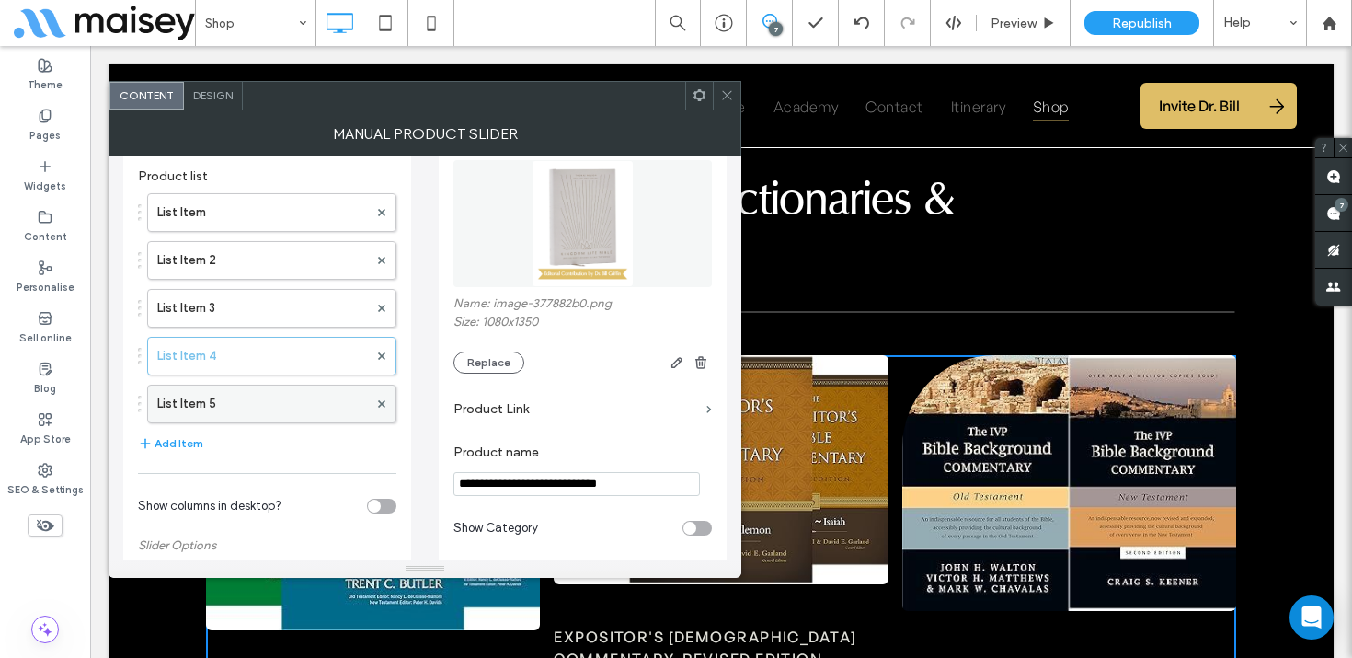
click at [235, 397] on label "List Item 5" at bounding box center [262, 403] width 211 height 37
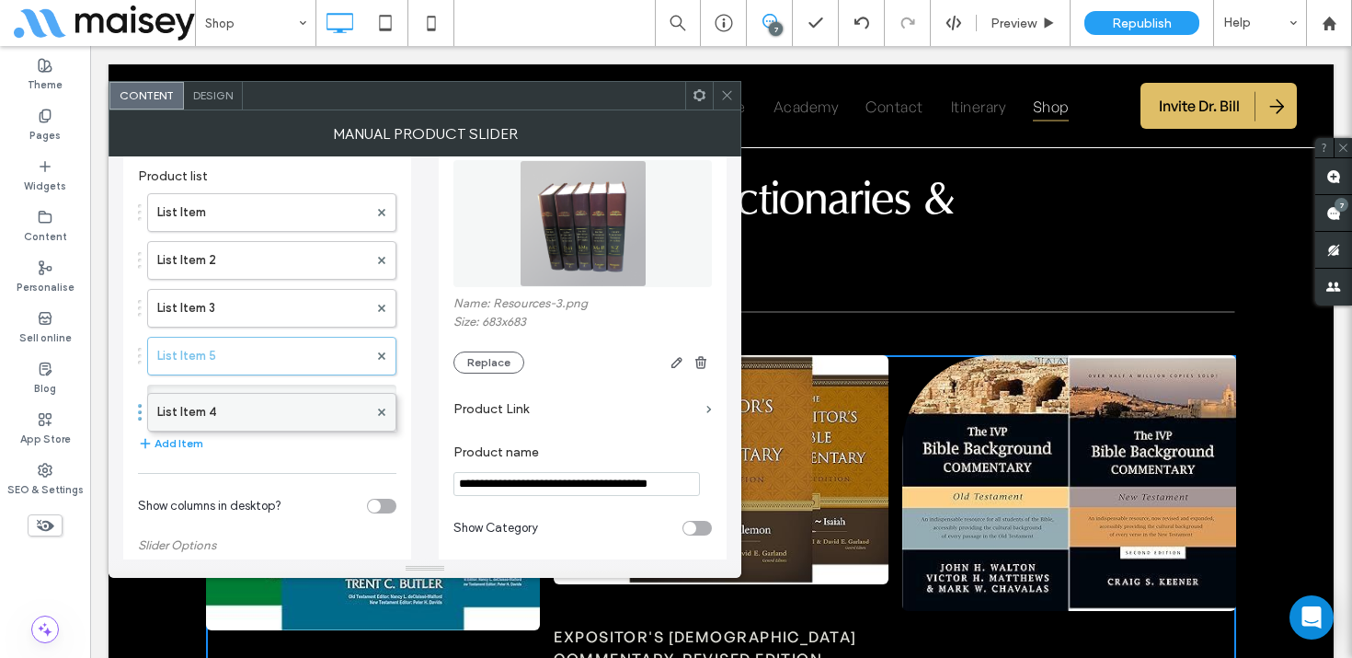
drag, startPoint x: 245, startPoint y: 351, endPoint x: 234, endPoint y: 397, distance: 47.3
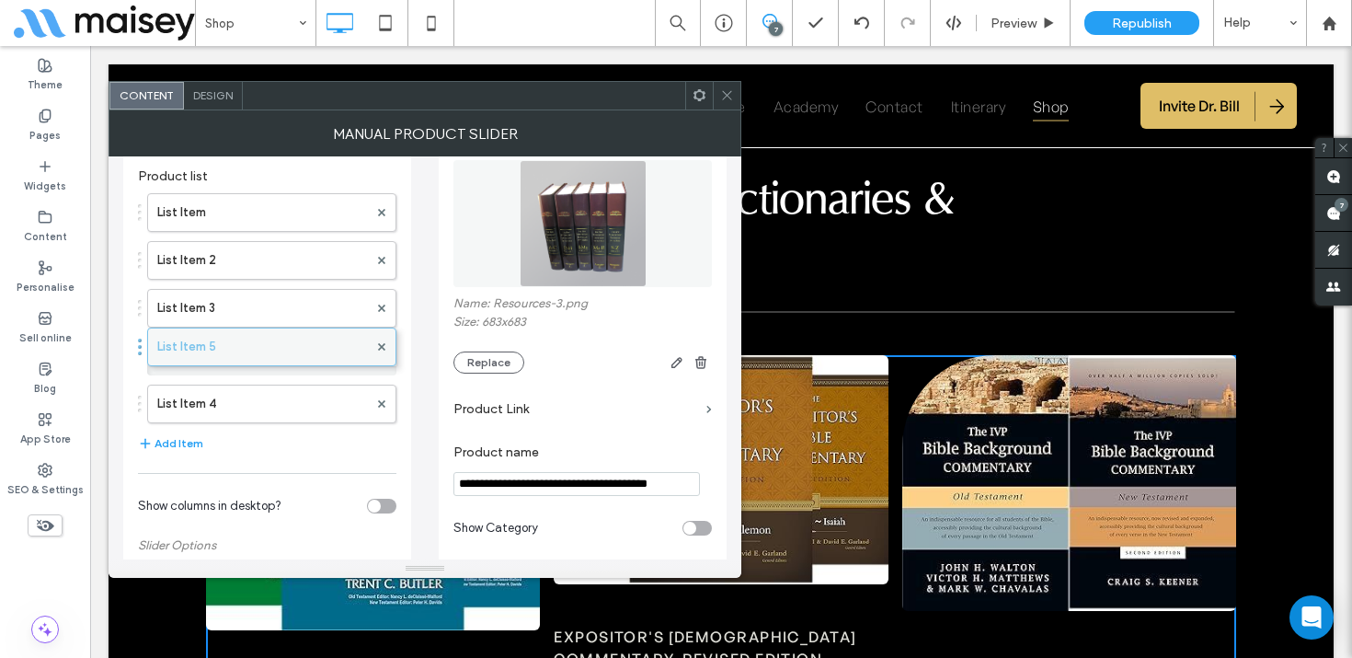
drag, startPoint x: 292, startPoint y: 401, endPoint x: 291, endPoint y: 337, distance: 64.4
type input "**********"
type textarea "**********"
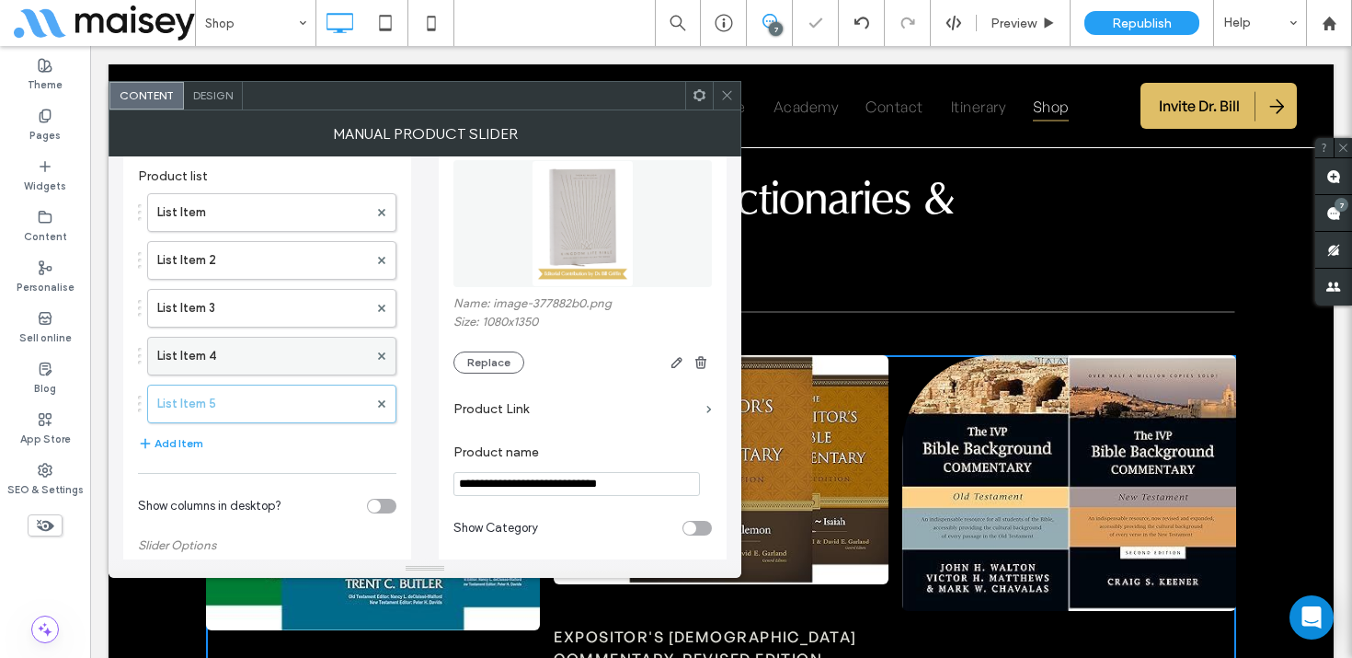
click at [283, 349] on label "List Item 4" at bounding box center [262, 356] width 211 height 37
click at [291, 399] on label "List Item 5" at bounding box center [262, 403] width 211 height 37
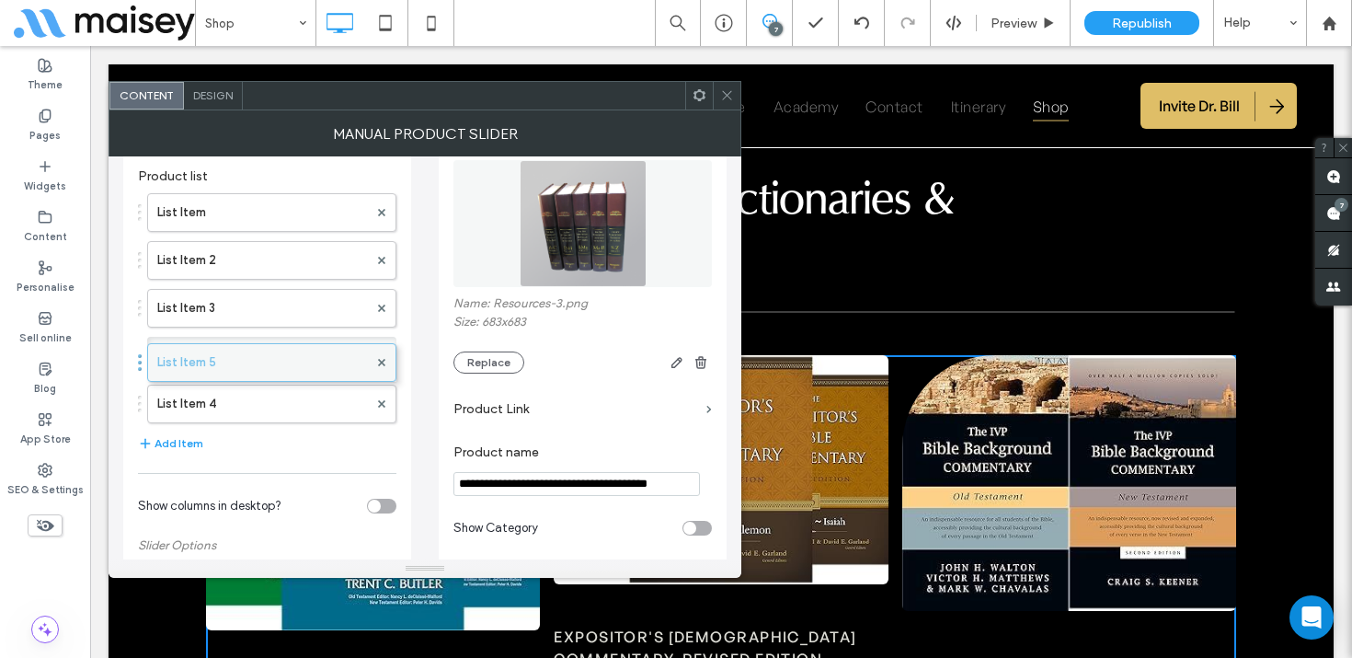
drag, startPoint x: 282, startPoint y: 405, endPoint x: 282, endPoint y: 350, distance: 55.2
click at [285, 352] on label "List Item 4" at bounding box center [262, 356] width 211 height 37
click at [192, 432] on button "Add Item" at bounding box center [170, 443] width 65 height 22
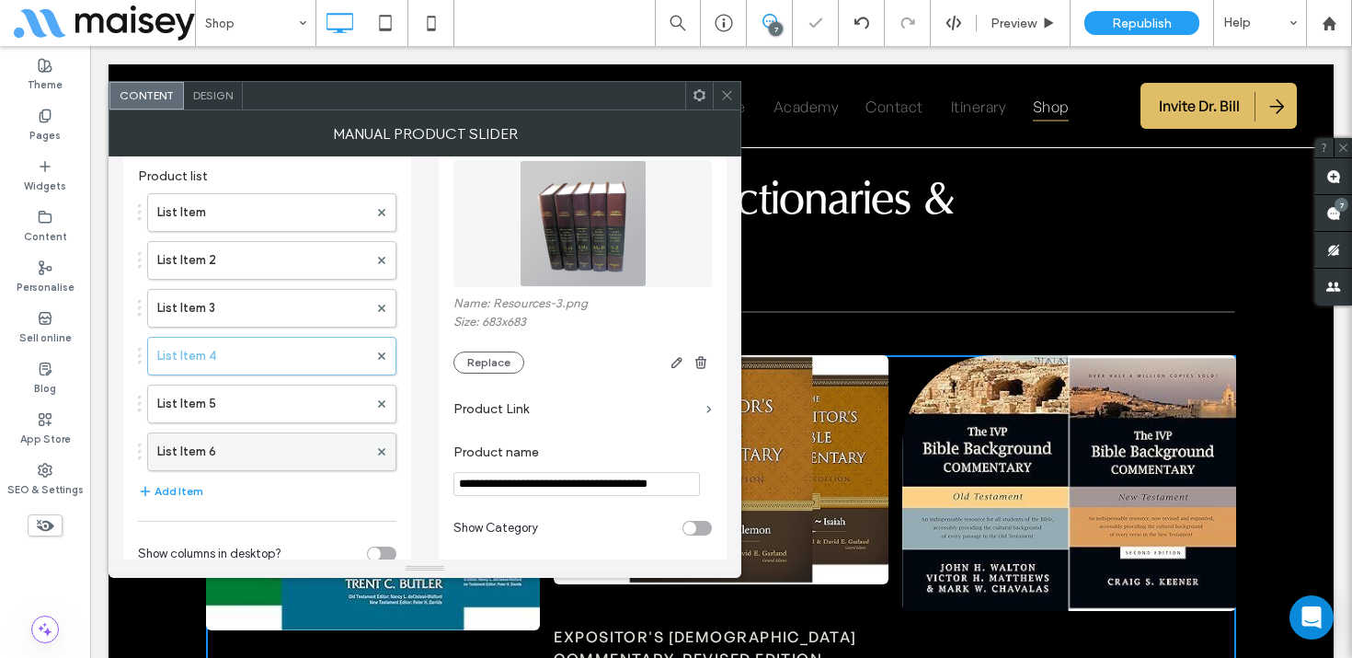
click at [198, 453] on label "List Item 6" at bounding box center [262, 451] width 211 height 37
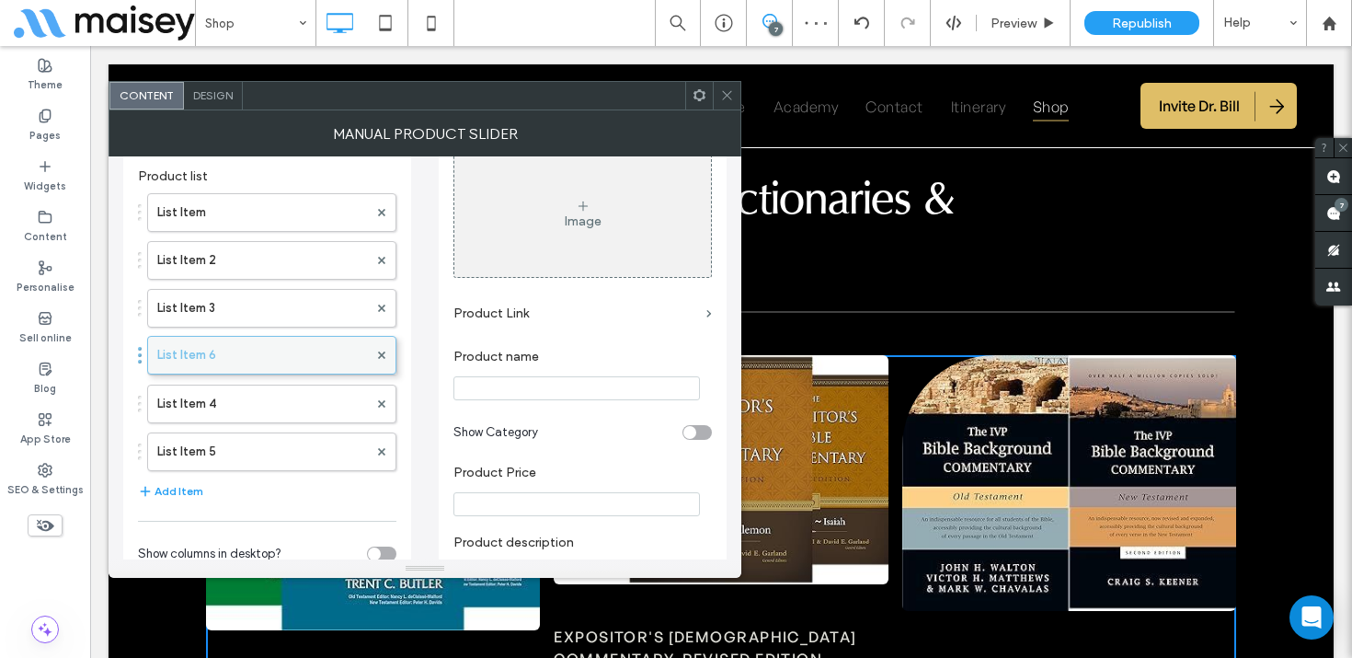
drag, startPoint x: 242, startPoint y: 453, endPoint x: 243, endPoint y: 347, distance: 105.8
click at [280, 355] on label "List Item 4" at bounding box center [262, 356] width 211 height 37
click at [494, 385] on input "Product name" at bounding box center [576, 388] width 246 height 24
paste input "**********"
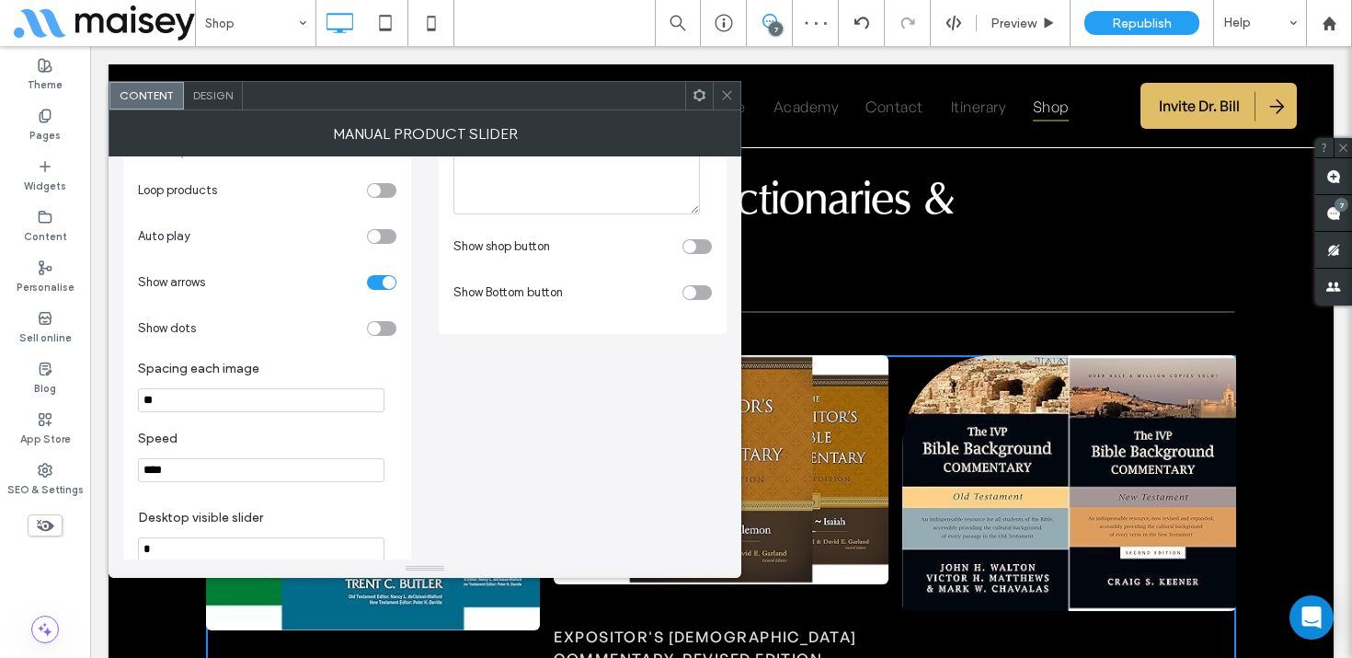
scroll to position [510, 0]
type input "**********"
click at [704, 294] on div "toggle" at bounding box center [696, 296] width 29 height 15
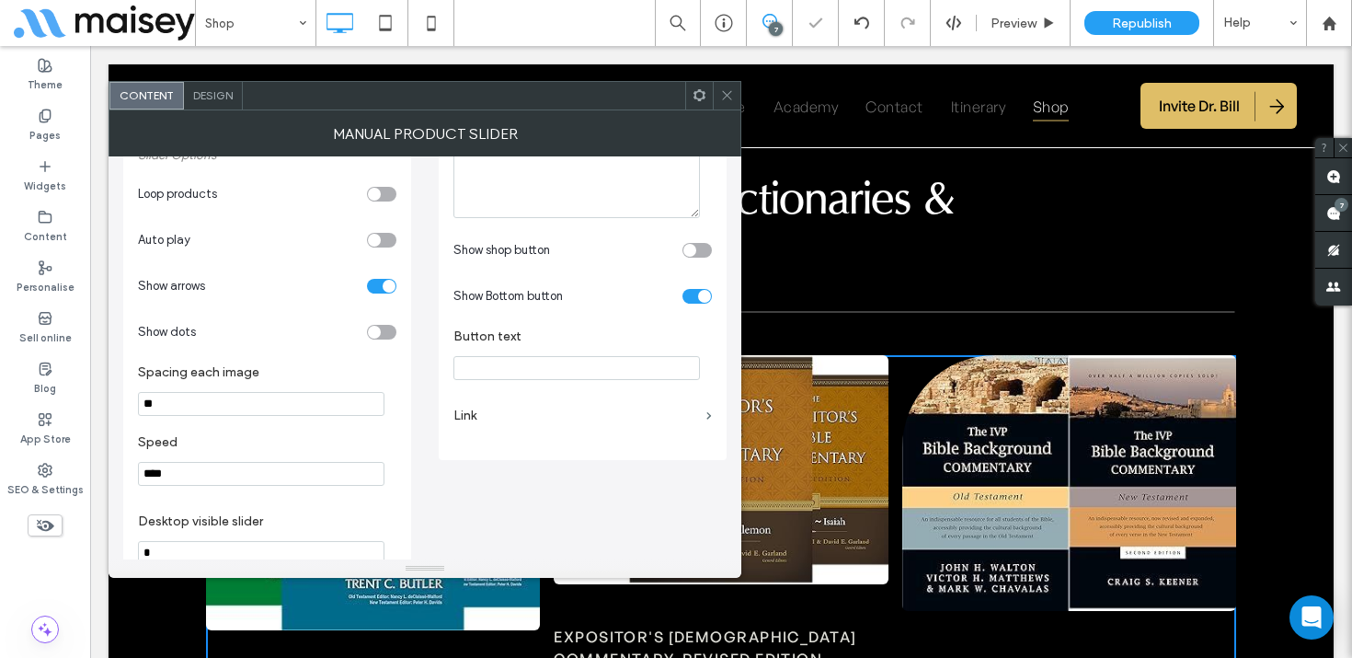
click at [498, 374] on input "Button text" at bounding box center [576, 368] width 246 height 24
type input "*******"
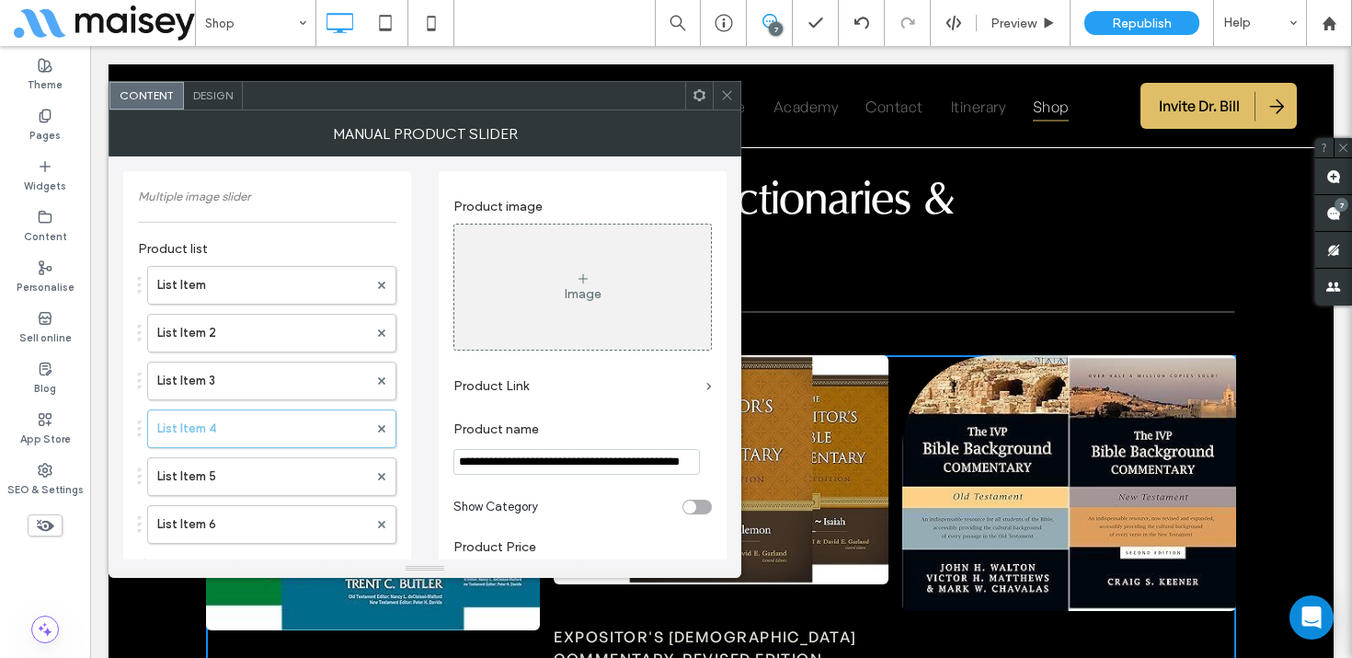
click at [538, 273] on div "Image" at bounding box center [582, 286] width 257 height 121
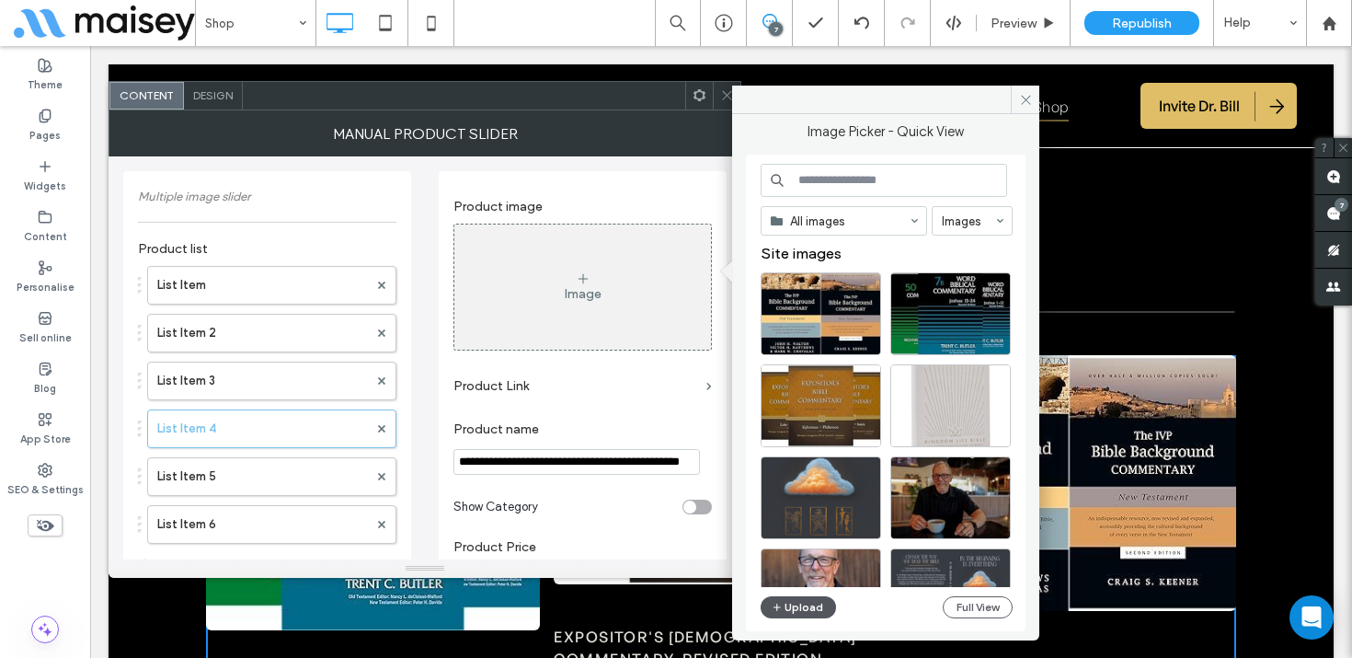
click at [819, 603] on button "Upload" at bounding box center [798, 607] width 75 height 22
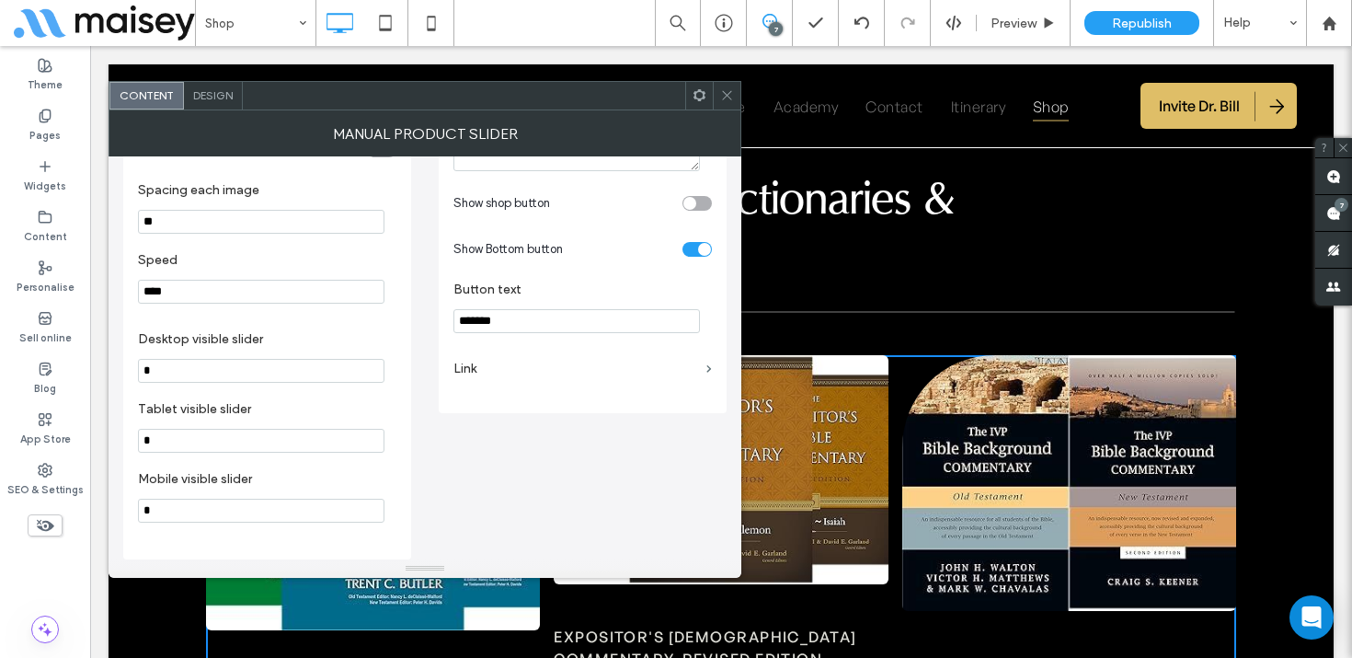
scroll to position [704, 0]
click at [510, 358] on label "Link" at bounding box center [576, 368] width 246 height 34
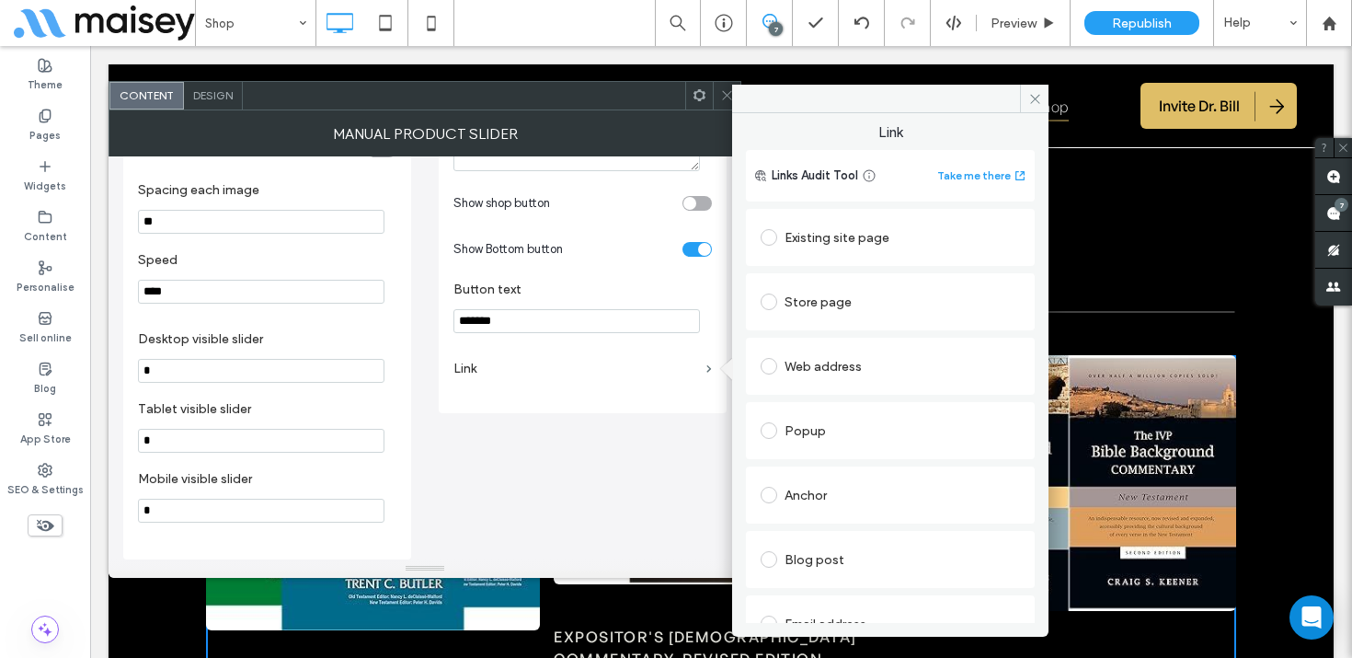
click at [831, 368] on div "Web address" at bounding box center [890, 365] width 259 height 29
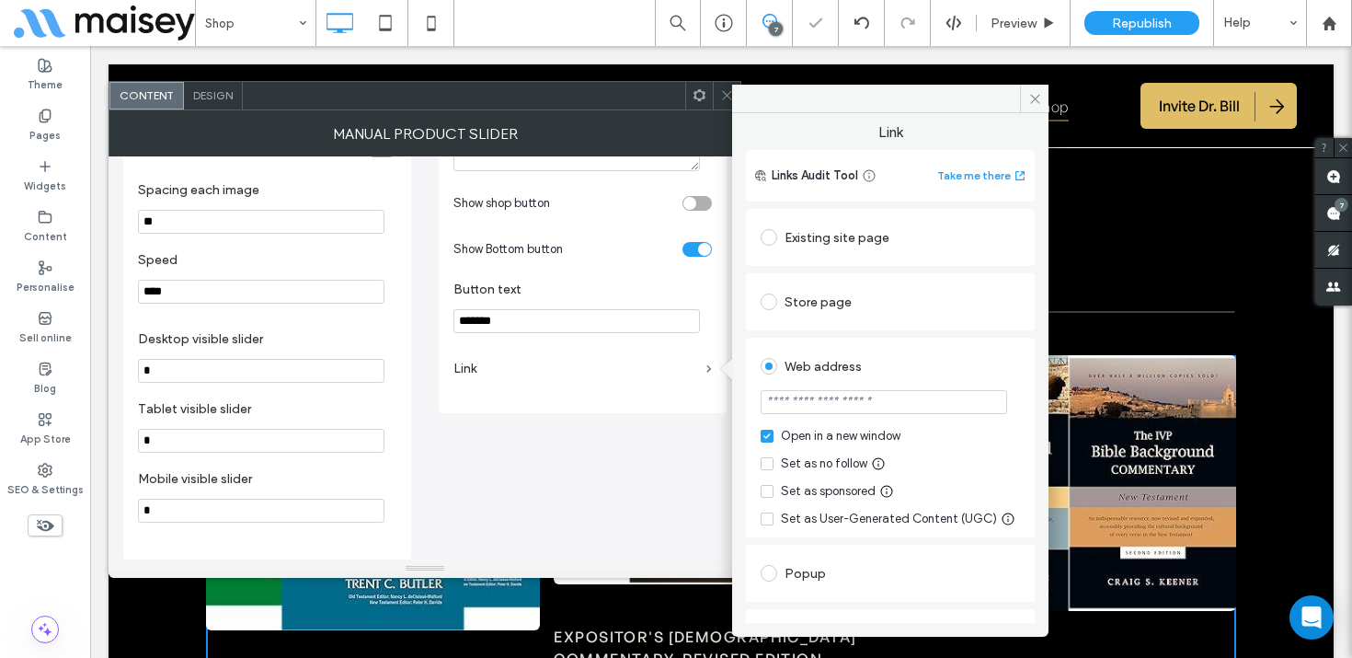
click at [840, 398] on input "url" at bounding box center [884, 402] width 246 height 24
paste input "**********"
type input "**********"
click at [938, 359] on div "Web address" at bounding box center [890, 365] width 259 height 29
click at [1033, 95] on icon at bounding box center [1035, 99] width 14 height 14
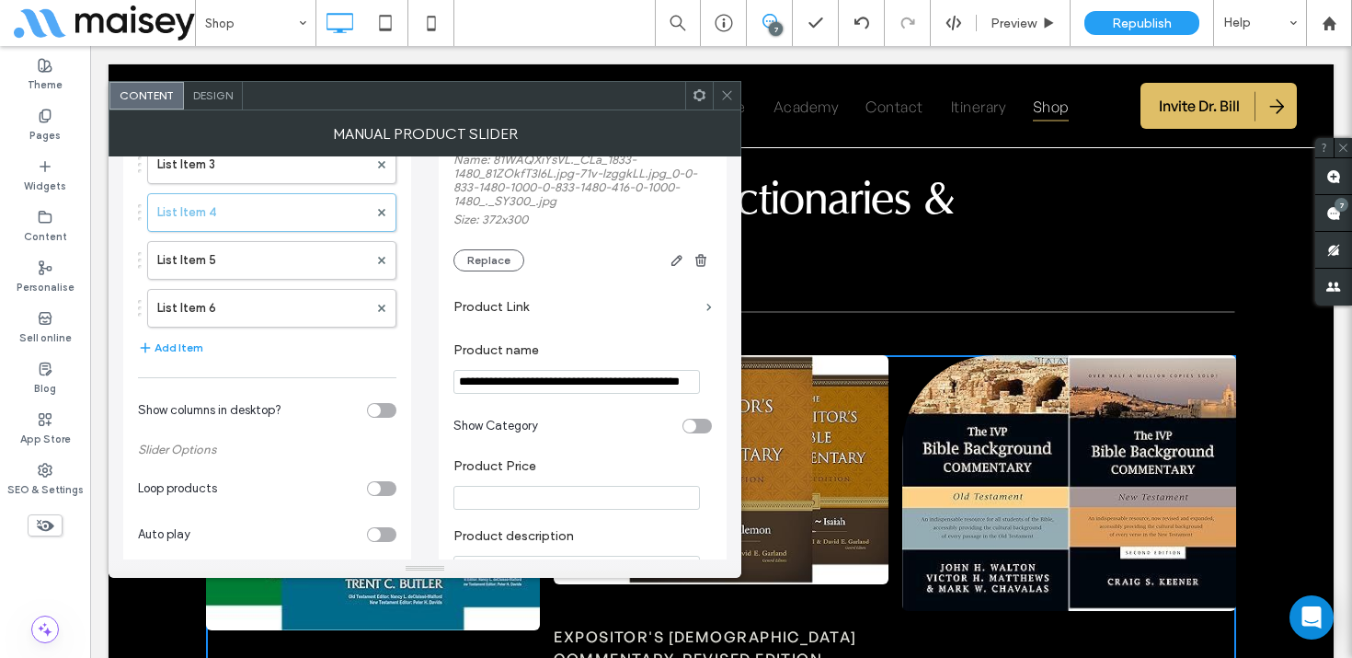
scroll to position [205, 0]
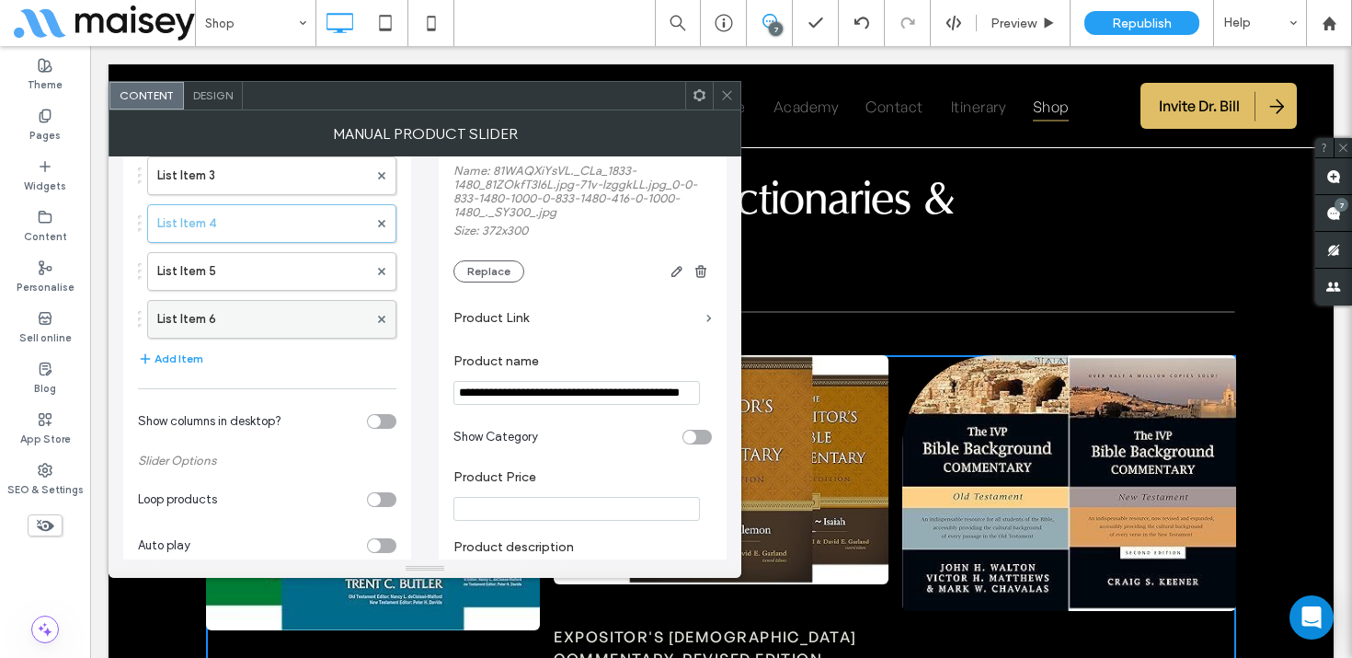
click at [274, 315] on label "List Item 6" at bounding box center [262, 319] width 211 height 37
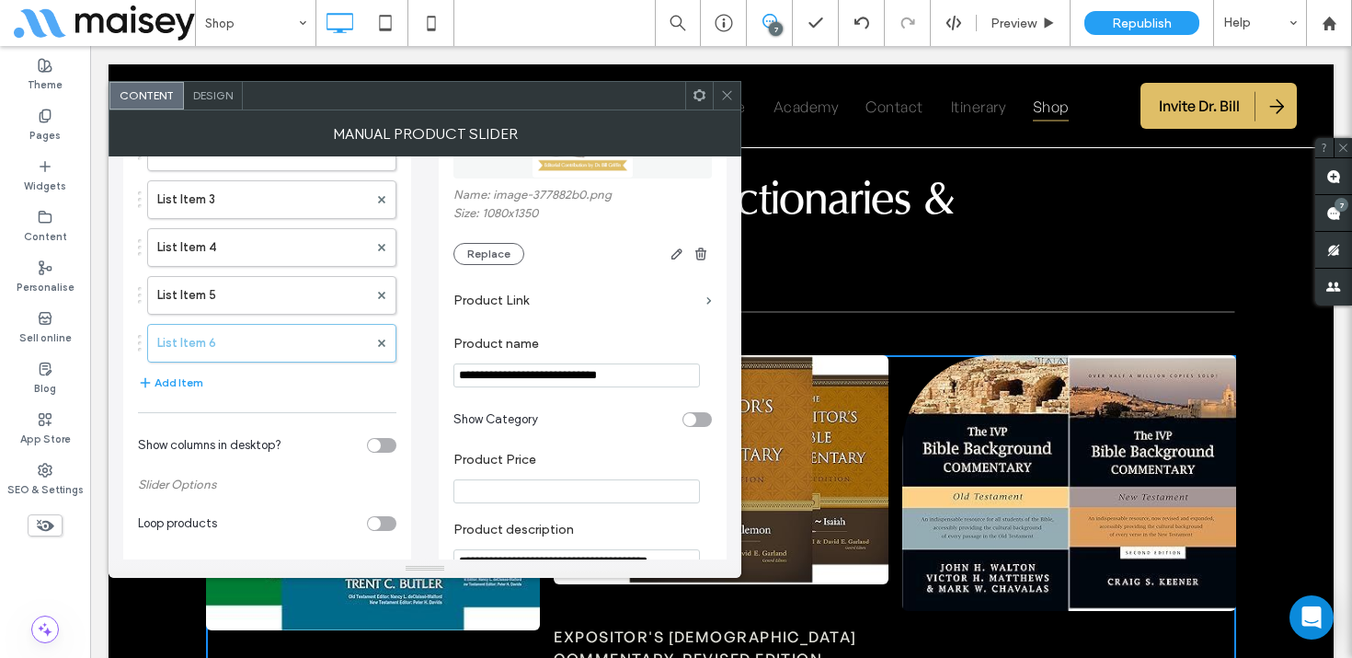
scroll to position [139, 0]
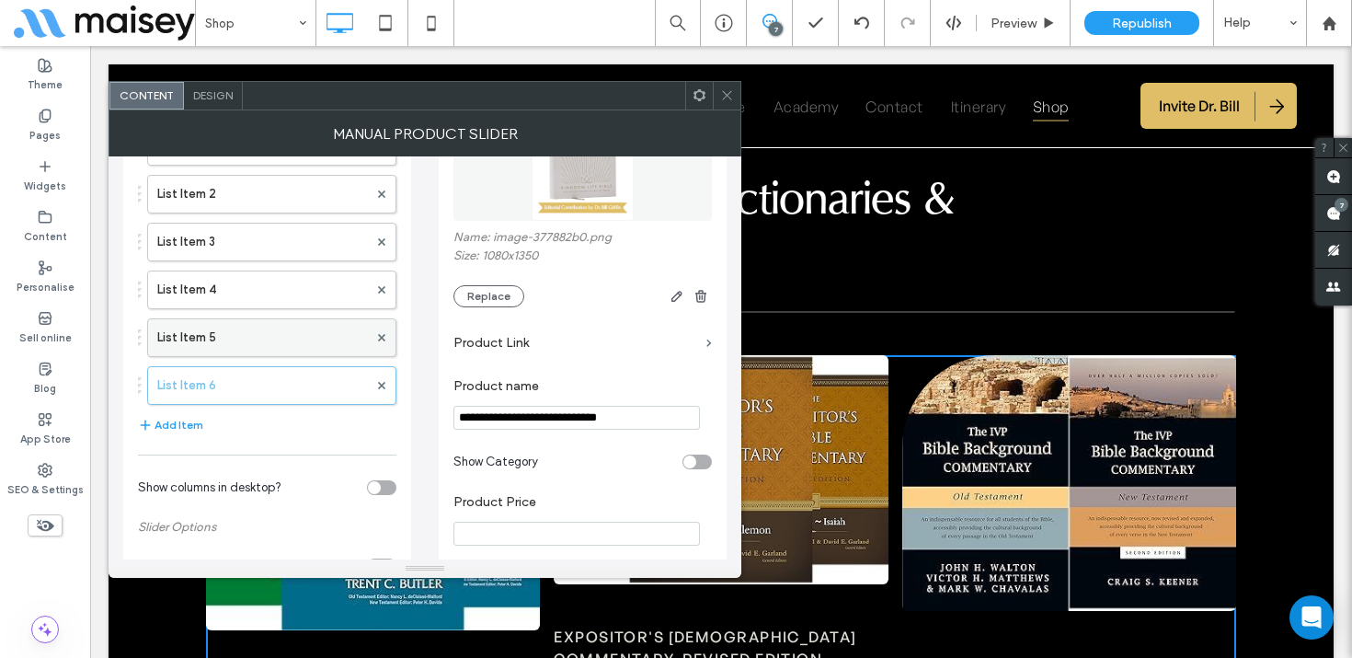
click at [279, 346] on label "List Item 5" at bounding box center [262, 337] width 211 height 37
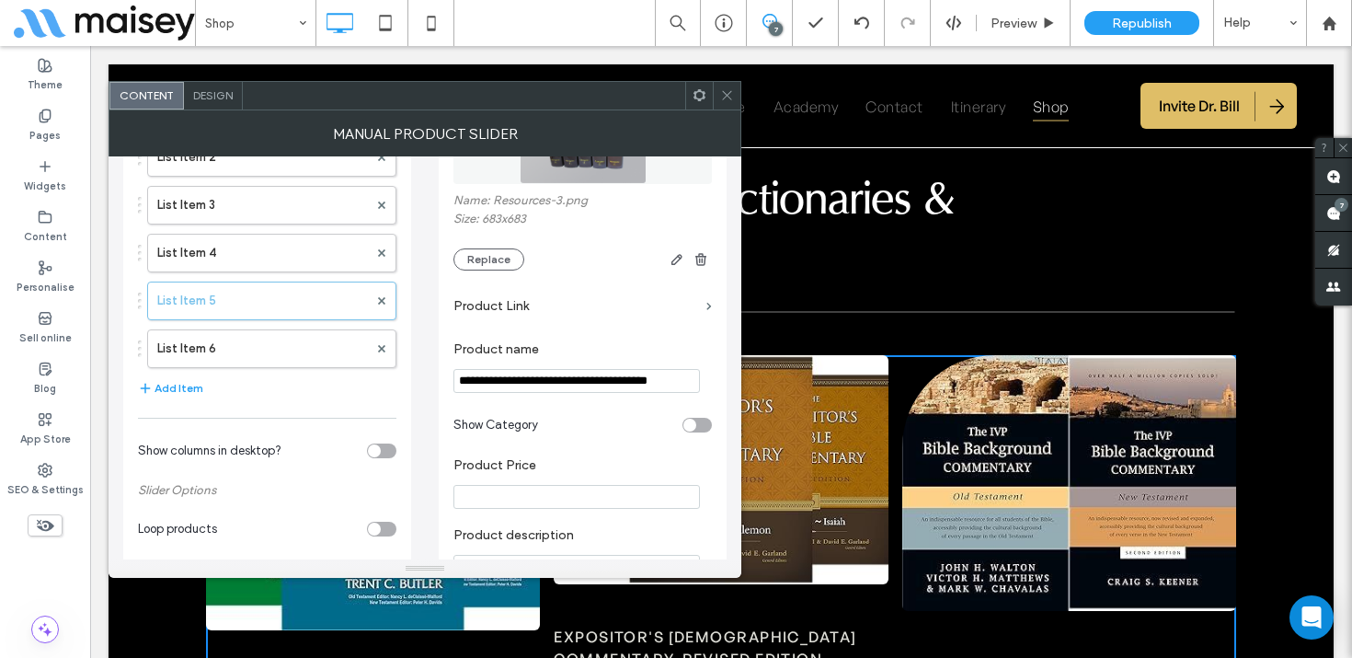
scroll to position [120, 0]
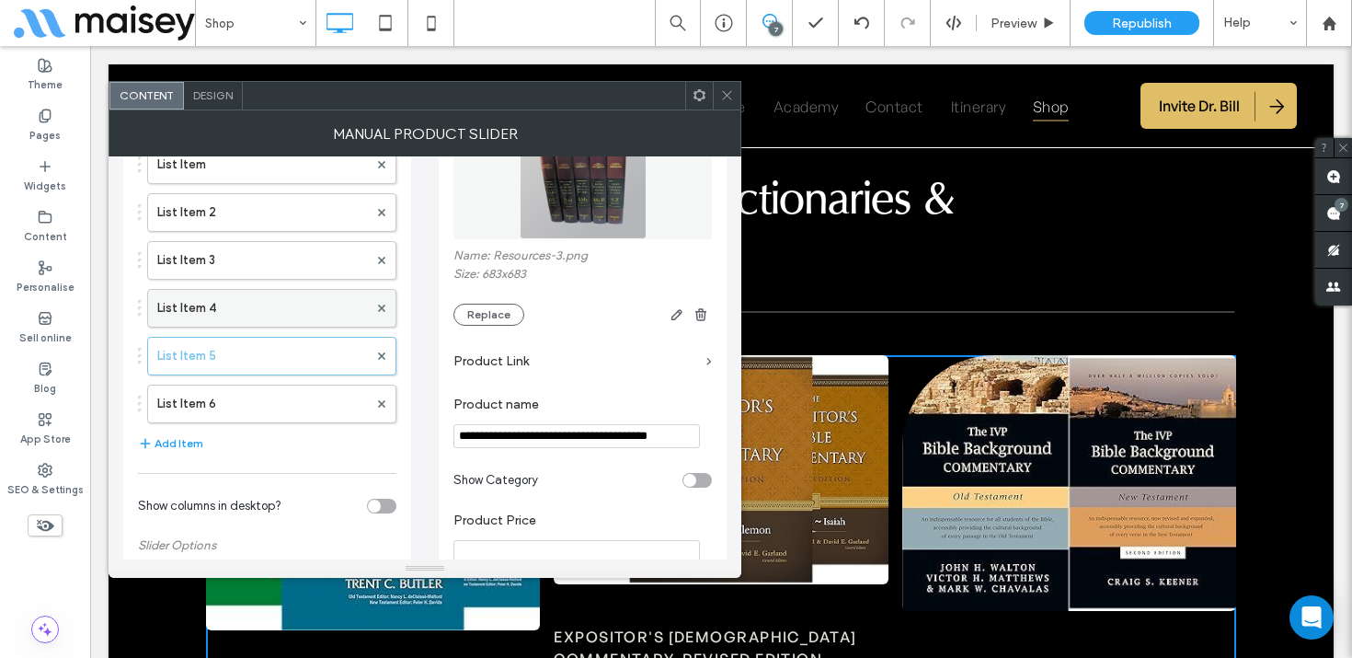
click at [267, 306] on label "List Item 4" at bounding box center [262, 308] width 211 height 37
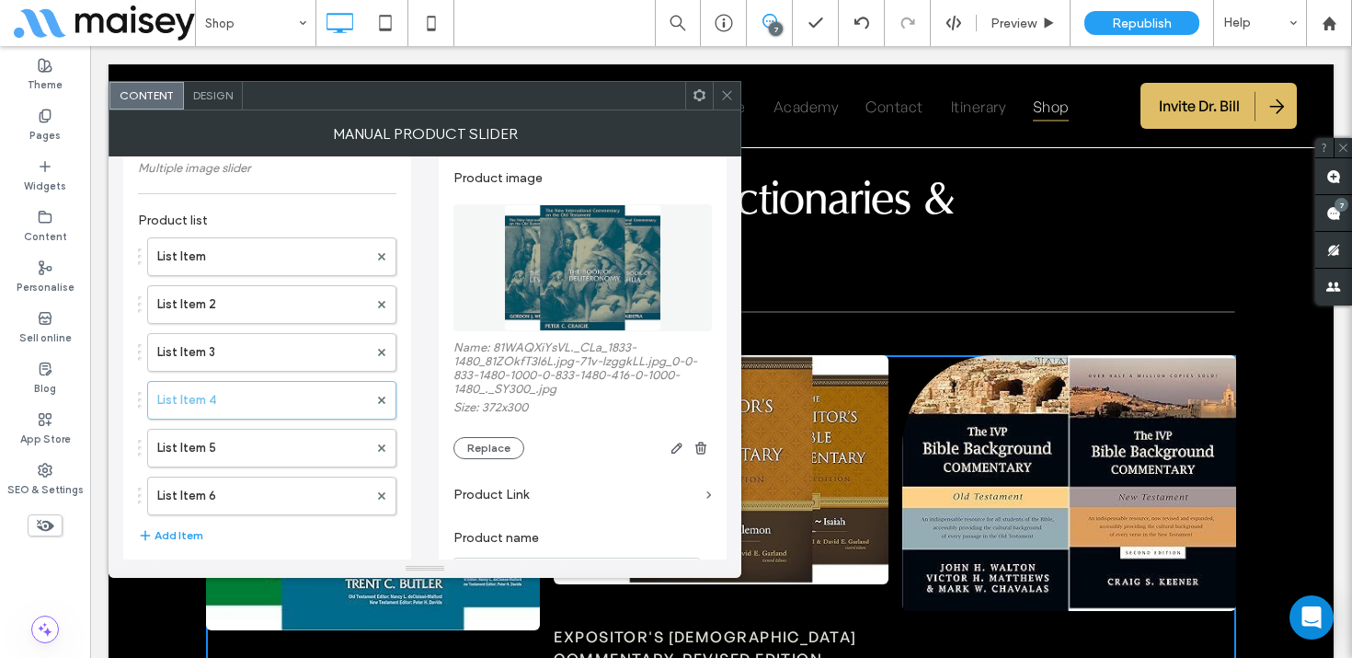
scroll to position [0, 0]
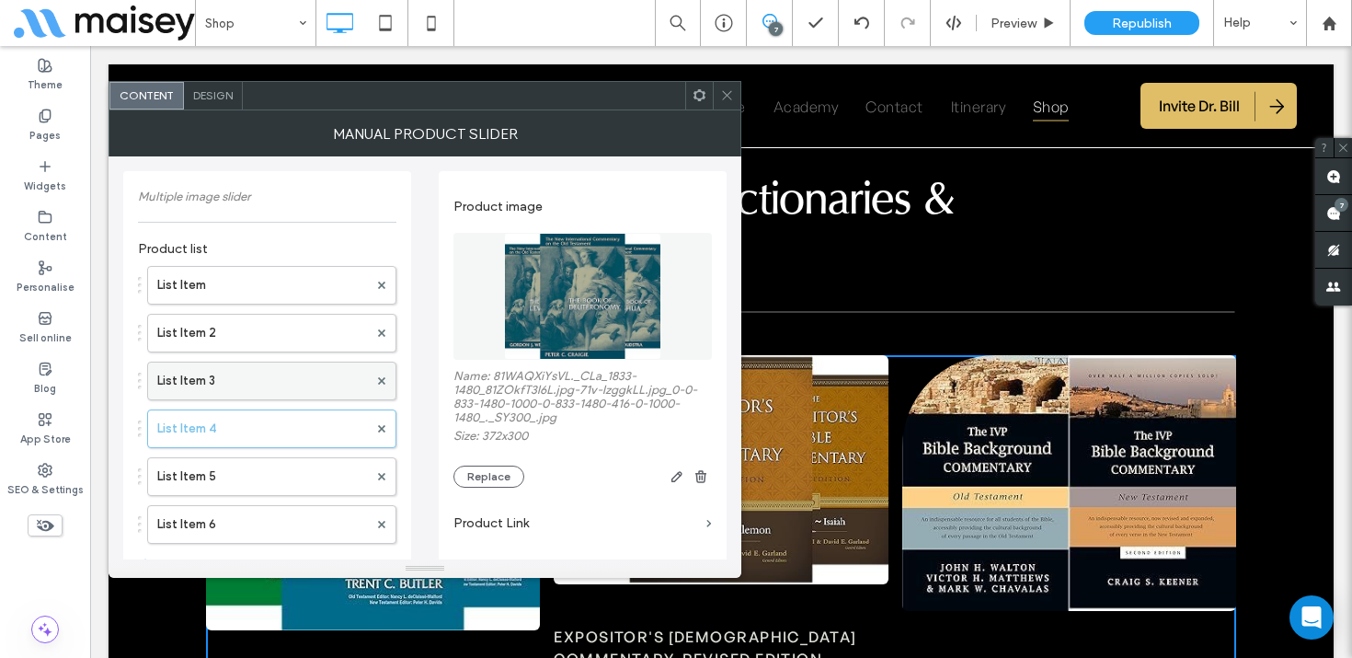
click at [246, 384] on label "List Item 3" at bounding box center [262, 380] width 211 height 37
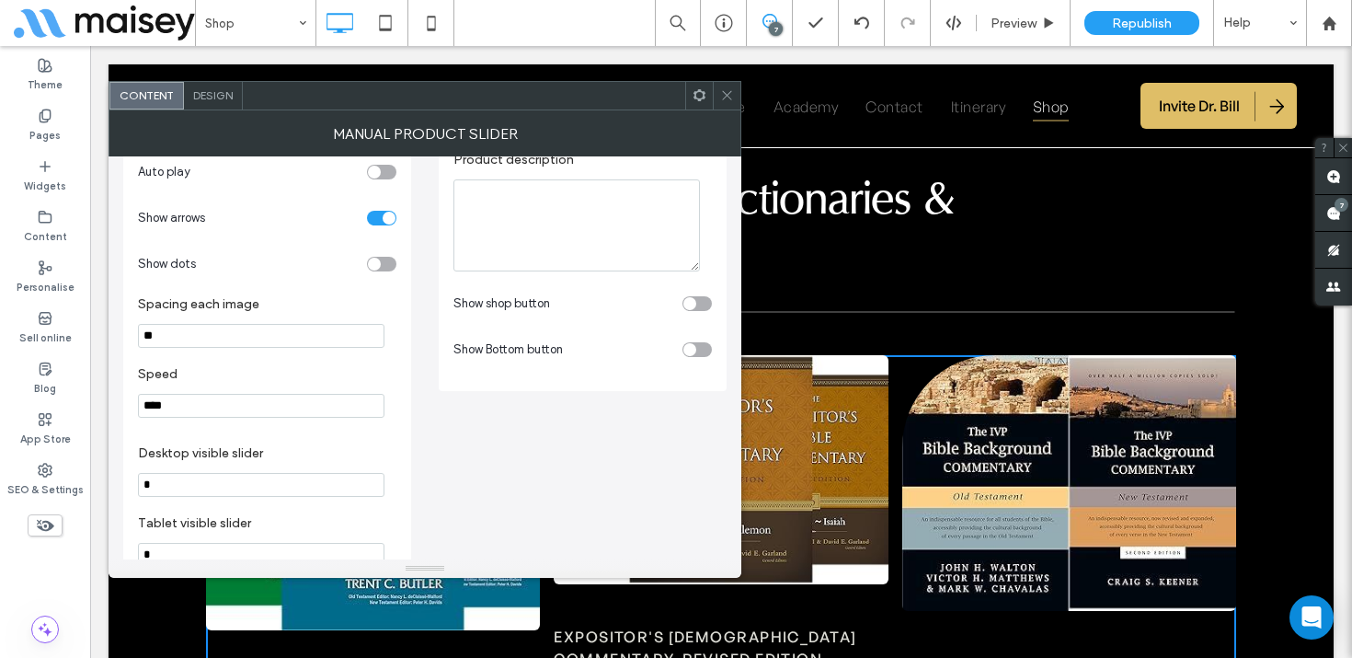
scroll to position [571, 0]
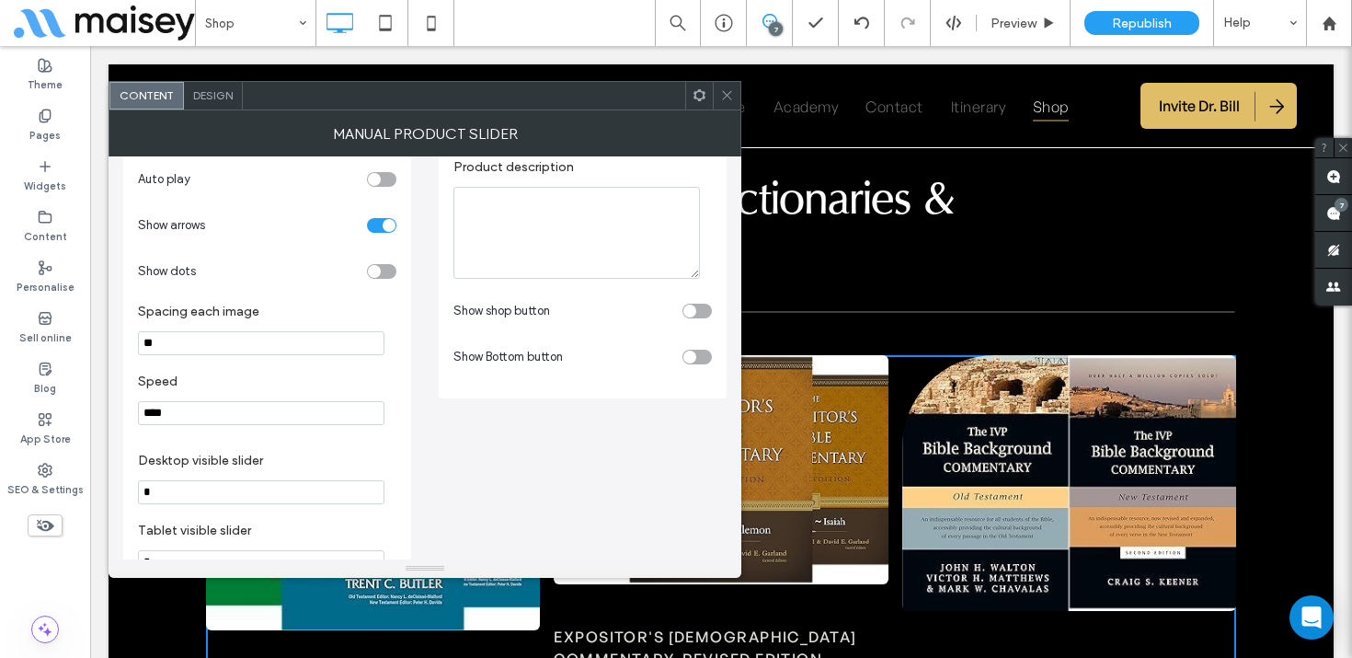
click at [706, 364] on div "toggle" at bounding box center [696, 357] width 29 height 15
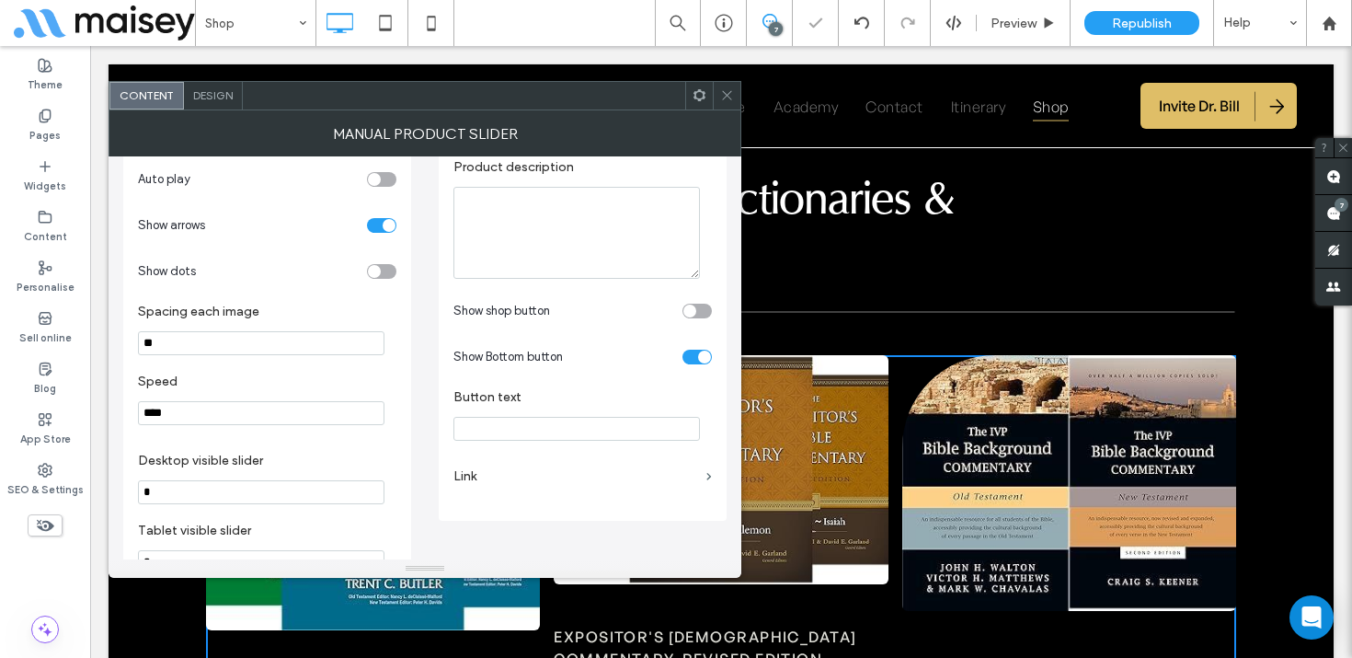
click at [543, 441] on input "Button text" at bounding box center [576, 429] width 246 height 24
type input "*******"
click at [506, 493] on label "Link" at bounding box center [576, 476] width 246 height 34
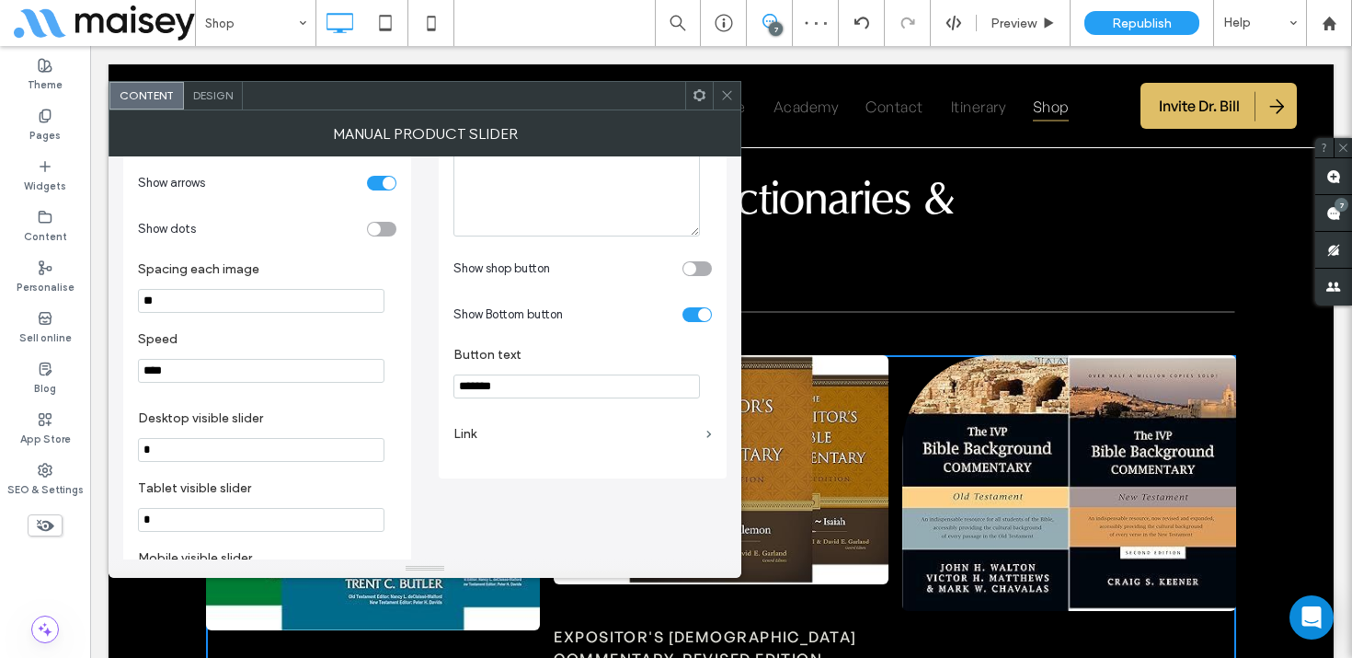
scroll to position [704, 0]
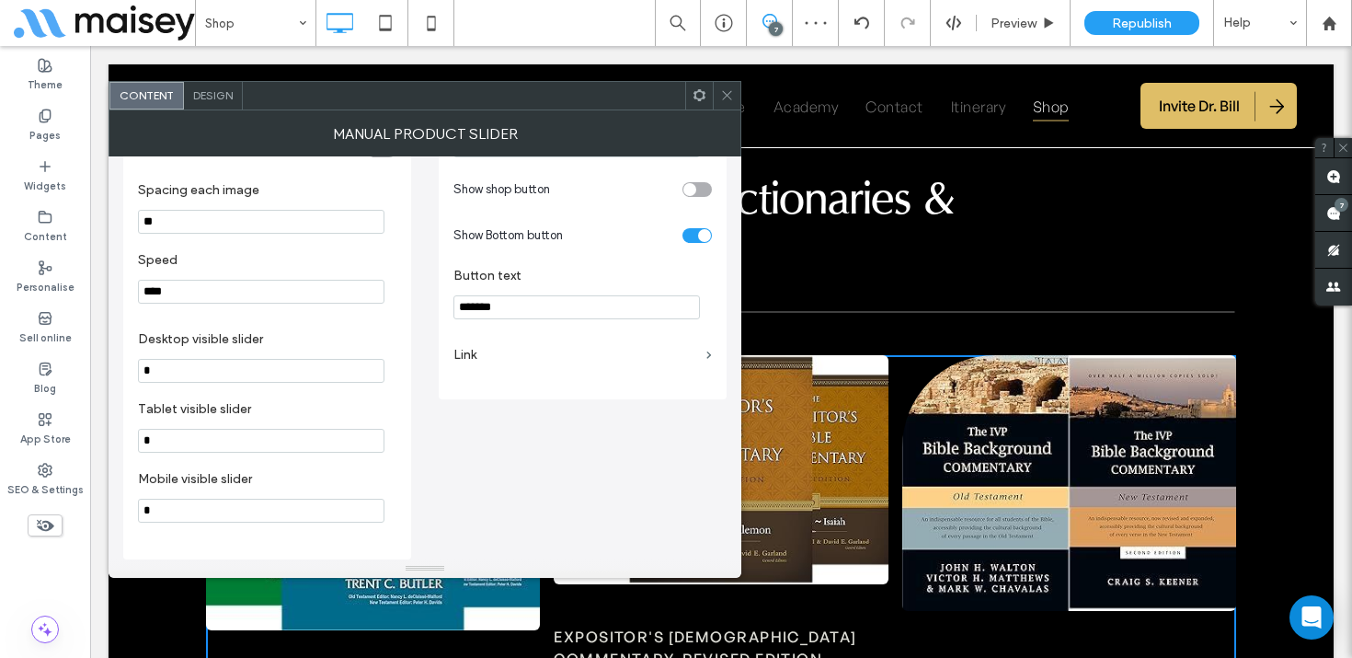
click at [574, 350] on label "Link" at bounding box center [576, 355] width 246 height 34
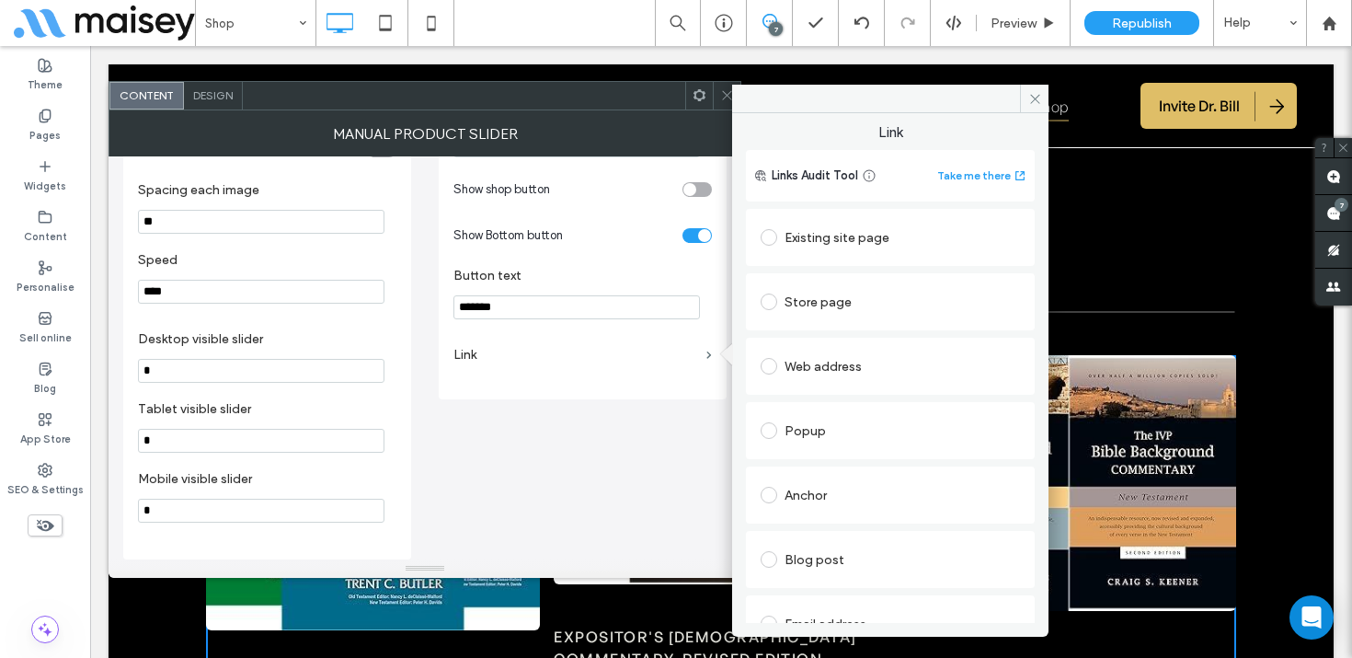
click at [837, 367] on div "Web address" at bounding box center [890, 365] width 259 height 29
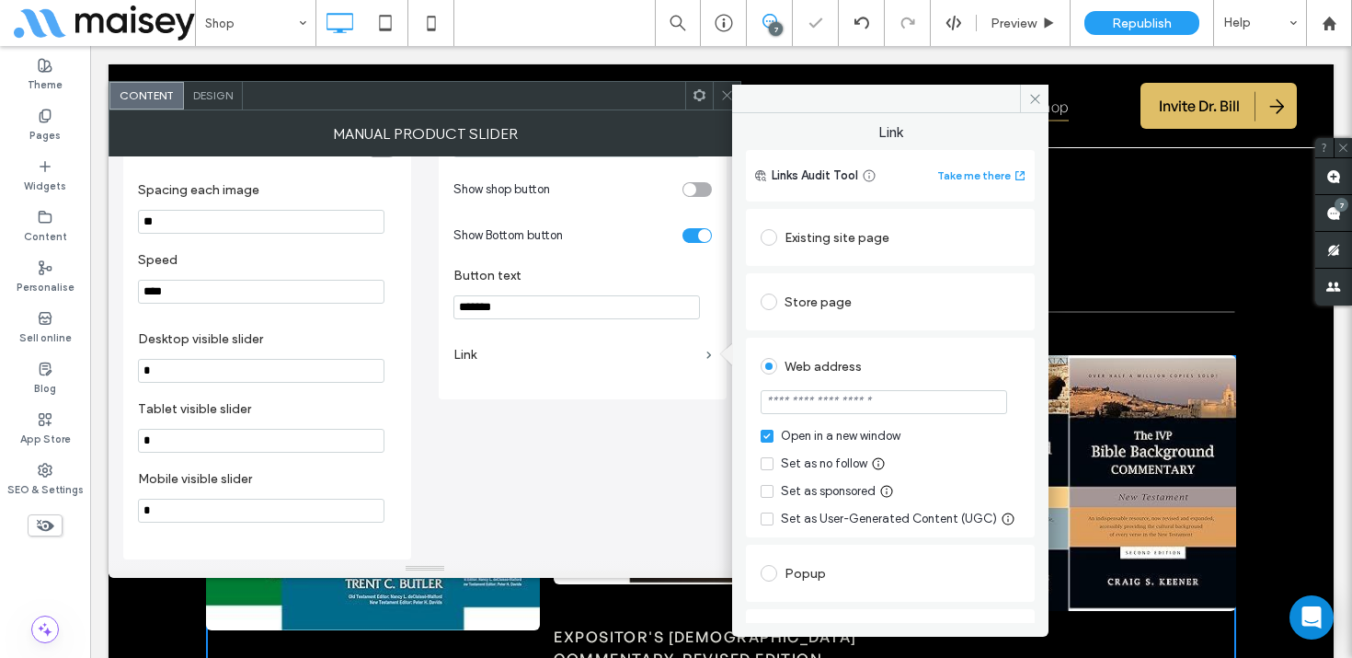
click at [809, 400] on input "url" at bounding box center [884, 402] width 246 height 24
click at [788, 407] on input "*******" at bounding box center [884, 402] width 246 height 24
paste input "**********"
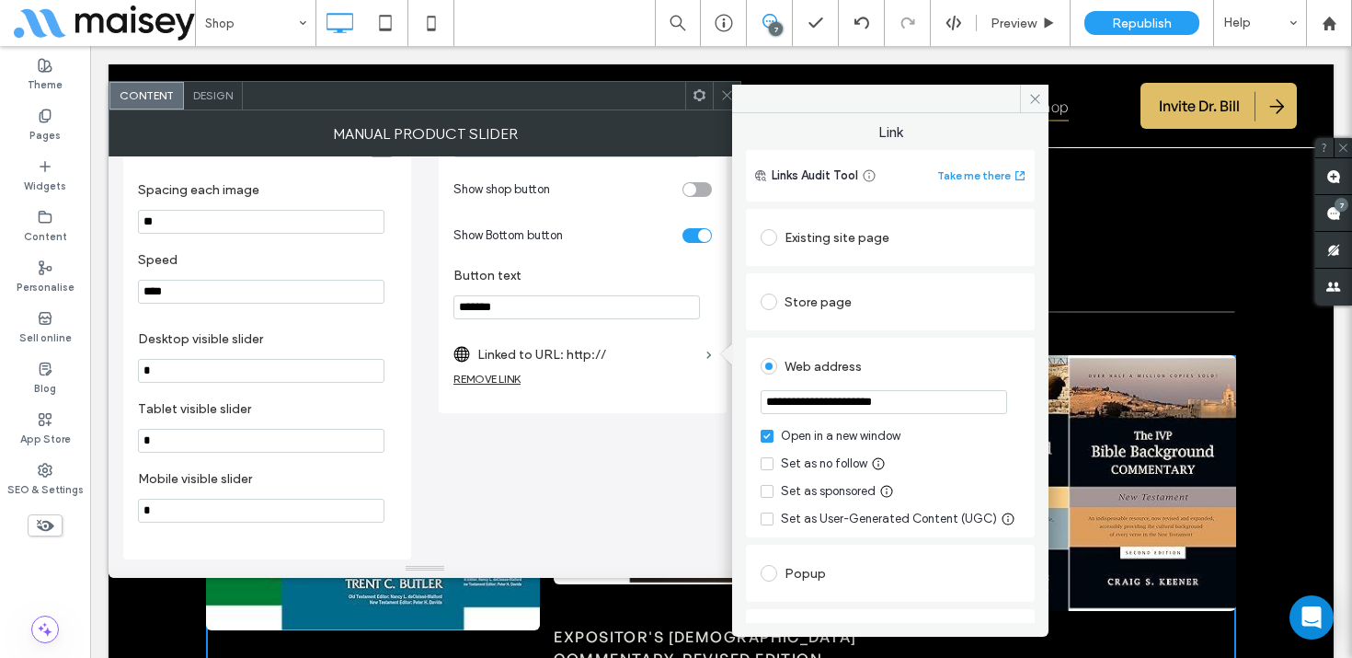
type input "**********"
click at [934, 361] on div "Web address" at bounding box center [890, 365] width 259 height 29
click at [1030, 97] on icon at bounding box center [1035, 99] width 14 height 14
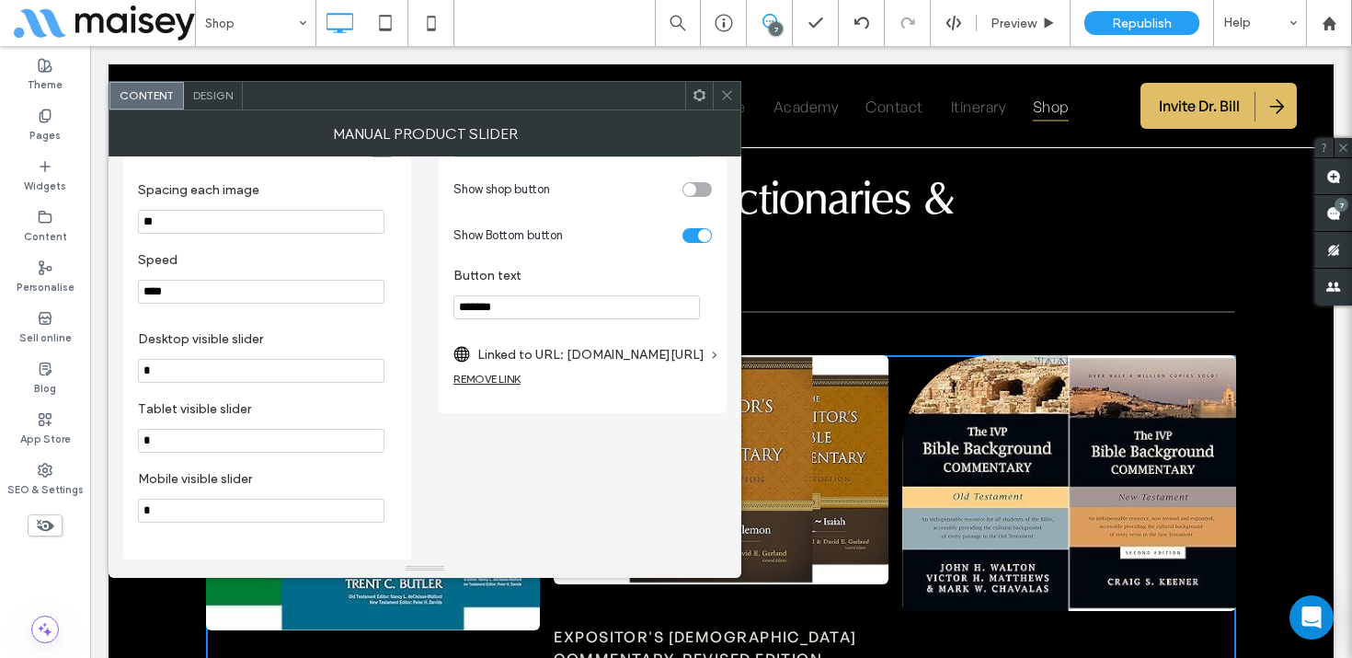
click at [574, 468] on div "**********" at bounding box center [424, 11] width 603 height 1095
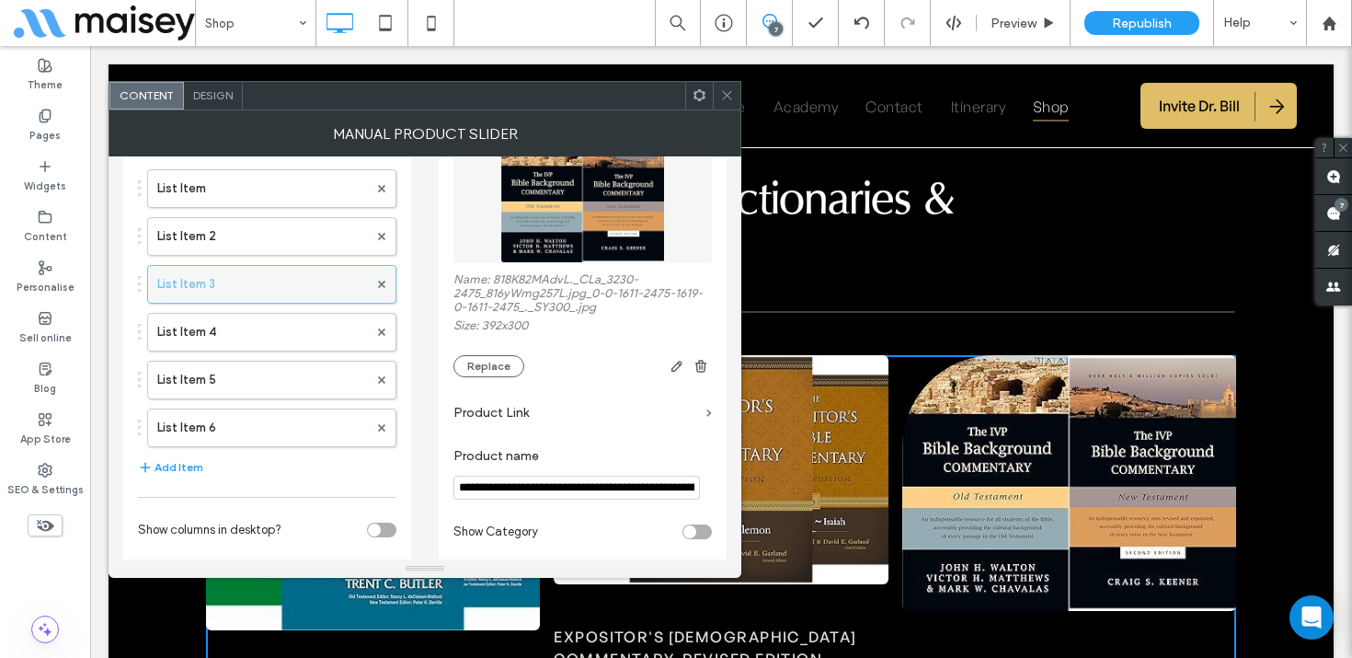
scroll to position [119, 0]
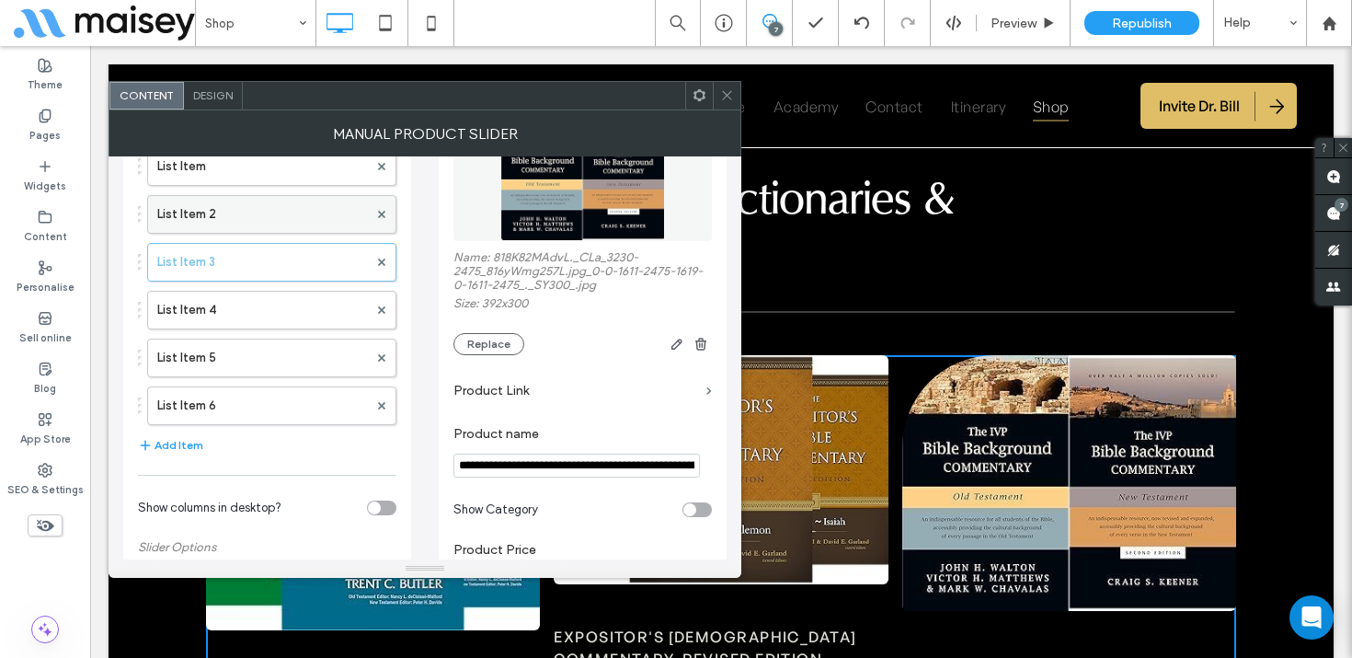
click at [221, 212] on label "List Item 2" at bounding box center [262, 214] width 211 height 37
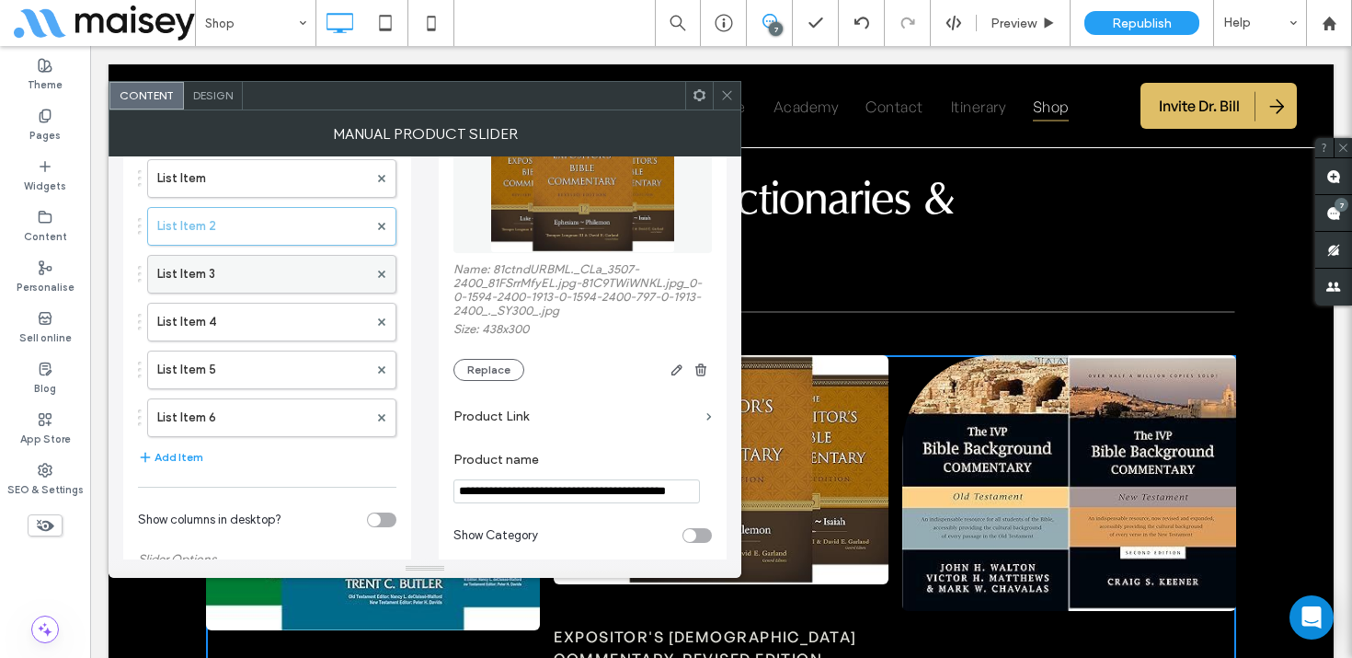
scroll to position [42, 0]
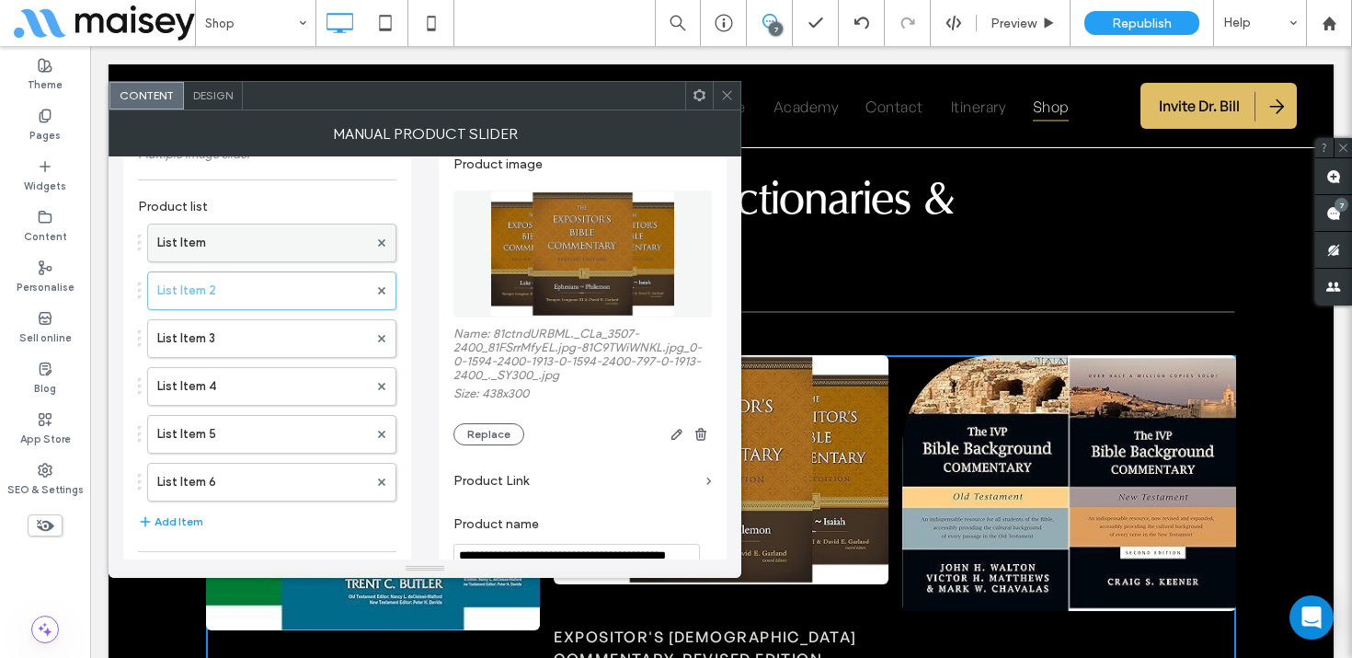
click at [231, 245] on label "List Item" at bounding box center [262, 242] width 211 height 37
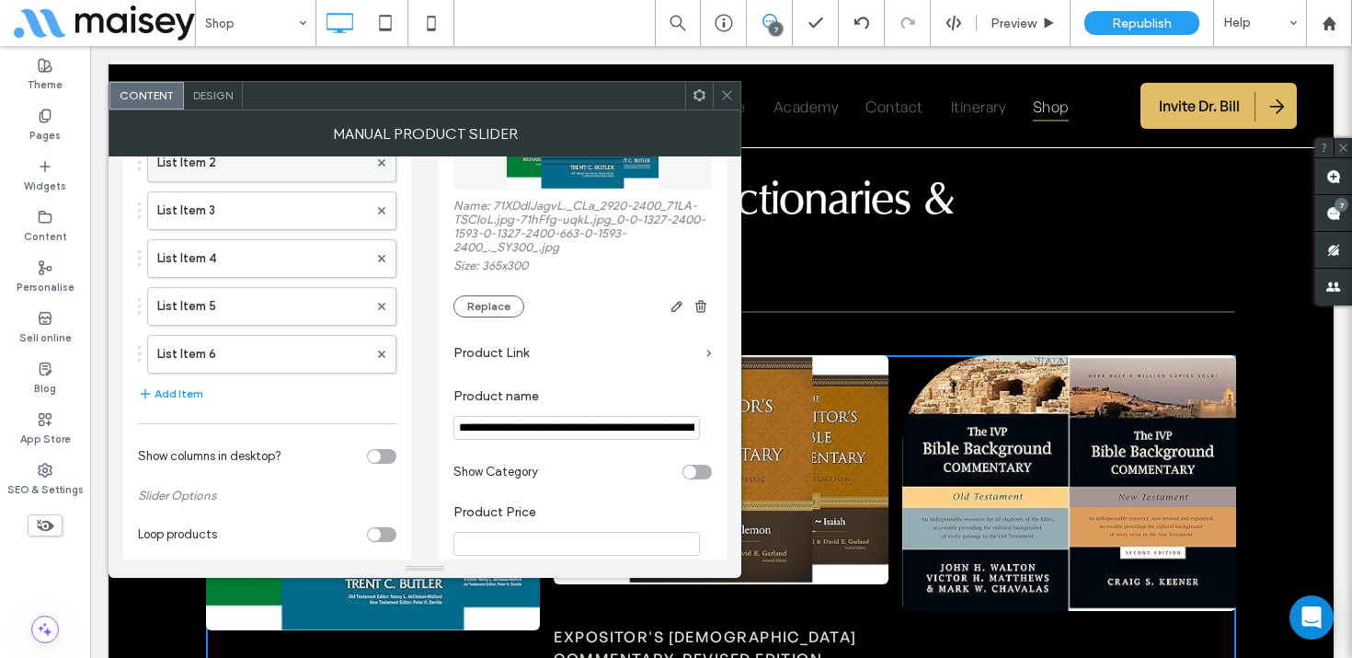
scroll to position [0, 0]
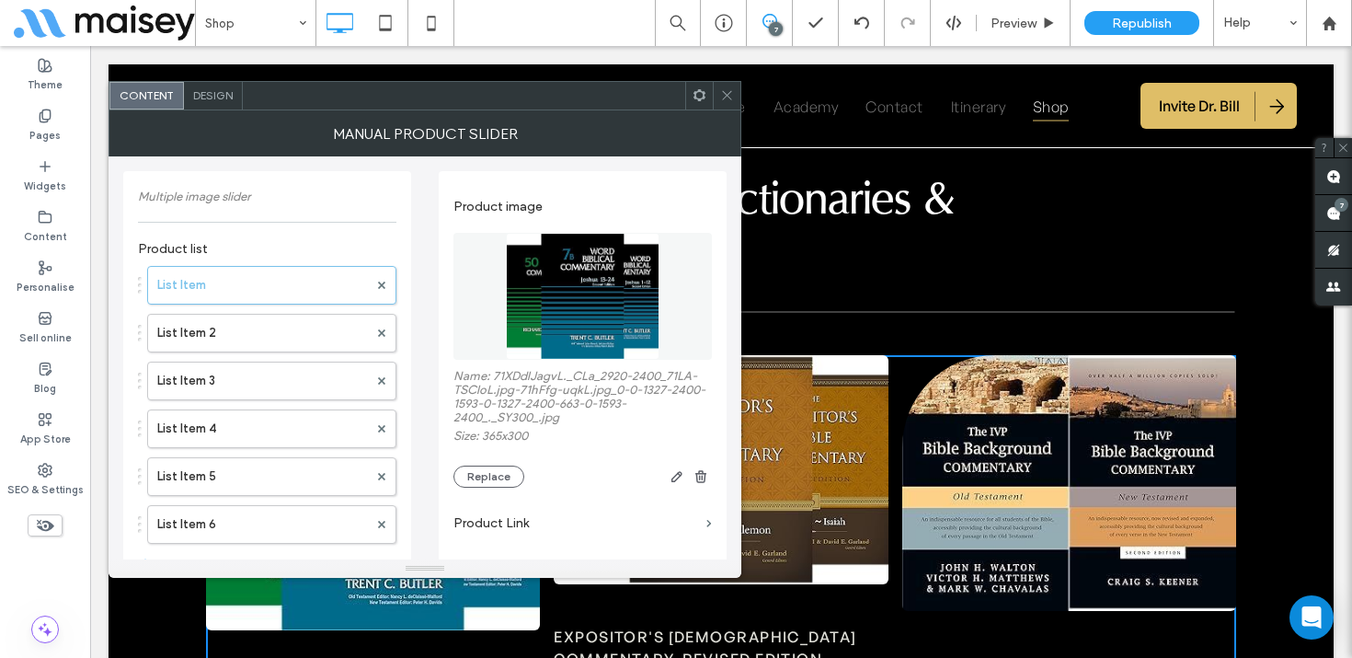
click at [725, 102] on span at bounding box center [727, 96] width 14 height 28
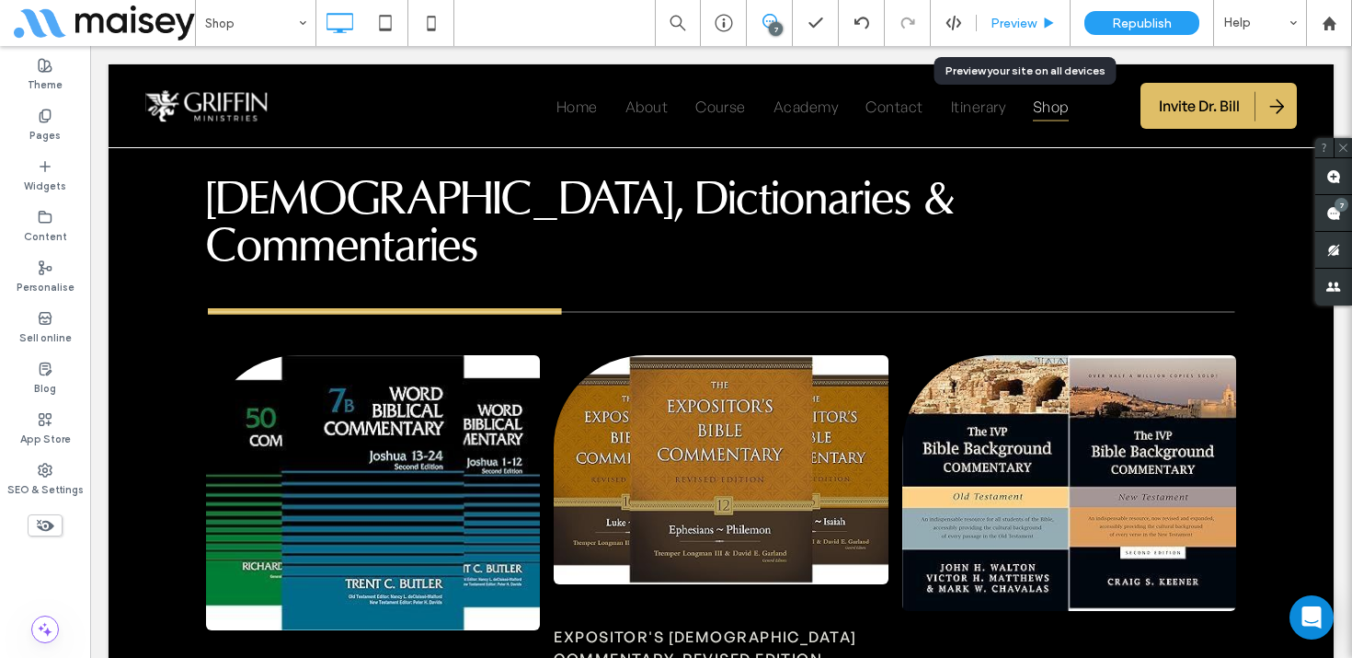
click at [1022, 28] on span "Preview" at bounding box center [1014, 24] width 46 height 16
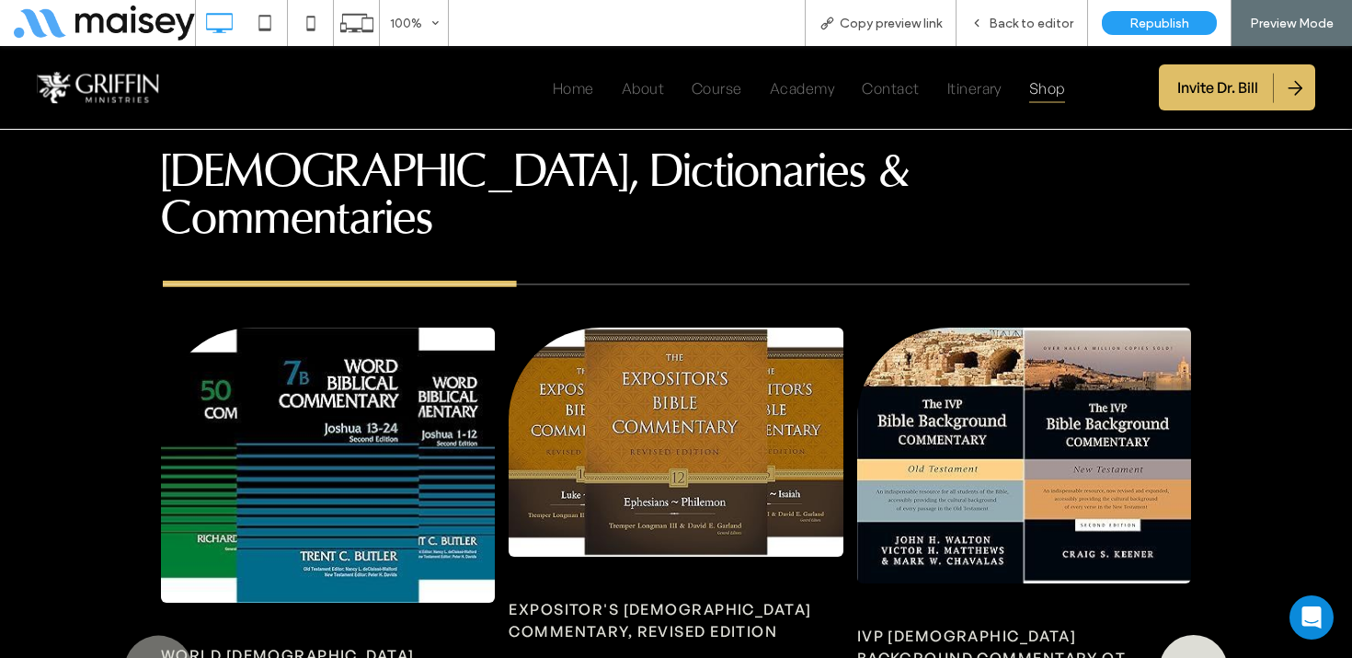
scroll to position [3133, 0]
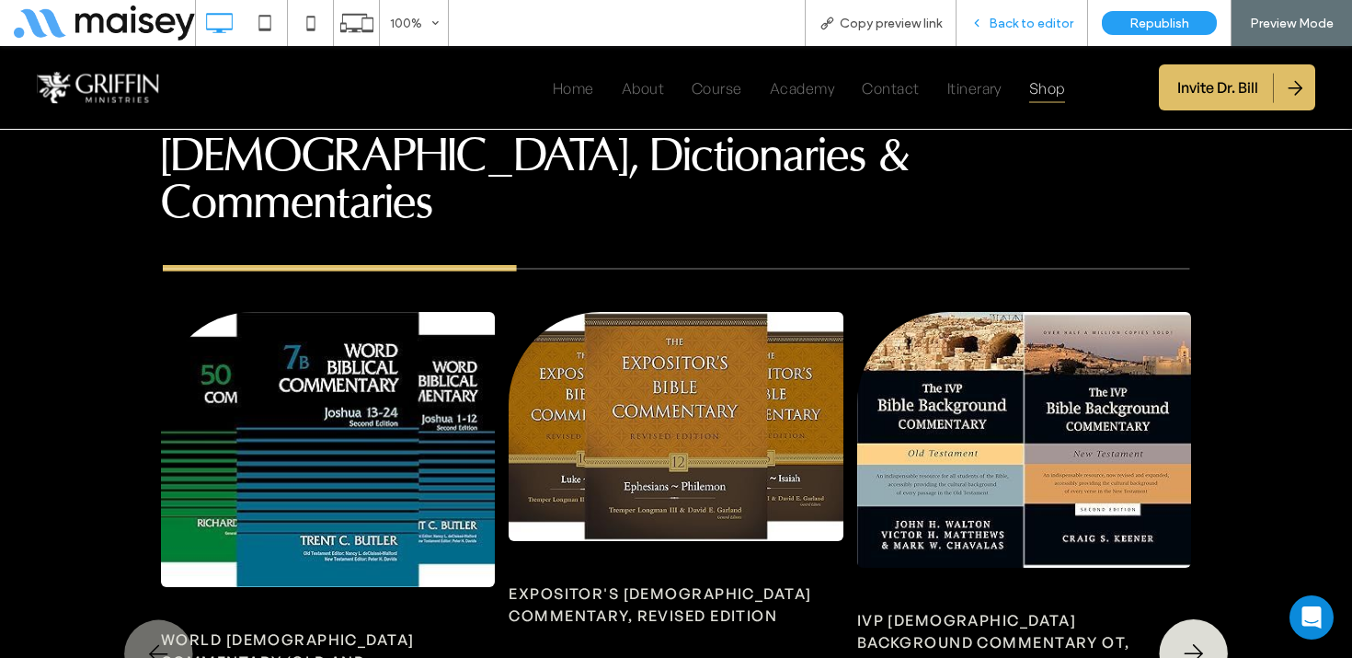
click at [1020, 32] on div "Back to editor" at bounding box center [1023, 23] width 132 height 46
click at [1041, 18] on span "Back to editor" at bounding box center [1031, 24] width 85 height 16
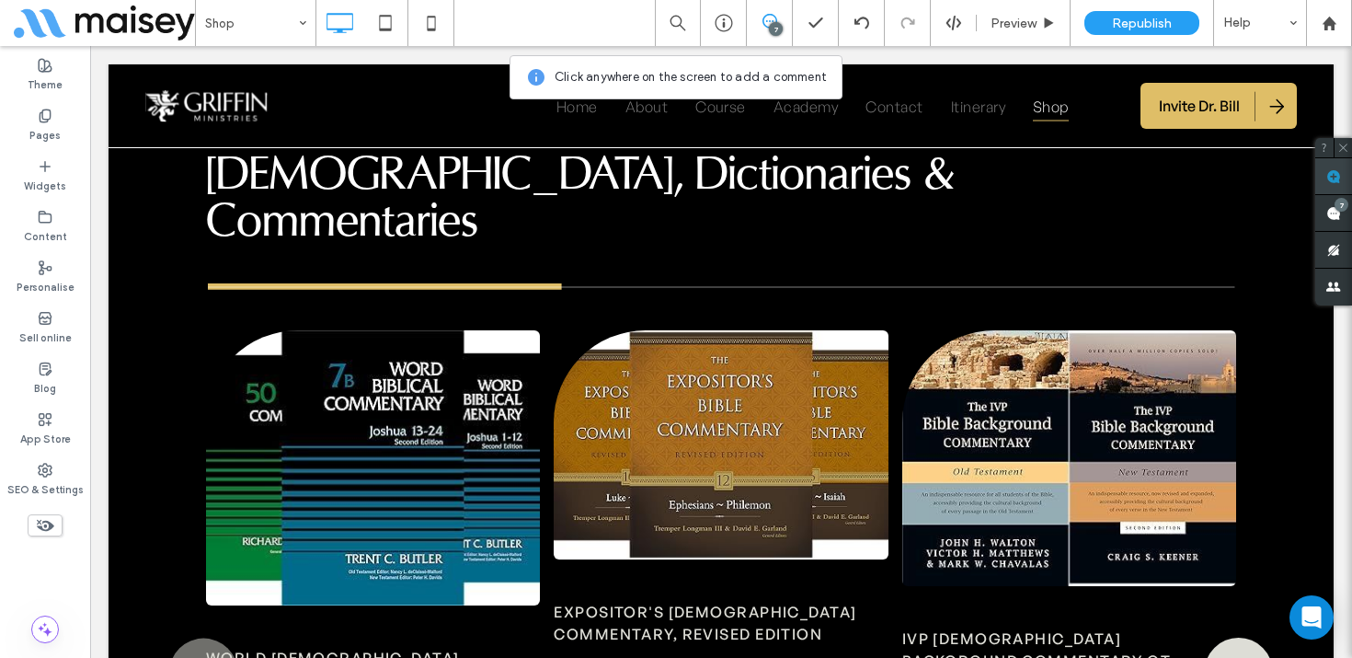
click at [1331, 180] on use at bounding box center [1333, 176] width 15 height 15
click at [1232, 637] on button "›" at bounding box center [1218, 651] width 28 height 28
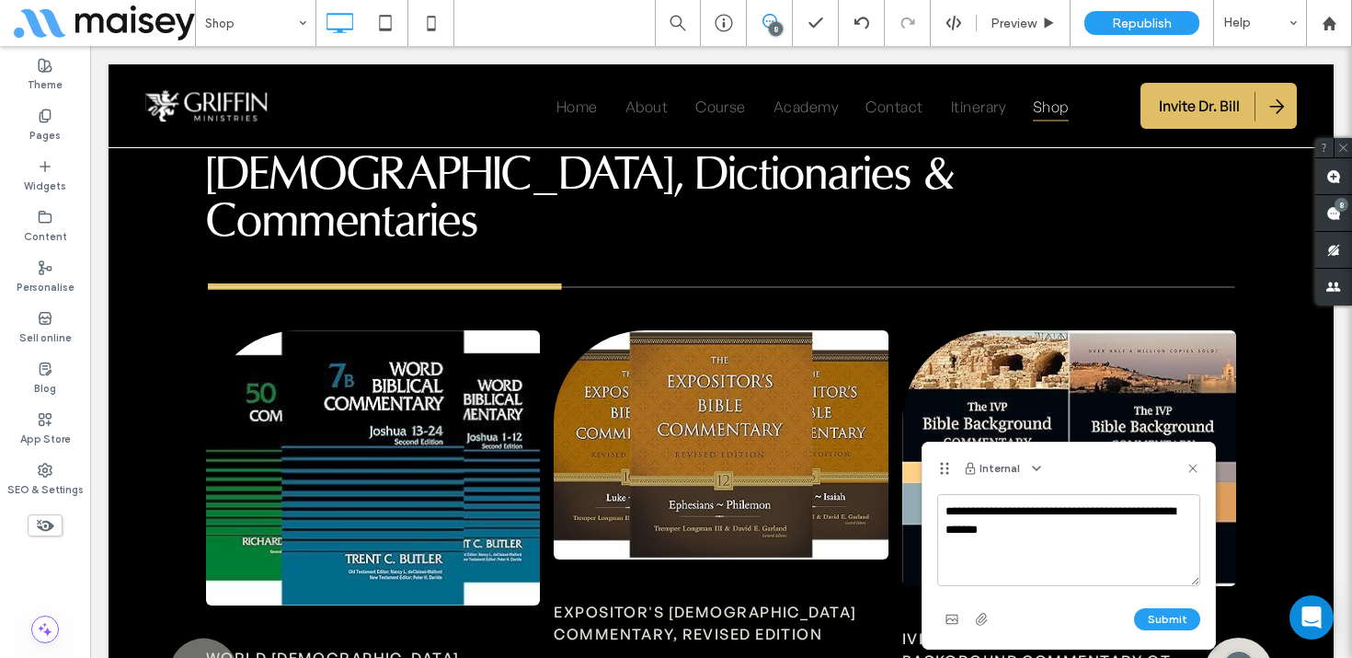
click at [989, 527] on textarea "**********" at bounding box center [1068, 540] width 263 height 92
click at [958, 510] on textarea "**********" at bounding box center [1068, 540] width 263 height 92
type textarea "**********"
click at [1179, 612] on button "Submit" at bounding box center [1167, 619] width 66 height 22
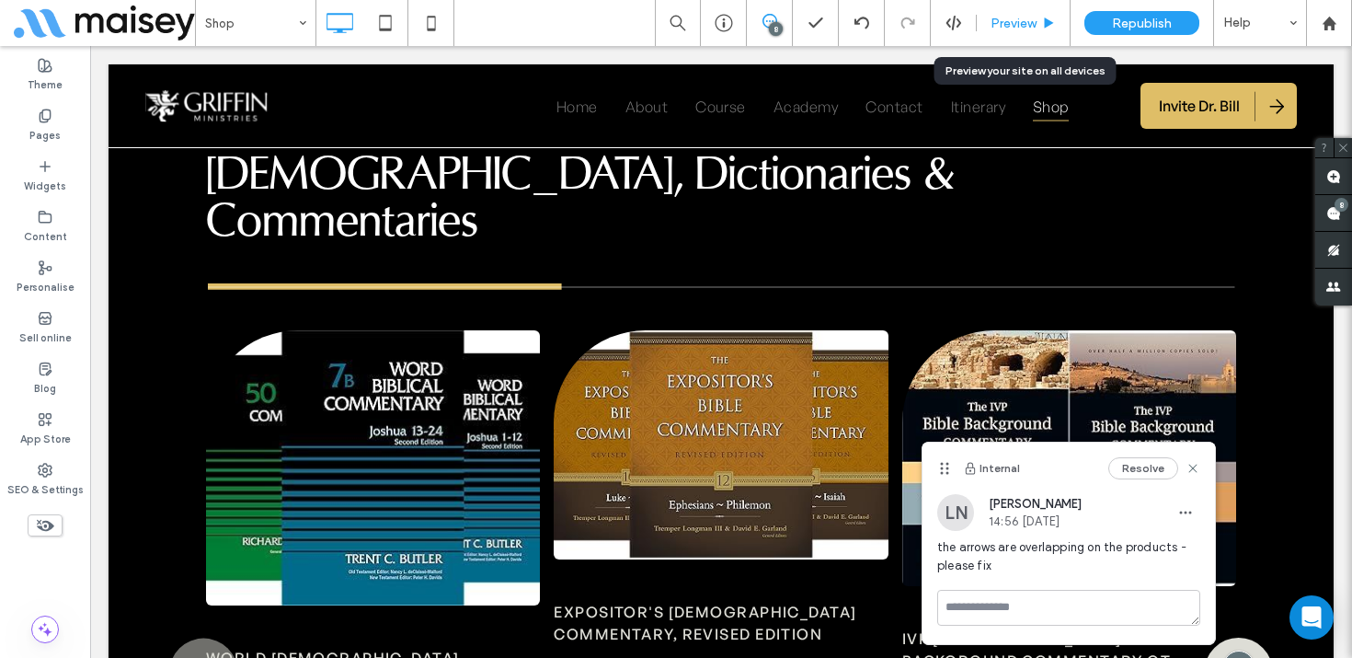
click at [1006, 37] on div "Preview" at bounding box center [1024, 23] width 94 height 46
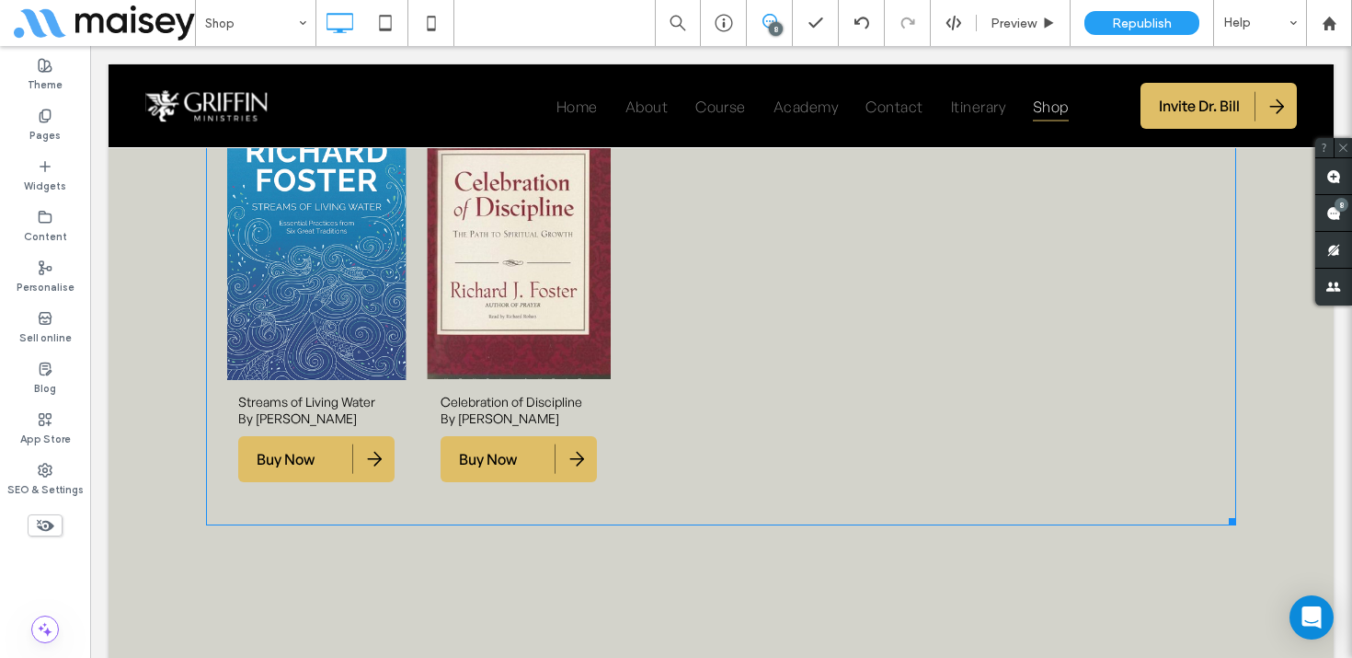
scroll to position [5431, 0]
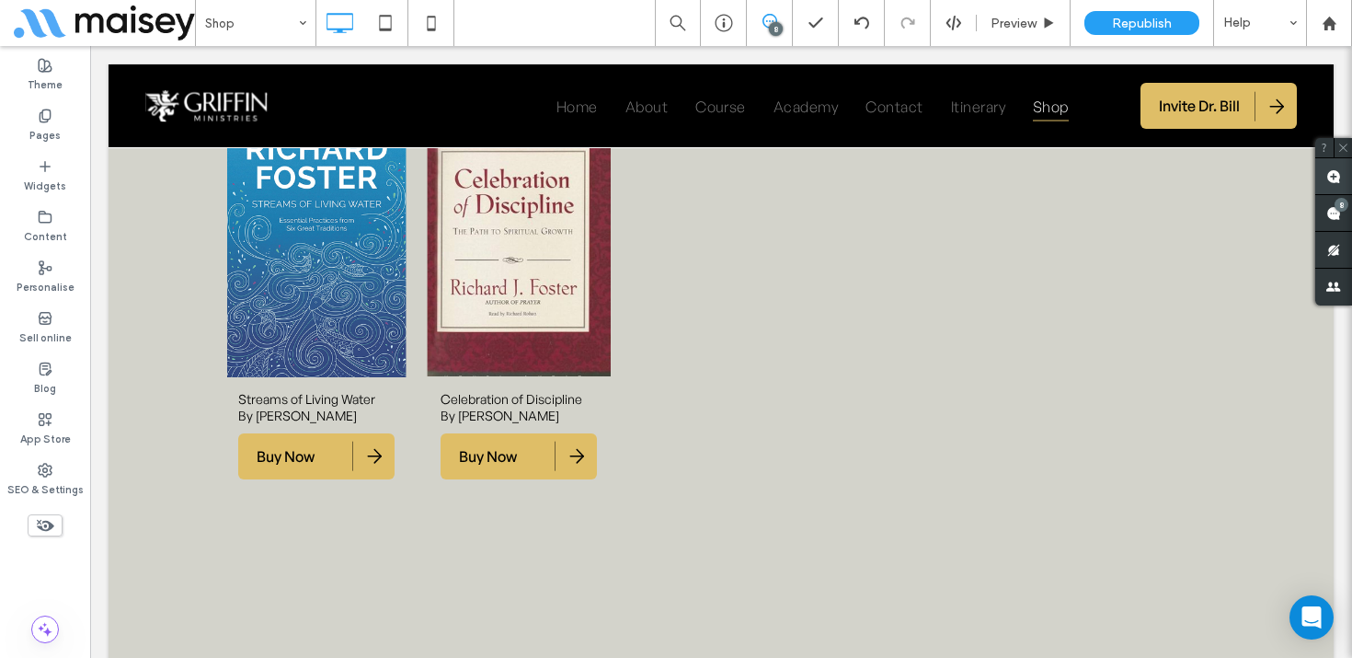
click at [1333, 172] on use at bounding box center [1333, 176] width 15 height 15
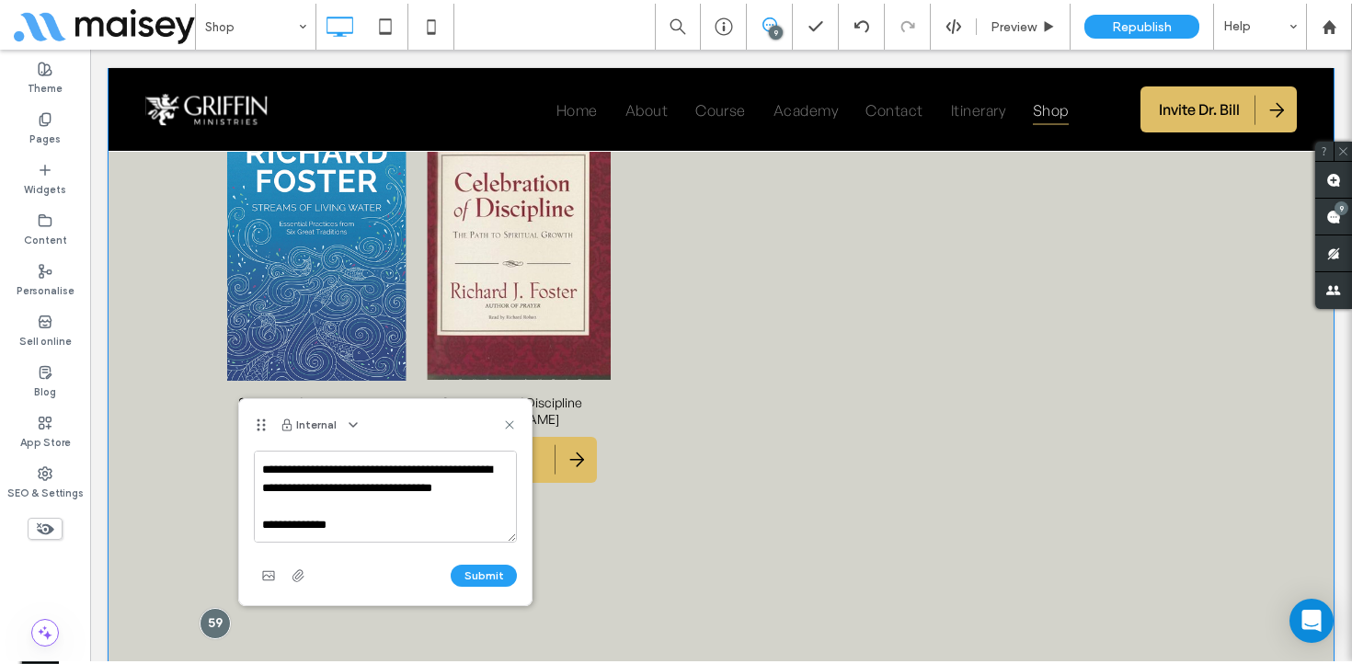
scroll to position [63, 0]
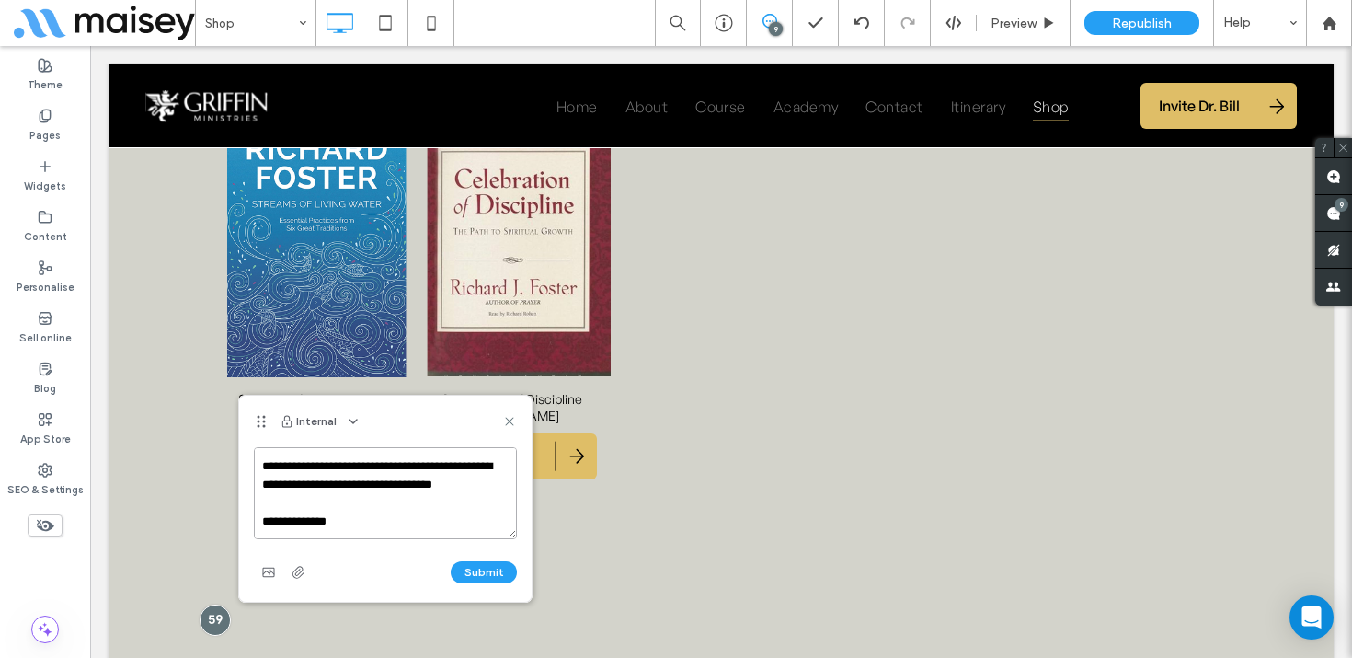
click at [368, 513] on textarea "**********" at bounding box center [385, 493] width 263 height 92
paste textarea "**********"
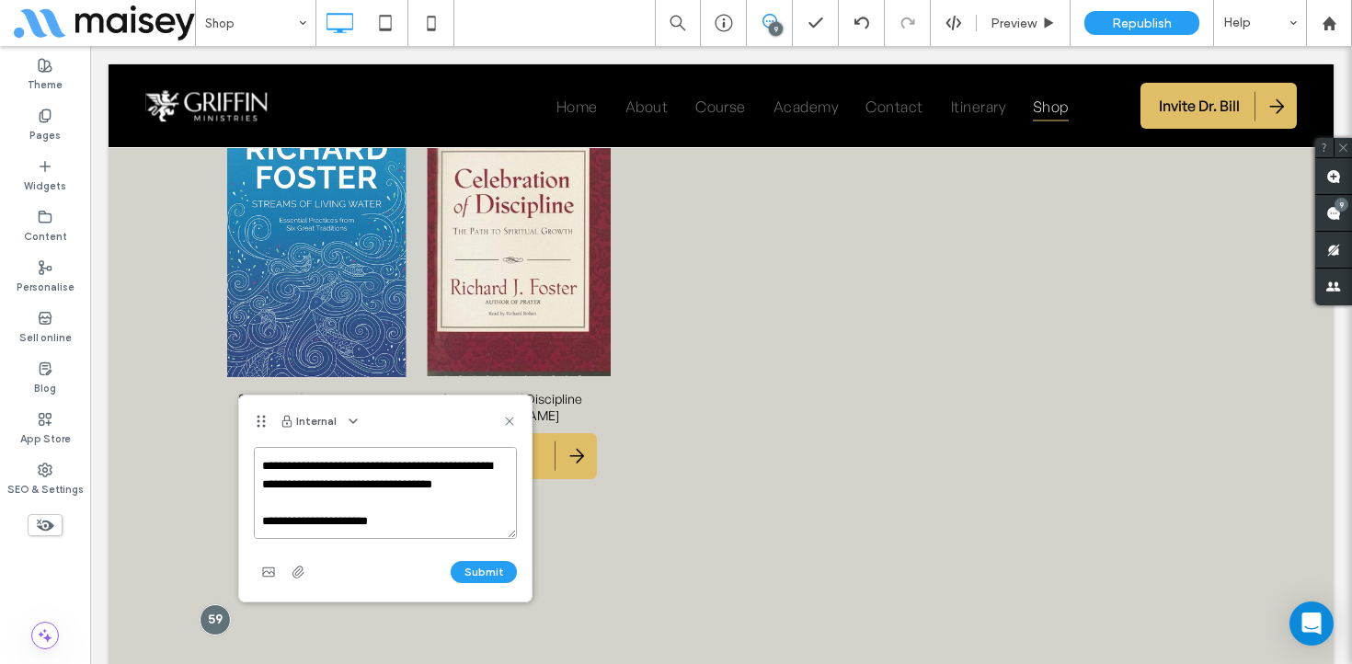
scroll to position [81, 0]
type textarea "**********"
click at [269, 567] on use "button" at bounding box center [268, 571] width 12 height 9
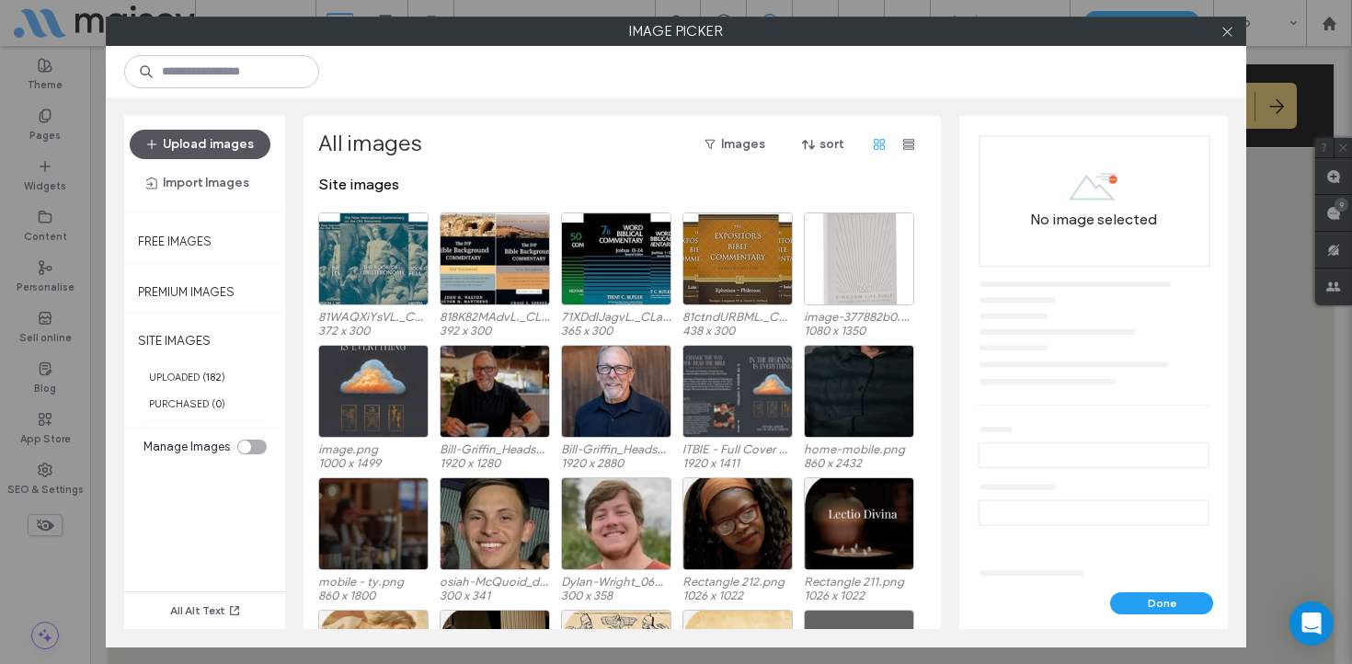
click at [235, 143] on button "Upload images" at bounding box center [200, 144] width 141 height 29
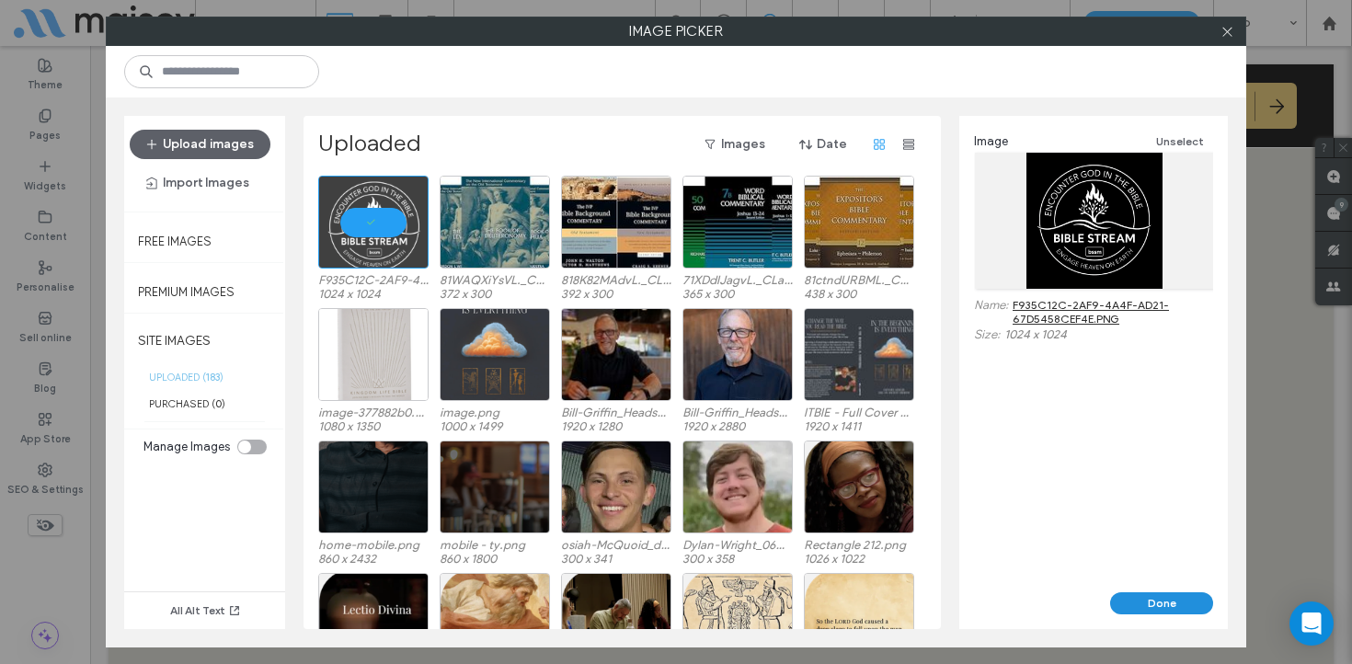
drag, startPoint x: 1177, startPoint y: 604, endPoint x: 681, endPoint y: 394, distance: 539.5
click at [1177, 604] on button "Done" at bounding box center [1161, 603] width 103 height 22
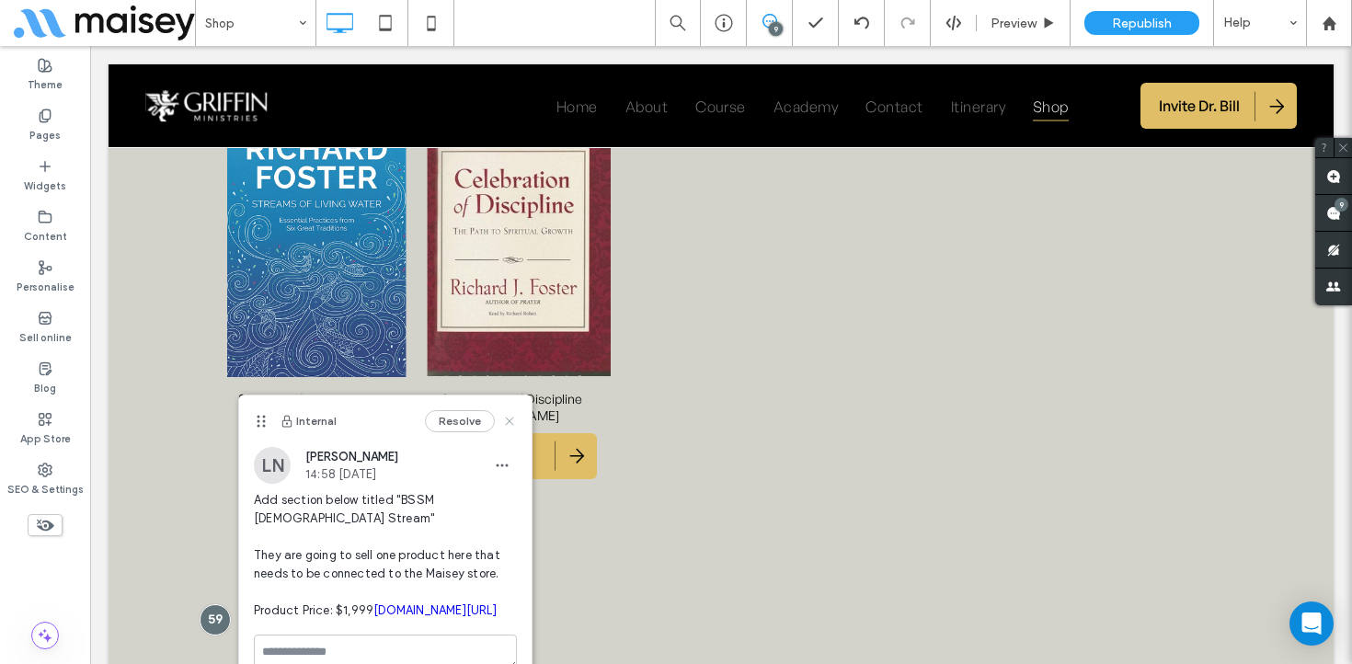
click at [507, 417] on icon at bounding box center [509, 421] width 15 height 15
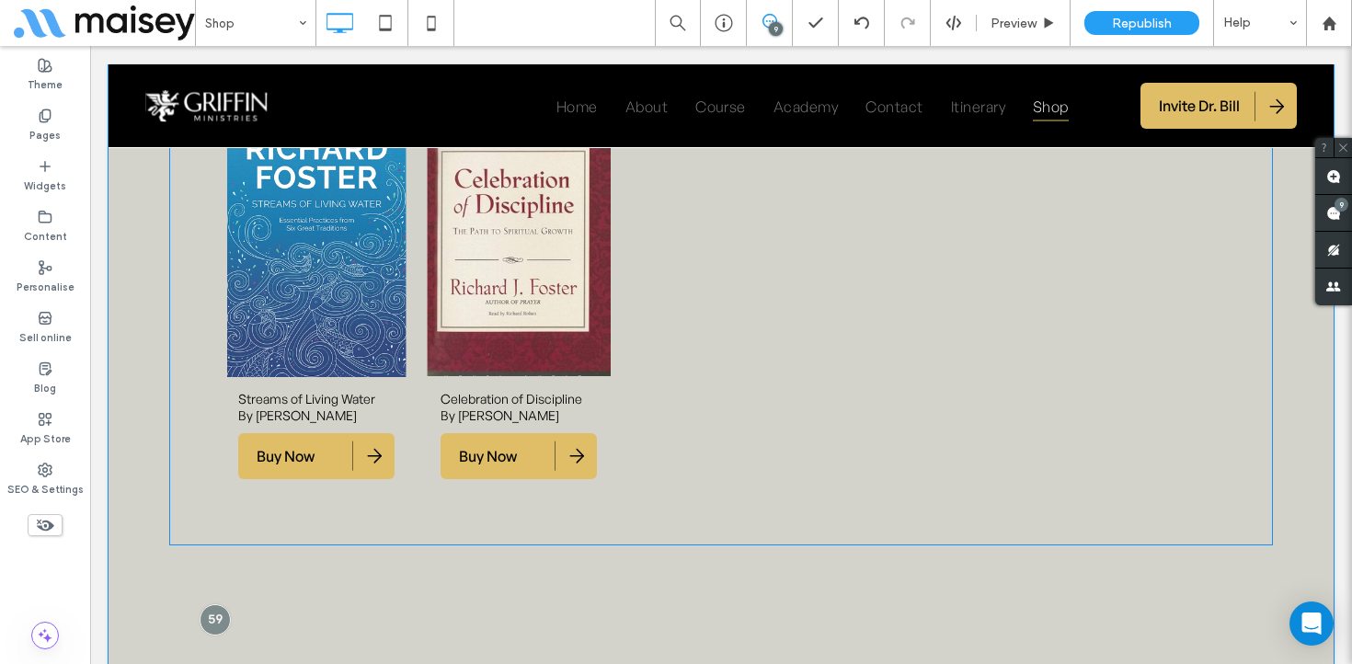
scroll to position [5445, 0]
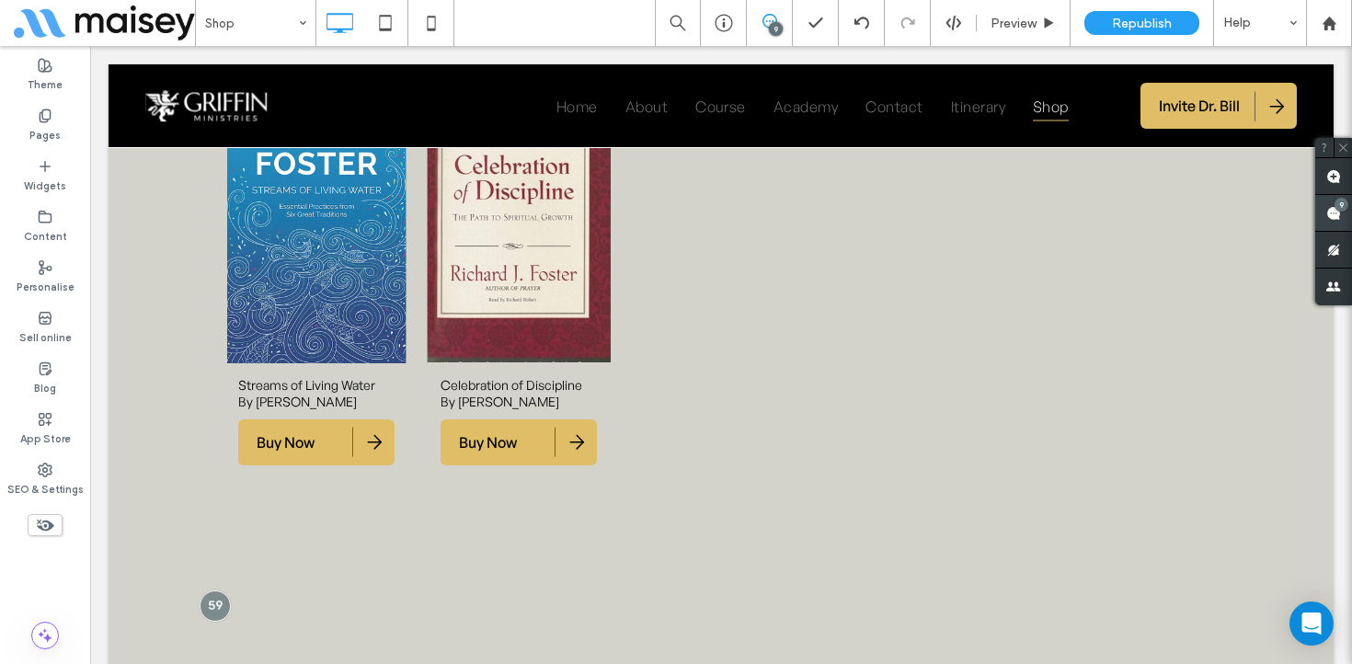
click at [1340, 212] on use at bounding box center [1333, 213] width 15 height 15
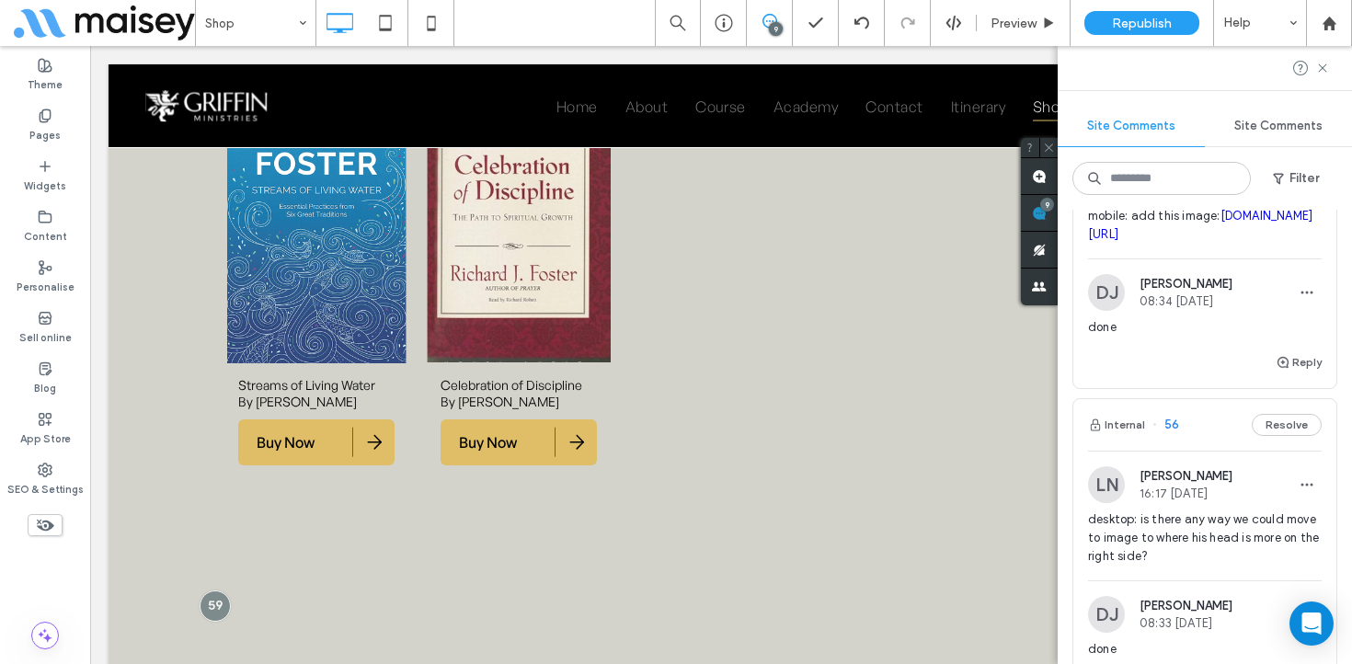
scroll to position [649, 0]
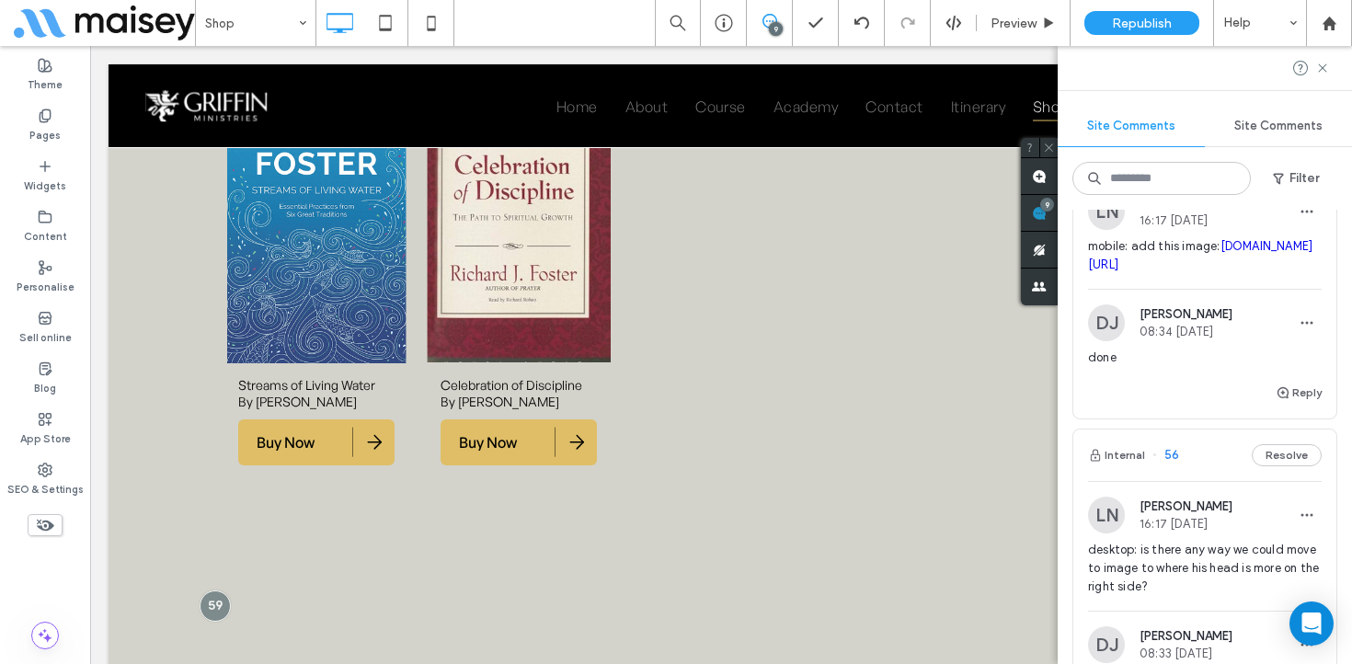
click at [1246, 341] on div "DJ Dev Jeffrey 08:34 Sep 16 2025" at bounding box center [1205, 322] width 234 height 37
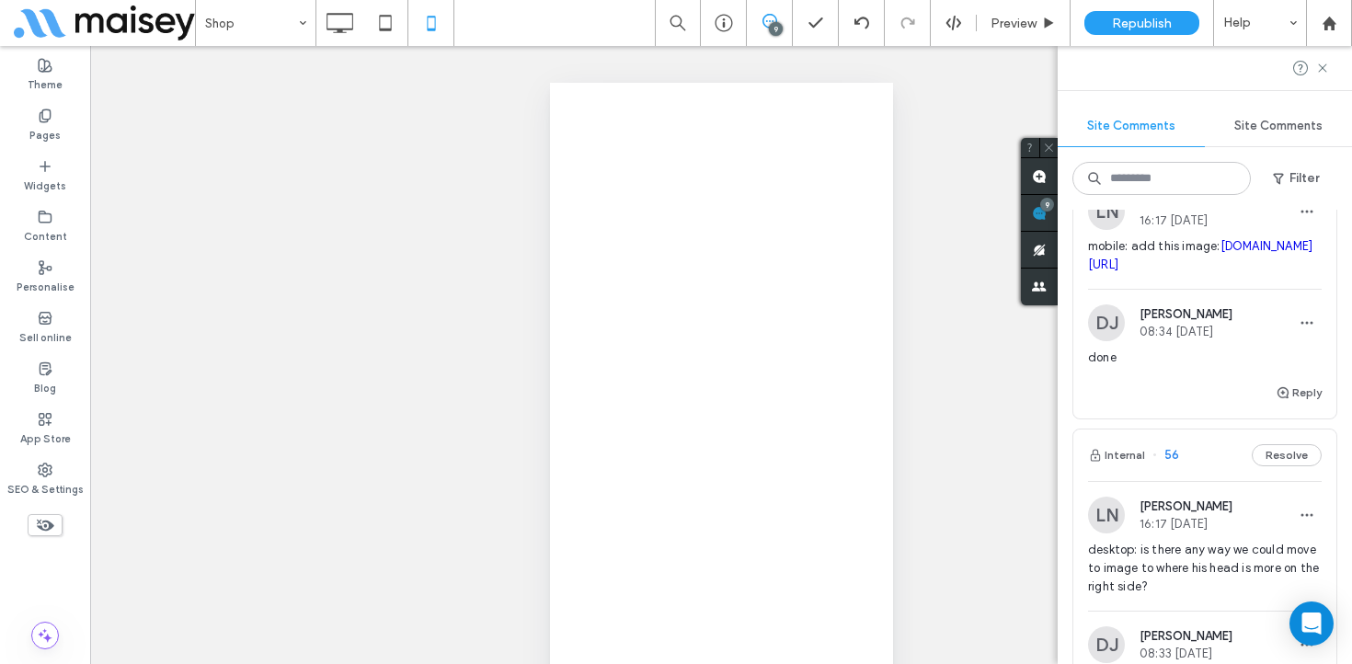
scroll to position [0, 0]
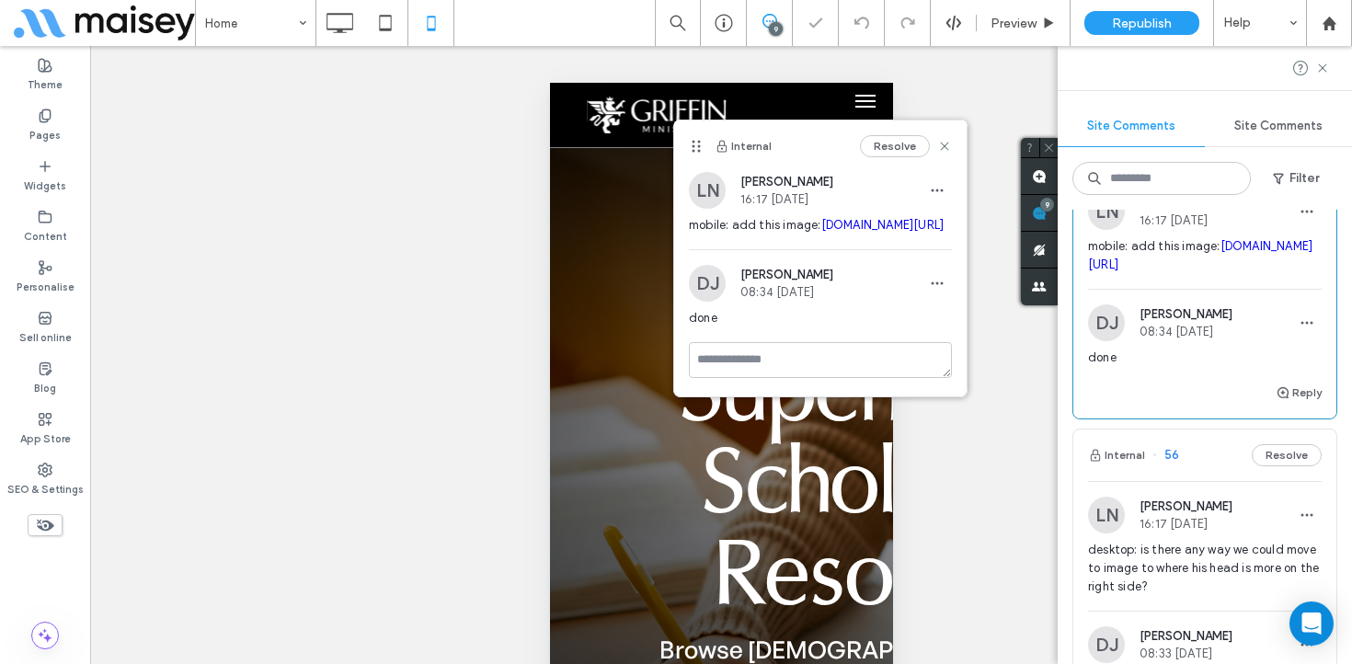
click at [1284, 163] on button "Resolve" at bounding box center [1287, 152] width 70 height 22
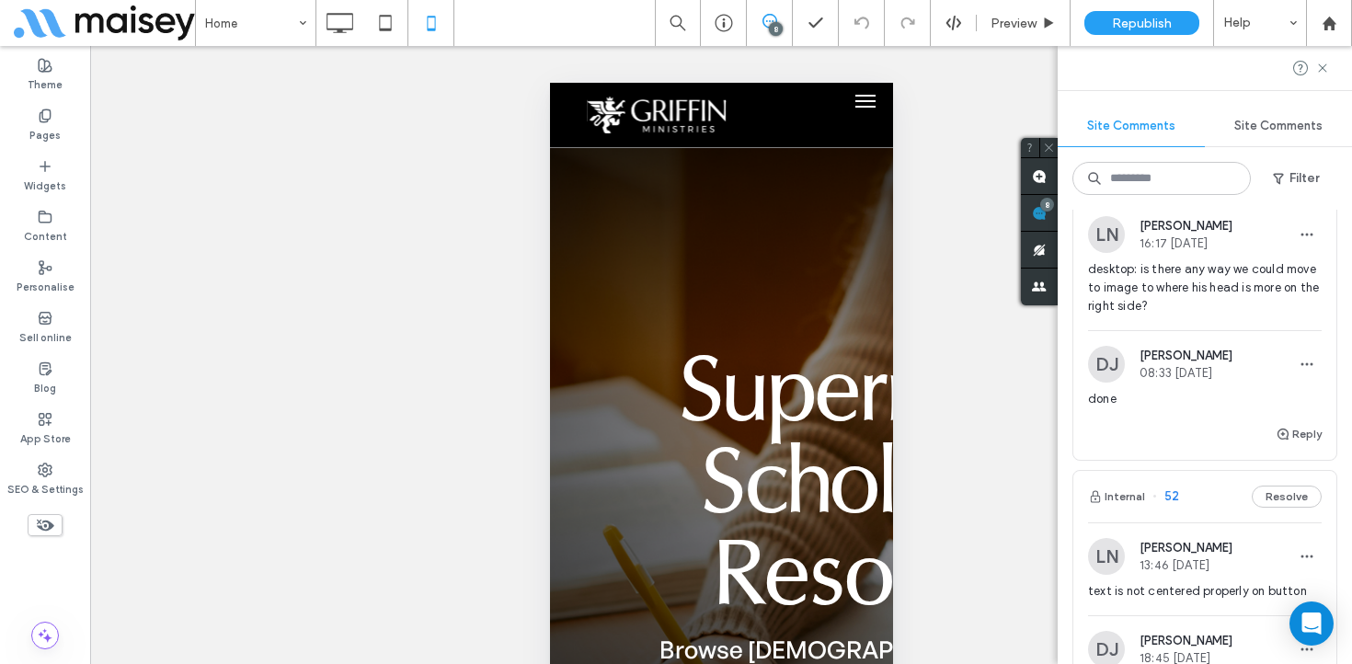
scroll to position [636, 0]
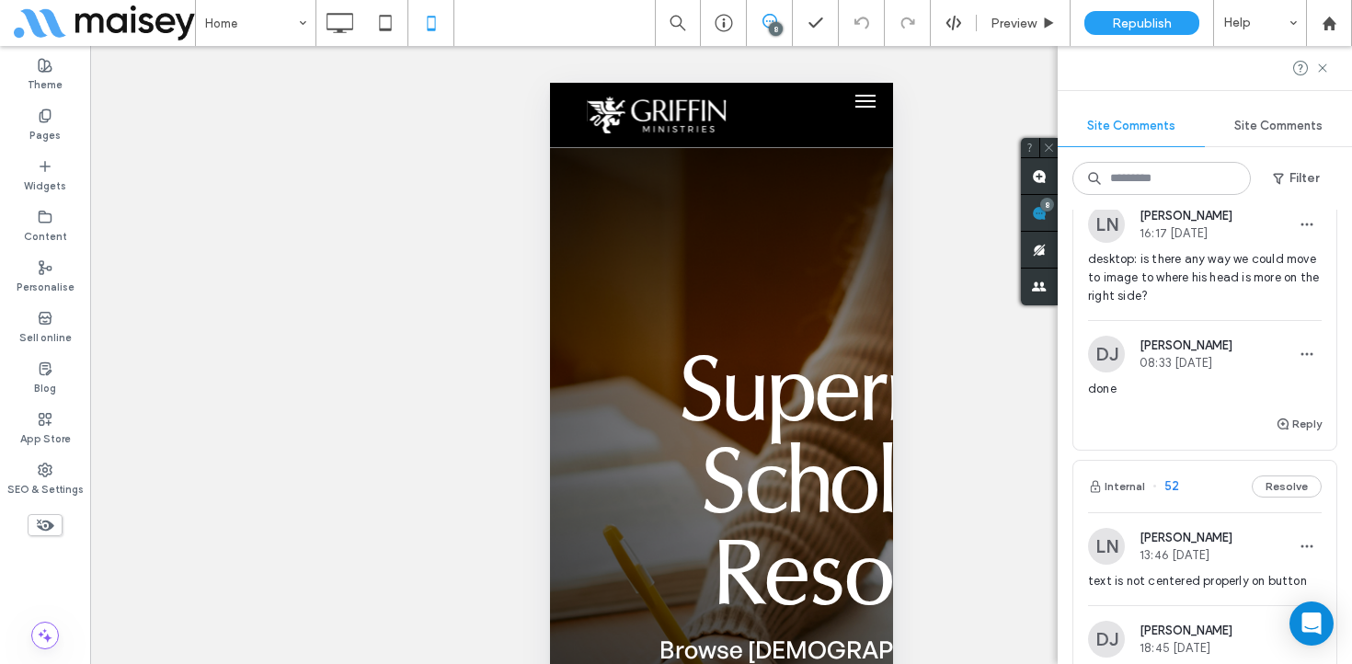
click at [1211, 305] on span "desktop: is there any way we could move to image to where his head is more on t…" at bounding box center [1205, 277] width 234 height 55
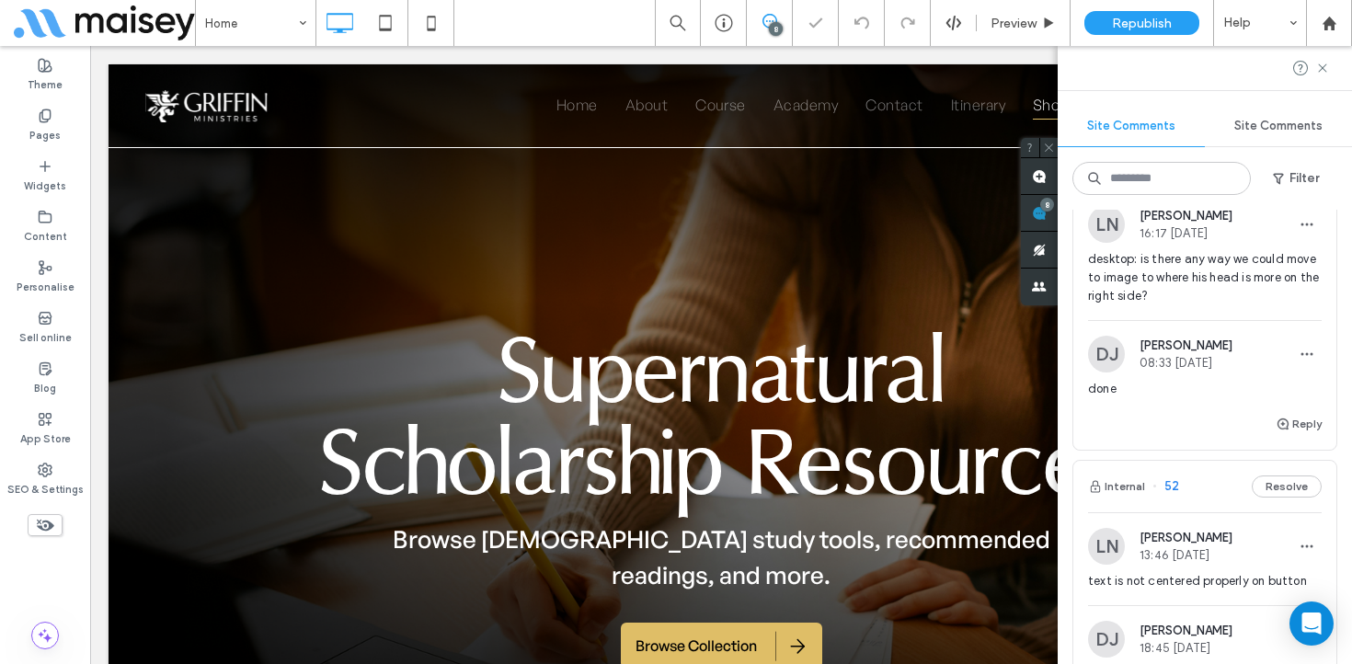
scroll to position [0, 0]
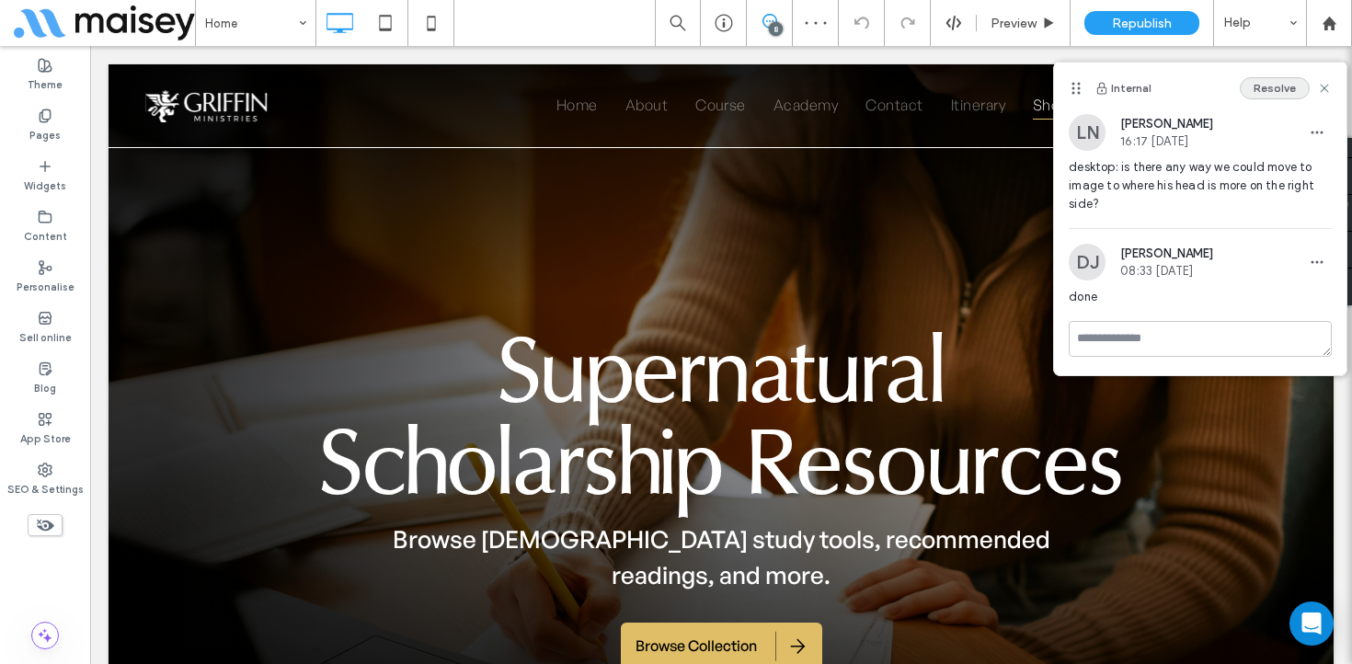
click at [1283, 84] on button "Resolve" at bounding box center [1275, 88] width 70 height 22
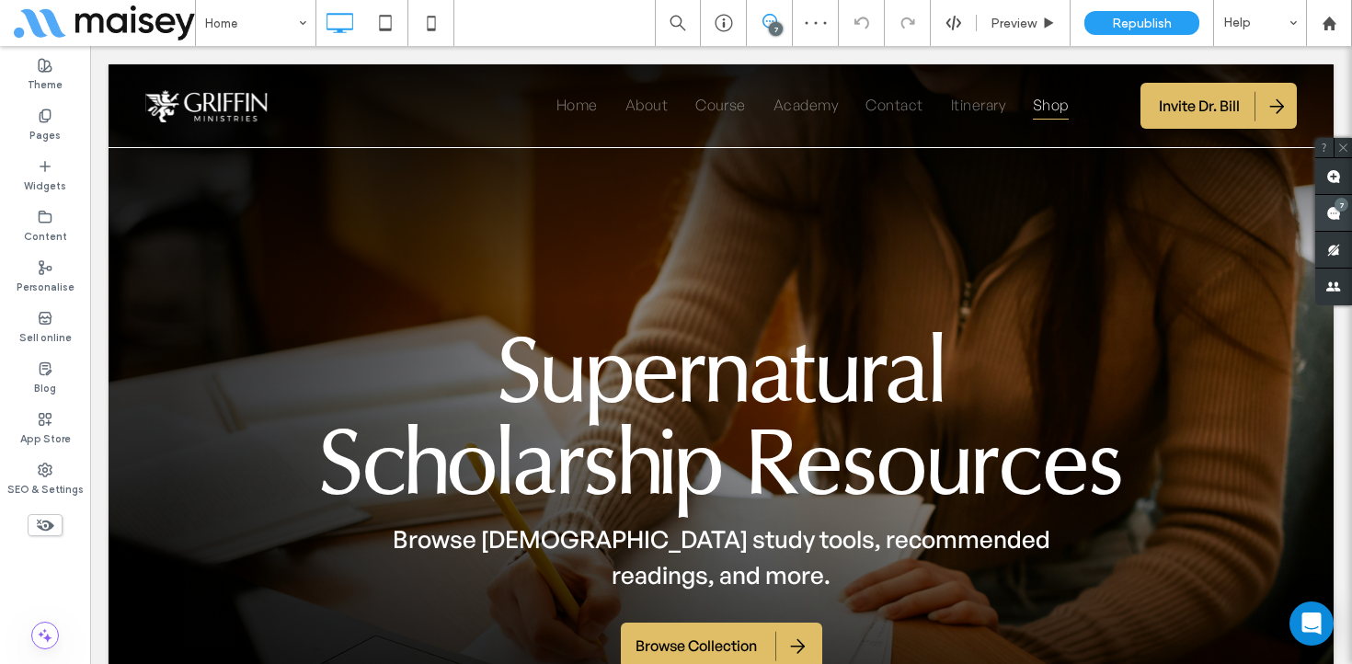
click at [1330, 215] on use at bounding box center [1333, 213] width 15 height 15
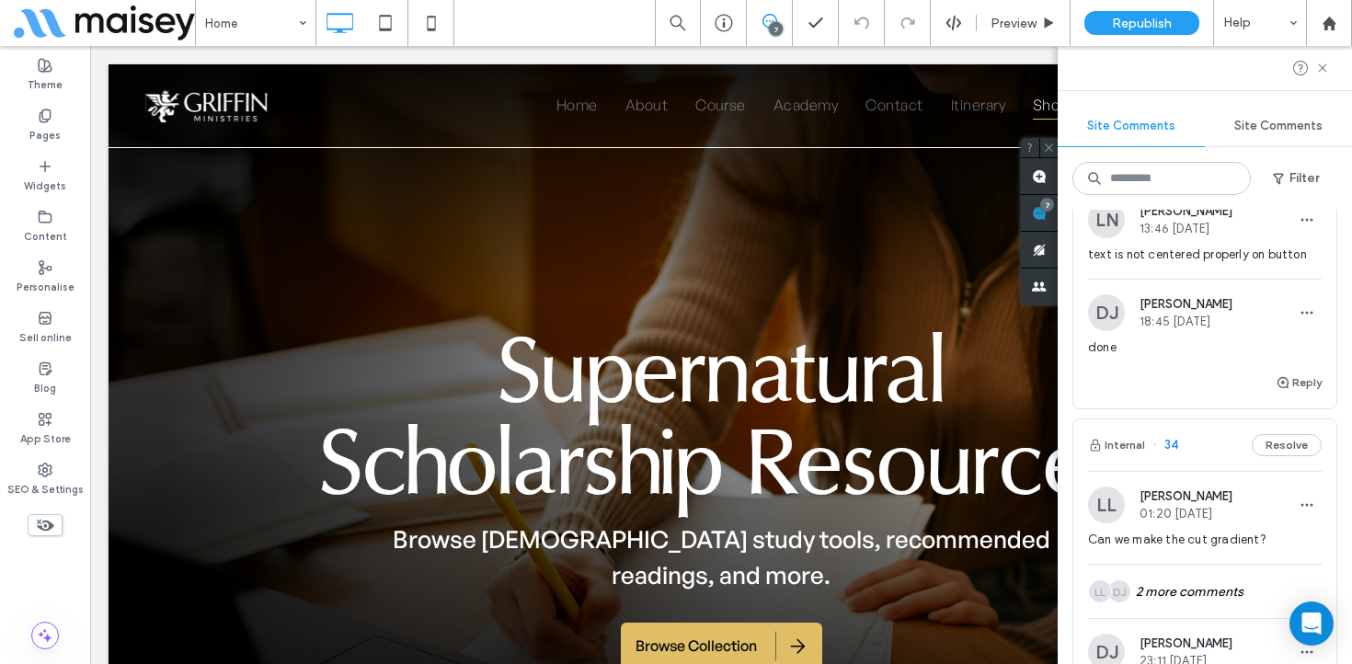
scroll to position [643, 0]
click at [1245, 262] on span "text is not centered properly on button" at bounding box center [1205, 253] width 234 height 18
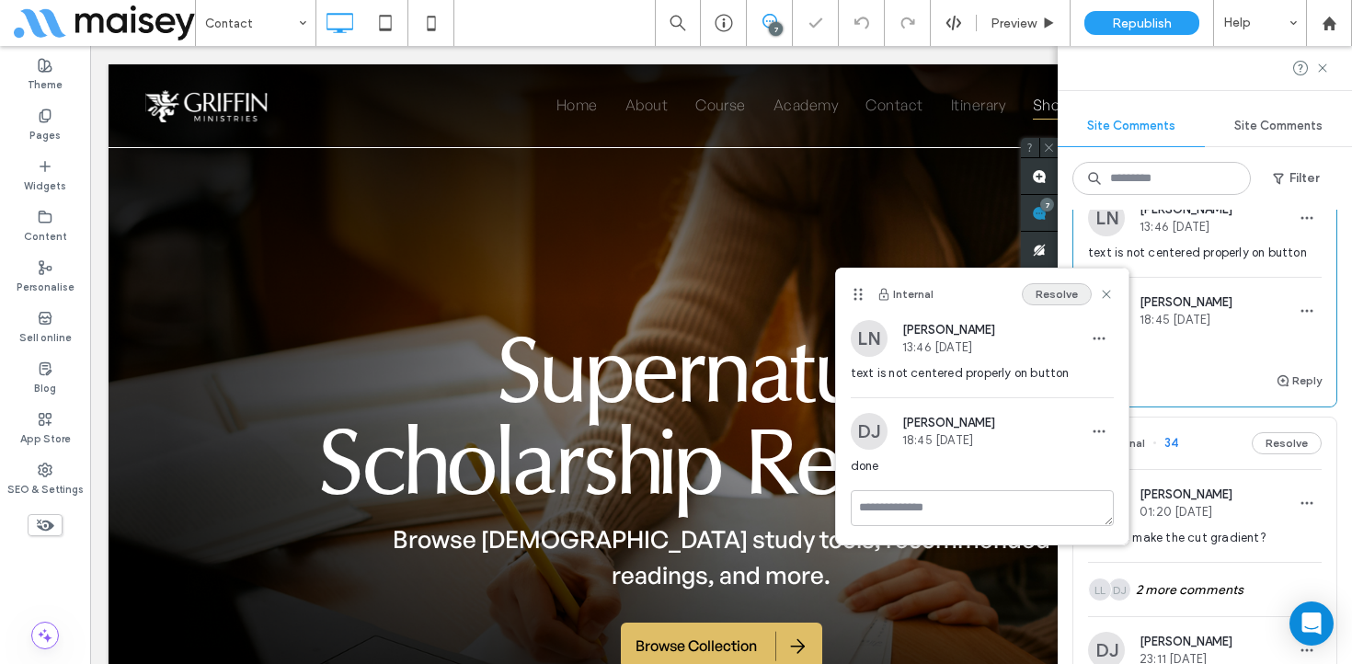
click at [1065, 296] on button "Resolve" at bounding box center [1057, 294] width 70 height 22
click at [1014, 34] on div "Preview" at bounding box center [1024, 23] width 94 height 46
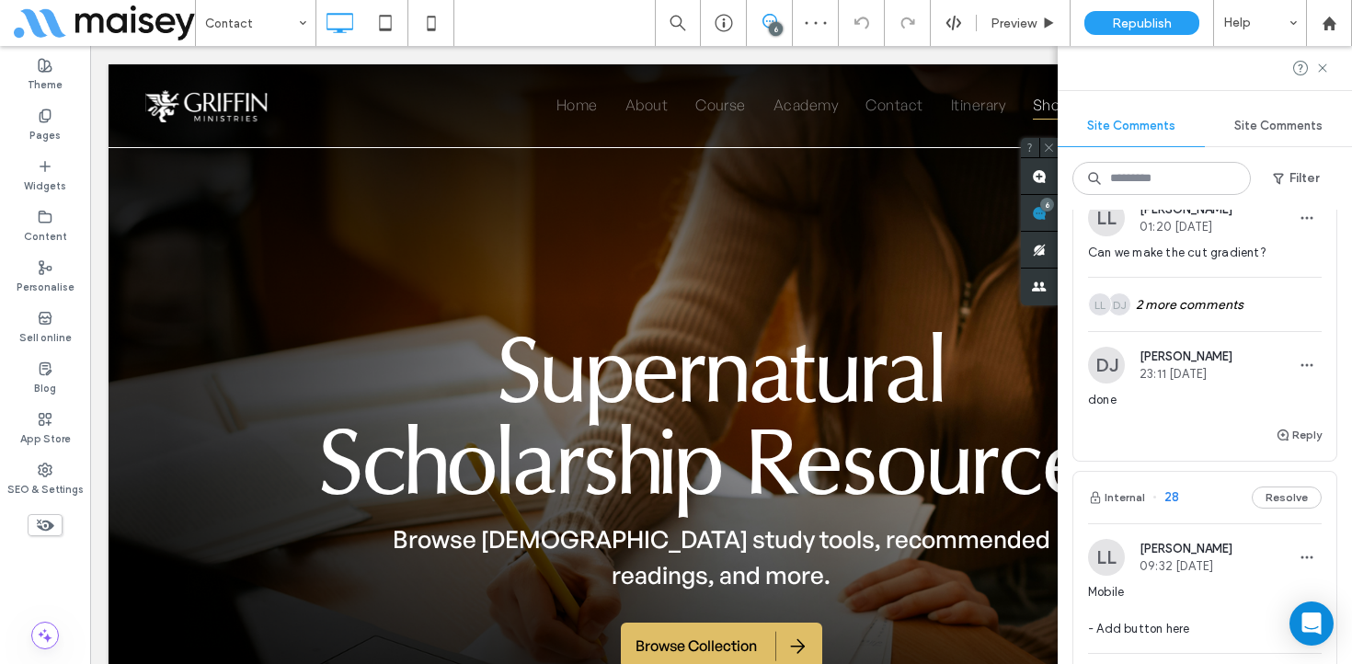
scroll to position [304, 0]
